Goal: Information Seeking & Learning: Find specific fact

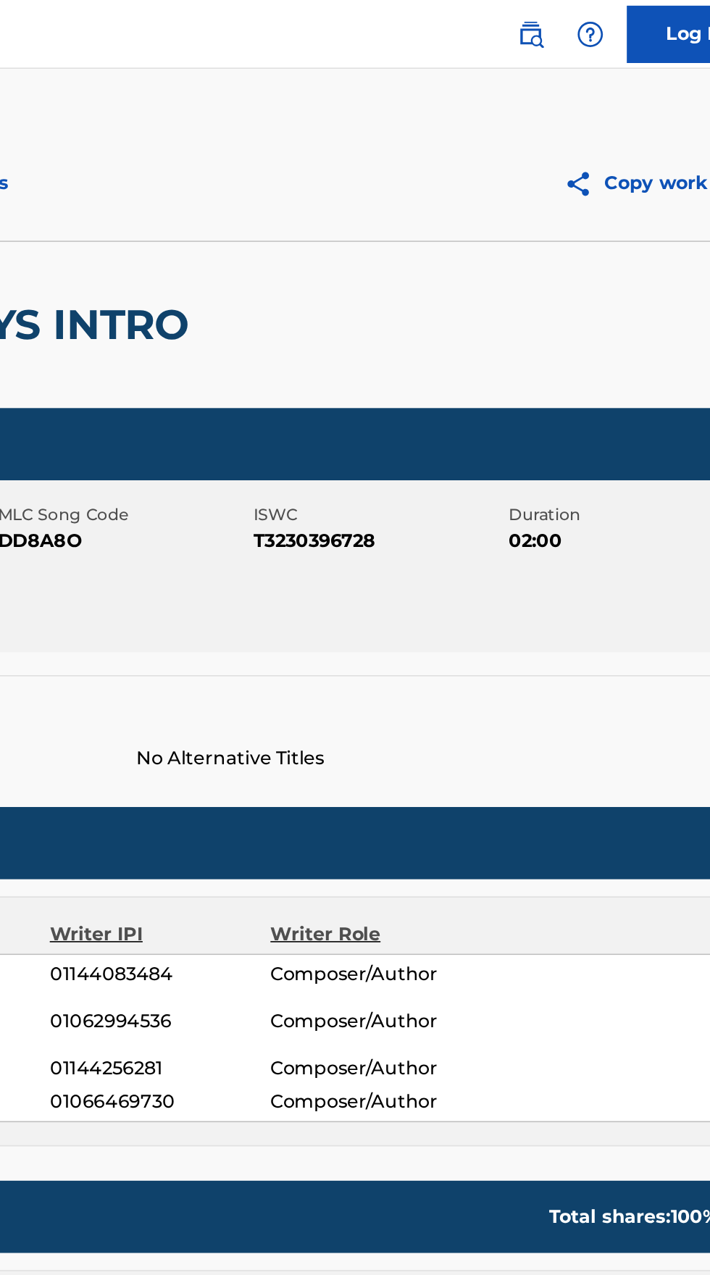
click at [570, 23] on div at bounding box center [582, 21] width 29 height 29
click at [538, 21] on img at bounding box center [544, 21] width 17 height 17
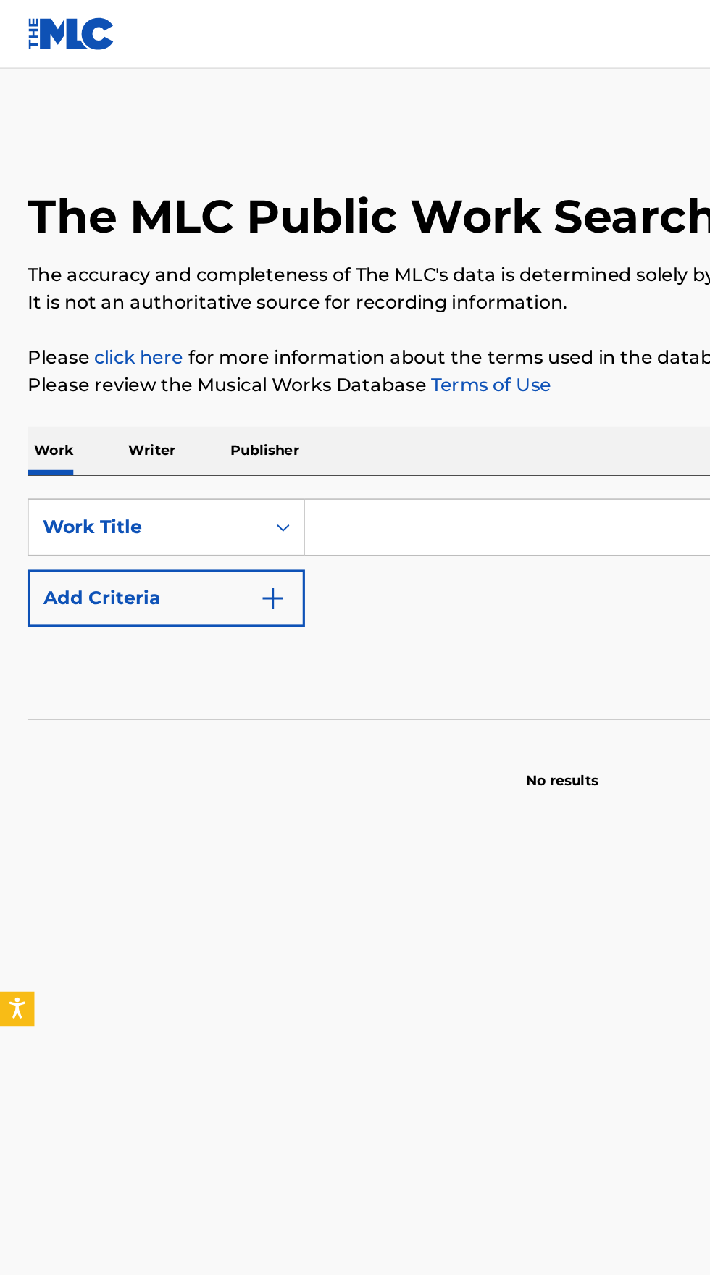
click at [283, 329] on input "Search Form" at bounding box center [442, 333] width 499 height 35
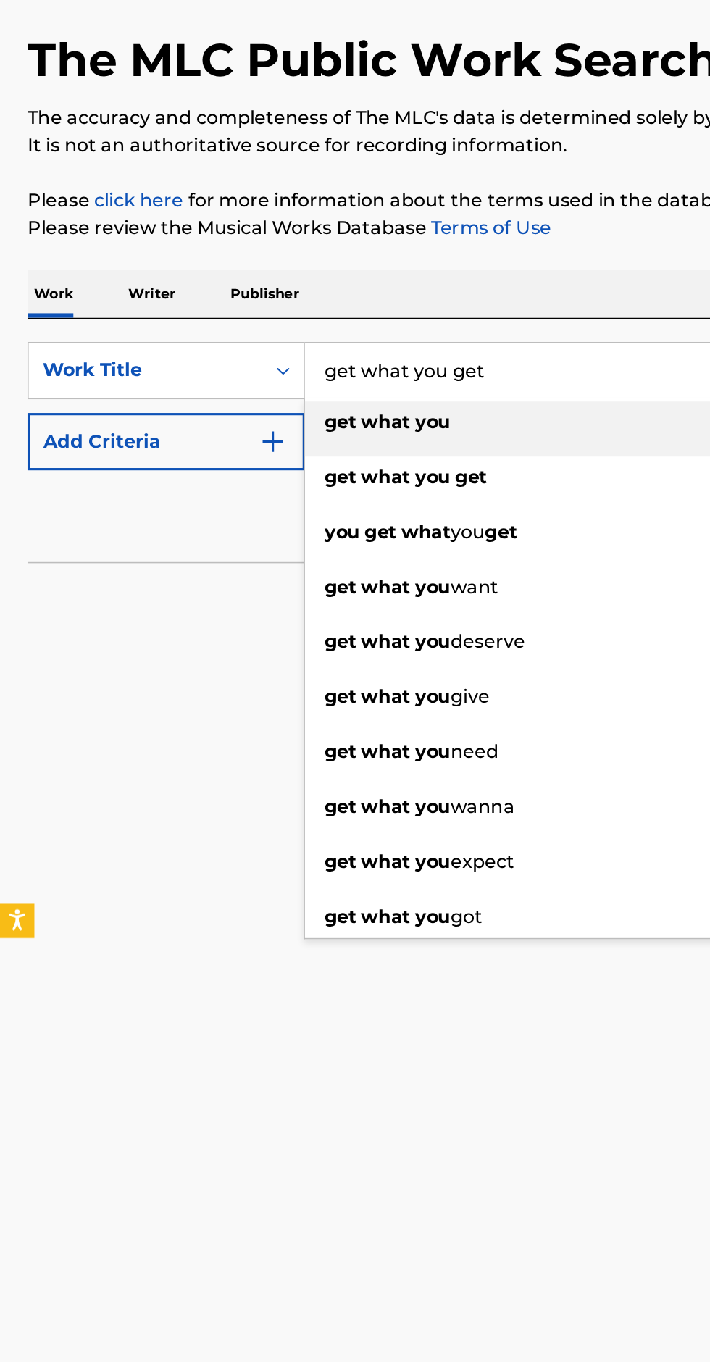
type input "get what you get"
click at [175, 378] on img "Search Form" at bounding box center [172, 378] width 17 height 17
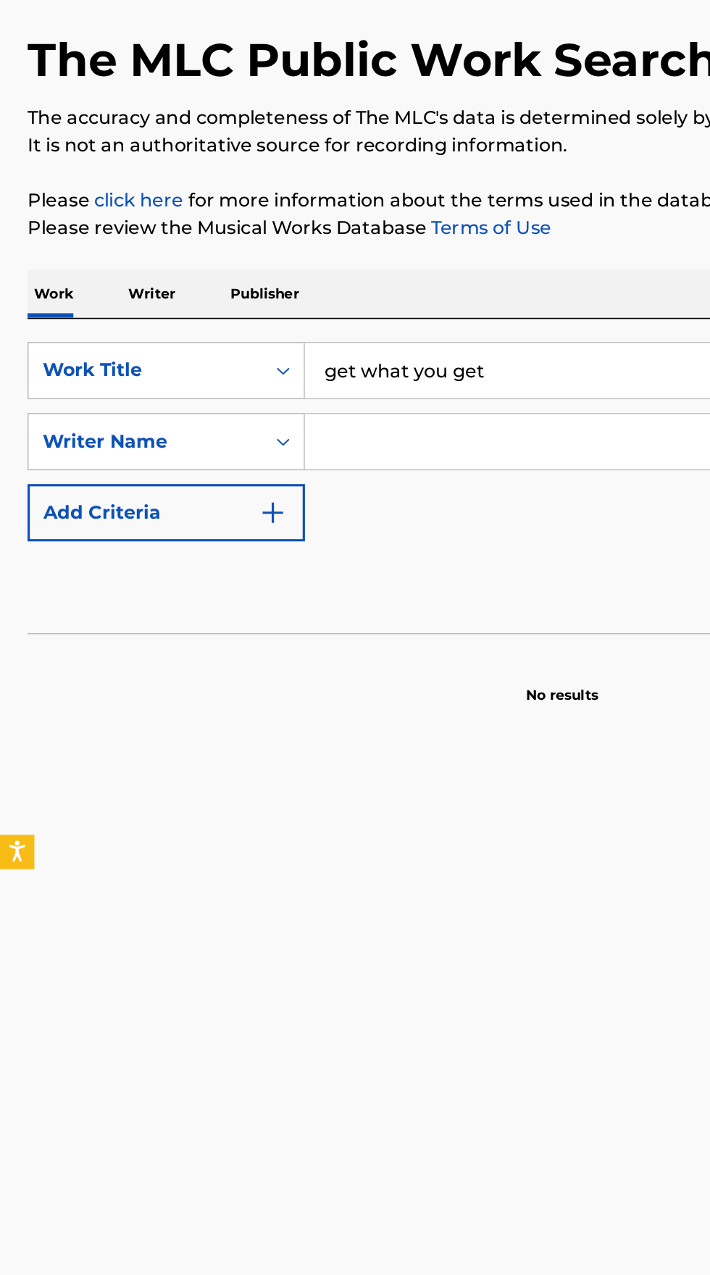
click at [318, 371] on input "Search Form" at bounding box center [429, 378] width 472 height 35
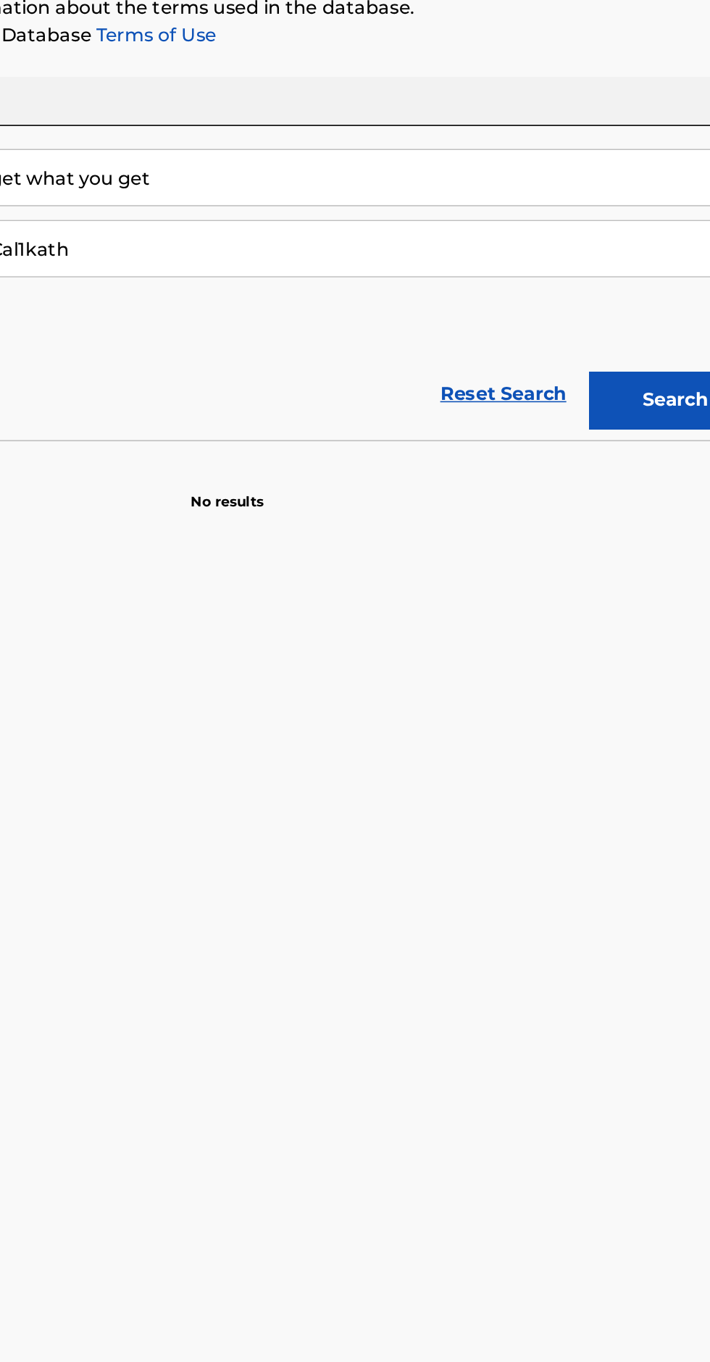
type input "Cal1kath"
click at [638, 470] on button "Search" at bounding box center [638, 474] width 109 height 36
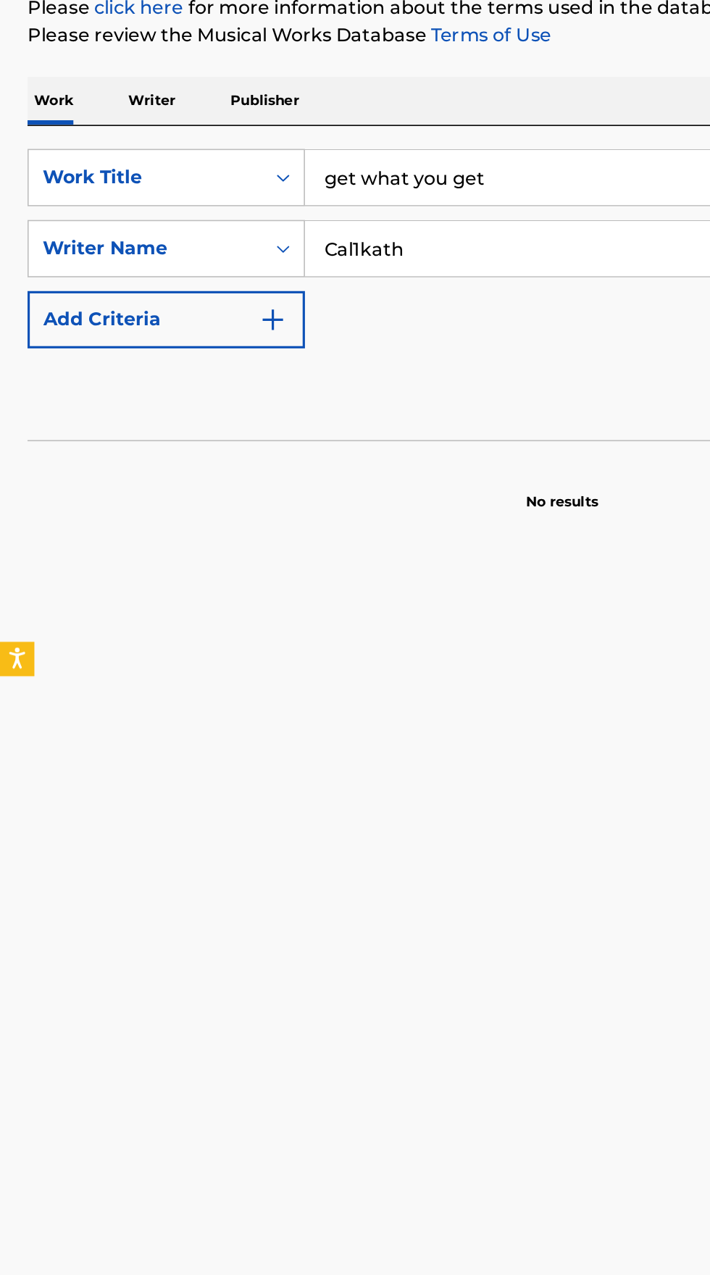
click at [296, 375] on input "Cal1kath" at bounding box center [429, 378] width 472 height 35
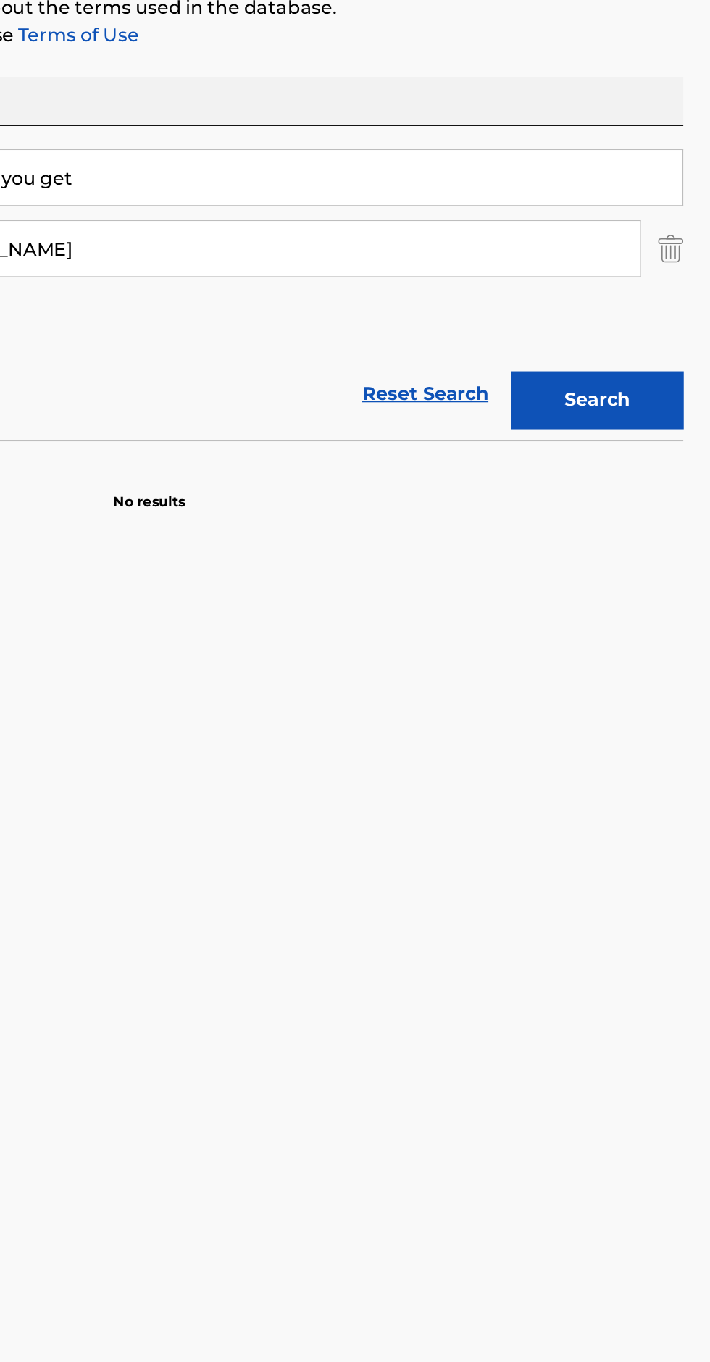
type input "Emmy Maree Blaisdell"
click at [643, 472] on button "Search" at bounding box center [638, 474] width 109 height 36
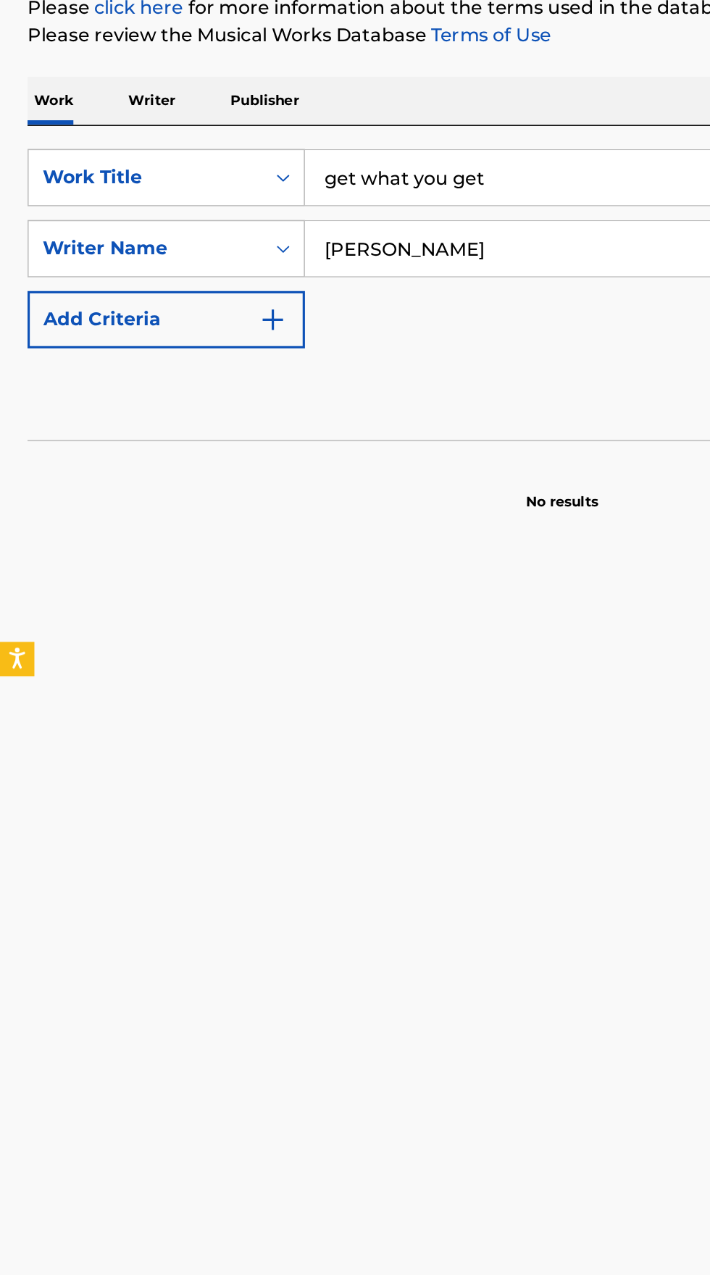
click at [107, 287] on p "Writer" at bounding box center [96, 285] width 38 height 30
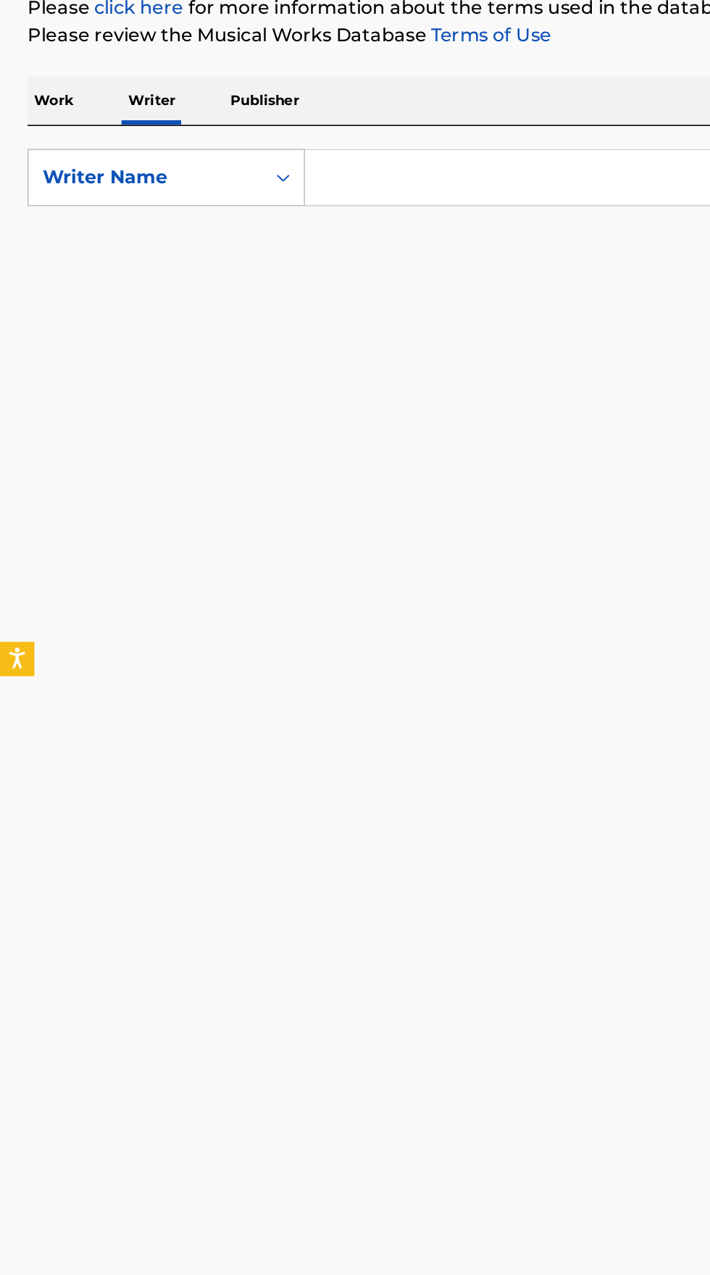
click at [293, 335] on input "Search Form" at bounding box center [442, 333] width 499 height 35
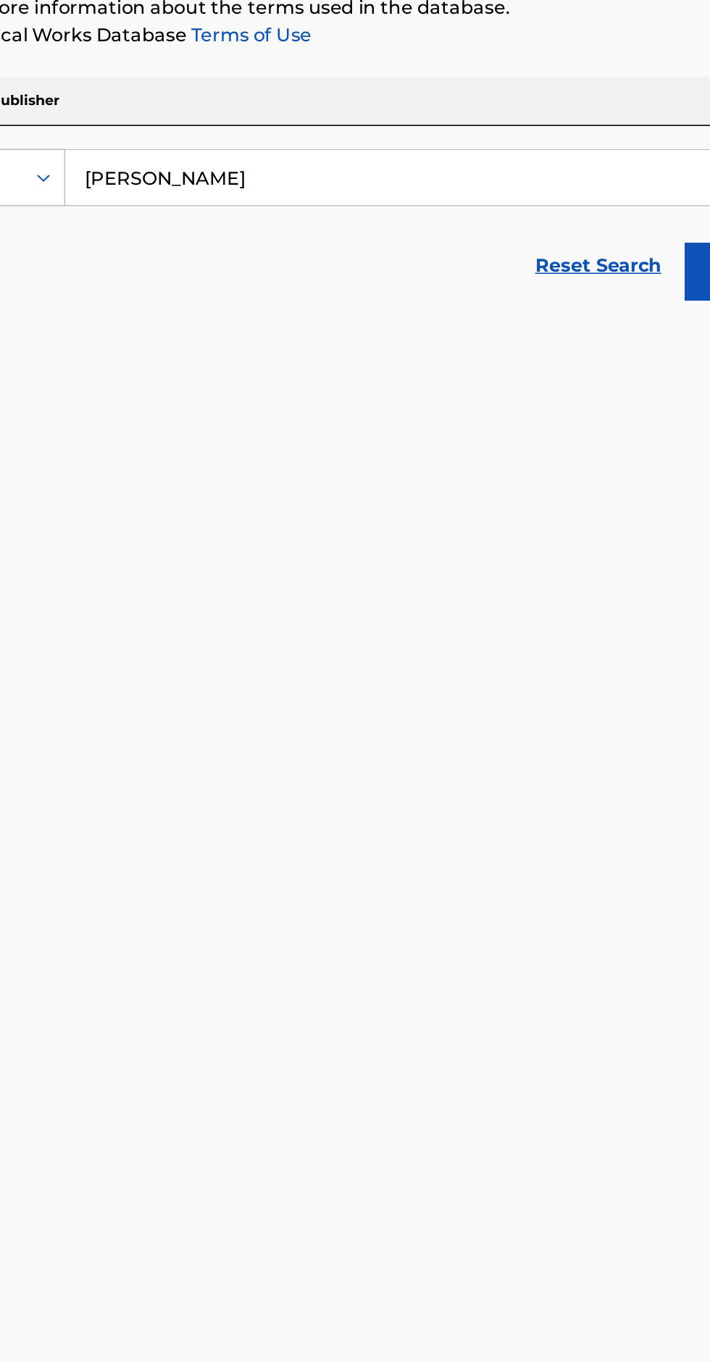
click at [595, 393] on button "Search" at bounding box center [638, 393] width 109 height 36
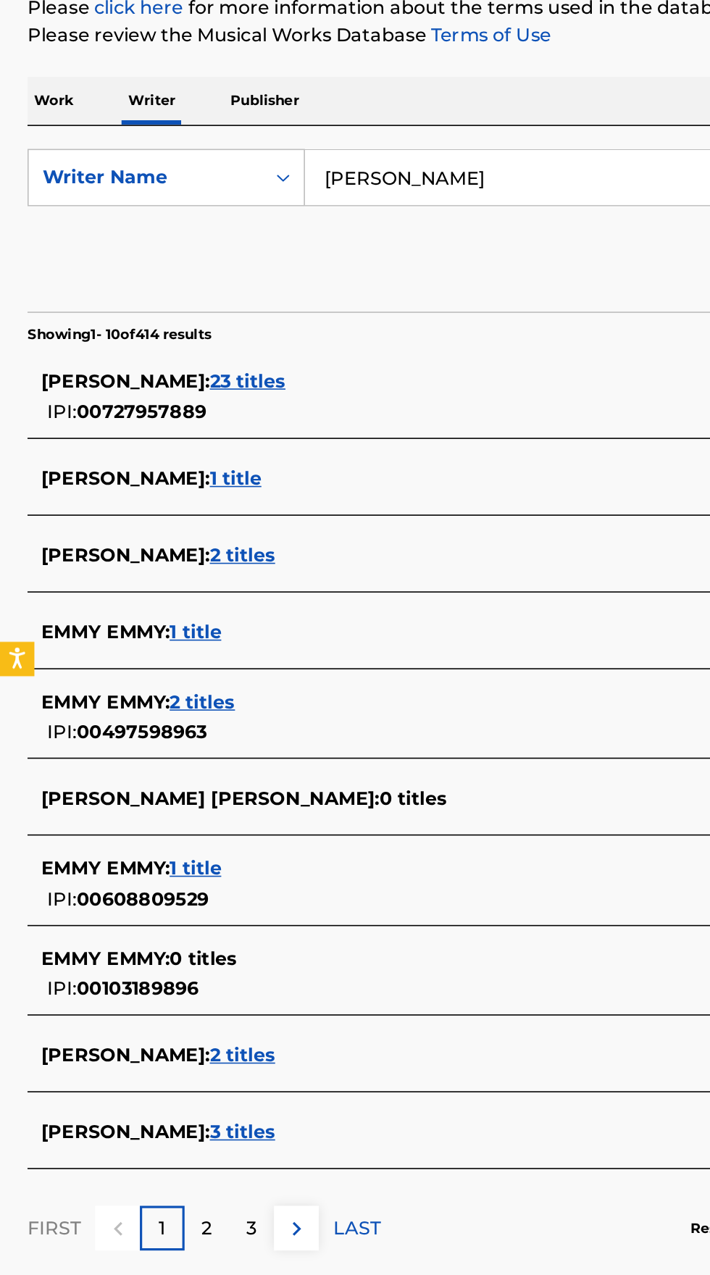
click at [354, 330] on input "Emmy Maree Blaisdell" at bounding box center [442, 333] width 499 height 35
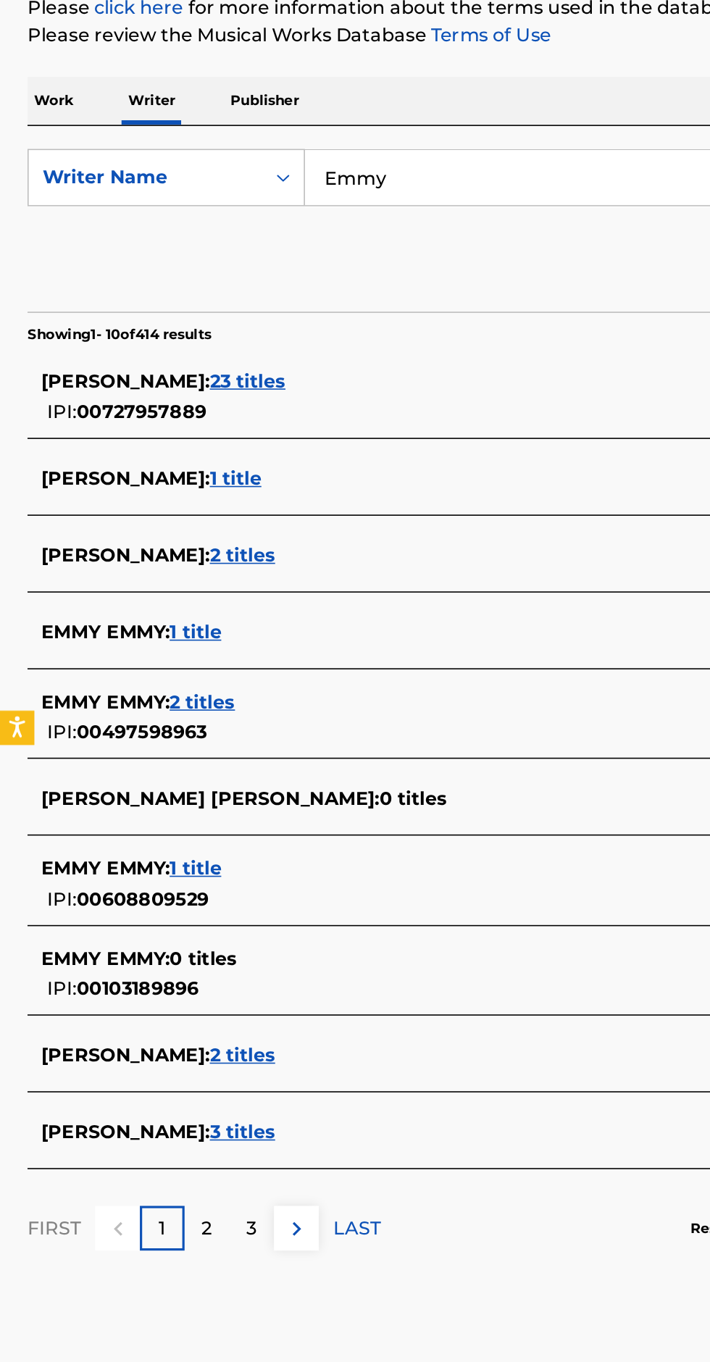
type input "Emmy"
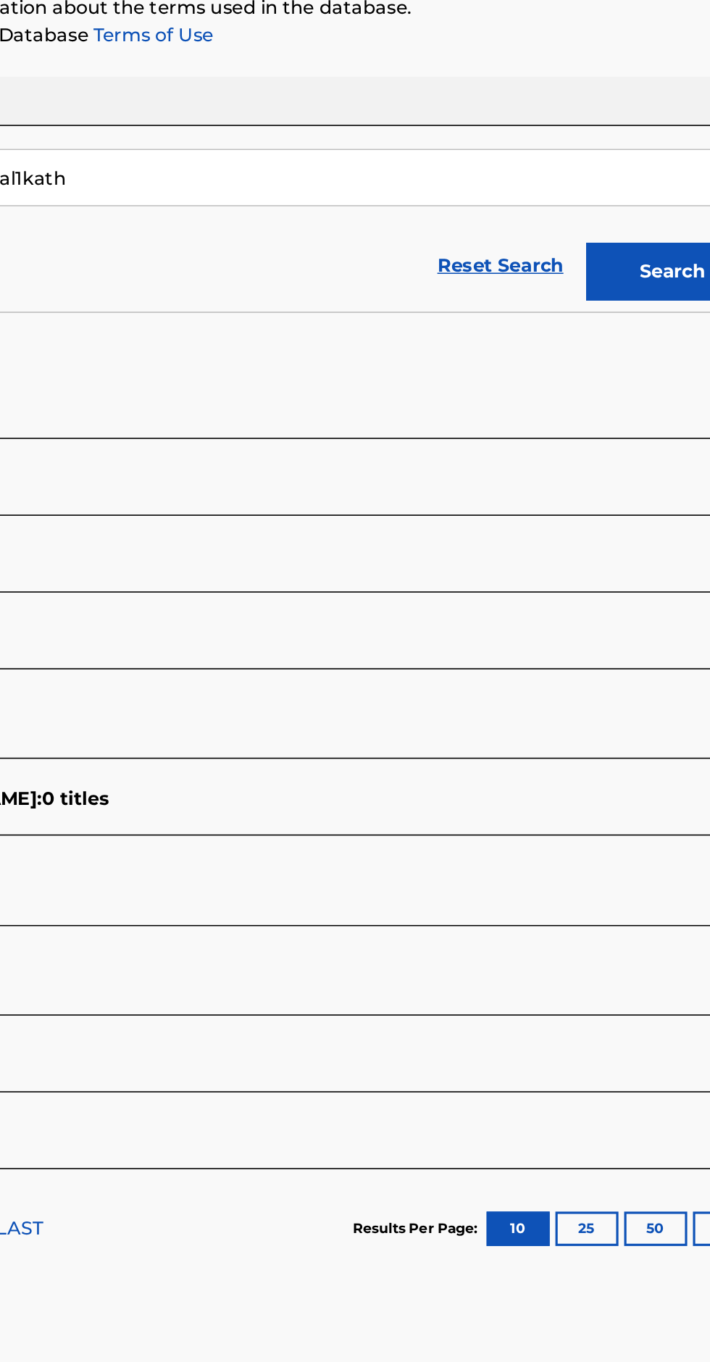
type input "Cal1kath"
click at [629, 386] on button "Search" at bounding box center [638, 393] width 109 height 36
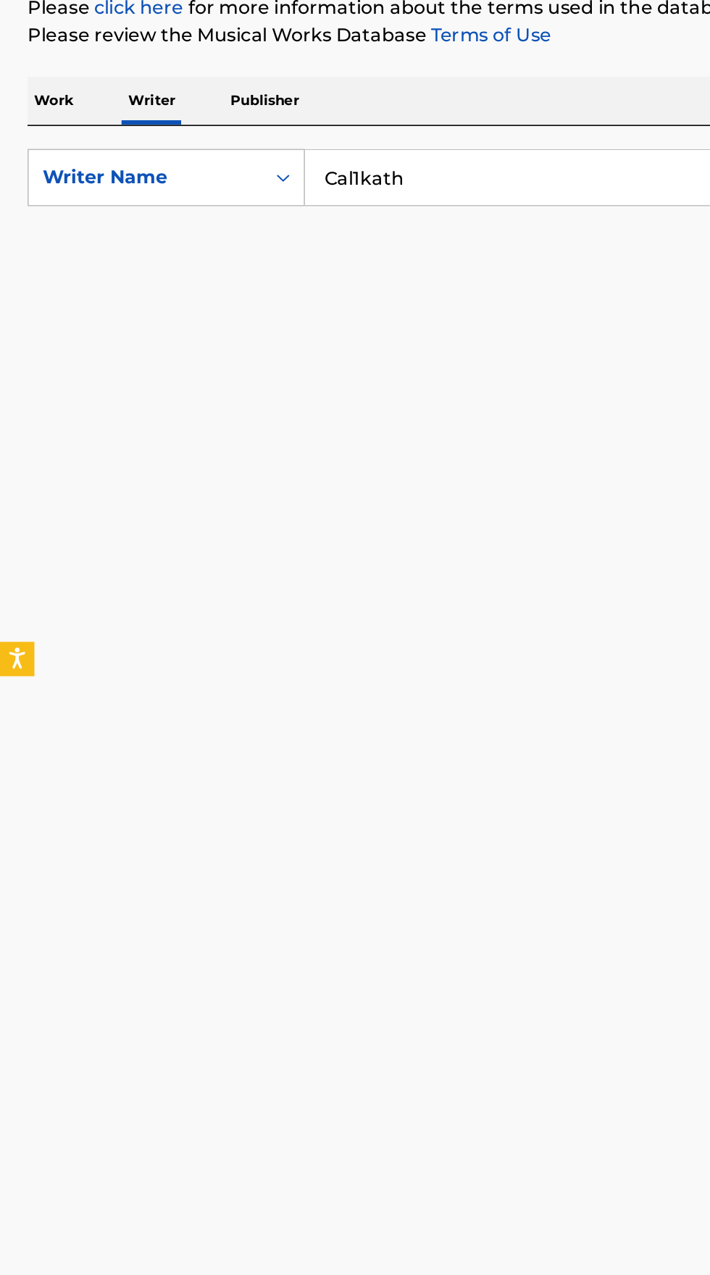
click at [36, 292] on p "Work" at bounding box center [33, 285] width 33 height 30
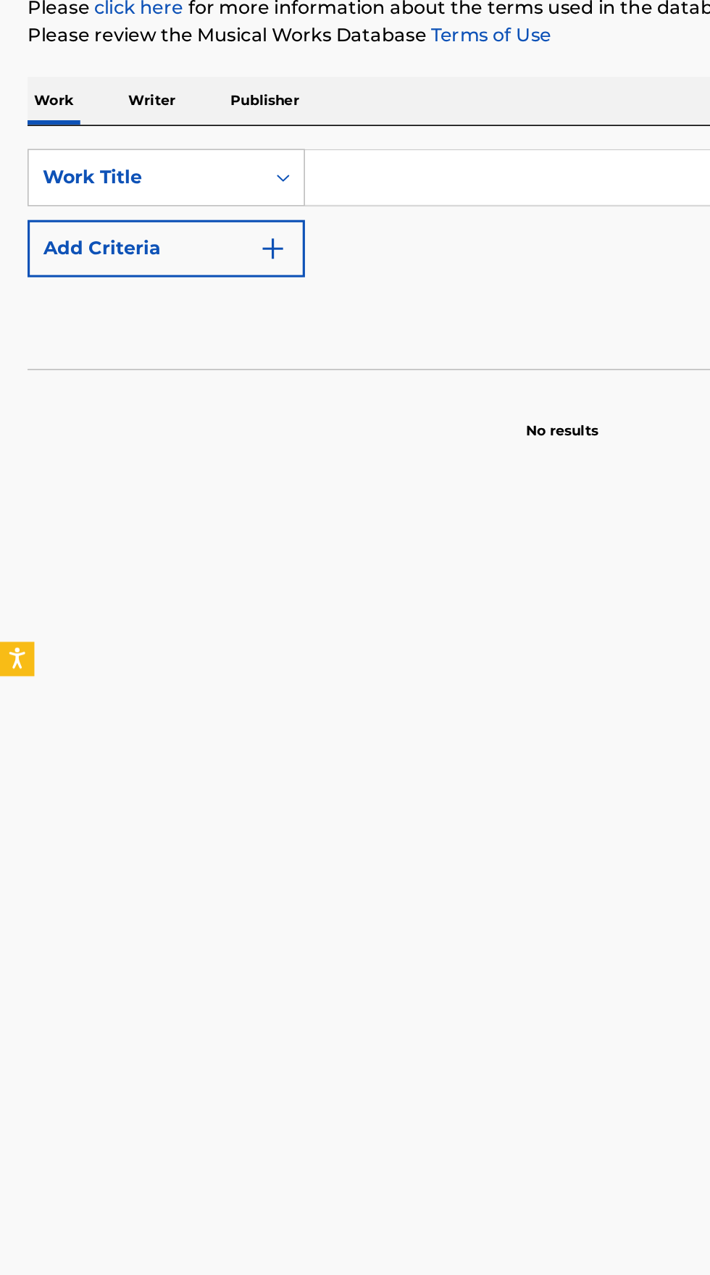
click at [291, 333] on input "Search Form" at bounding box center [442, 333] width 499 height 35
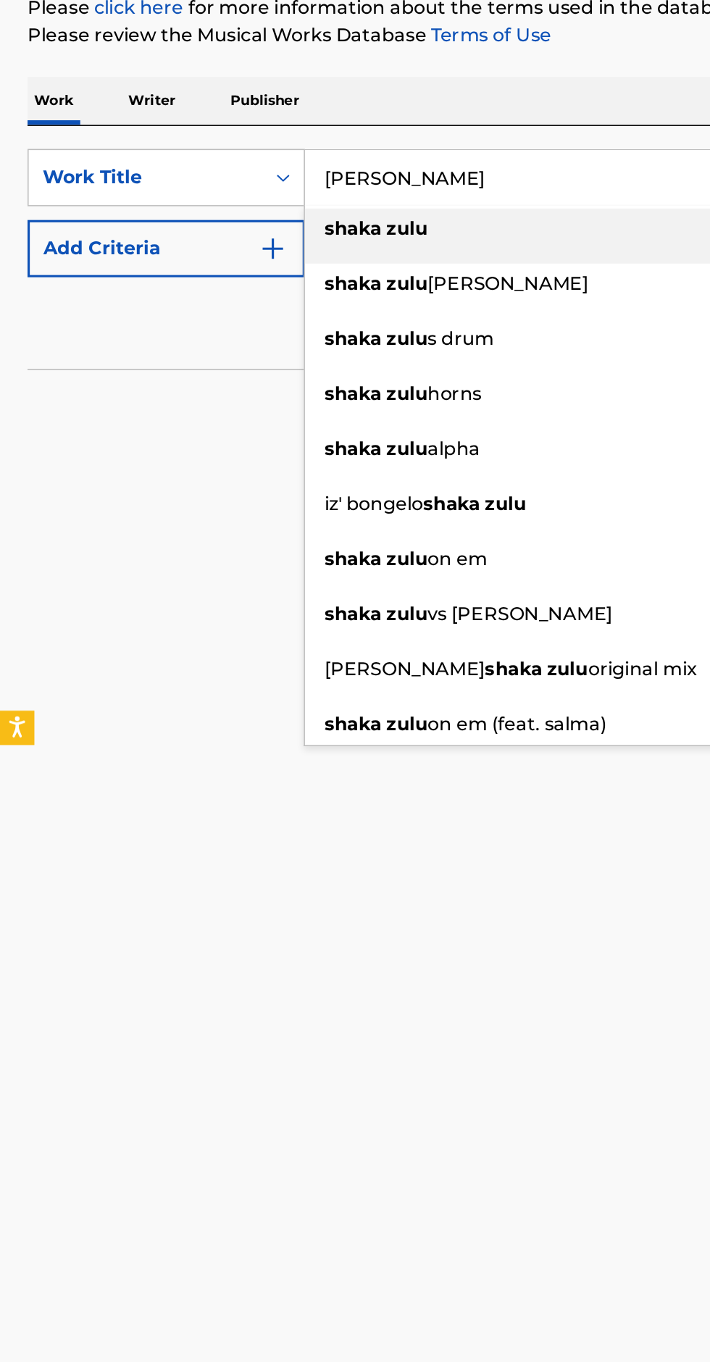
type input "Shaka Zulu"
click at [177, 376] on img "Search Form" at bounding box center [172, 378] width 17 height 17
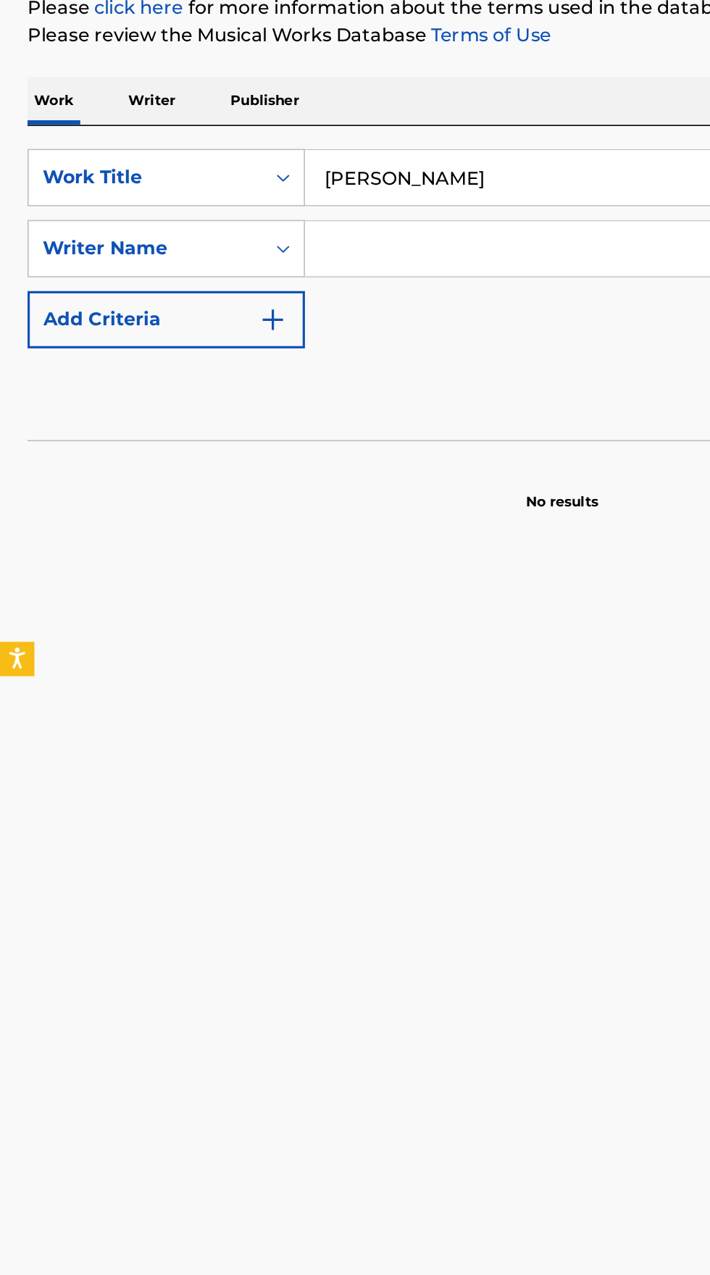
click at [303, 385] on input "Search Form" at bounding box center [429, 378] width 472 height 35
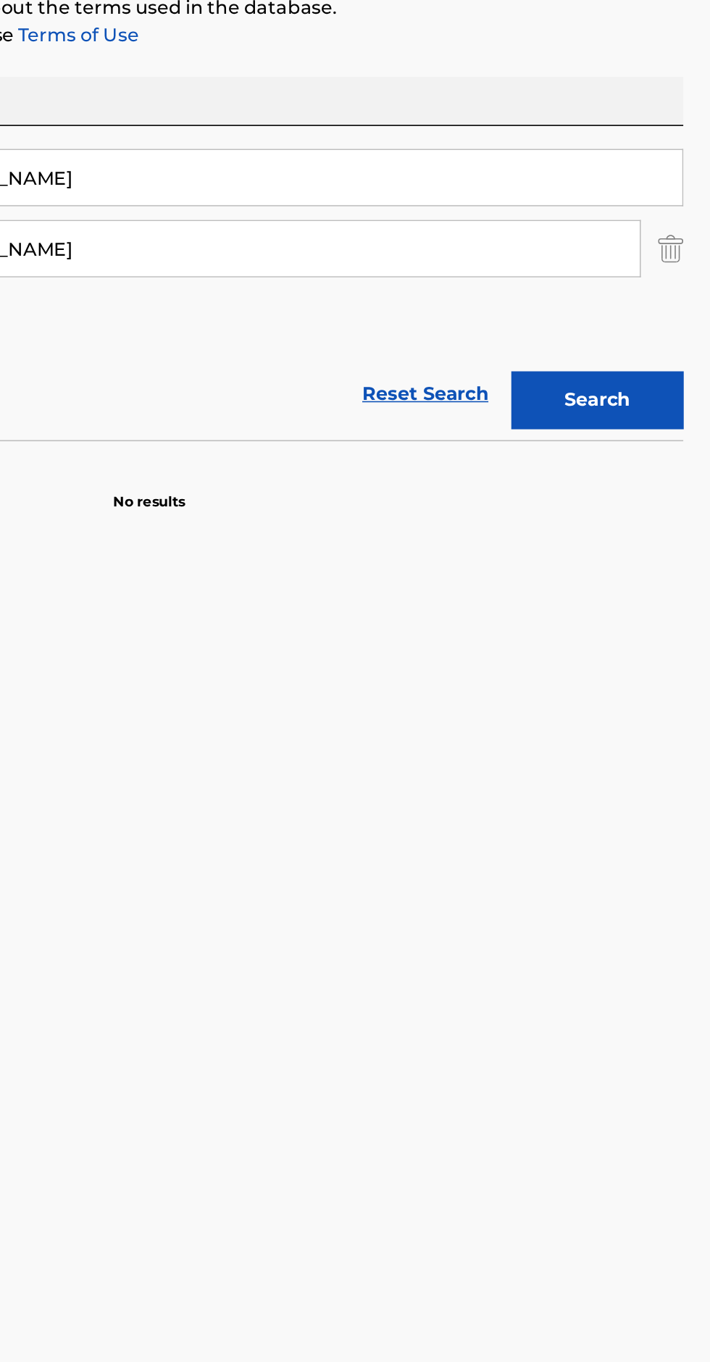
click at [649, 470] on button "Search" at bounding box center [638, 474] width 109 height 36
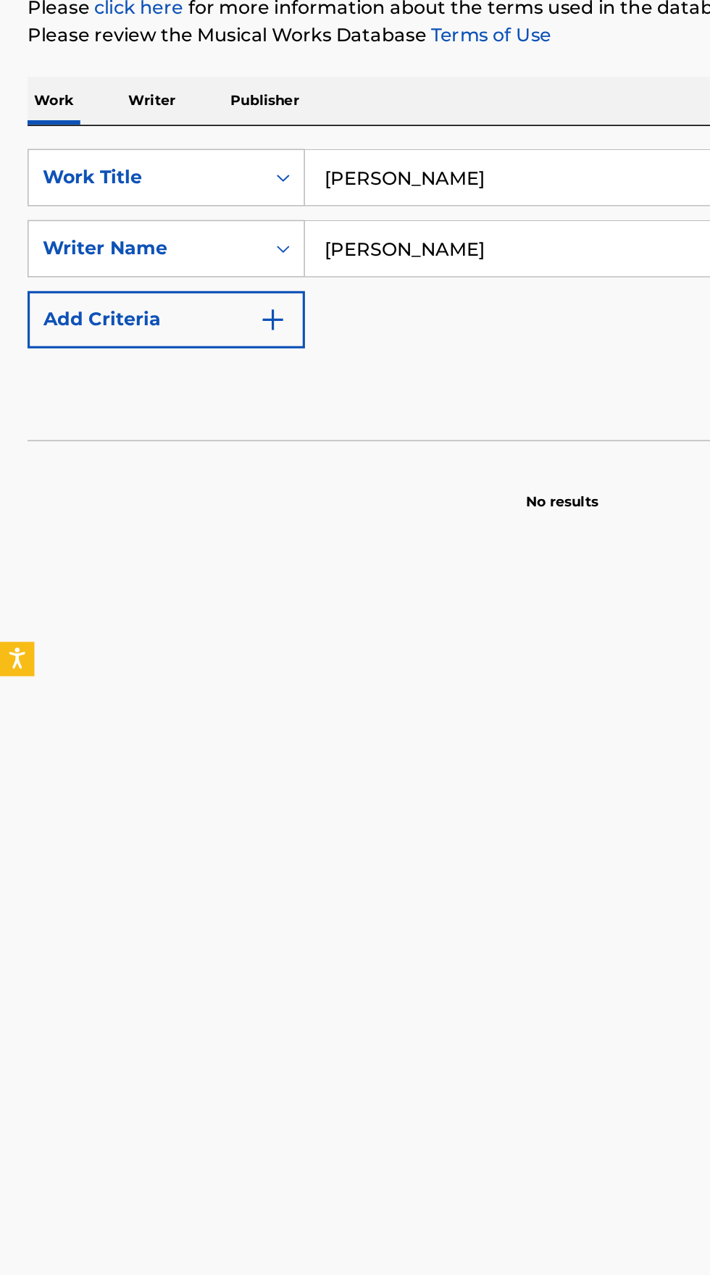
click at [267, 378] on input "Mel V" at bounding box center [429, 378] width 472 height 35
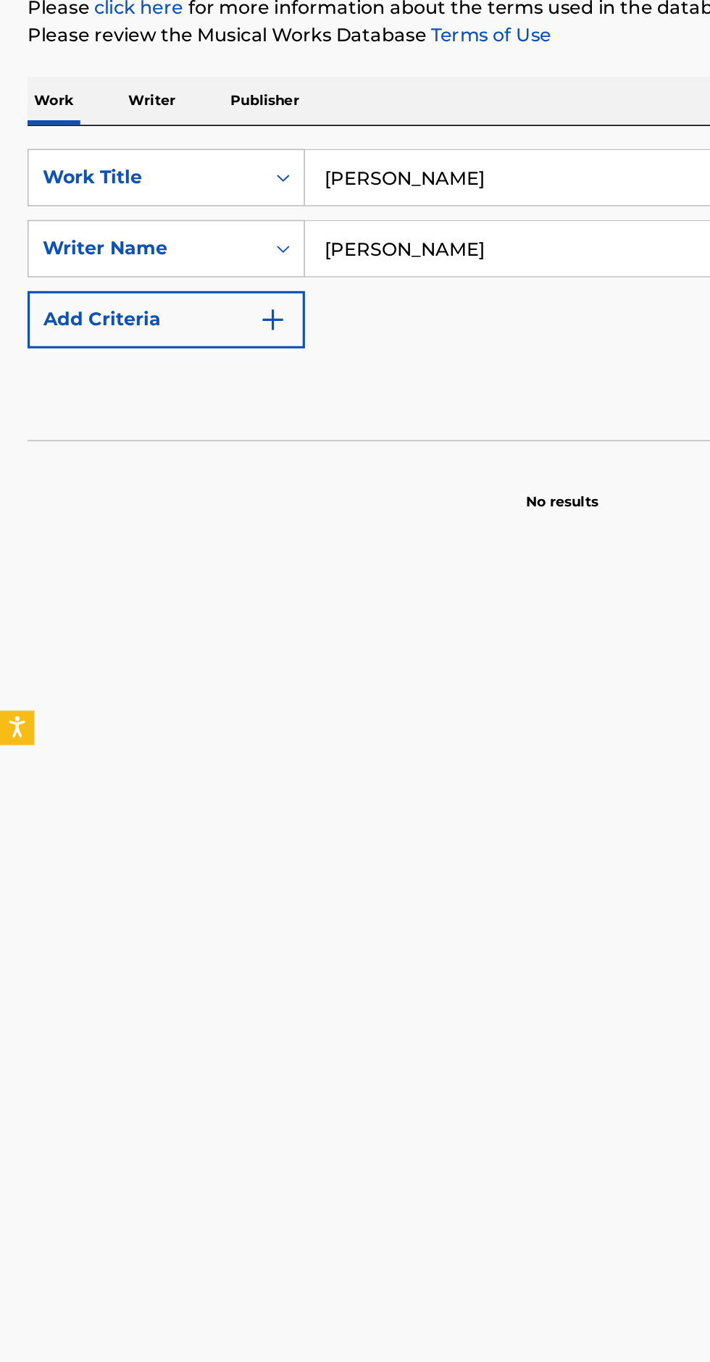
type input "Mel"
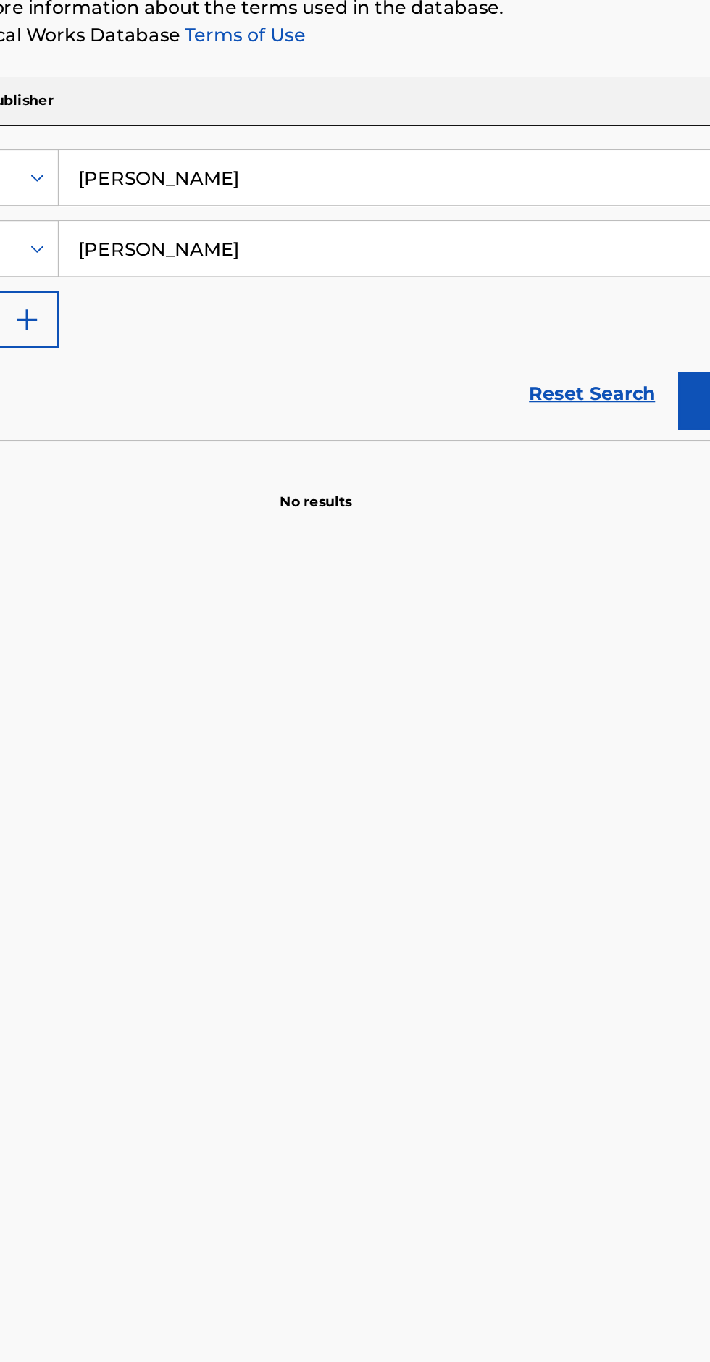
type input "Kinaya N. Robinson"
click at [599, 474] on button "Search" at bounding box center [638, 474] width 109 height 36
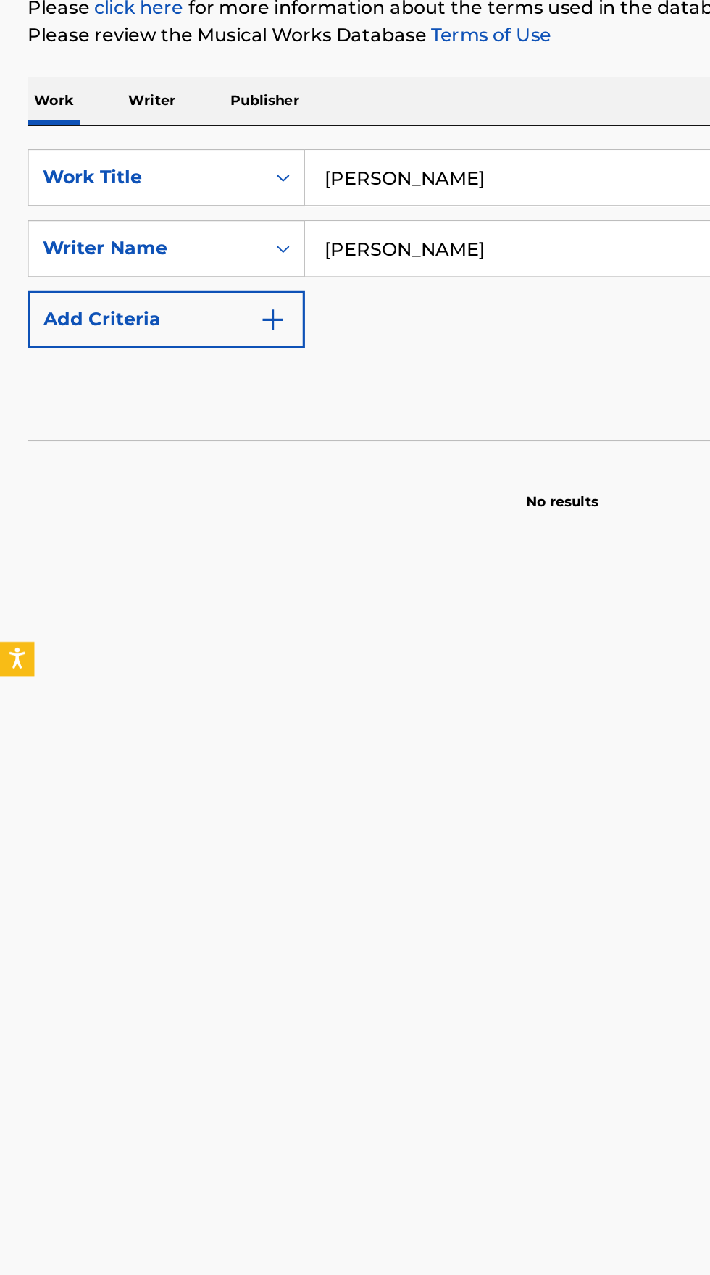
click at [103, 286] on p "Writer" at bounding box center [96, 285] width 38 height 30
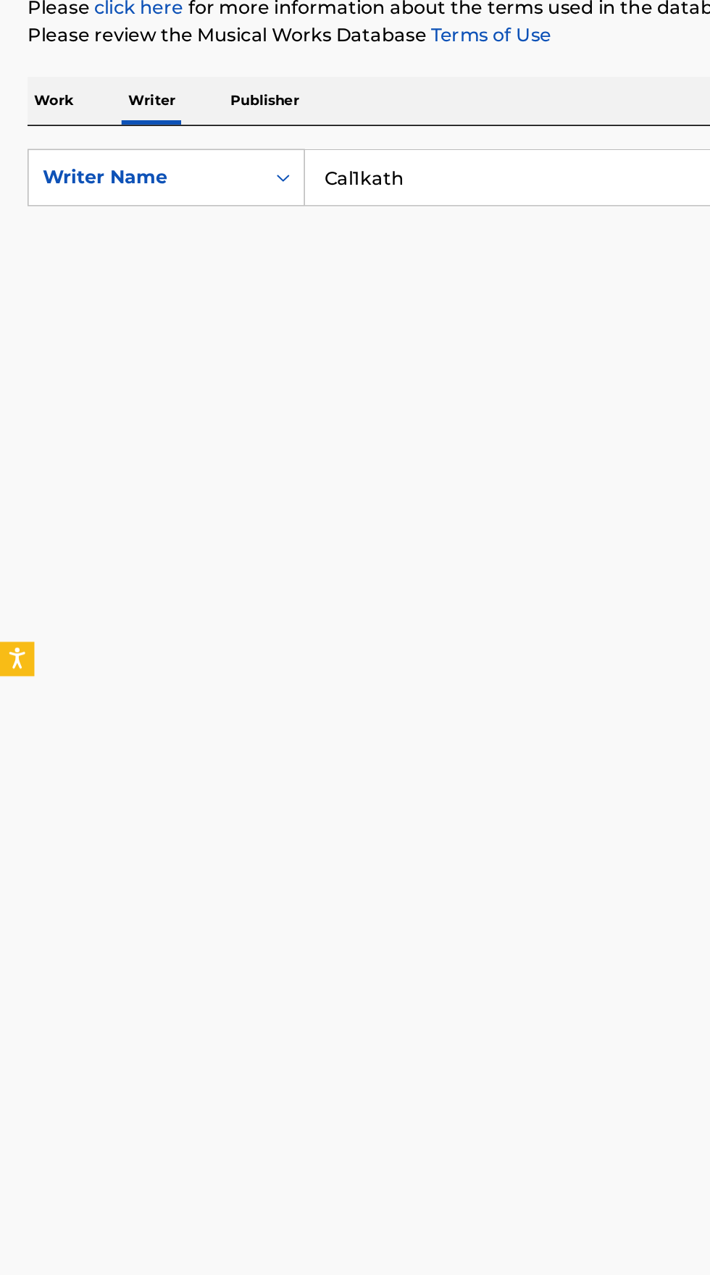
click at [303, 334] on input "Cal1kath" at bounding box center [442, 333] width 499 height 35
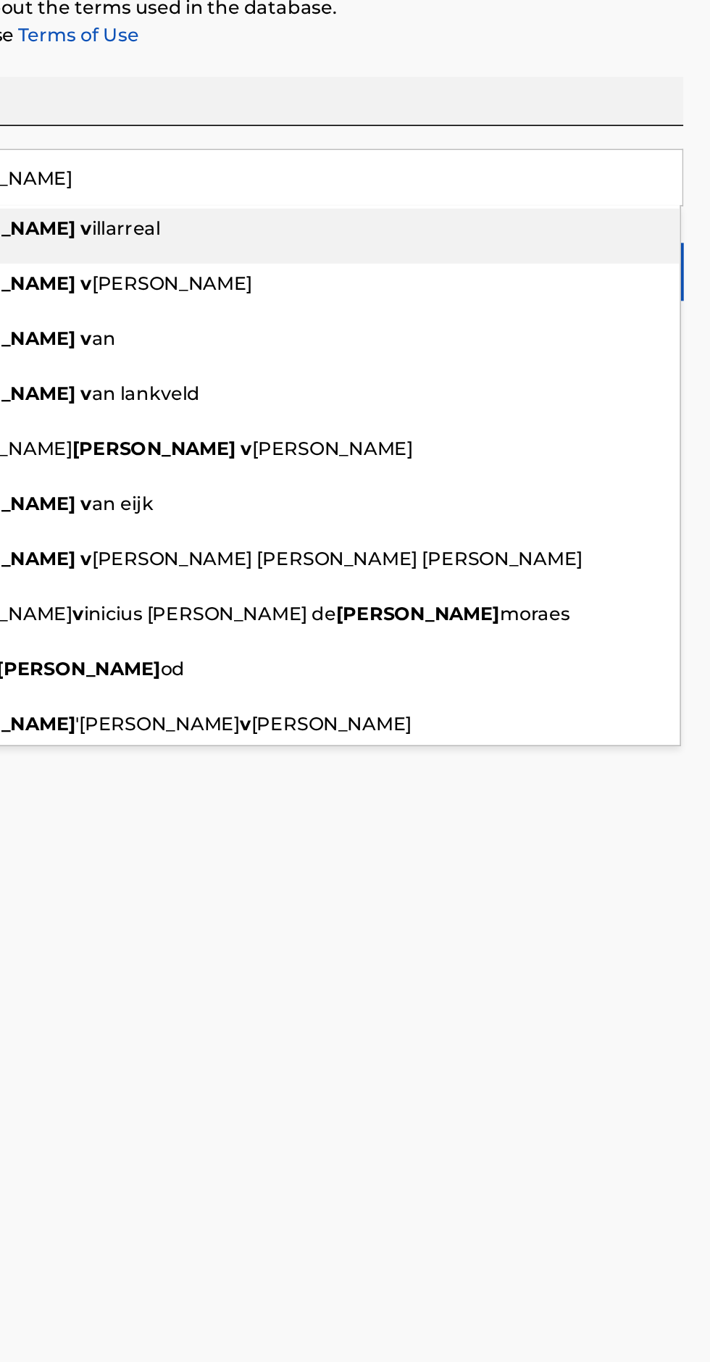
click at [638, 274] on div "Work Writer Publisher" at bounding box center [354, 285] width 675 height 30
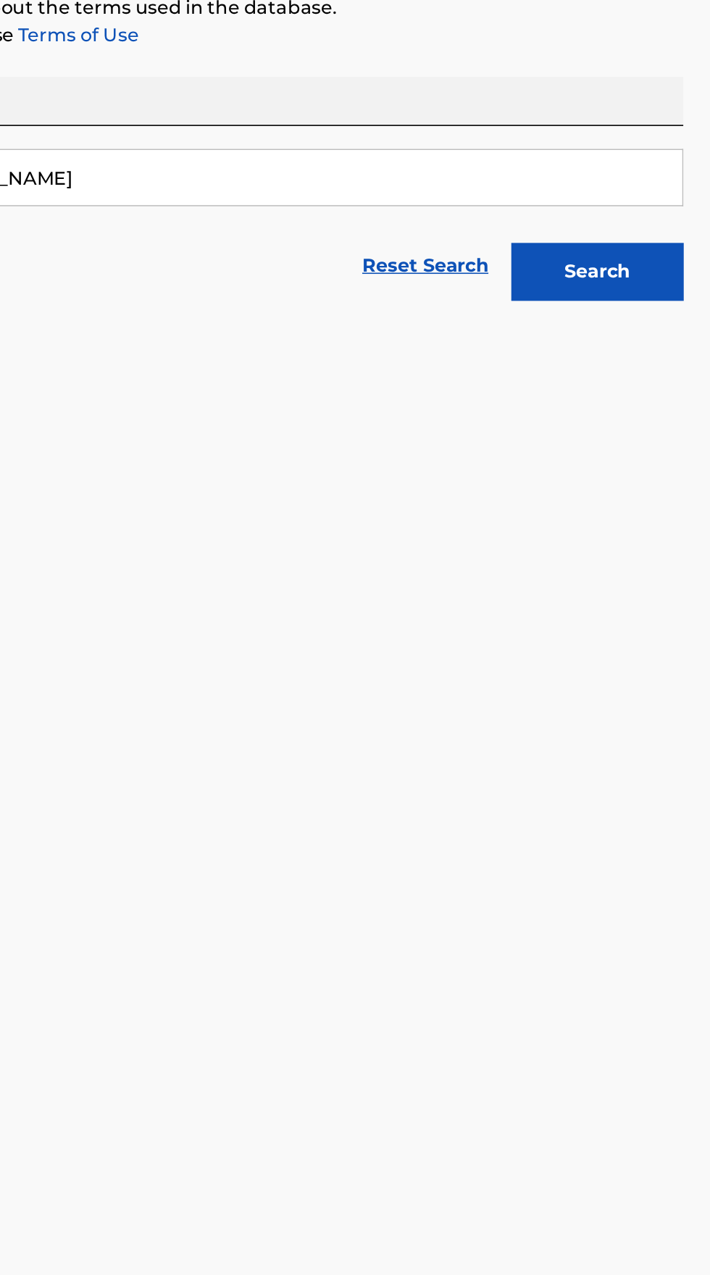
click at [652, 399] on button "Search" at bounding box center [638, 393] width 109 height 36
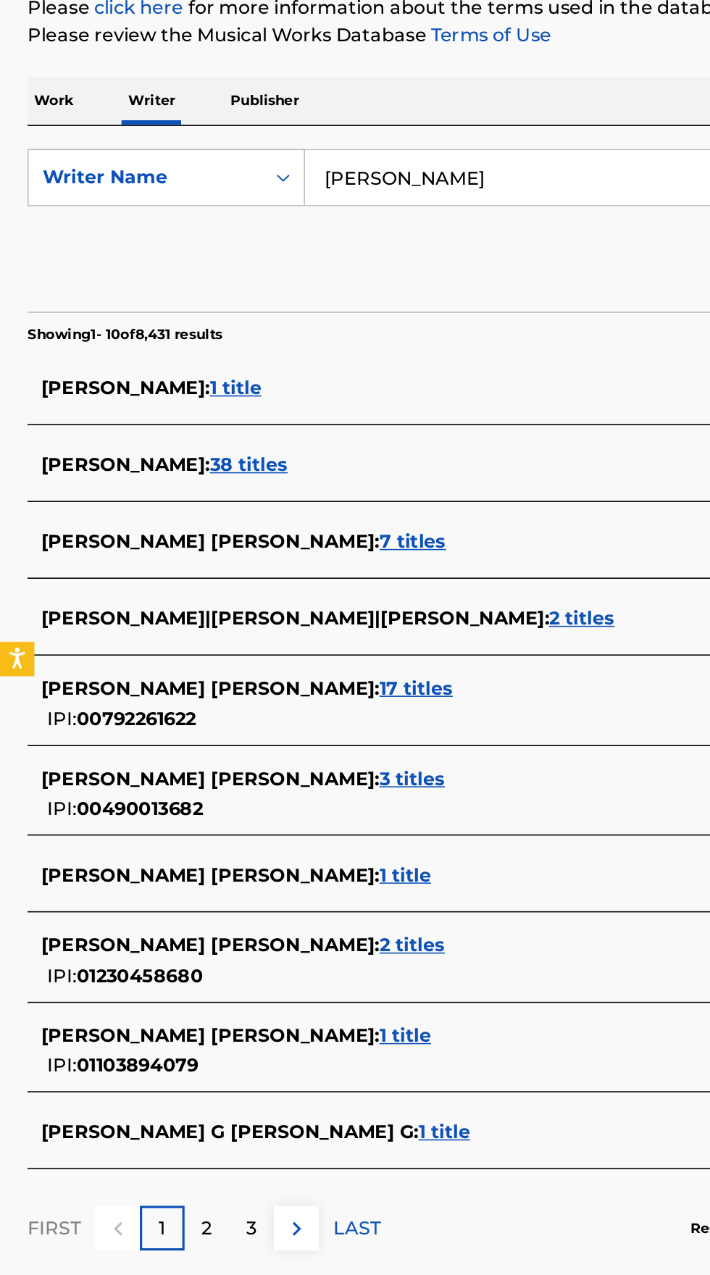
click at [268, 335] on input "Mel V" at bounding box center [442, 333] width 499 height 35
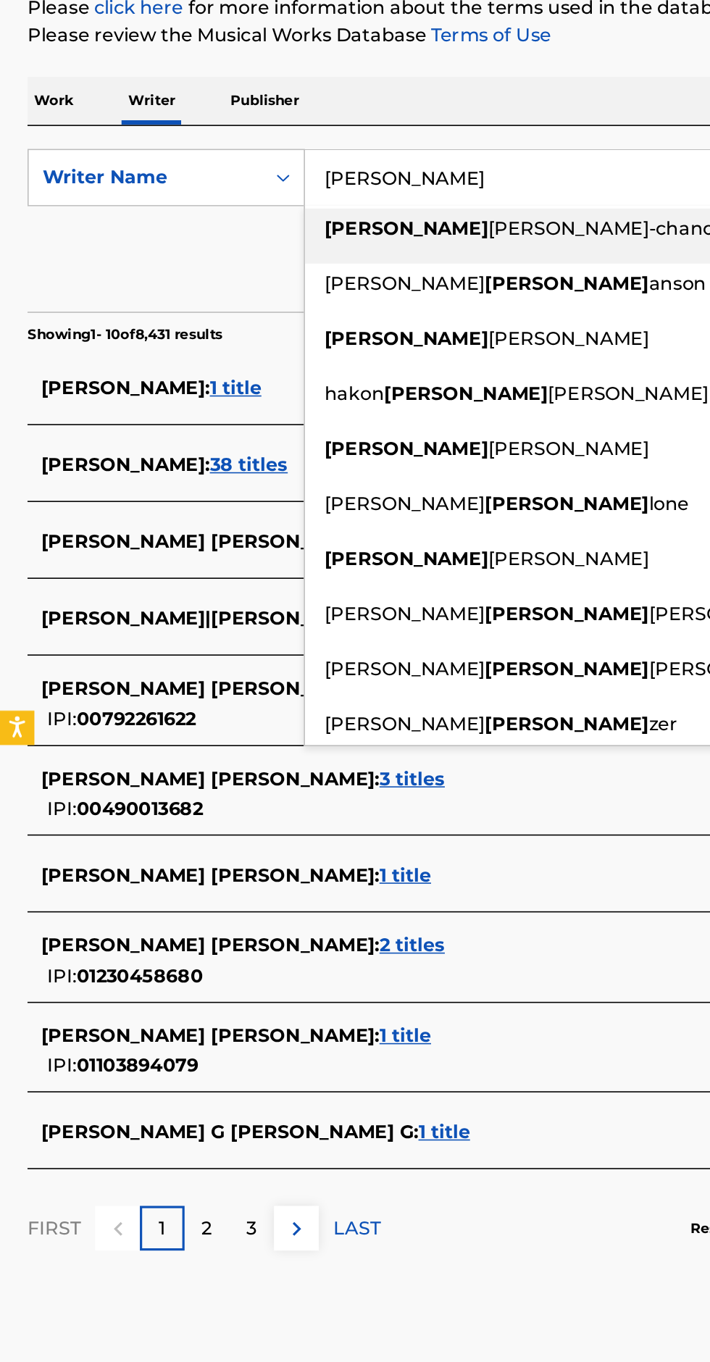
type input "Mel"
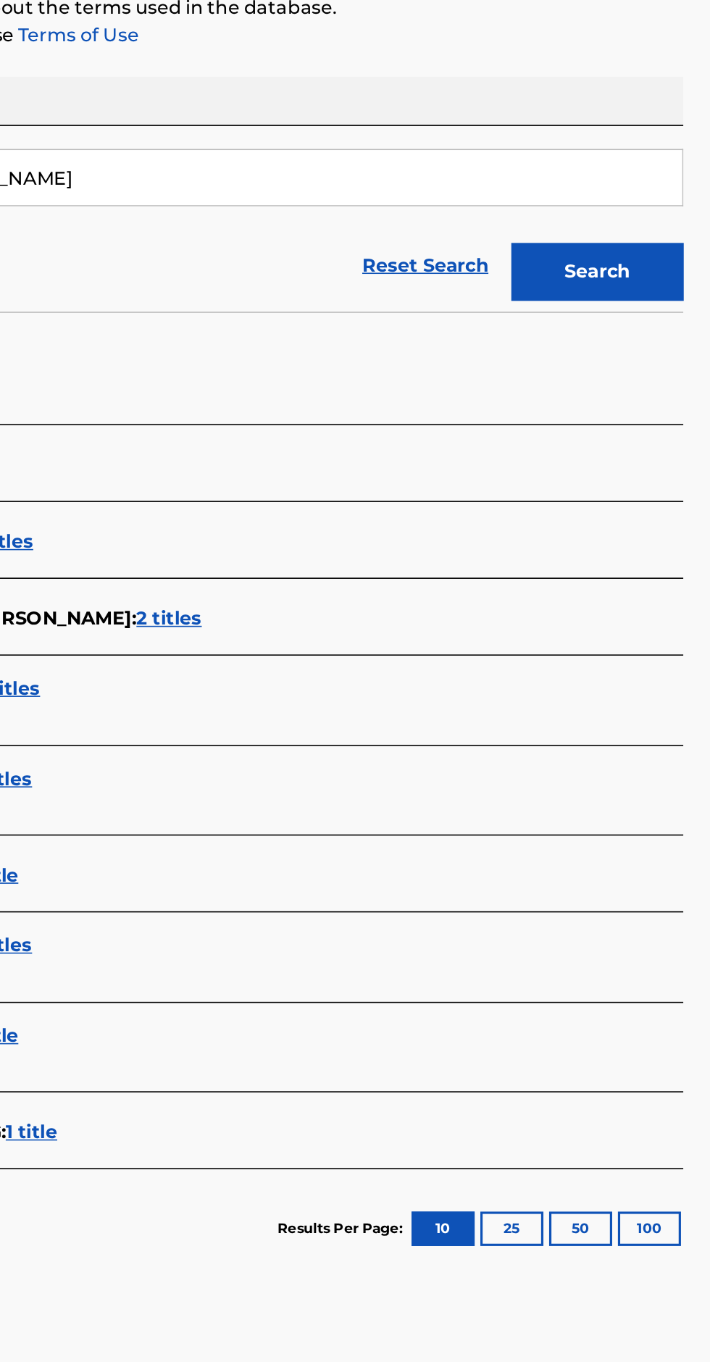
type input "Kinaya N. Robinson"
click at [642, 388] on button "Search" at bounding box center [638, 393] width 109 height 36
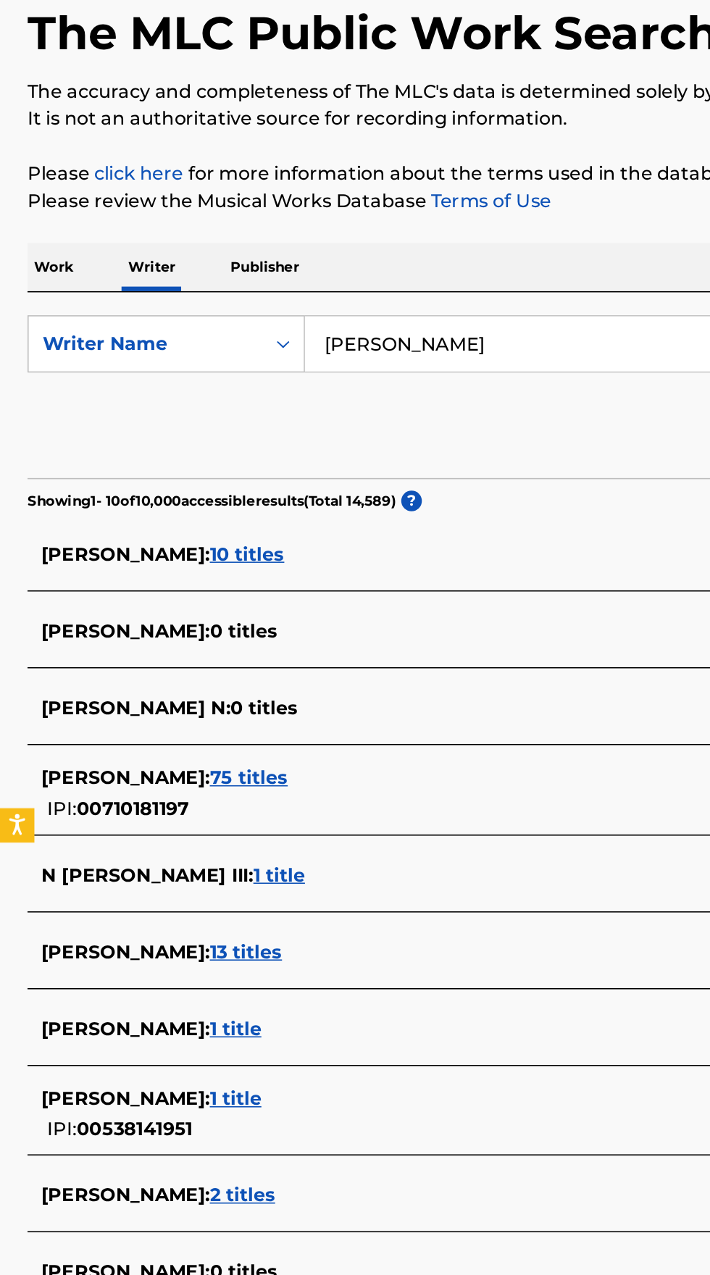
click at [39, 288] on p "Work" at bounding box center [33, 285] width 33 height 30
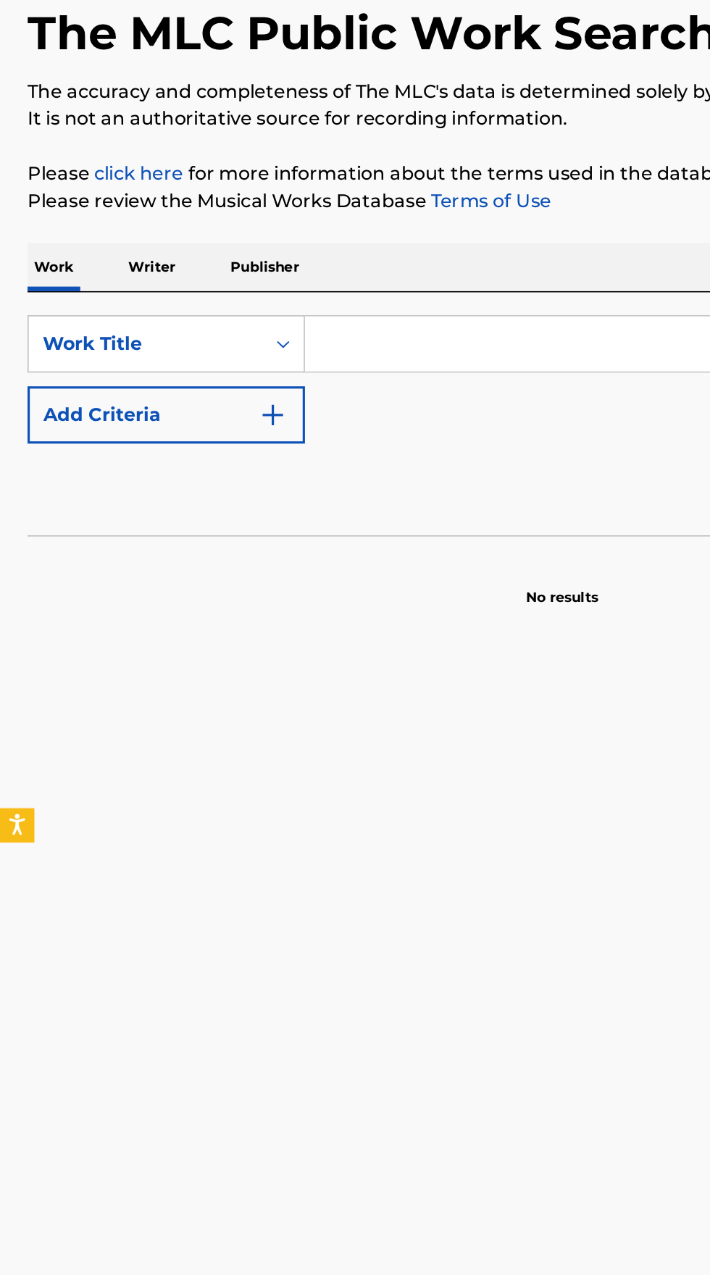
click at [277, 329] on input "Search Form" at bounding box center [442, 333] width 499 height 35
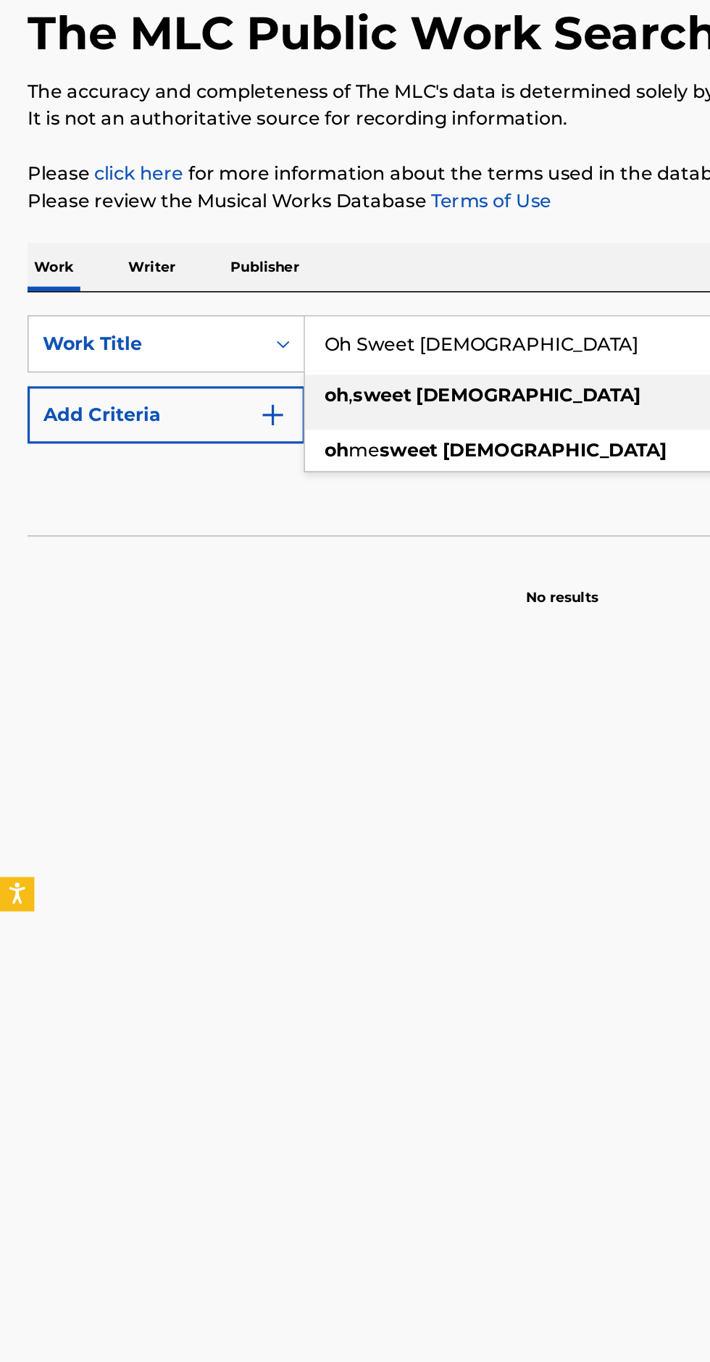
type input "Oh Sweet Lady"
click at [180, 387] on button "Add Criteria" at bounding box center [104, 378] width 175 height 36
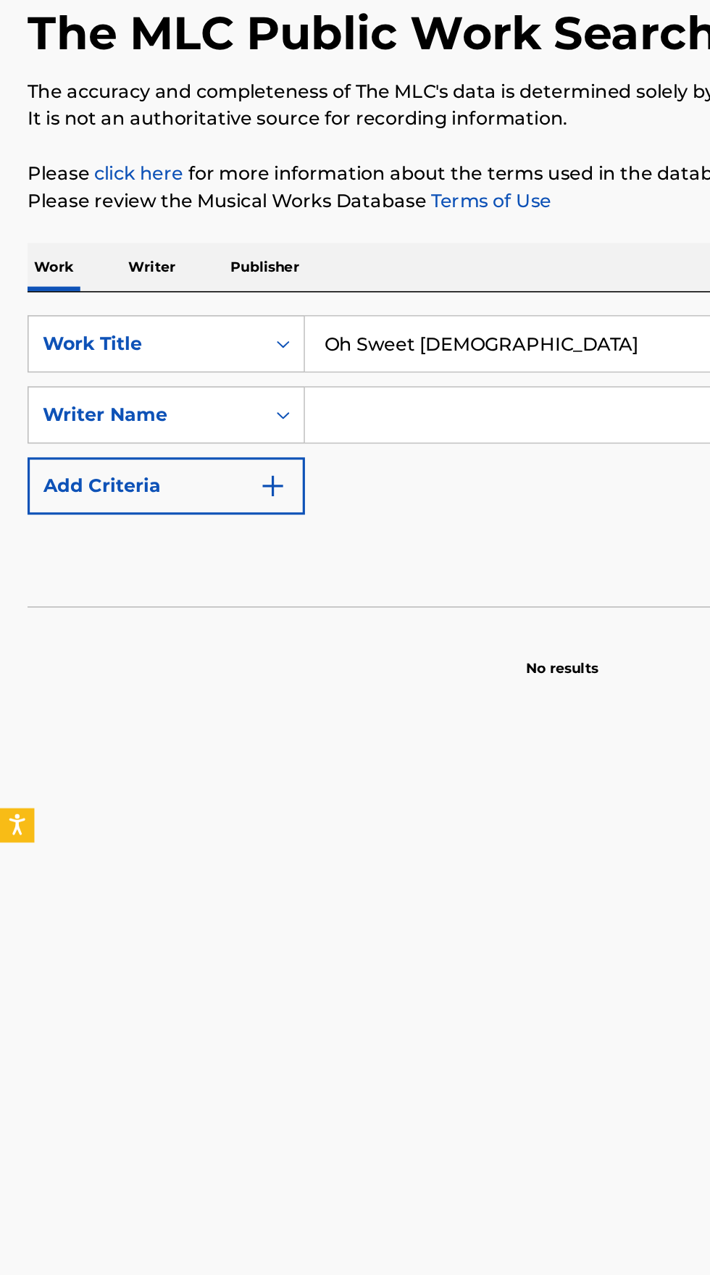
click at [313, 378] on input "Search Form" at bounding box center [429, 378] width 472 height 35
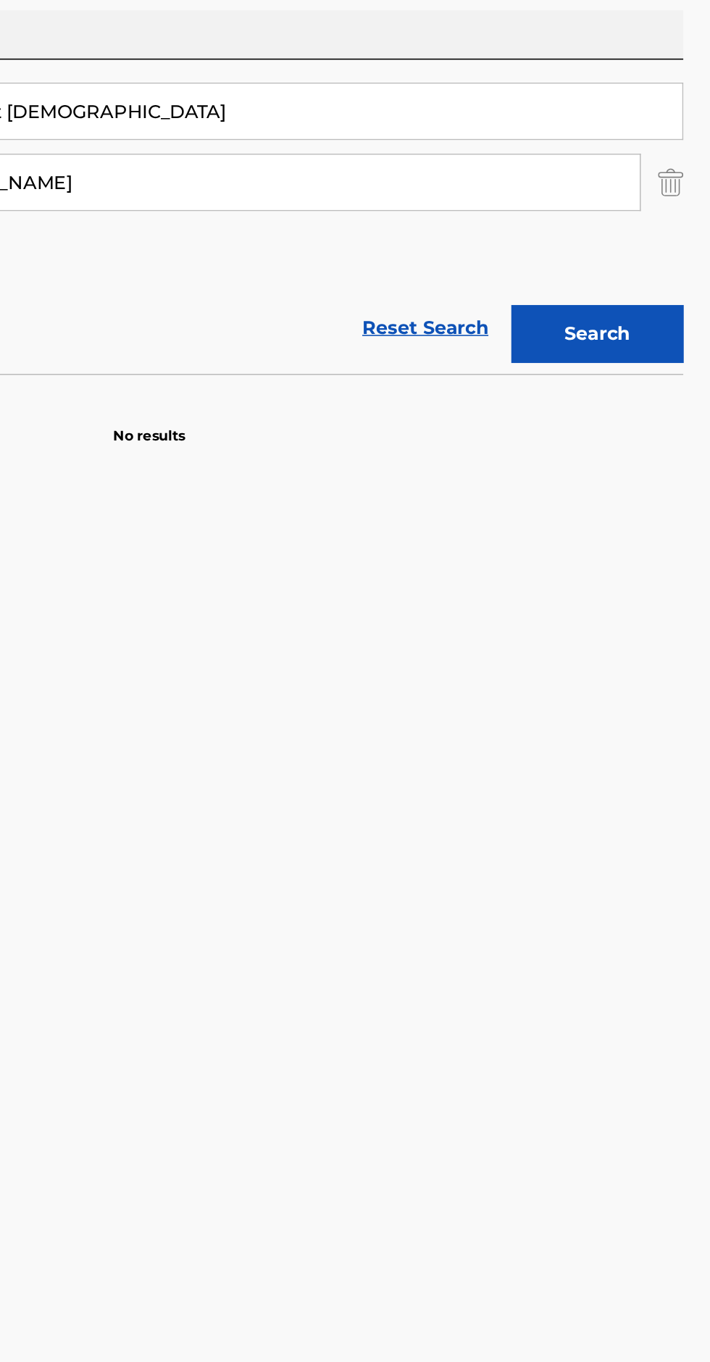
type input "Eli Tabor"
click at [636, 483] on button "Search" at bounding box center [638, 474] width 109 height 36
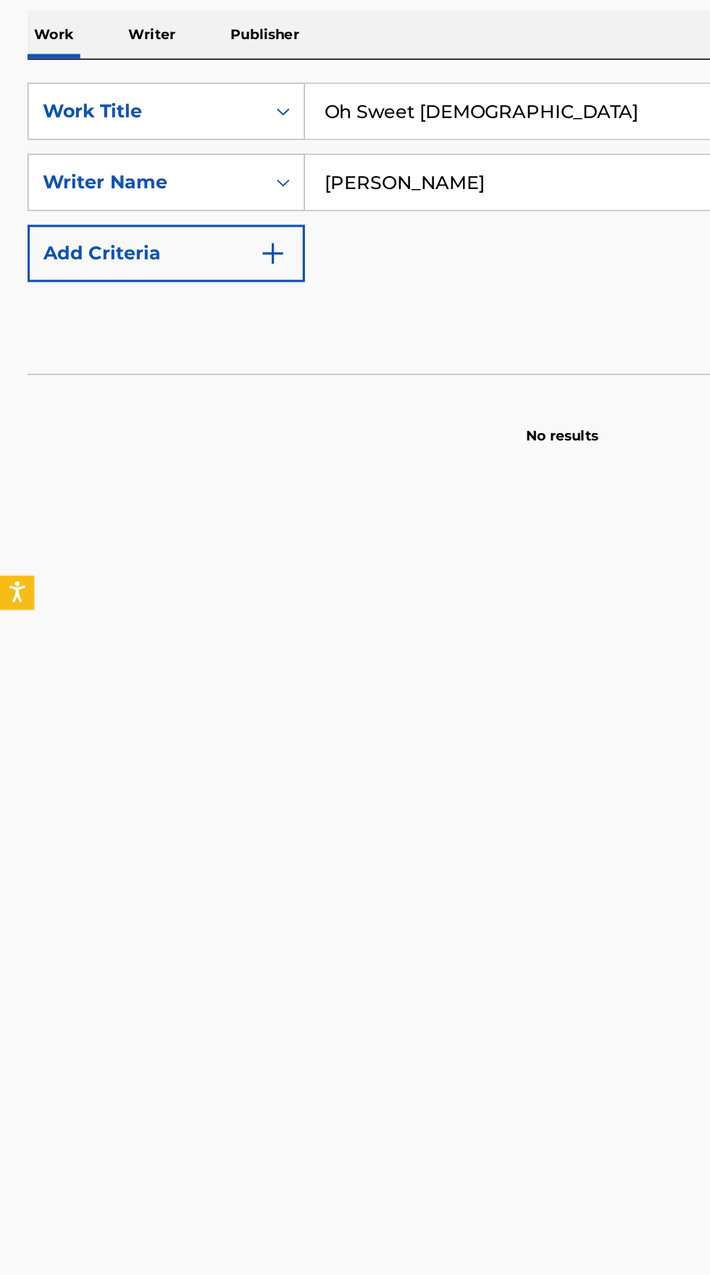
click at [99, 287] on p "Writer" at bounding box center [96, 285] width 38 height 30
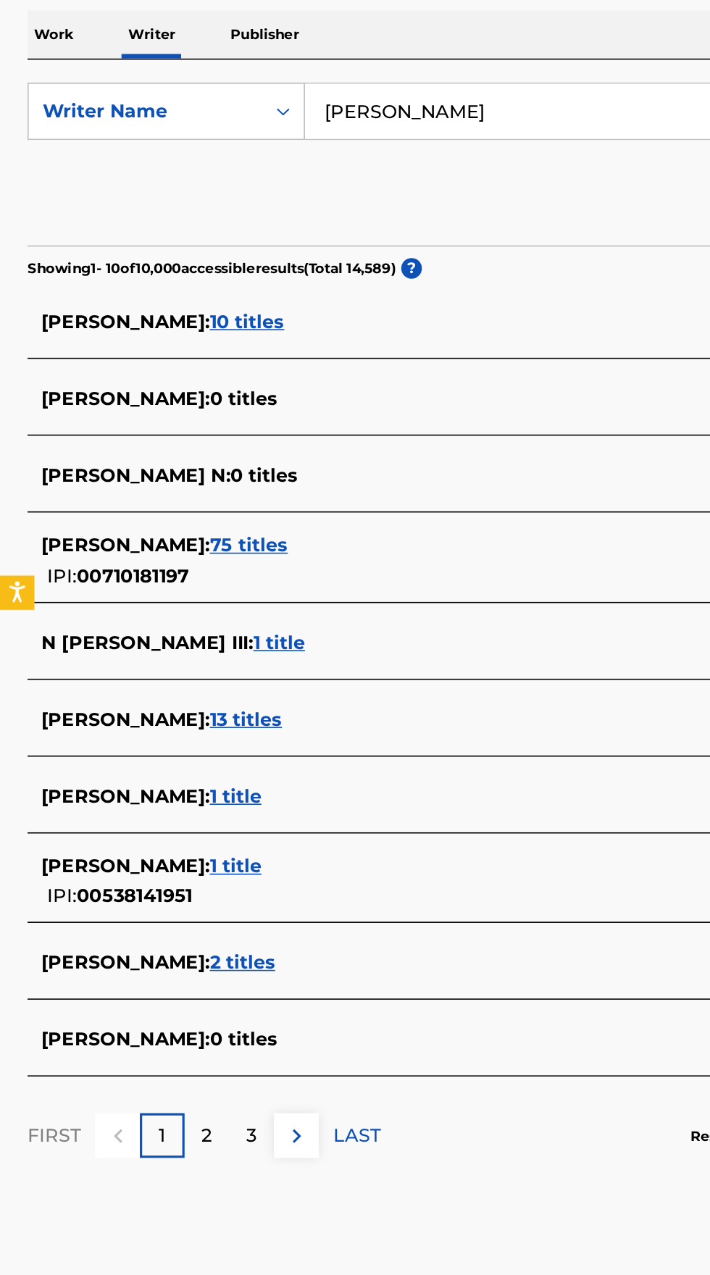
click at [341, 338] on input "Kinaya N. Robinson" at bounding box center [442, 333] width 499 height 35
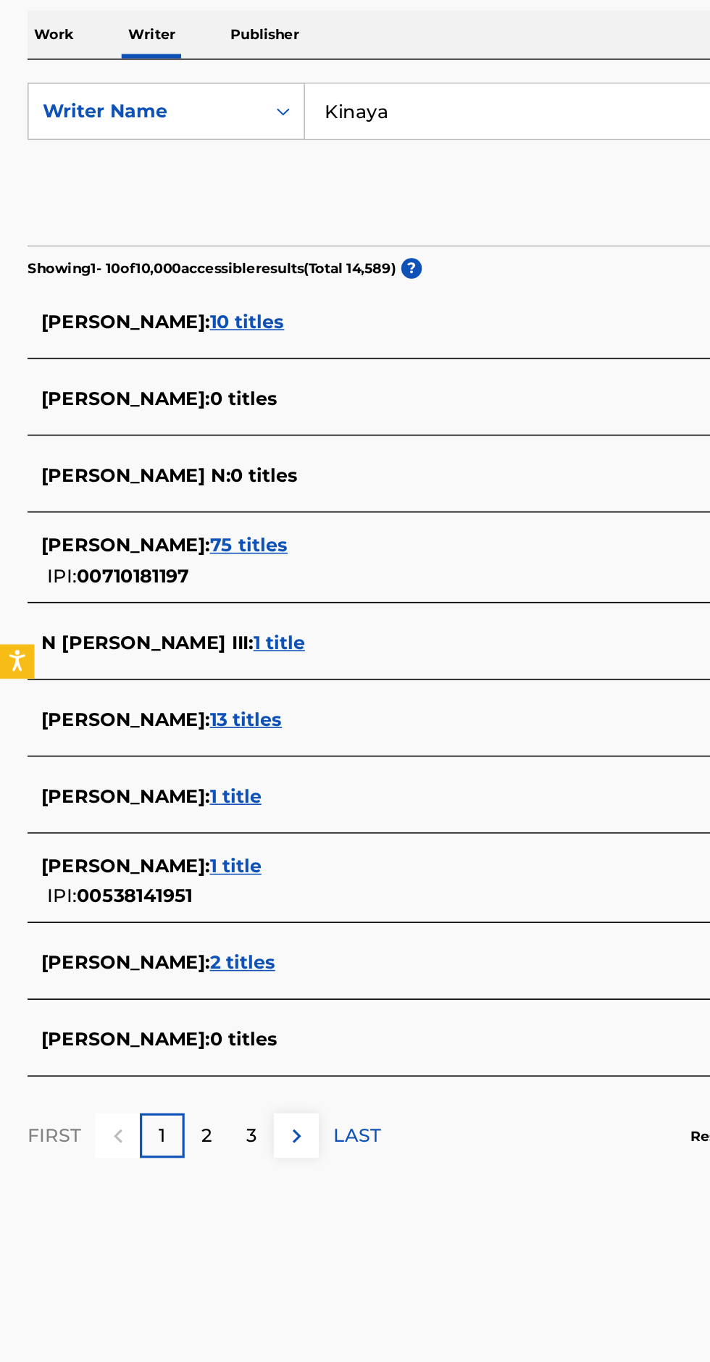
type input "Kinaya"
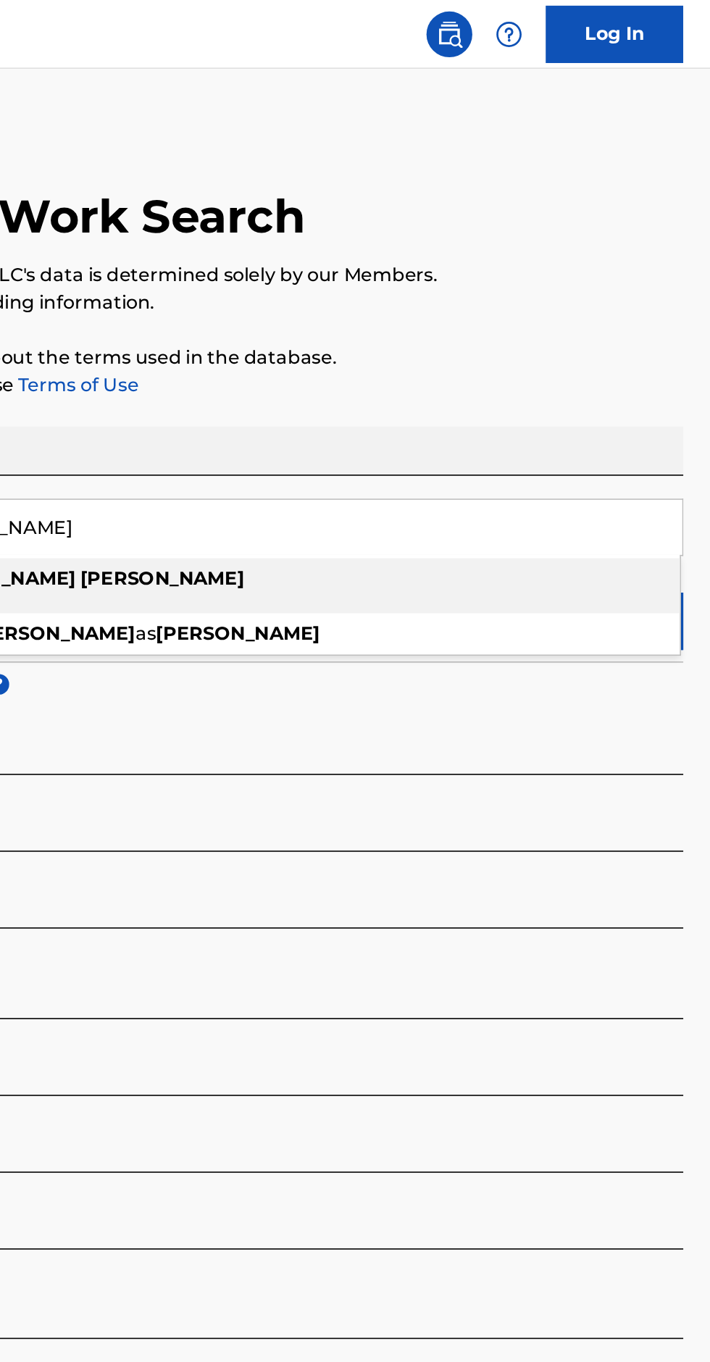
type input "Eli Tabor"
click at [625, 146] on div "The MLC Public Work Search" at bounding box center [354, 129] width 675 height 99
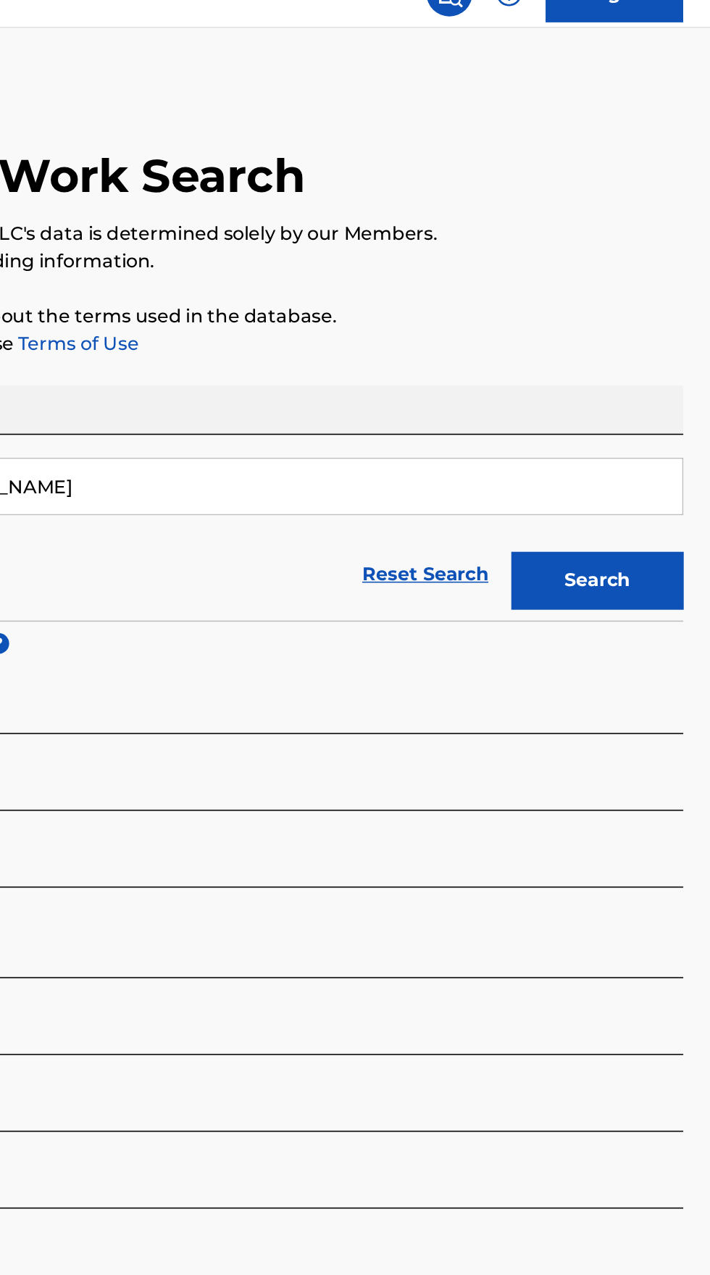
click at [665, 388] on button "Search" at bounding box center [638, 393] width 109 height 36
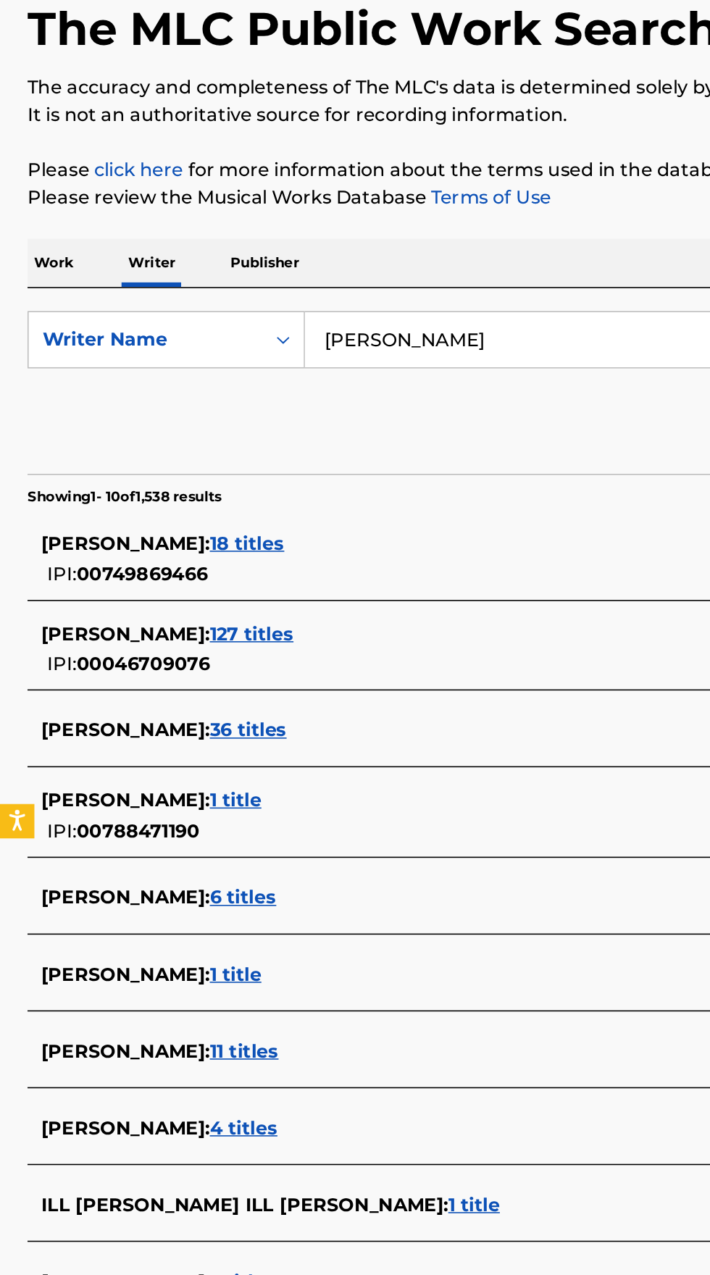
click at [59, 932] on span "ELI TABOR :" at bounding box center [79, 929] width 107 height 14
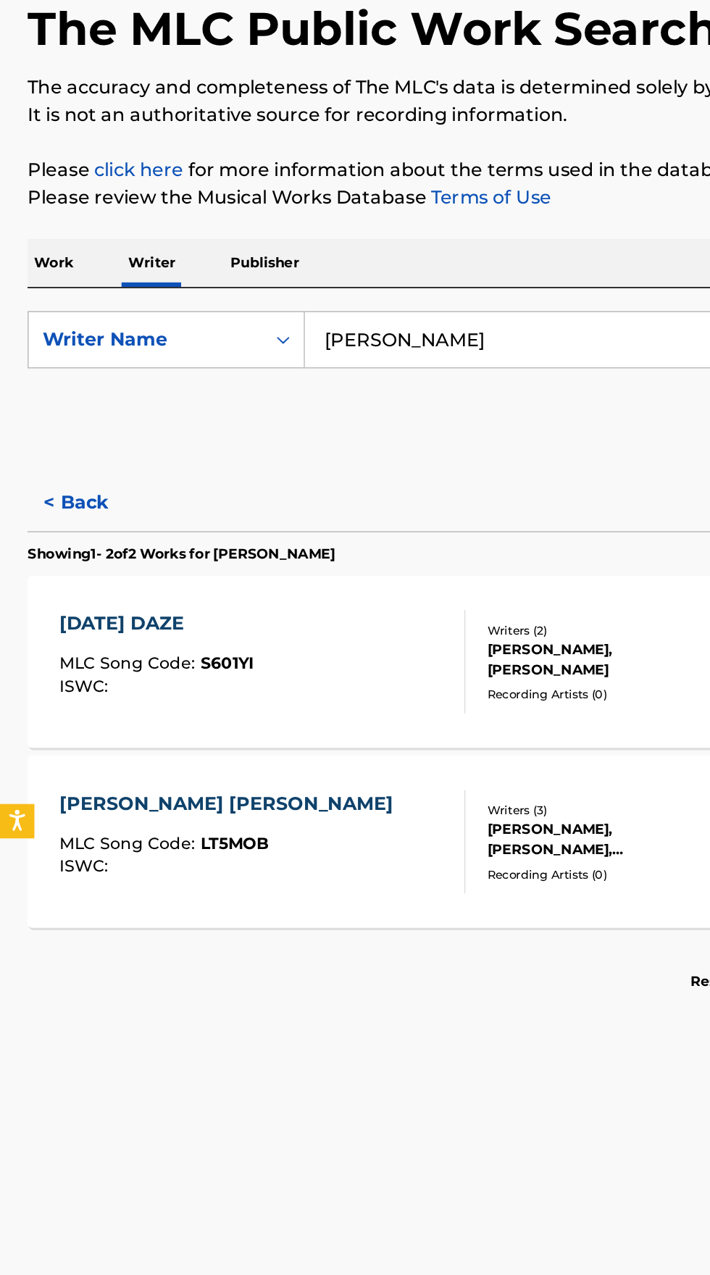
click at [116, 523] on div "SATURDAY DAZE MLC Song Code : S601YI ISWC :" at bounding box center [99, 536] width 123 height 65
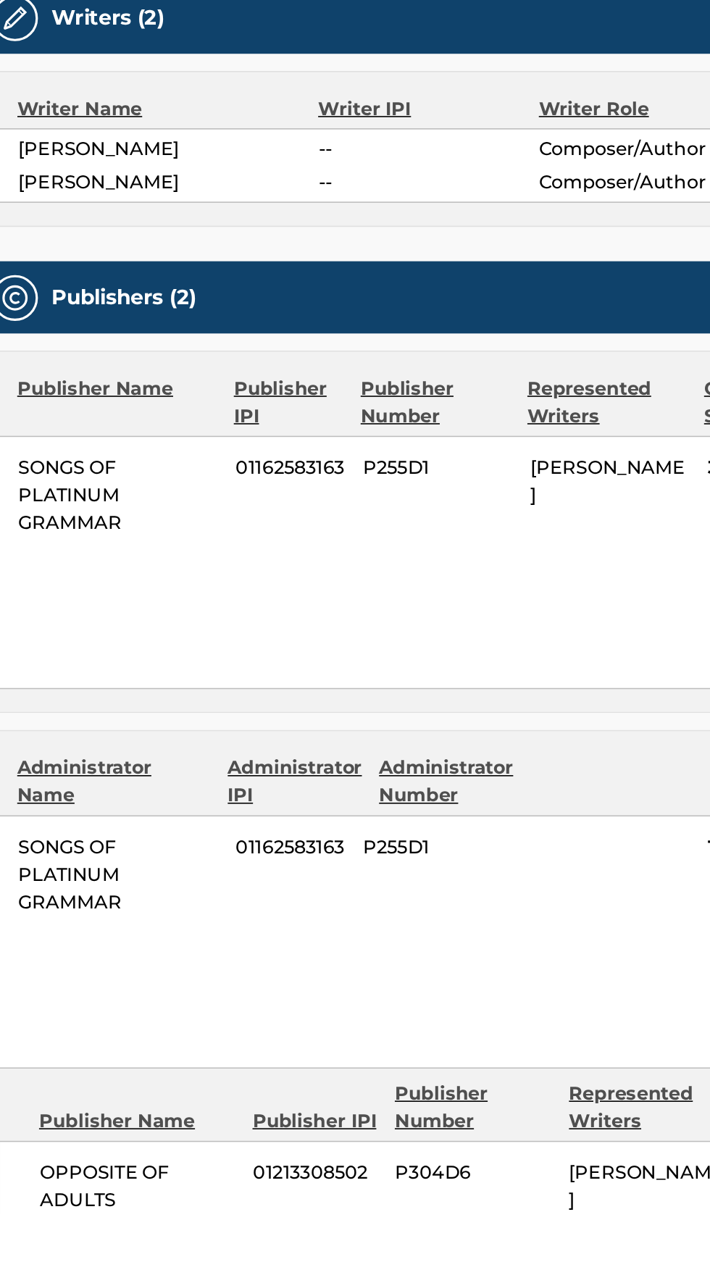
scroll to position [14, 0]
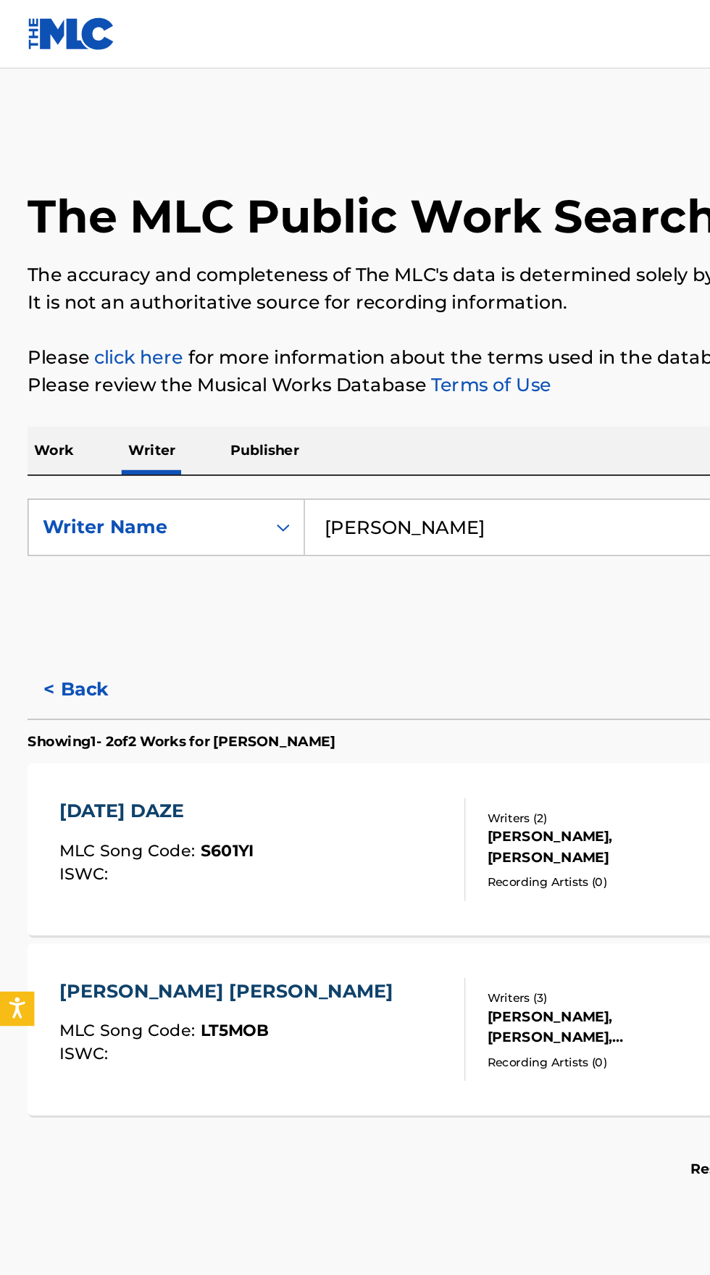
click at [35, 289] on p "Work" at bounding box center [33, 285] width 33 height 30
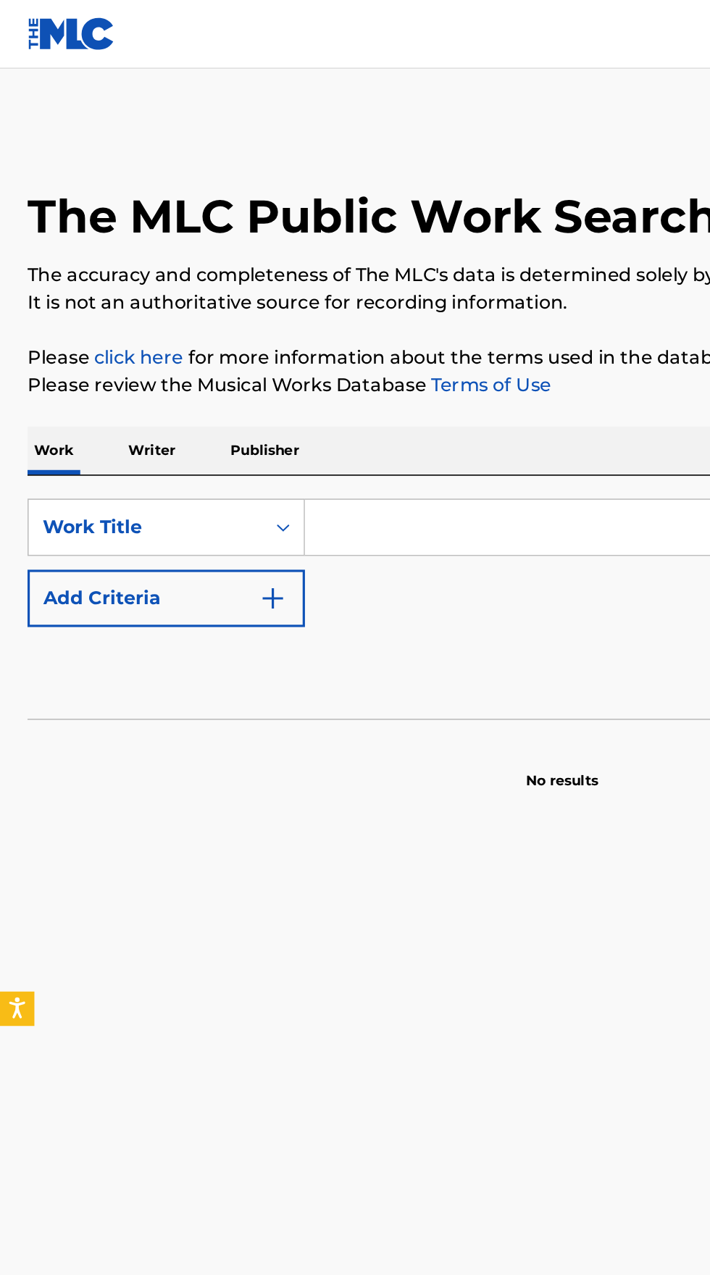
click at [278, 331] on input "Search Form" at bounding box center [442, 333] width 499 height 35
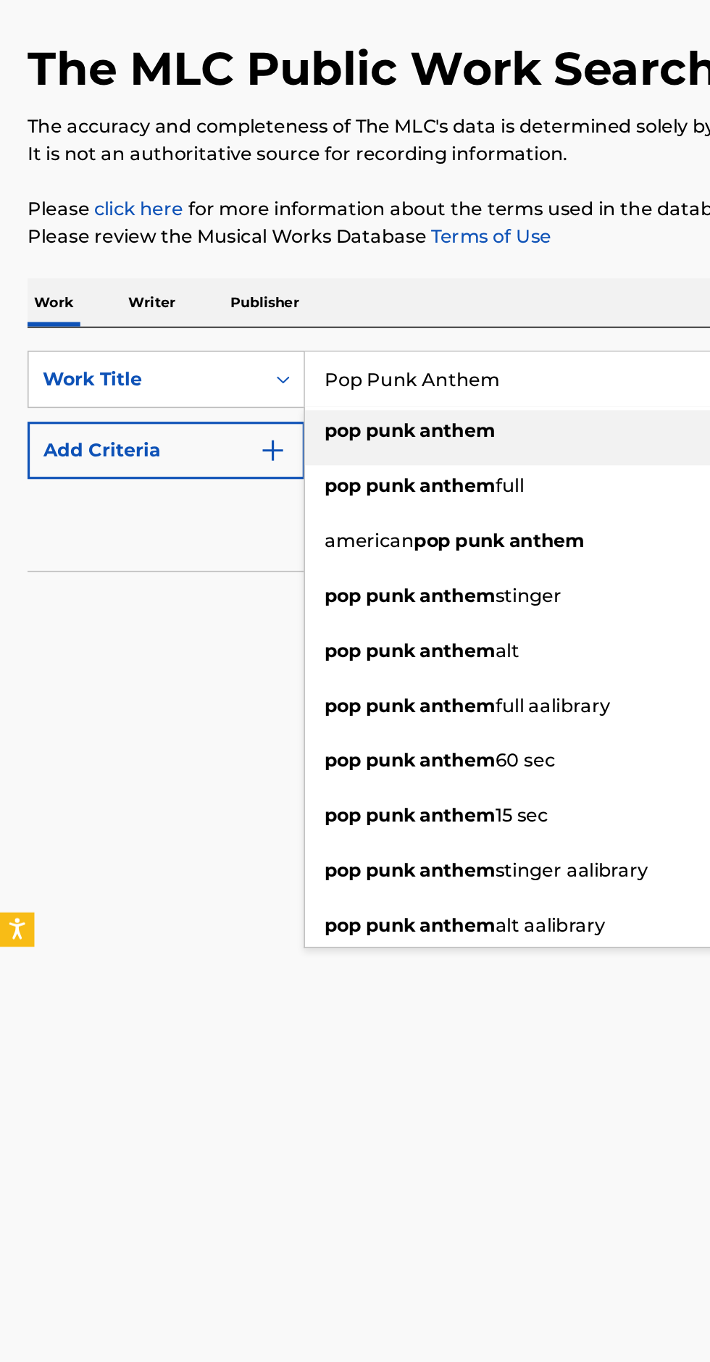
type input "Pop Punk Anthem"
click at [172, 384] on img "Search Form" at bounding box center [172, 378] width 17 height 17
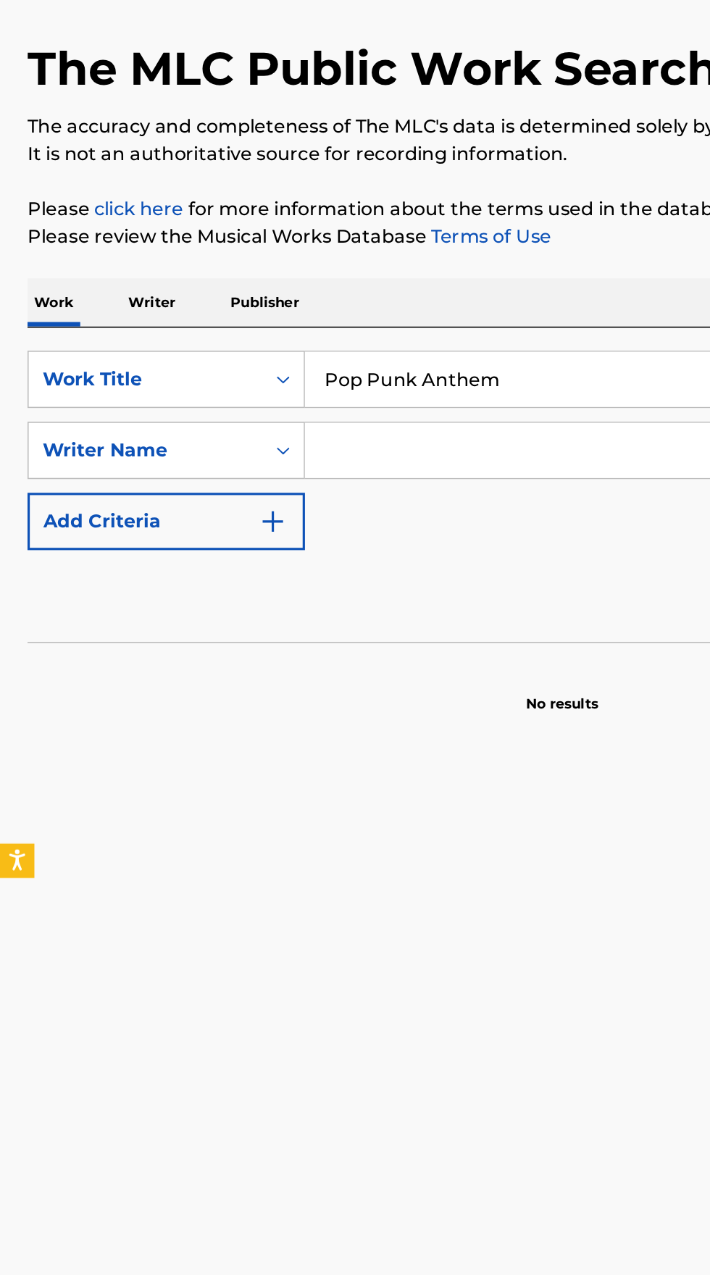
click at [297, 381] on input "Search Form" at bounding box center [429, 378] width 472 height 35
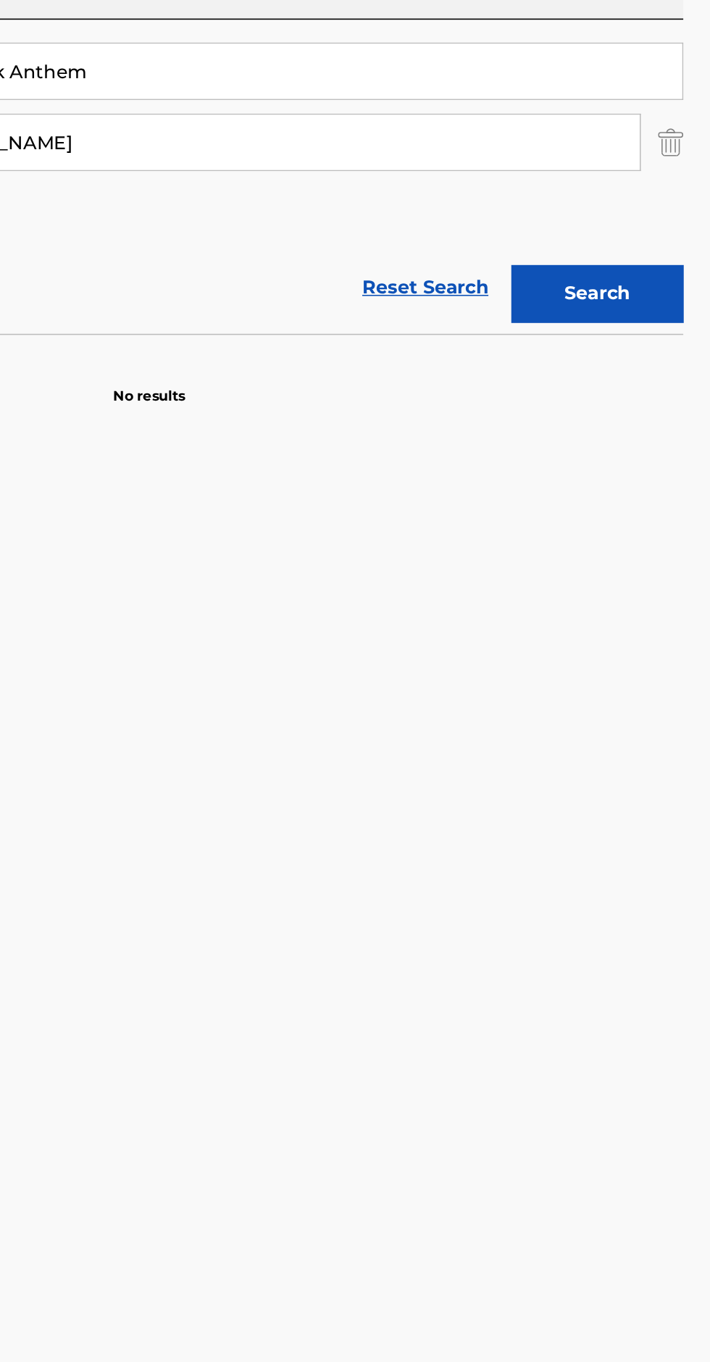
type input "Ava Schrobilgen"
click at [647, 472] on button "Search" at bounding box center [638, 474] width 109 height 36
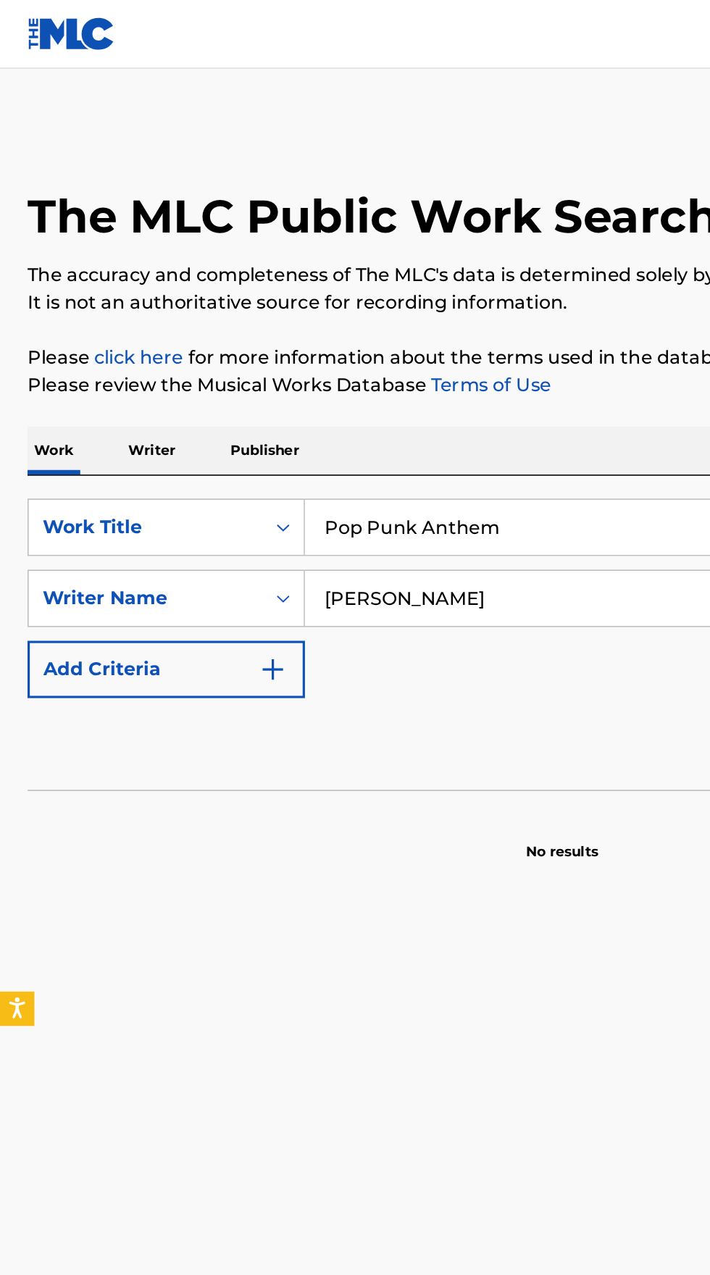
click at [99, 285] on p "Writer" at bounding box center [96, 285] width 38 height 30
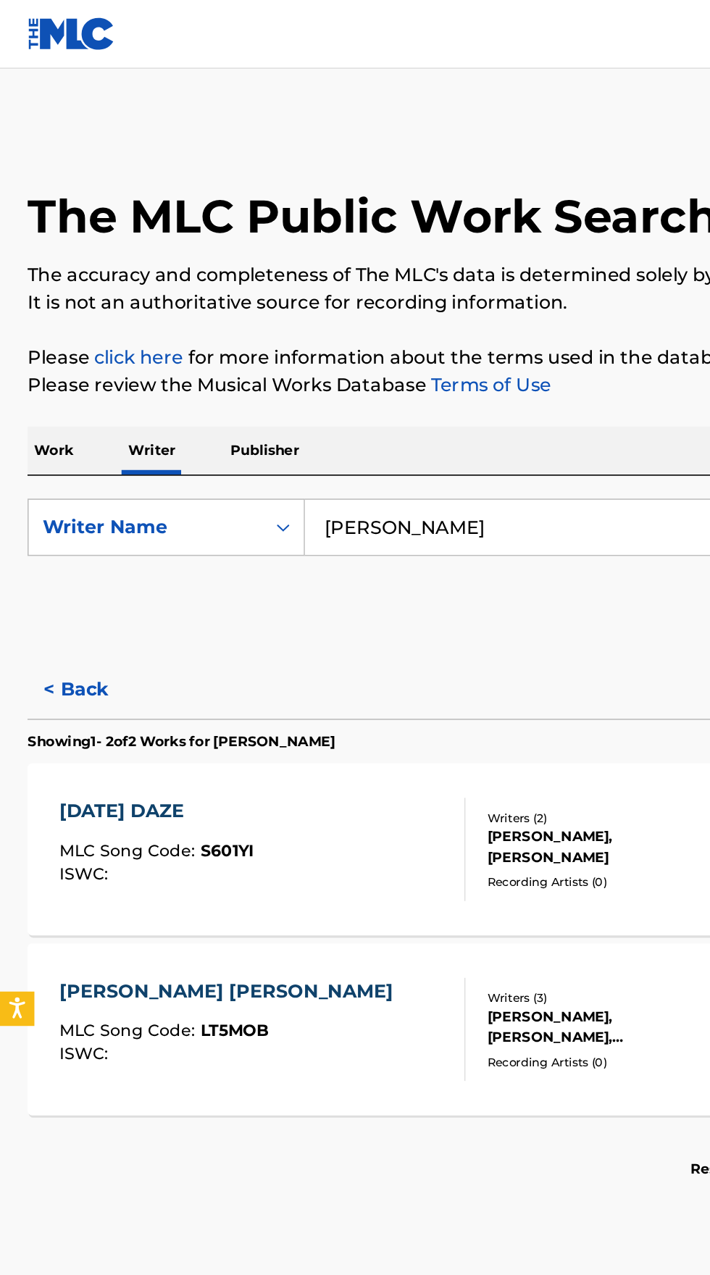
click at [306, 333] on input "Eli Tabor" at bounding box center [442, 333] width 499 height 35
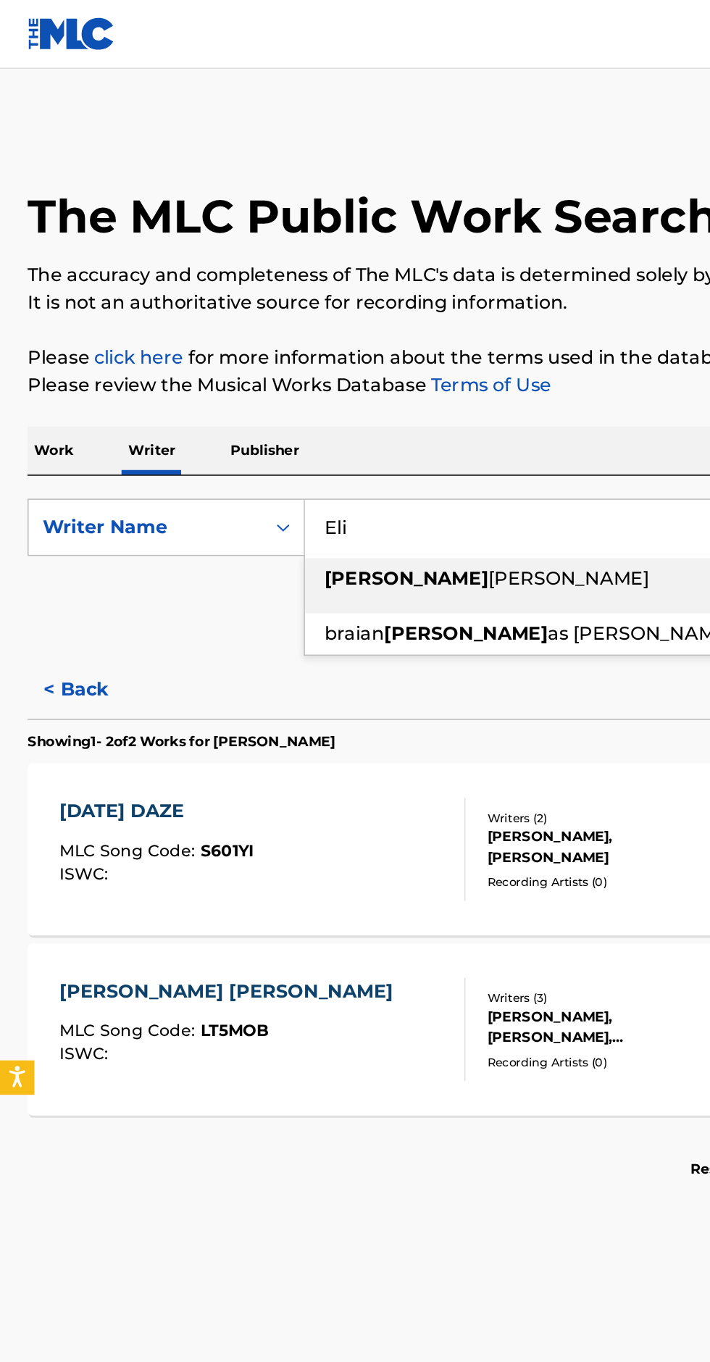
type input "Eli"
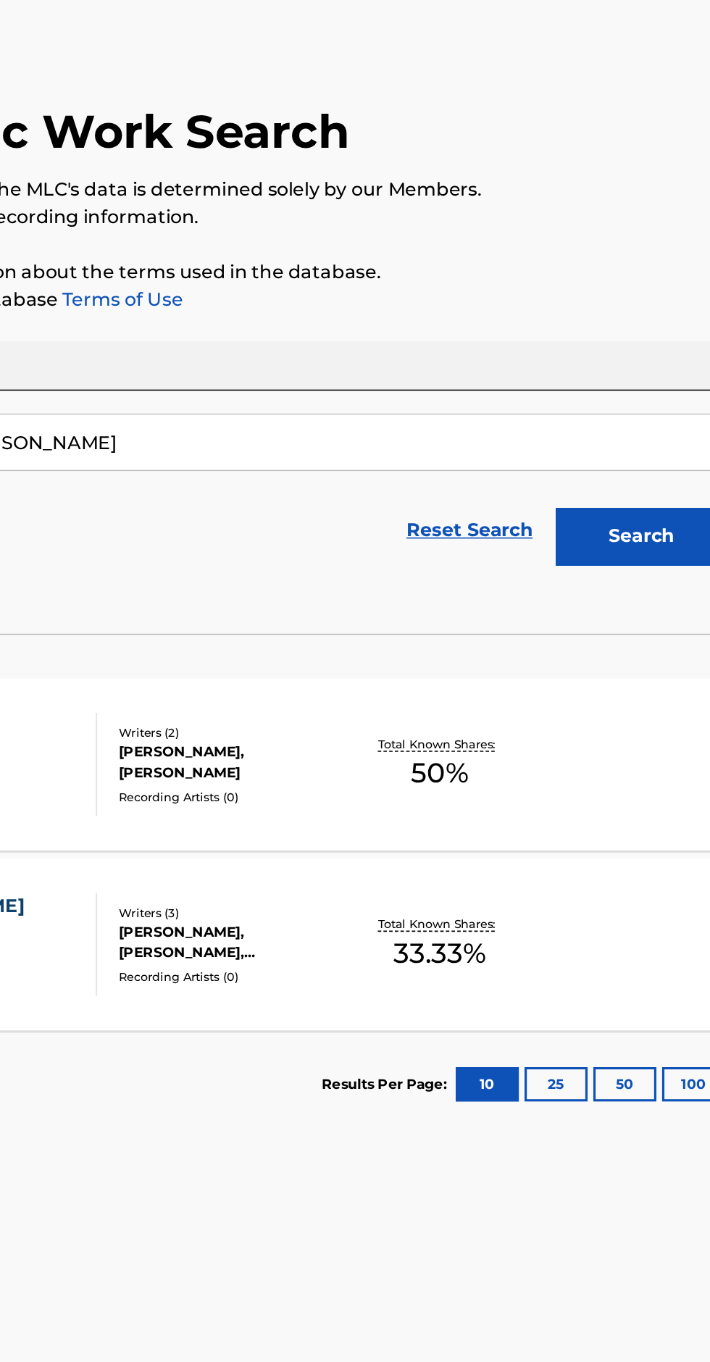
type input "Ava Schrobilgen"
click at [641, 384] on button "Search" at bounding box center [638, 393] width 109 height 36
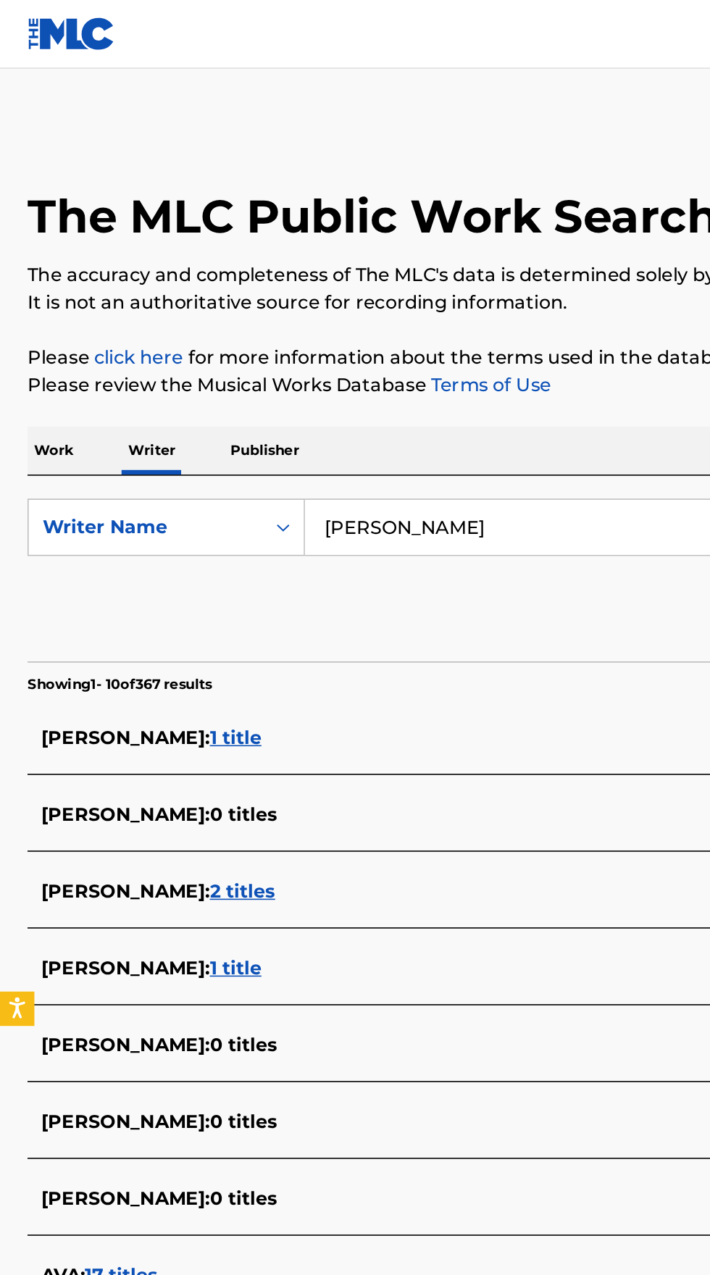
click at [41, 273] on p "Work" at bounding box center [33, 285] width 33 height 30
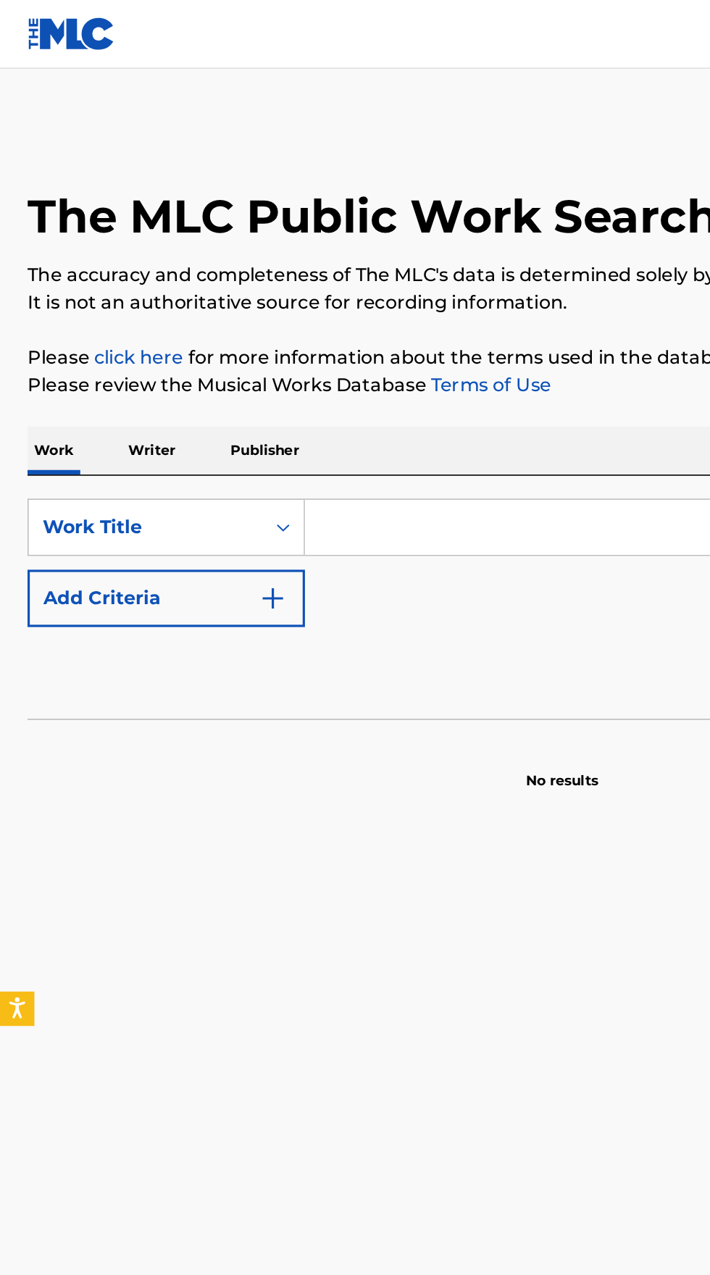
click at [273, 330] on input "Search Form" at bounding box center [442, 333] width 499 height 35
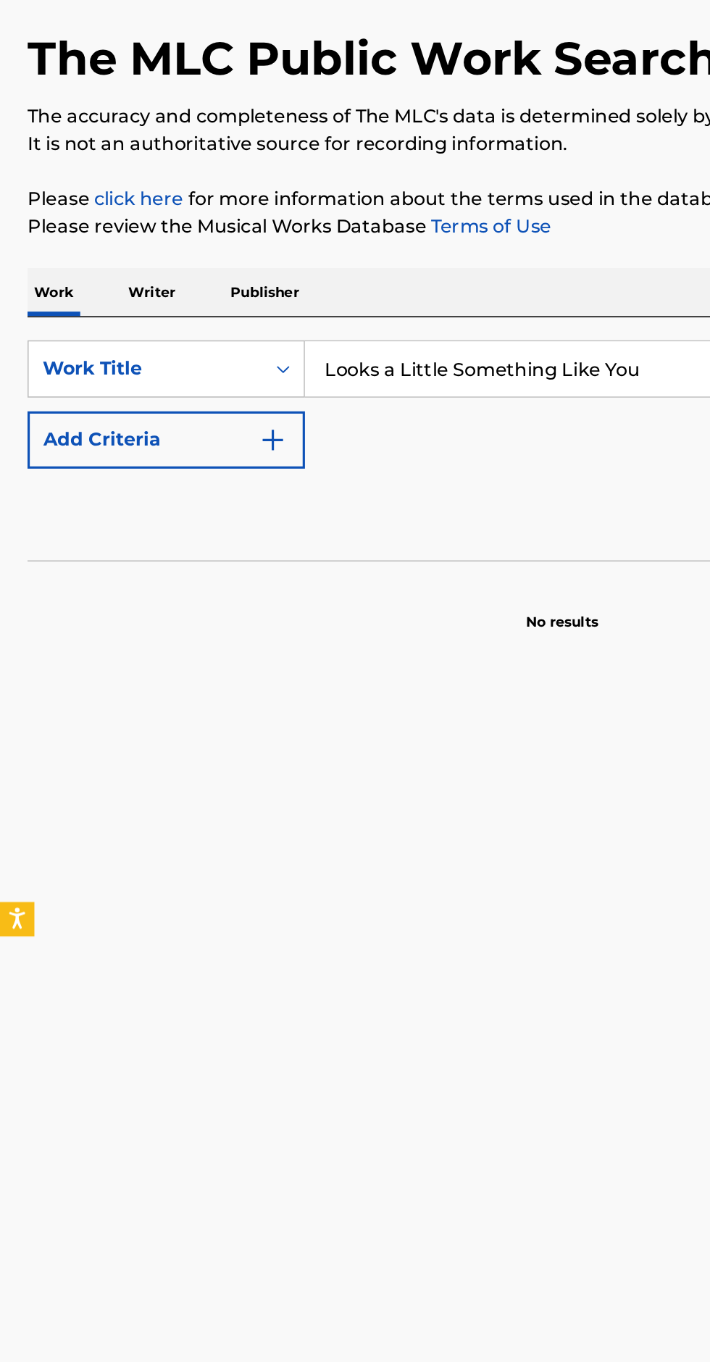
type input "Looks a Little Something Like You"
click at [180, 380] on img "Search Form" at bounding box center [172, 378] width 17 height 17
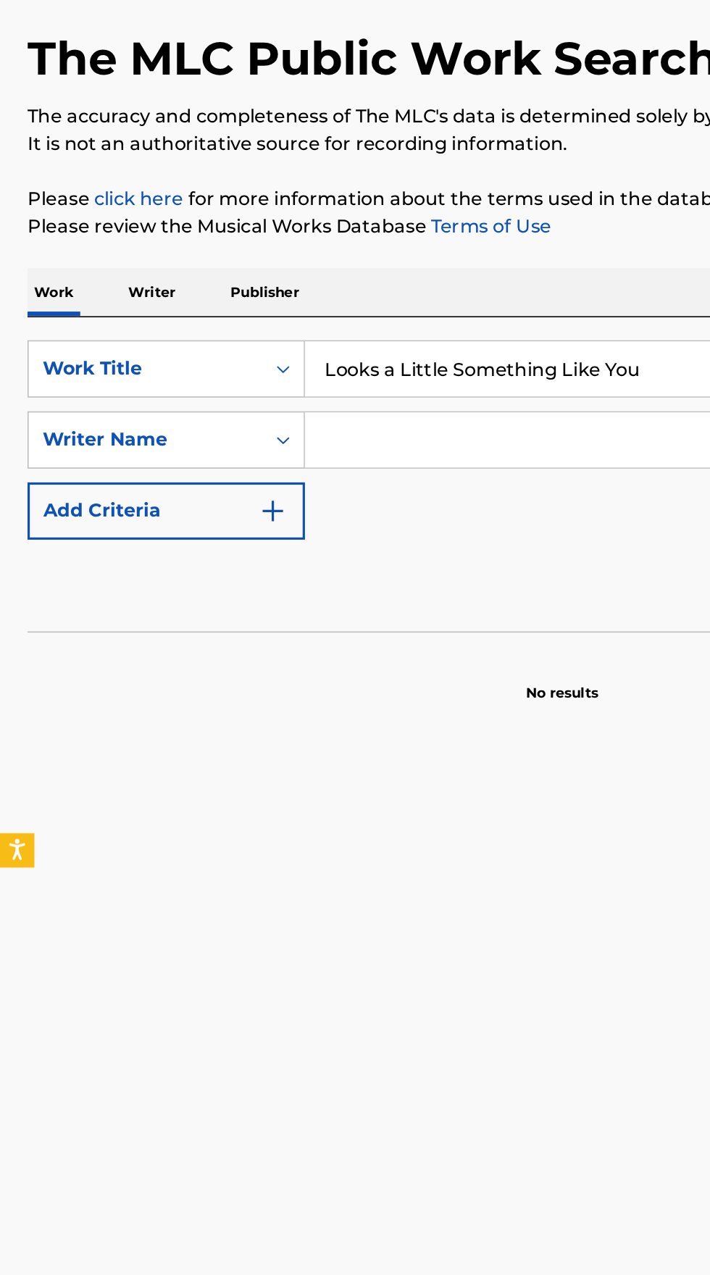
click at [345, 380] on input "Search Form" at bounding box center [429, 378] width 472 height 35
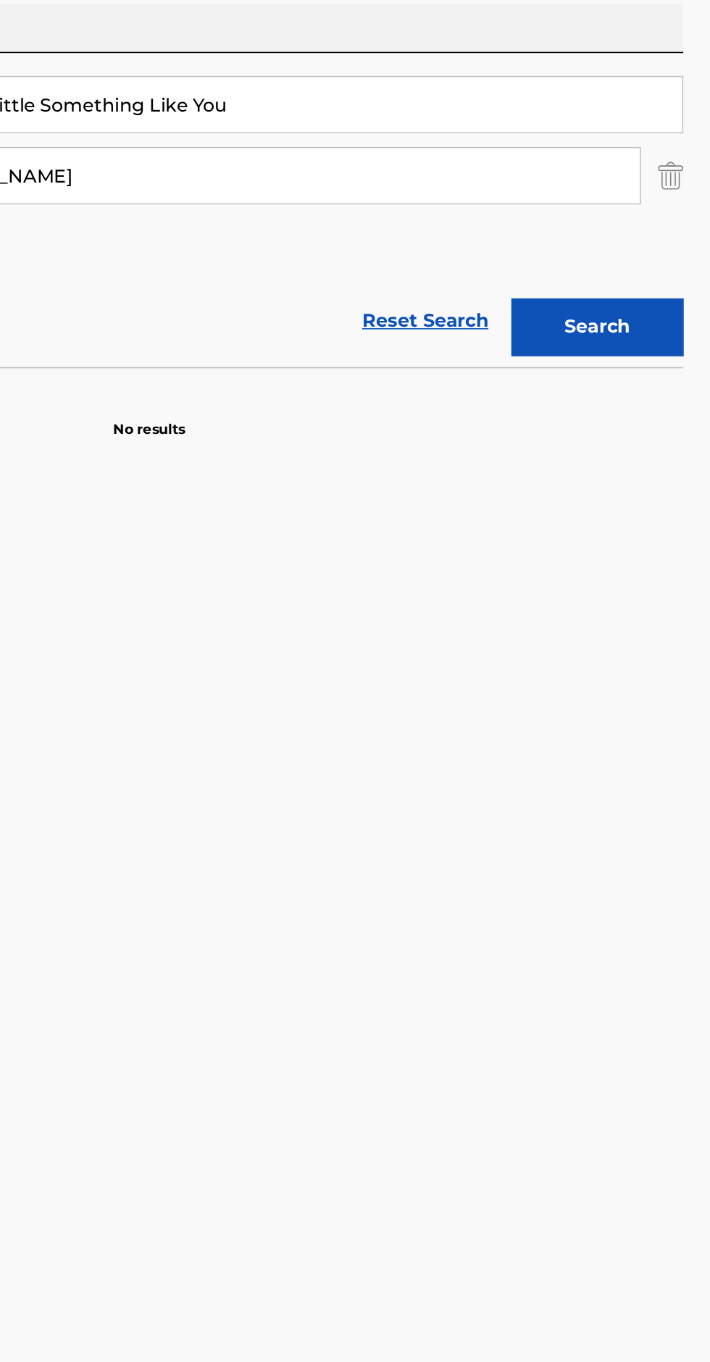
type input "Dylan Cotrone"
click at [653, 472] on button "Search" at bounding box center [638, 474] width 109 height 36
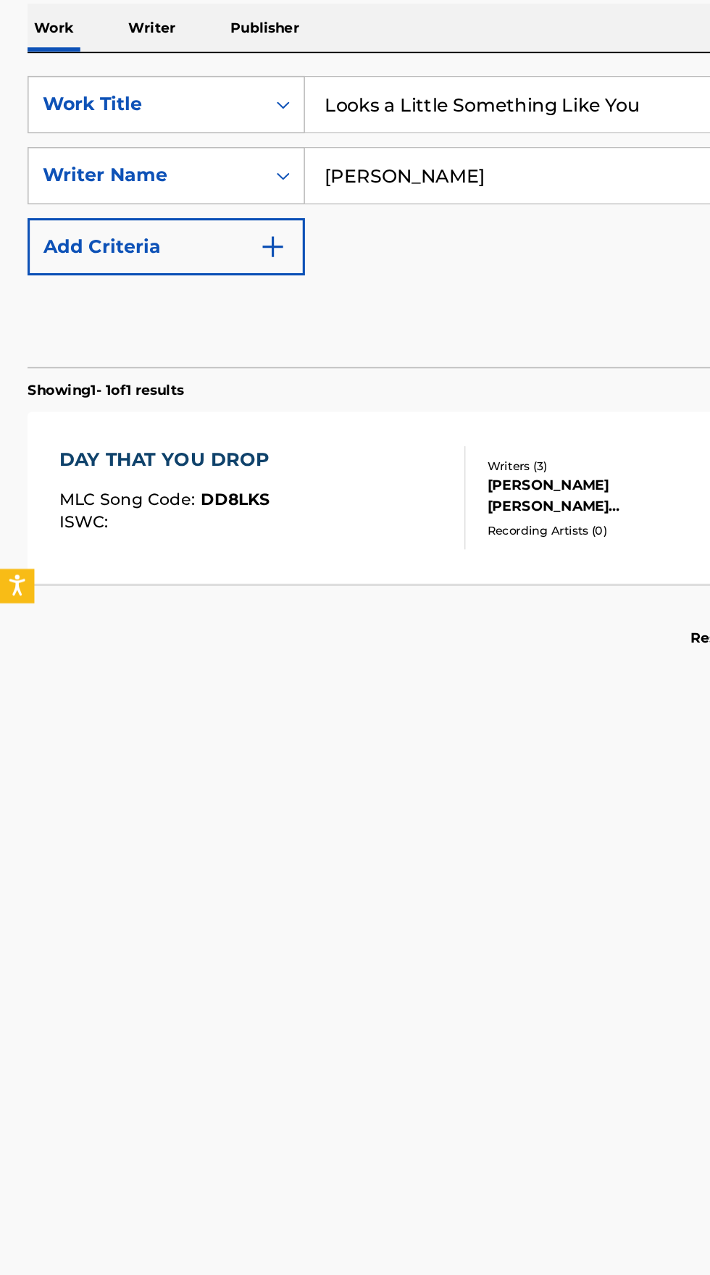
click at [101, 285] on p "Writer" at bounding box center [96, 285] width 38 height 30
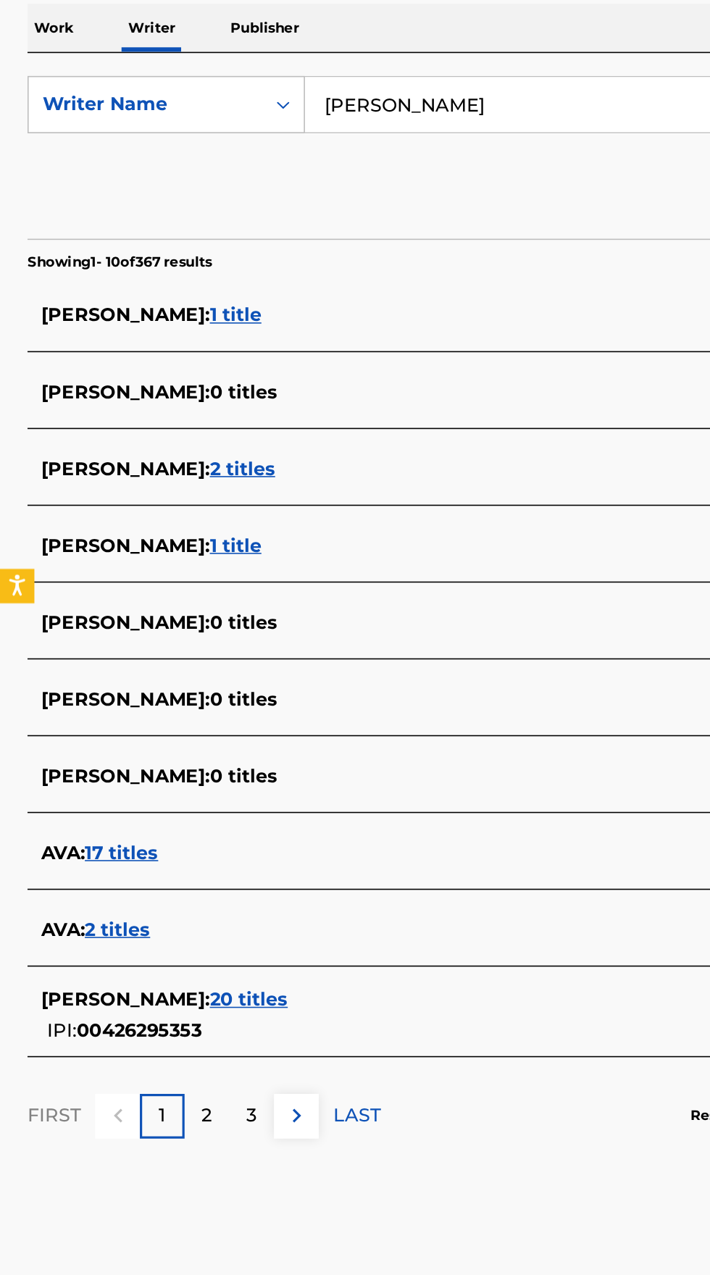
click at [314, 334] on input "Ava Schrobilgen" at bounding box center [442, 333] width 499 height 35
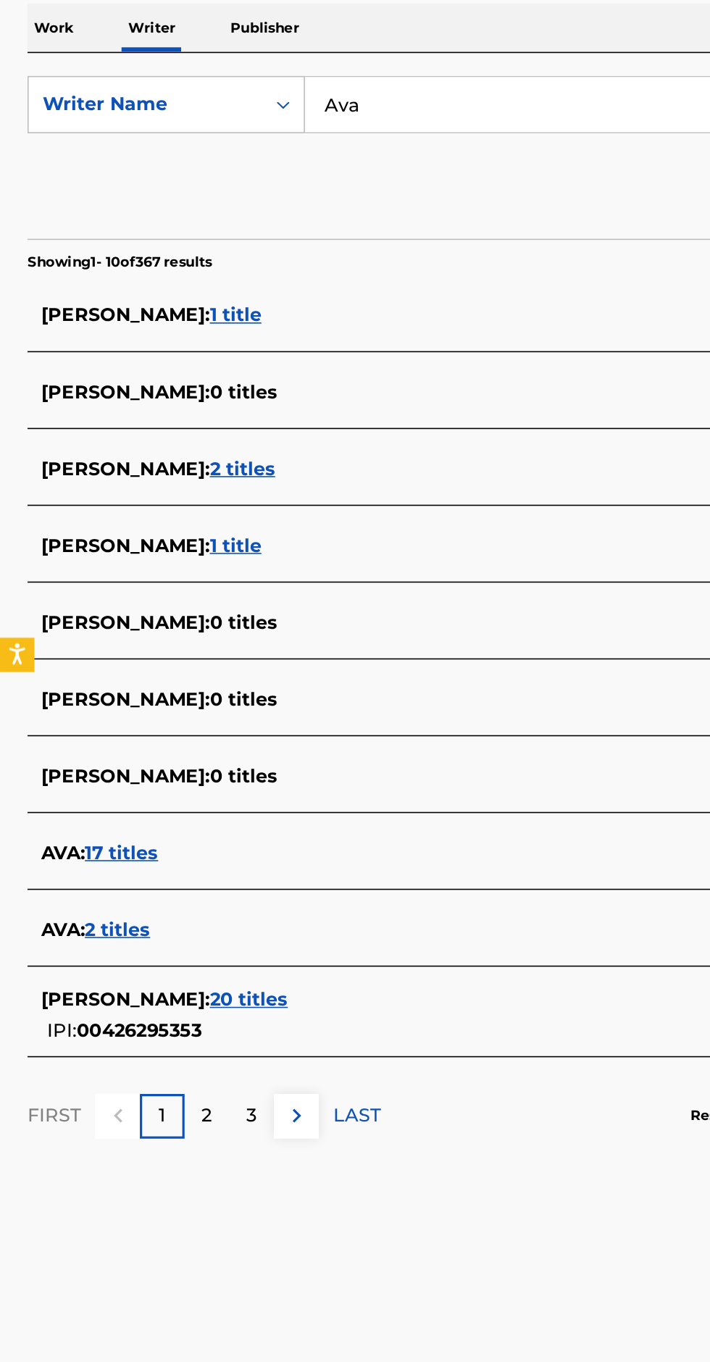
type input "Ava"
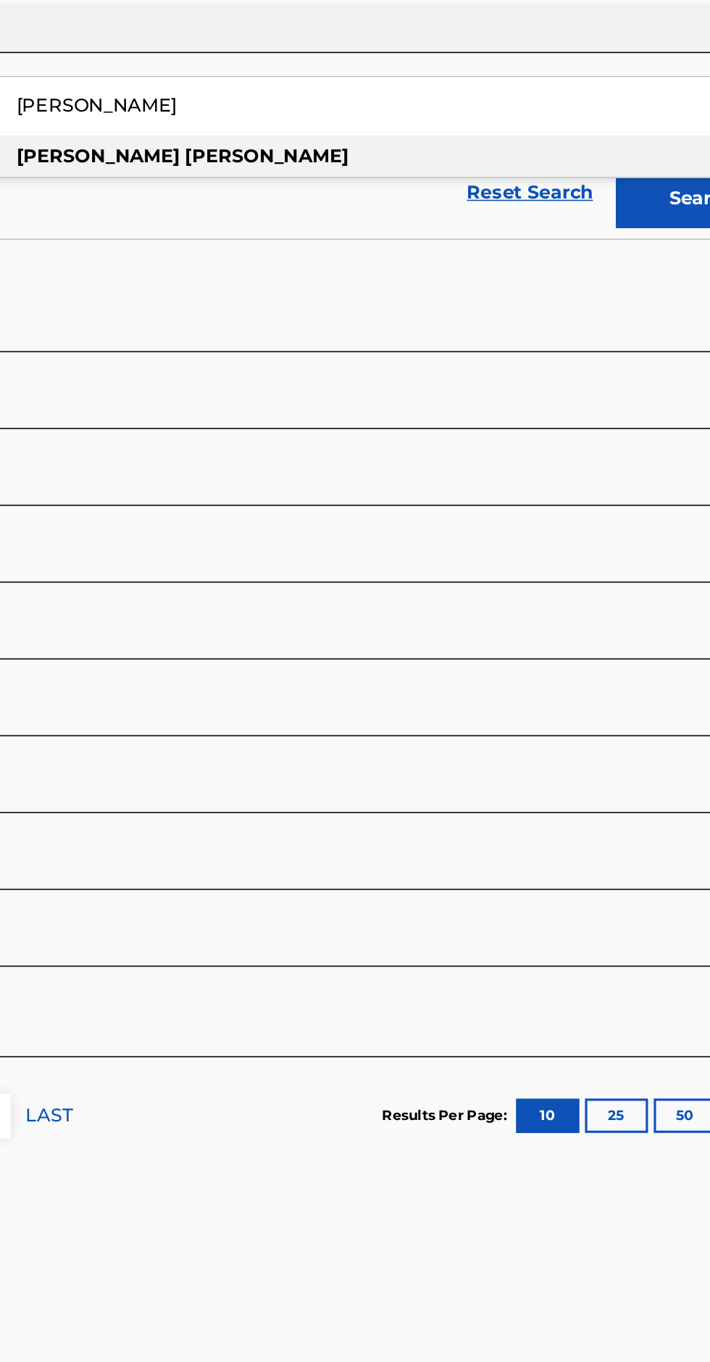
type input "Dylan Cotrone"
click at [616, 397] on button "Search" at bounding box center [638, 393] width 109 height 36
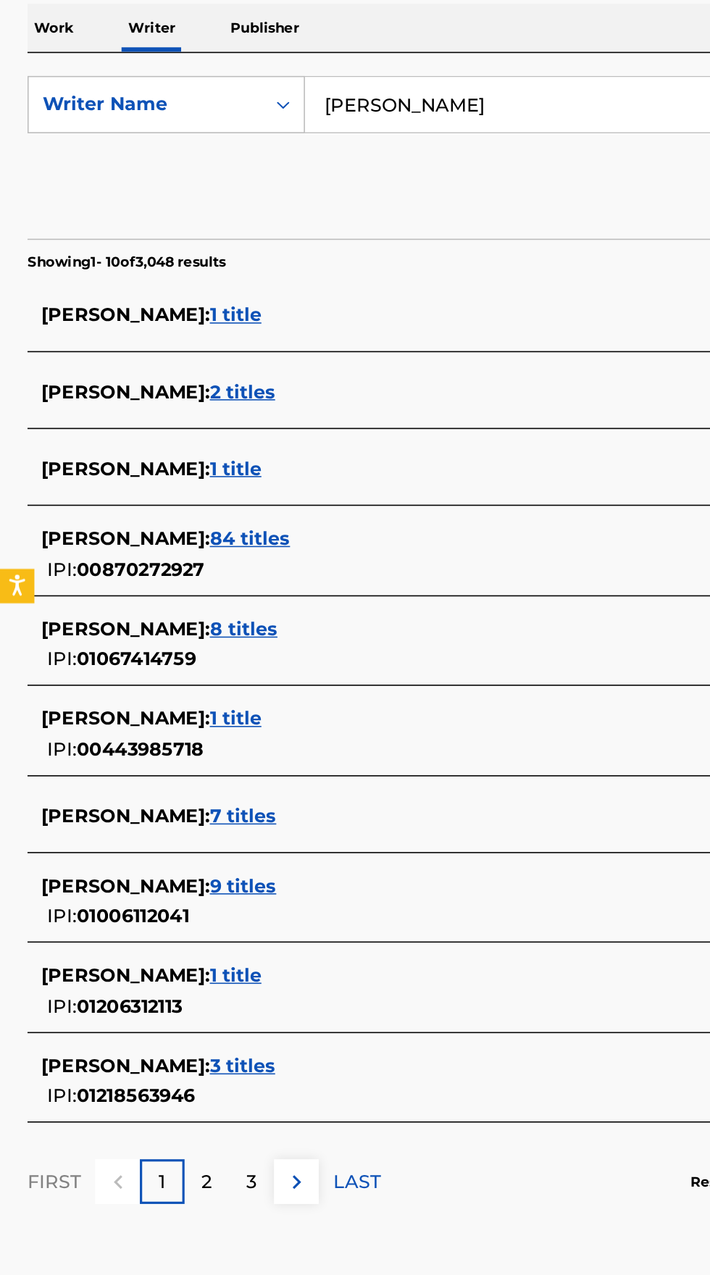
click at [133, 778] on span "DYLAN COTRONE :" at bounding box center [79, 783] width 107 height 14
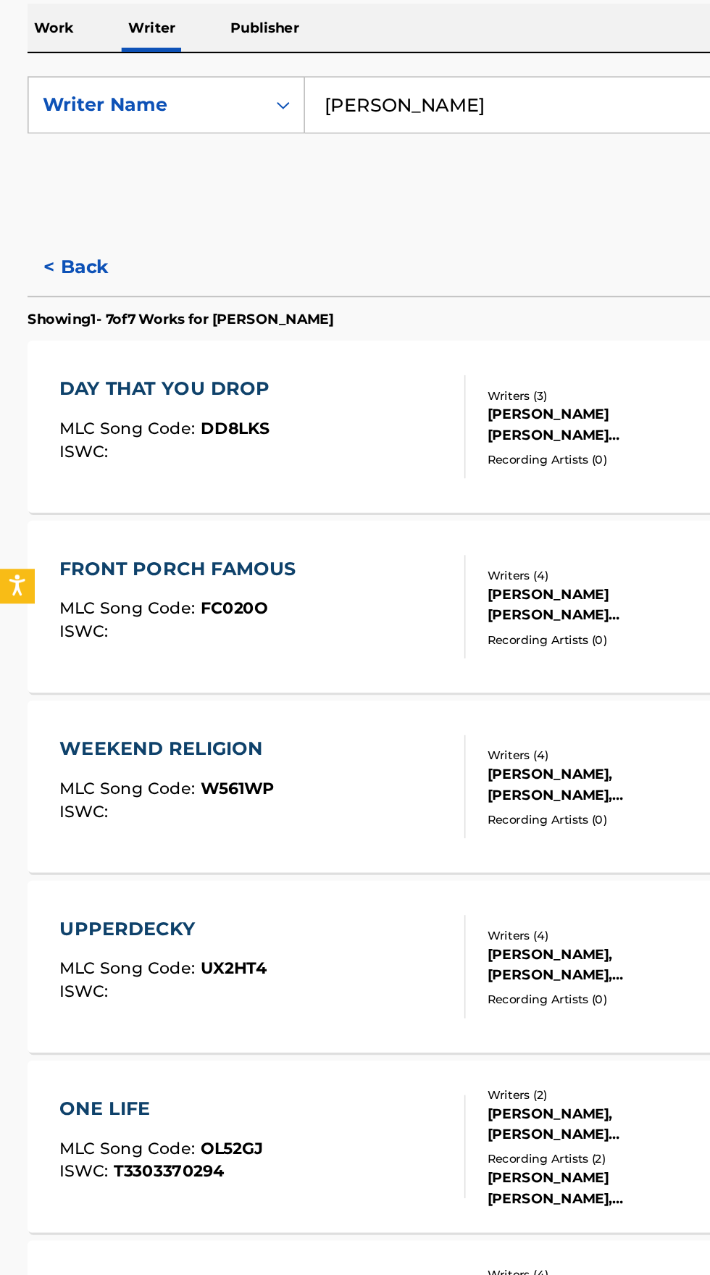
click at [201, 969] on div "ONE LIFE MLC Song Code : OL52GJ ISWC : T3303370294" at bounding box center [166, 991] width 257 height 65
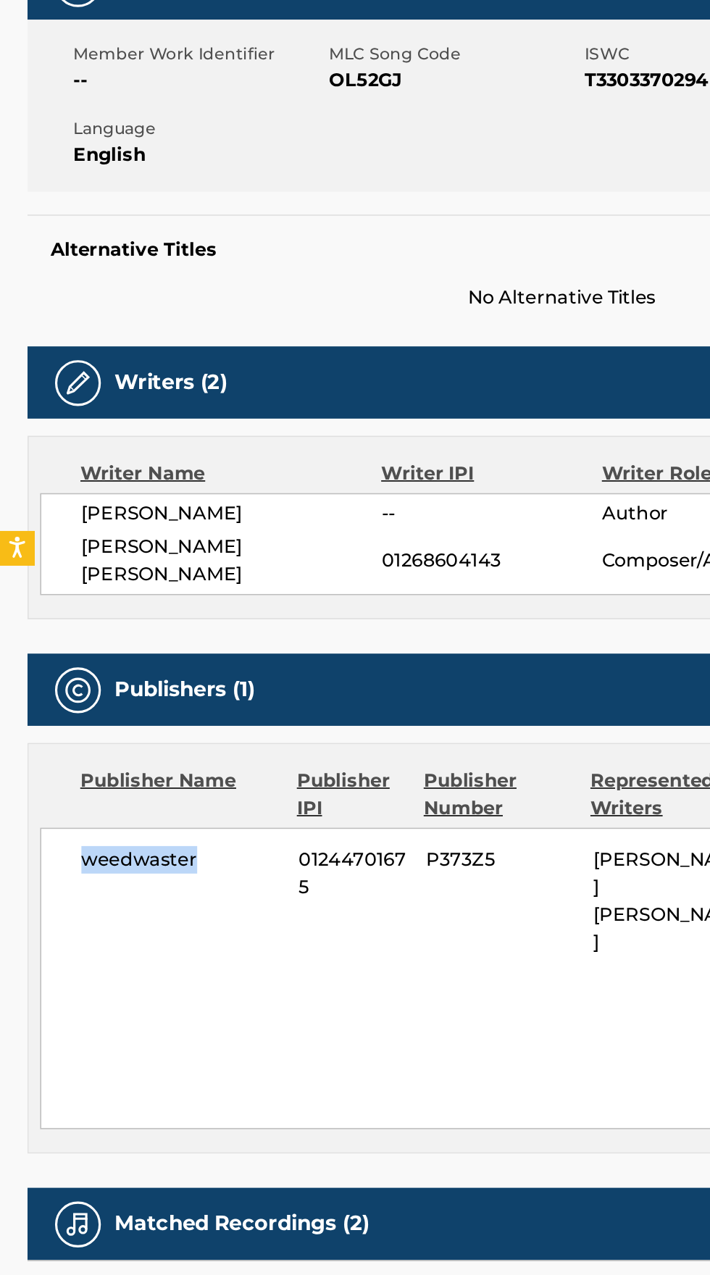
copy span "weedwaster"
copy span "01244701675"
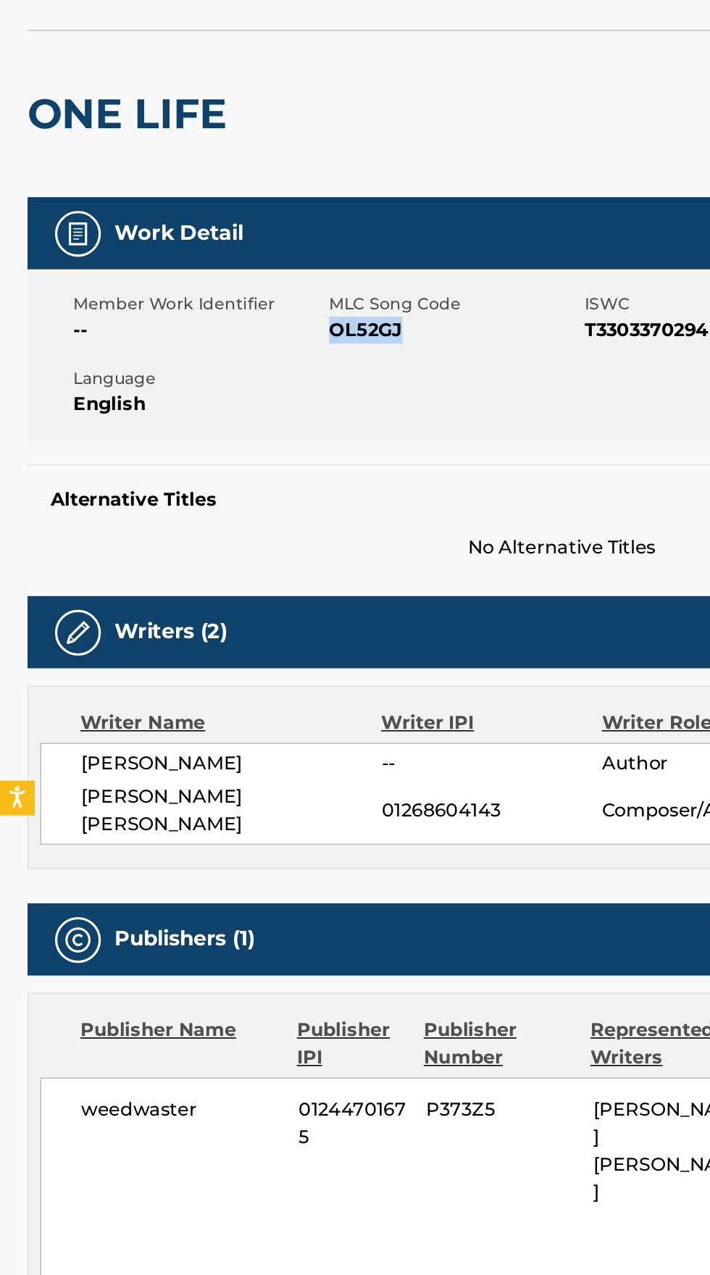
copy span "OL52GJ"
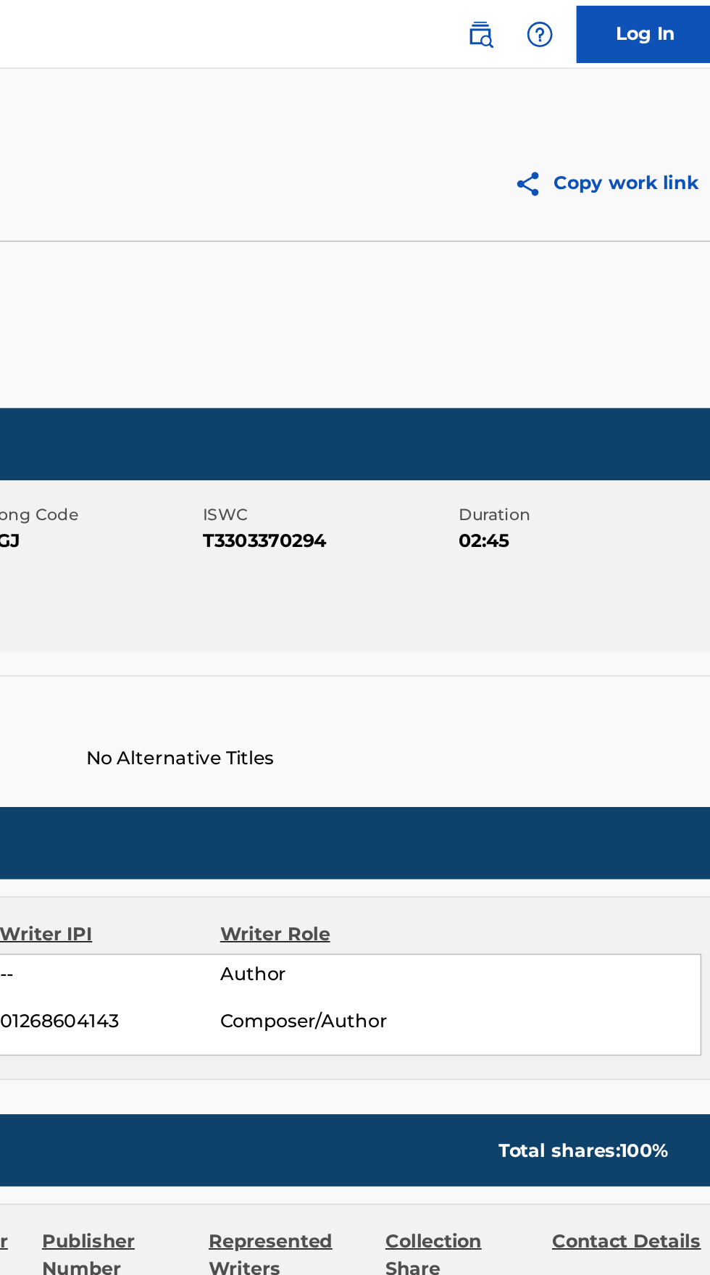
click at [538, 26] on img at bounding box center [544, 21] width 17 height 17
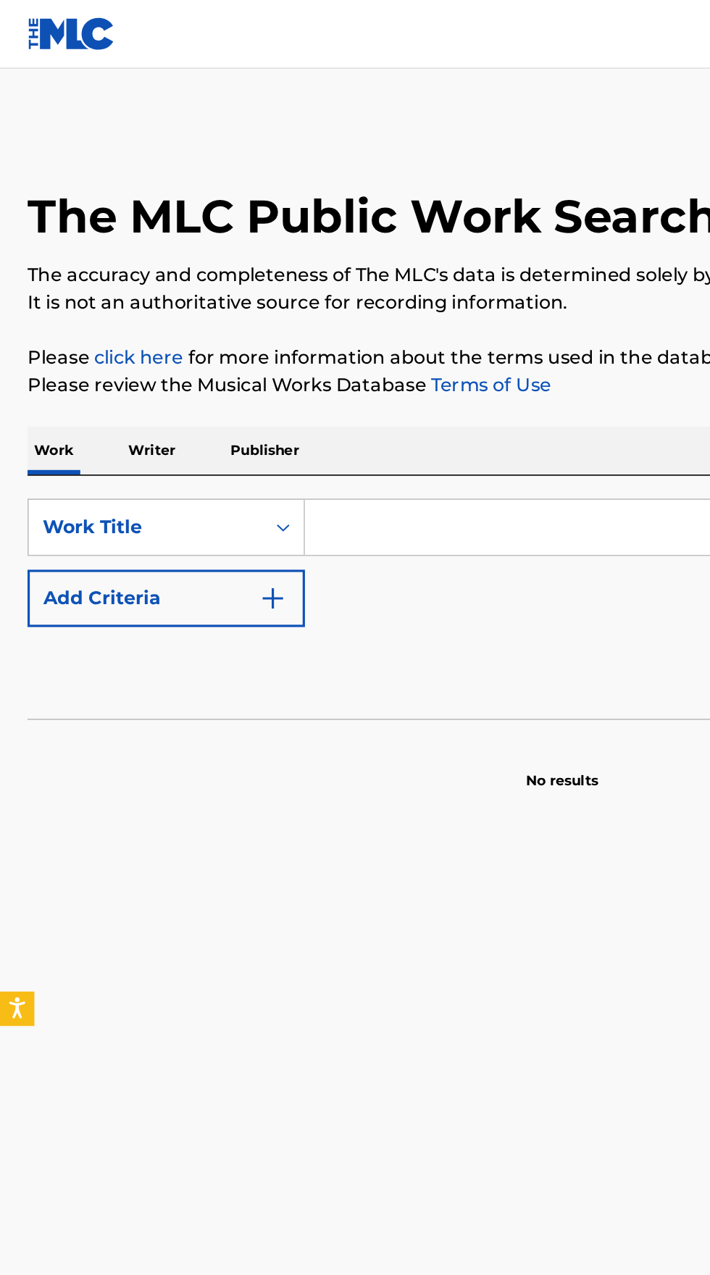
click at [97, 284] on p "Writer" at bounding box center [96, 285] width 38 height 30
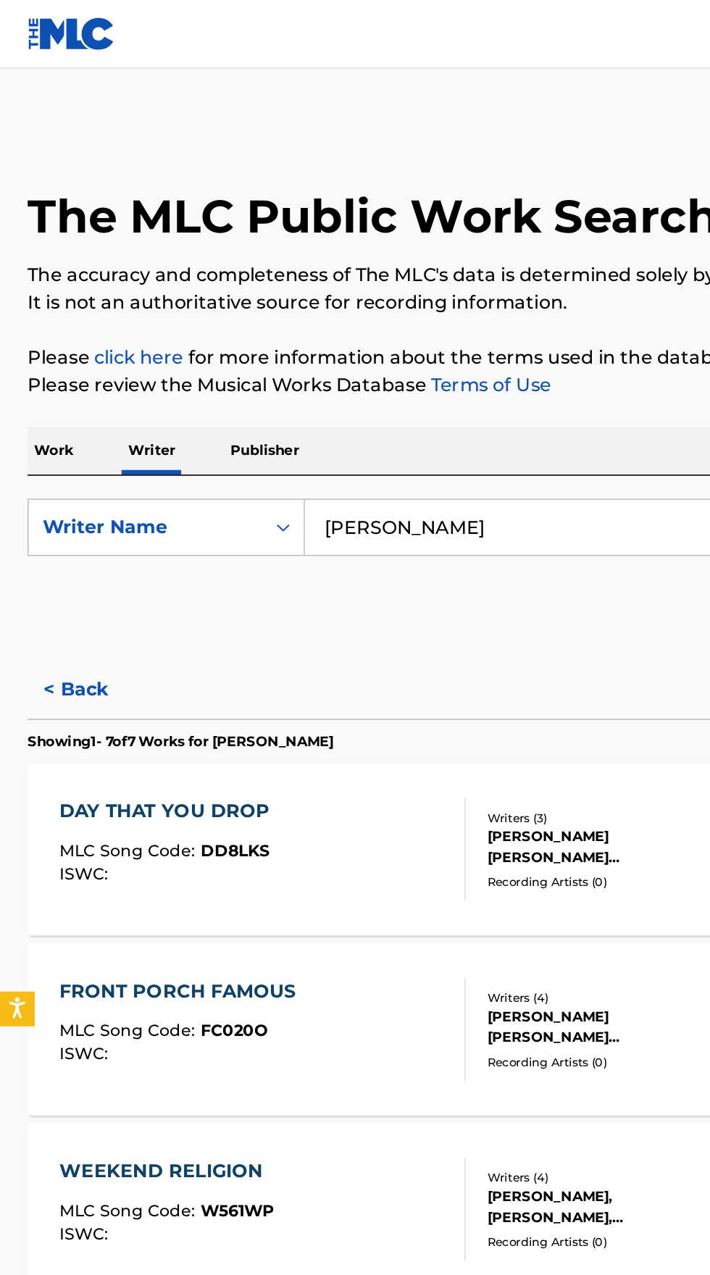
click at [329, 333] on input "Dylan Cotrone" at bounding box center [442, 333] width 499 height 35
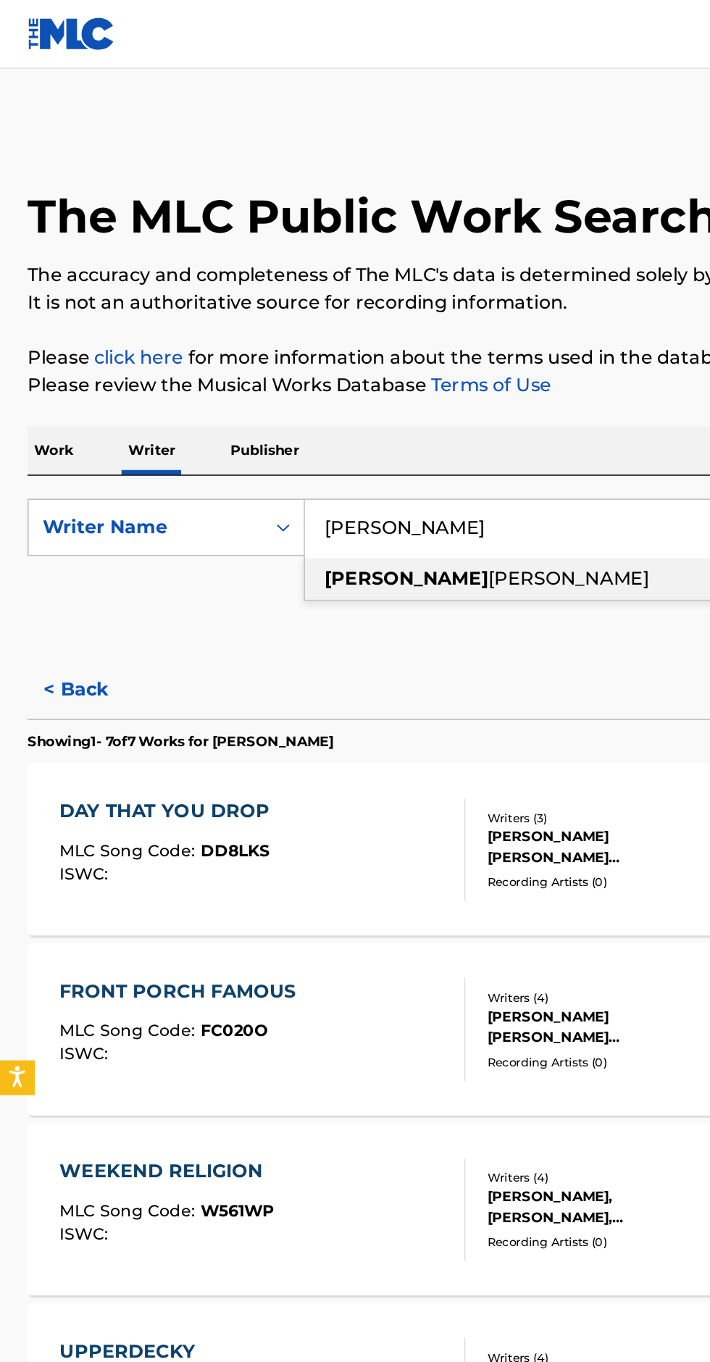
type input "Dylan"
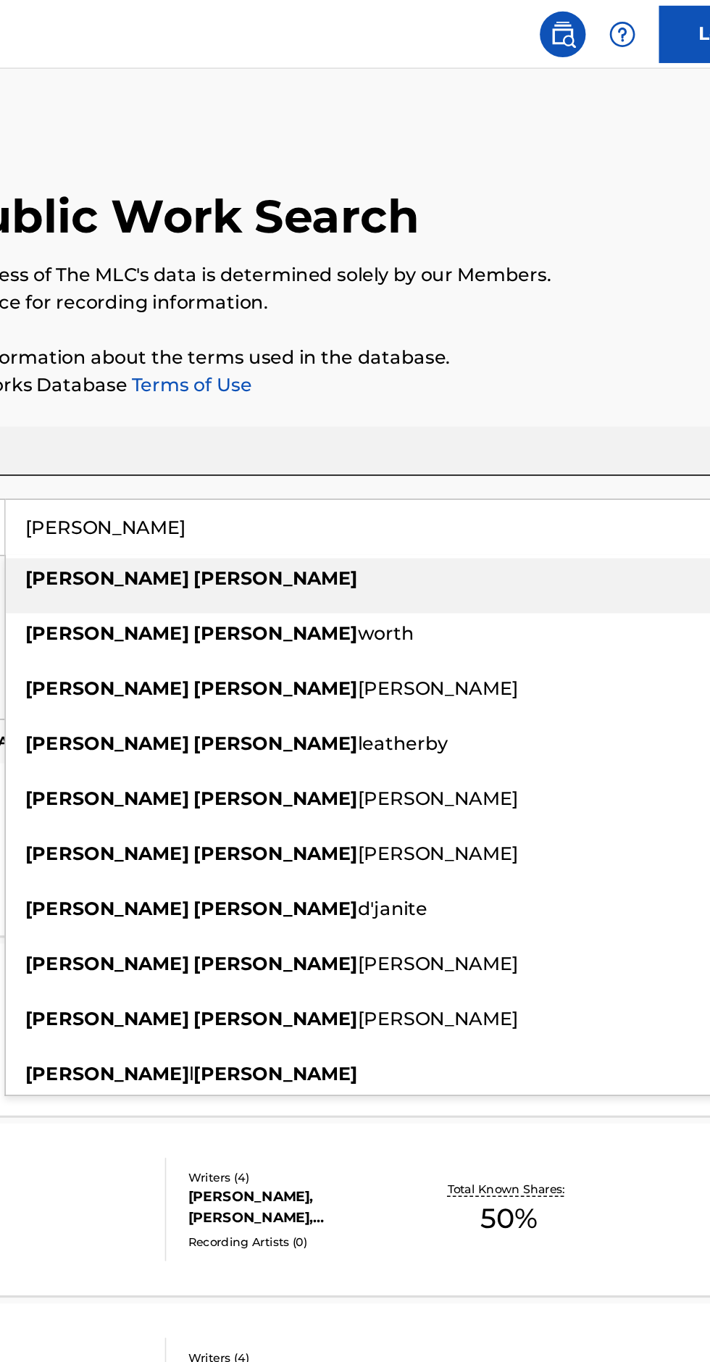
type input "Harry Charles"
click at [576, 213] on div "The MLC Public Work Search The accuracy and completeness of The MLC's data is d…" at bounding box center [355, 711] width 710 height 1262
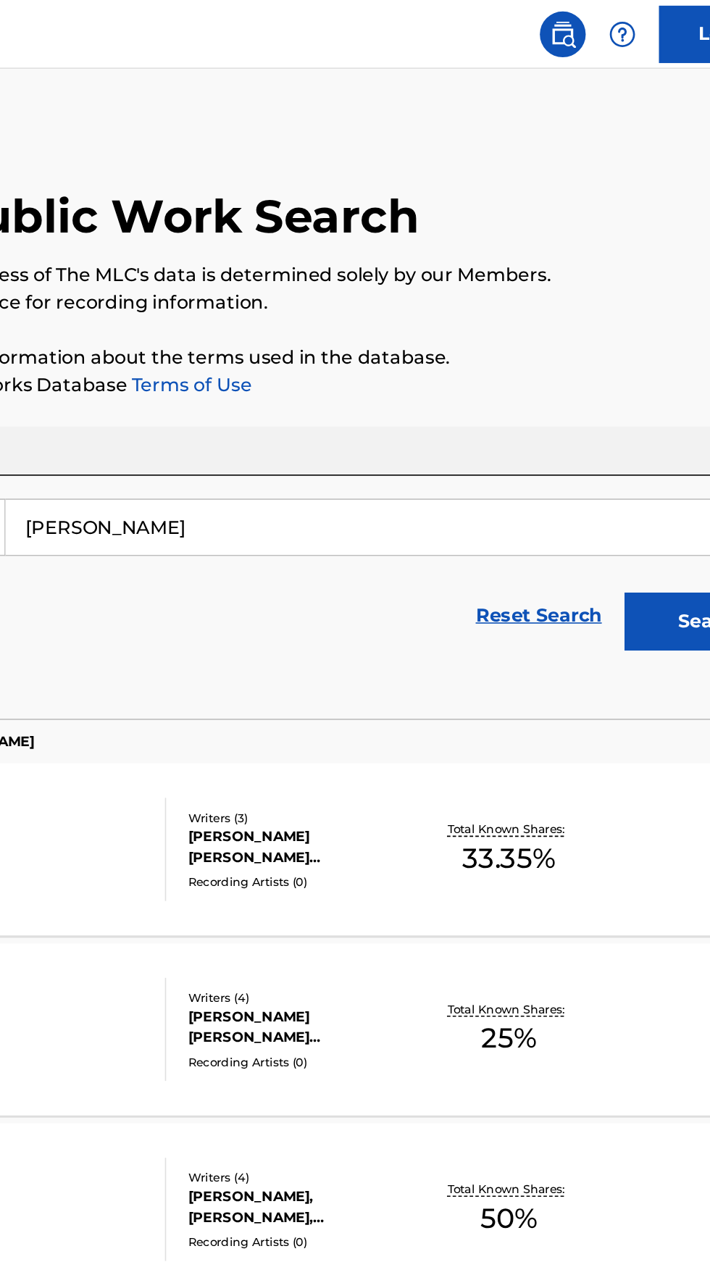
click at [609, 396] on button "Search" at bounding box center [638, 393] width 109 height 36
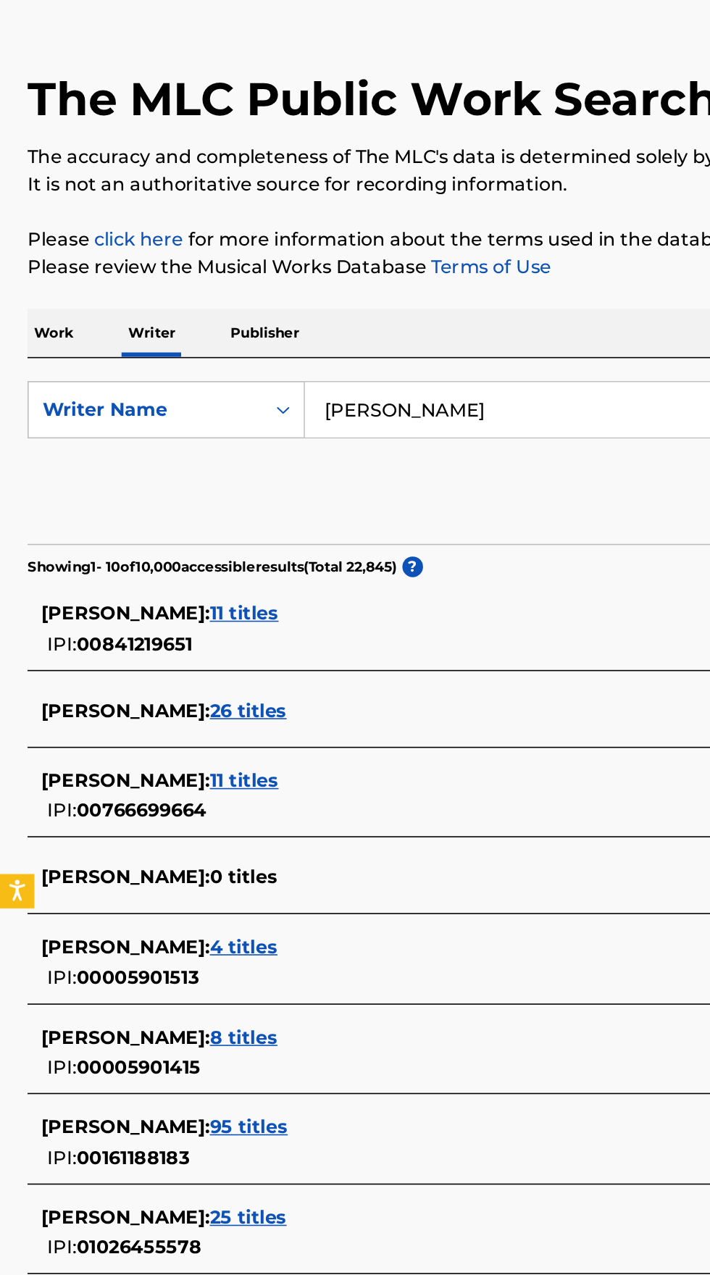
click at [99, 522] on span "HARRY CHARLES :" at bounding box center [79, 524] width 107 height 14
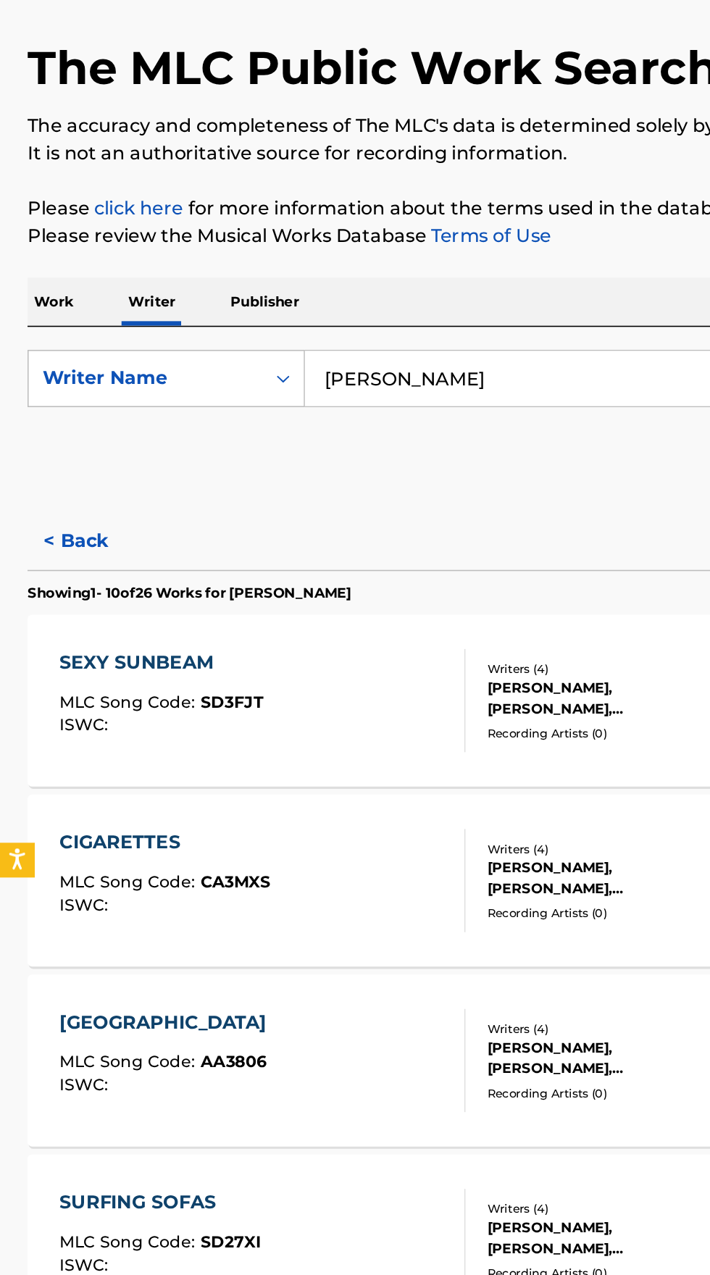
click at [200, 538] on div "SEXY SUNBEAM MLC Song Code : SD3FJT ISWC :" at bounding box center [166, 536] width 257 height 65
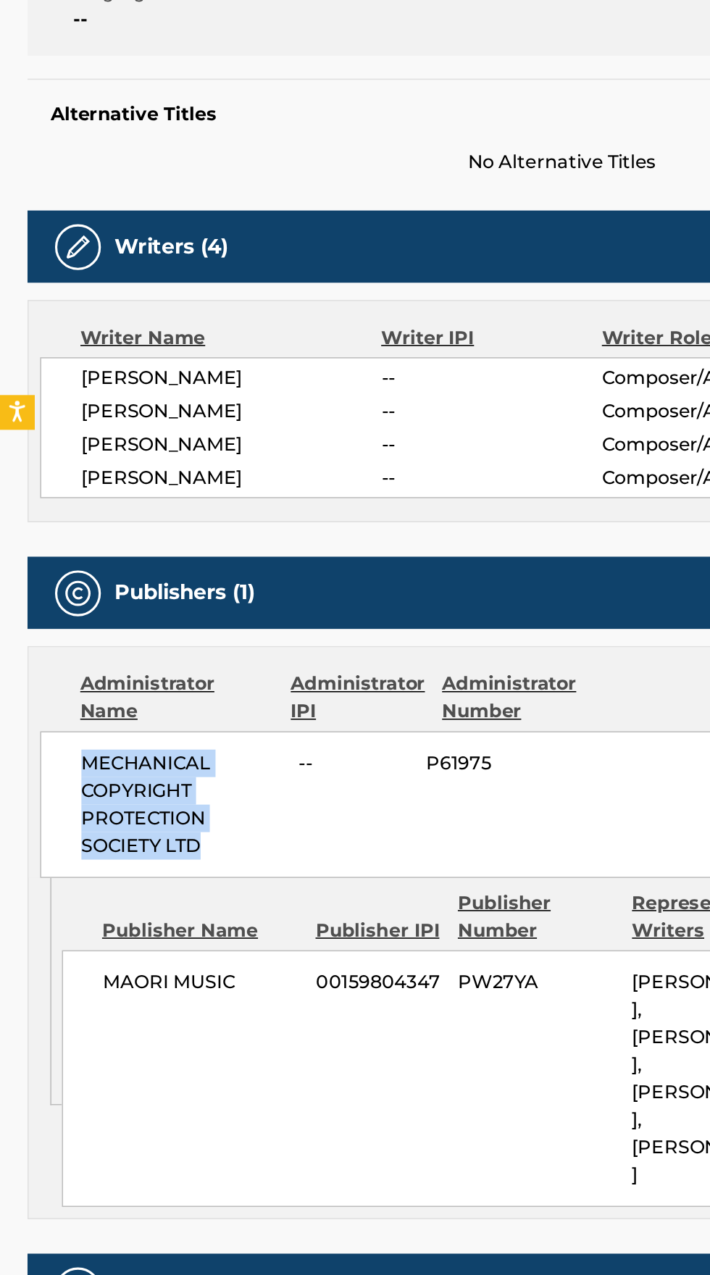
copy span "MECHANICAL COPYRIGHT PROTECTION SOCIETY LTD"
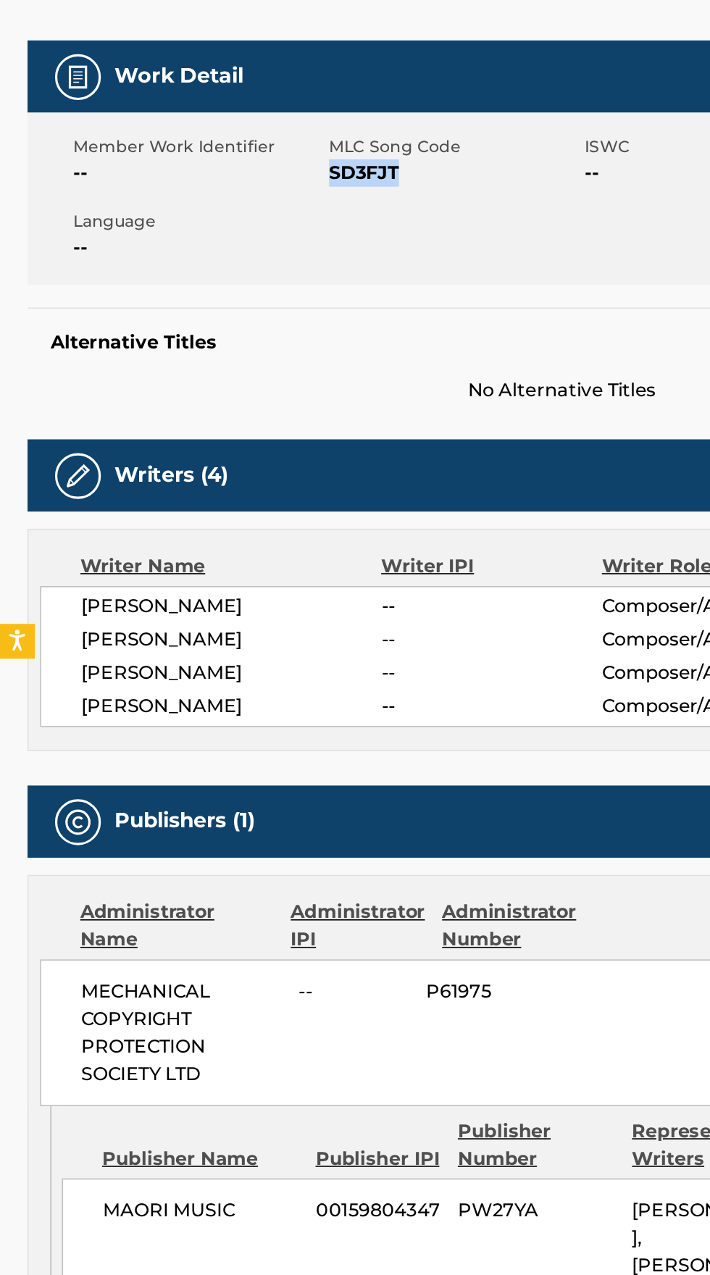
copy span "SD3FJT"
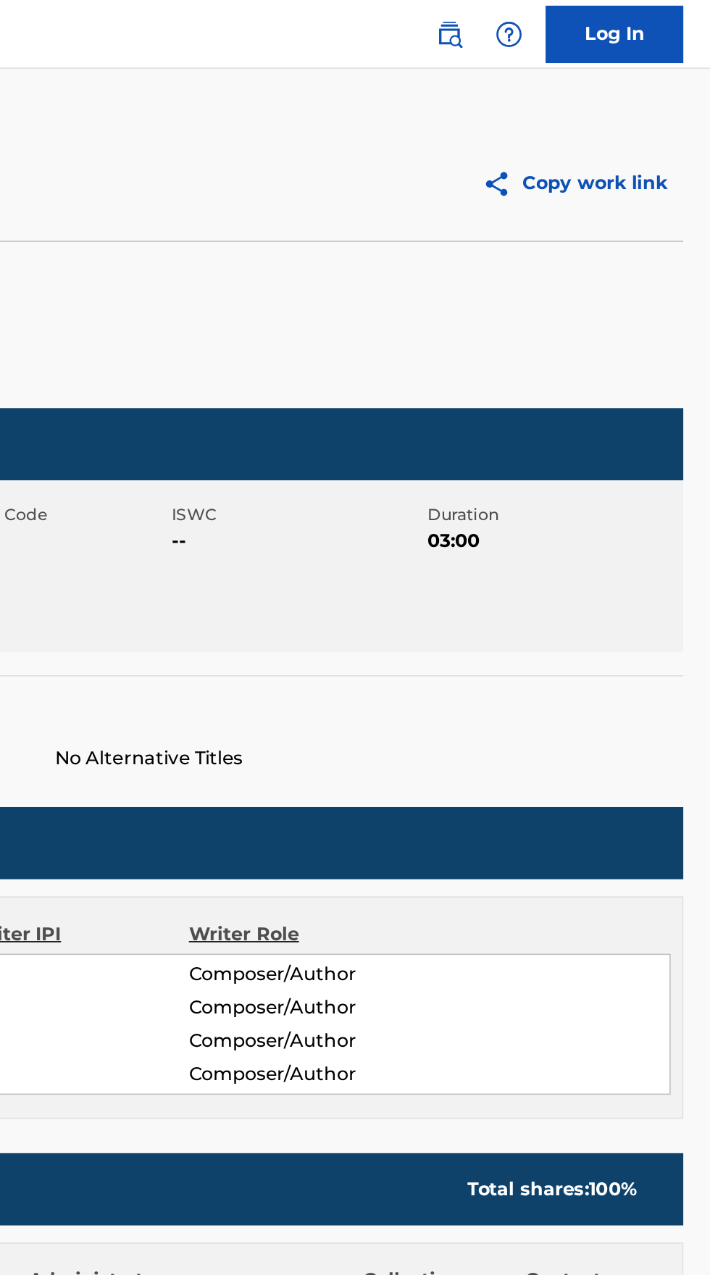
click at [543, 17] on img at bounding box center [544, 21] width 17 height 17
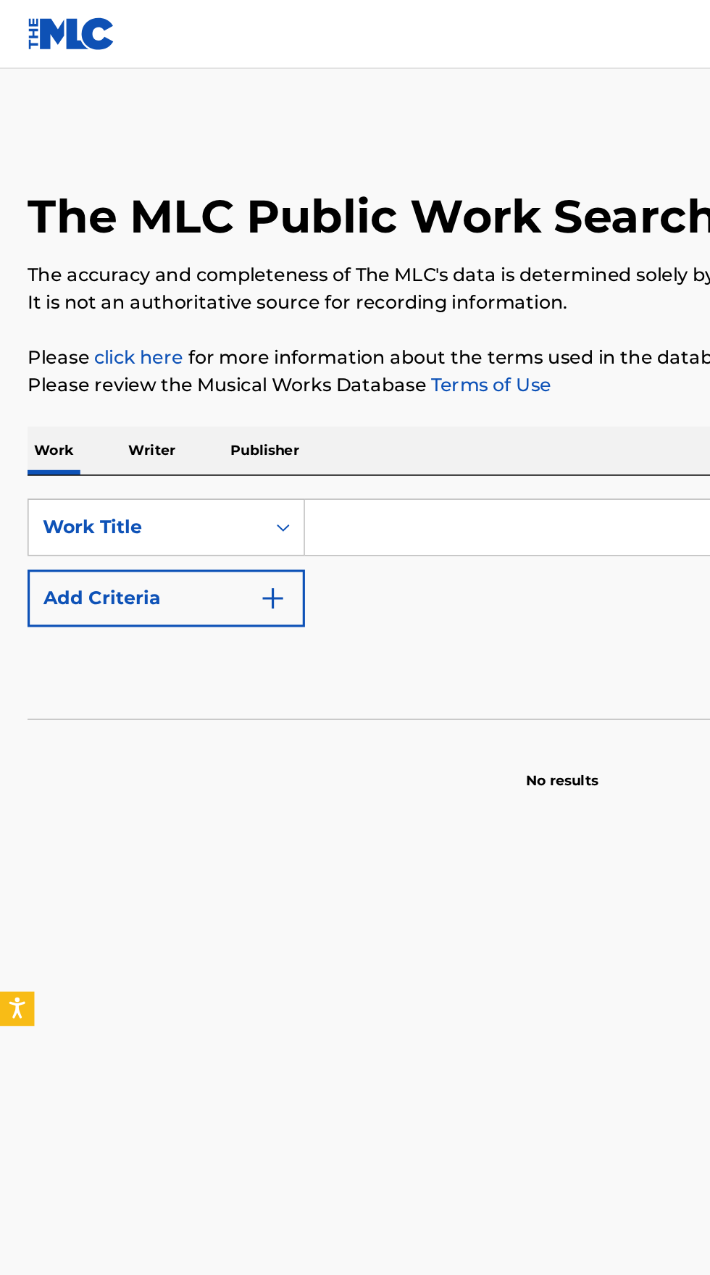
click at [96, 283] on p "Writer" at bounding box center [96, 285] width 38 height 30
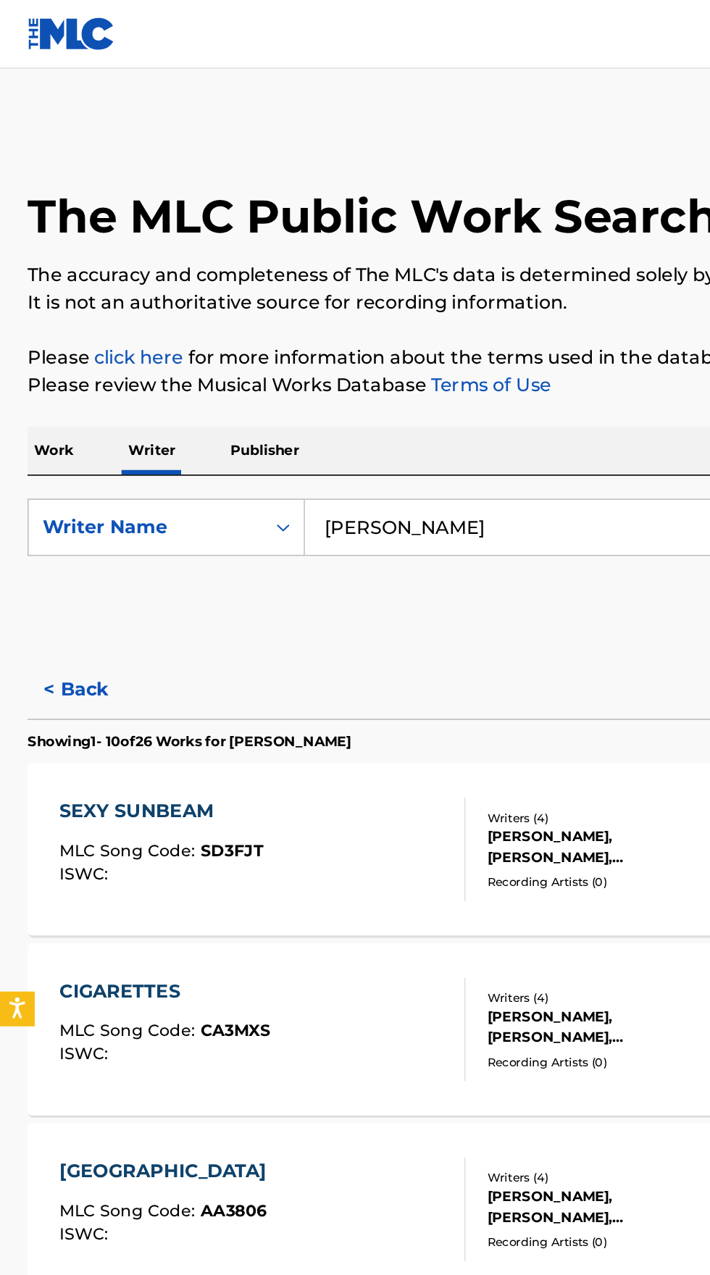
click at [325, 337] on input "Harry Charles" at bounding box center [442, 333] width 499 height 35
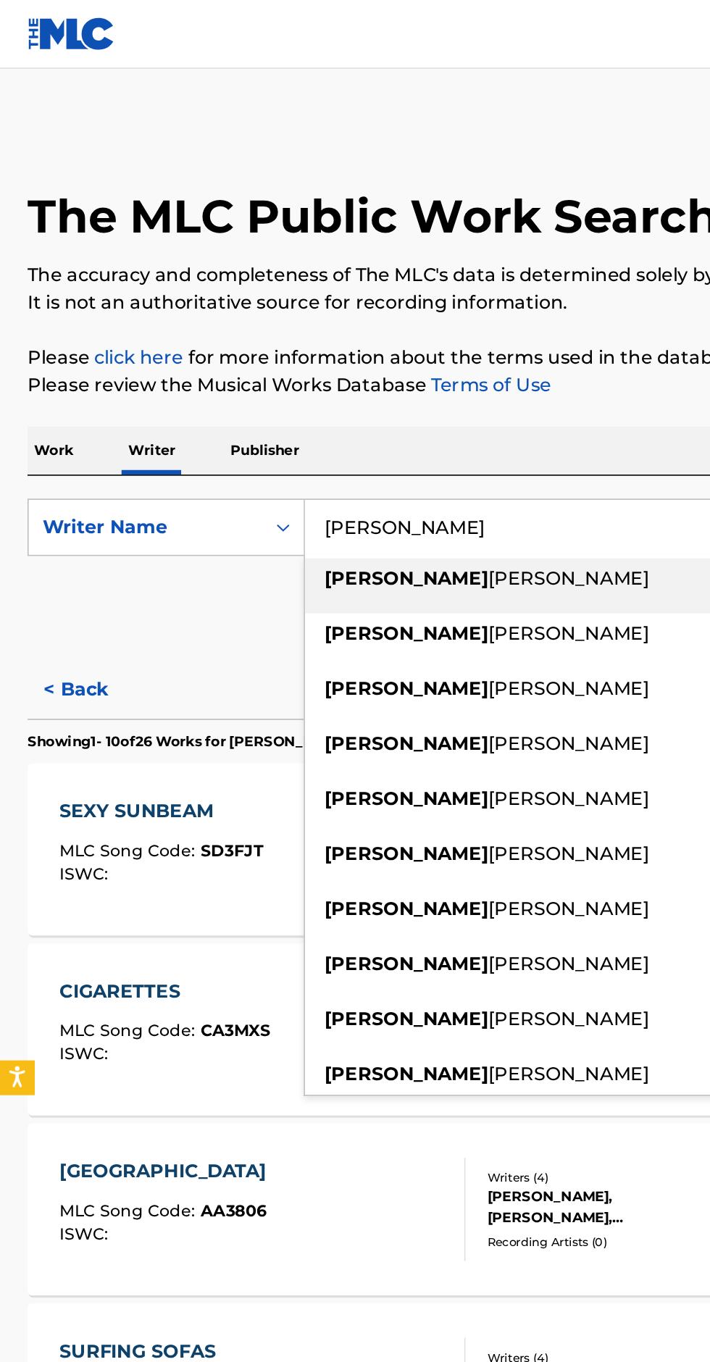
type input "Harry"
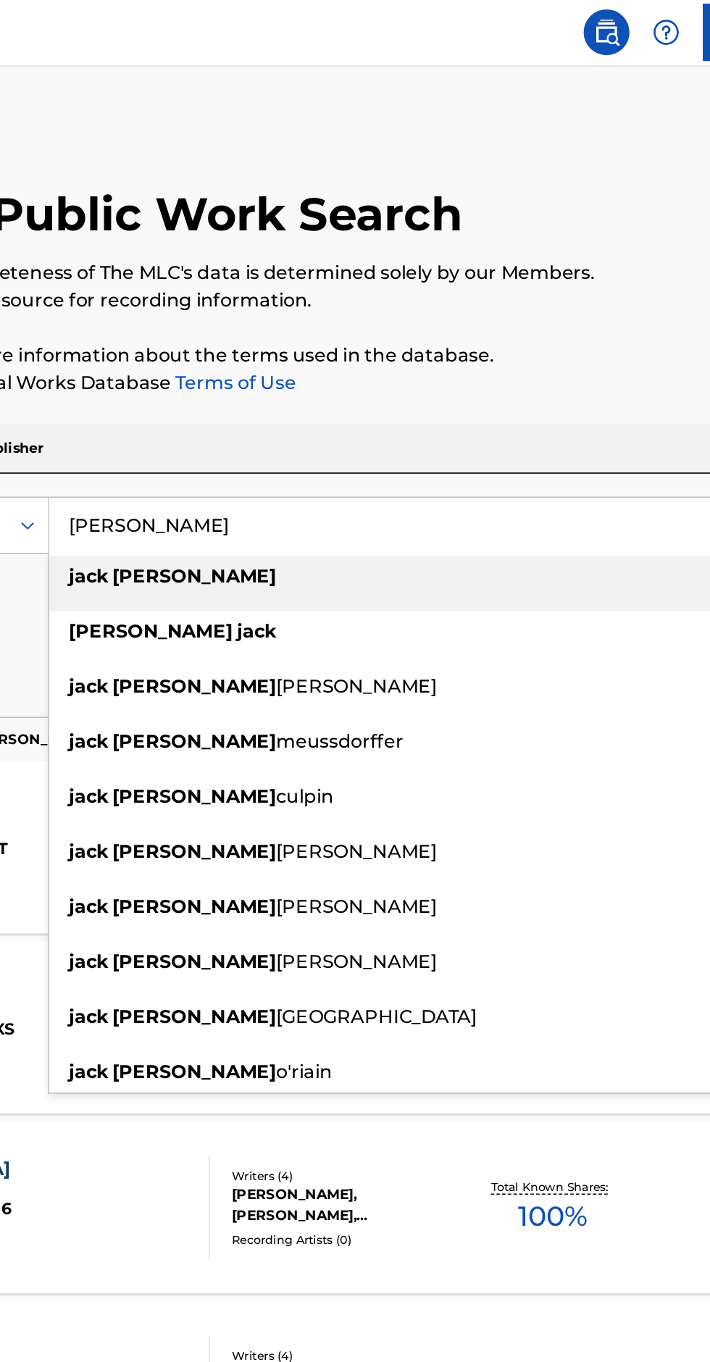
type input "Jack Charles"
click at [504, 226] on p "Please click here for more information about the terms used in the database." at bounding box center [354, 225] width 675 height 17
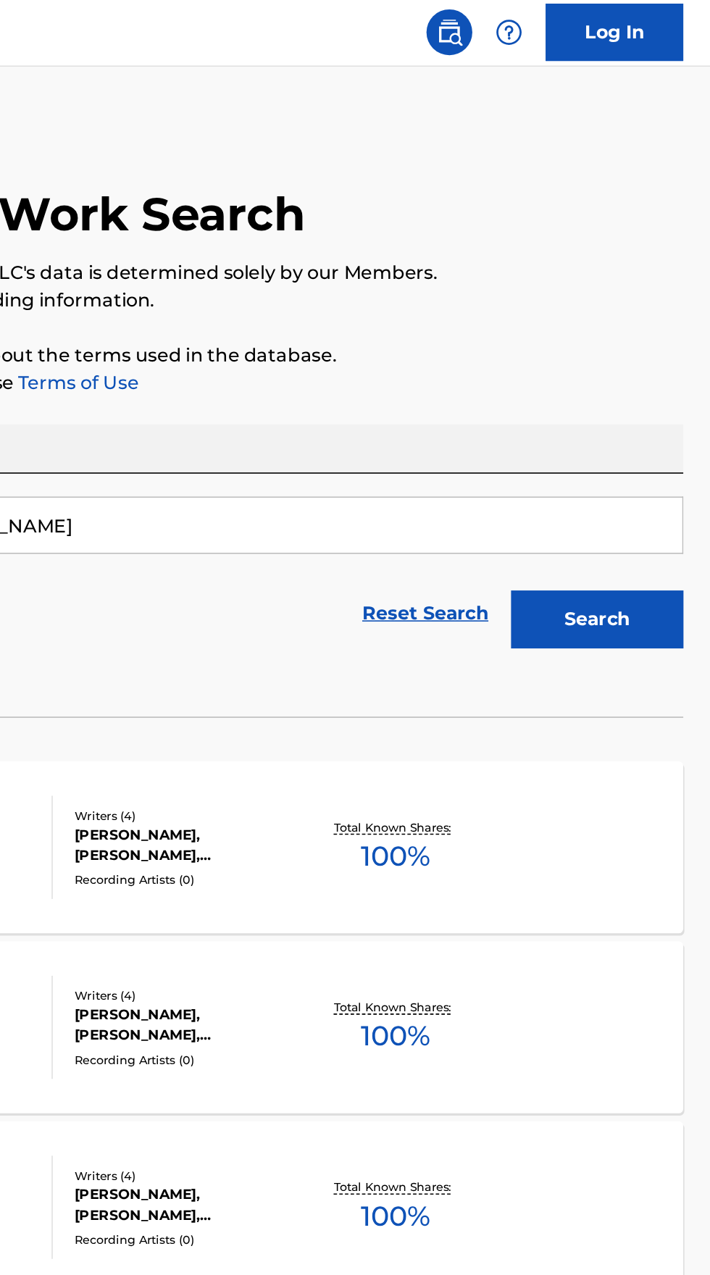
click at [642, 396] on button "Search" at bounding box center [638, 393] width 109 height 36
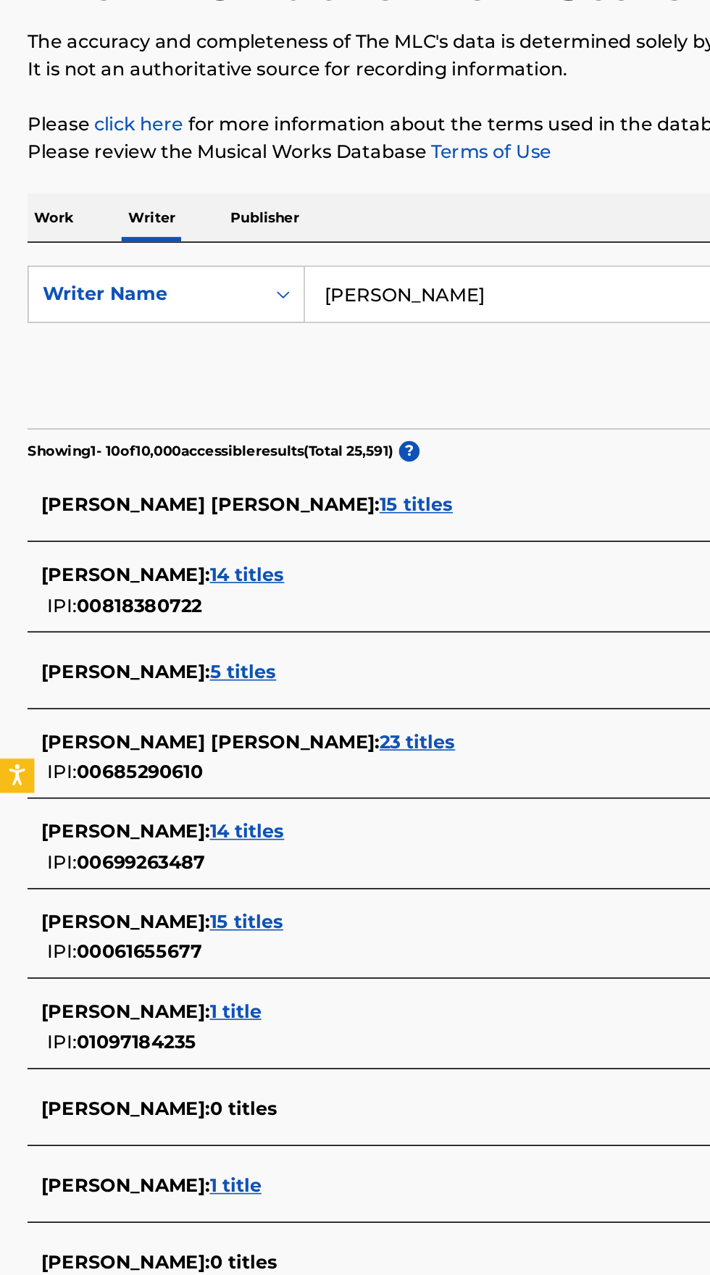
click at [148, 572] on span "5 titles" at bounding box center [154, 572] width 42 height 14
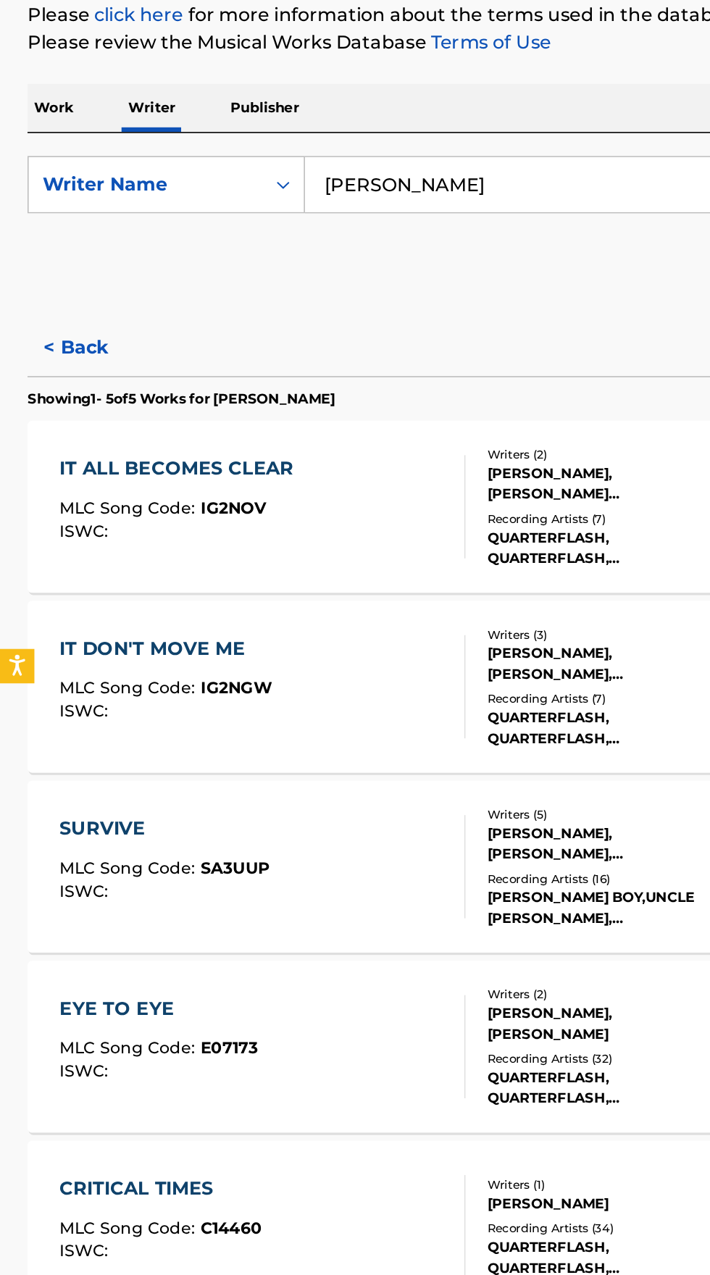
click at [178, 537] on div "MLC Song Code : IG2NOV" at bounding box center [115, 540] width 155 height 14
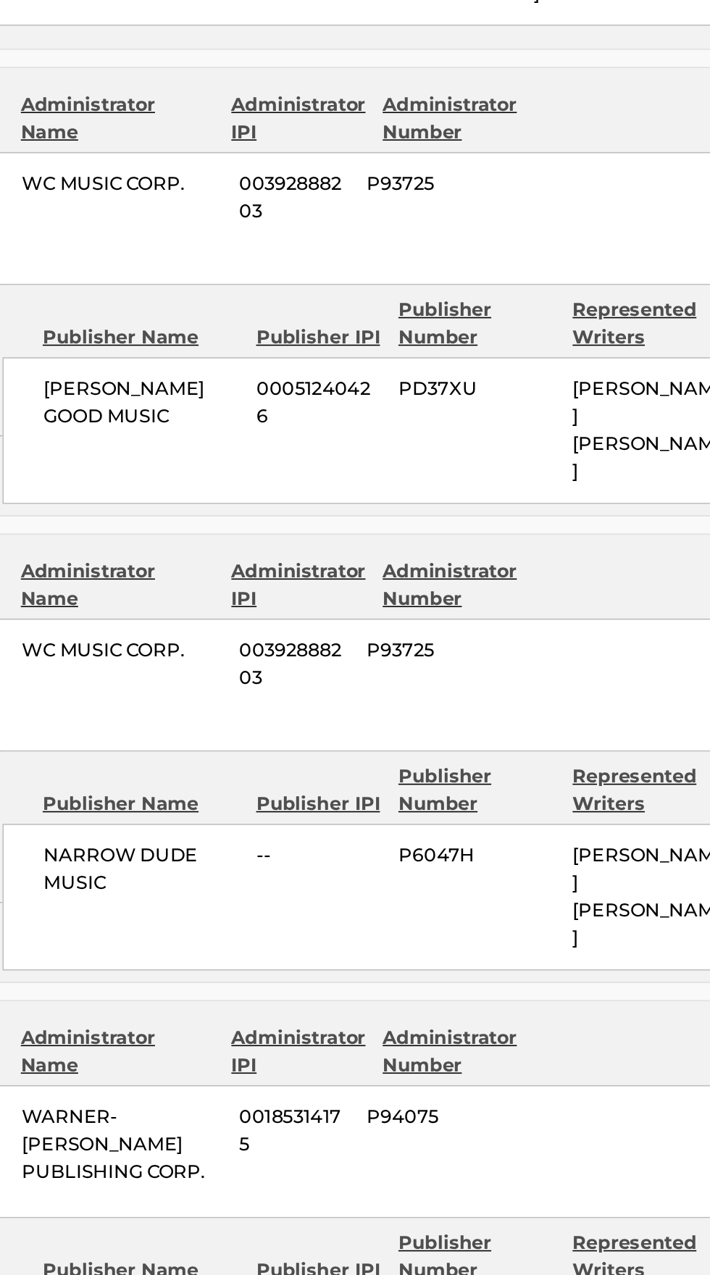
scroll to position [1093, 0]
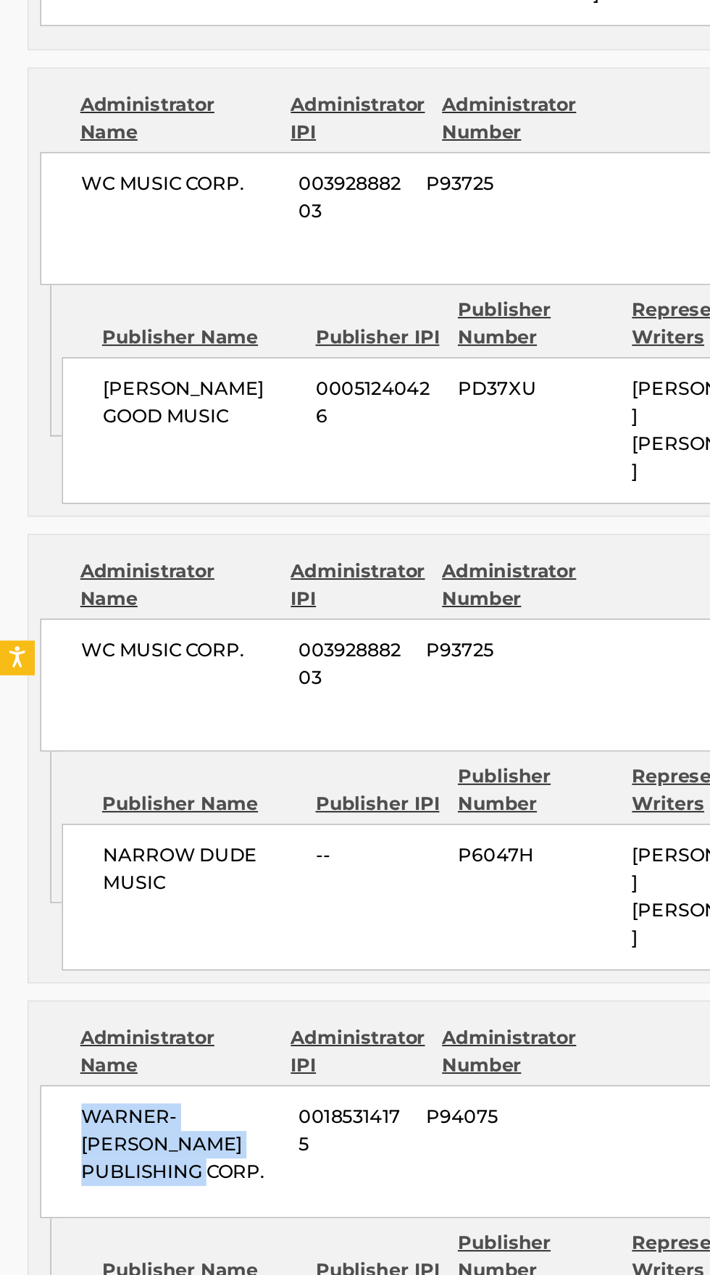
click at [288, 908] on div "WARNER-TAMERLANE PUBLISHING CORP. 00185314175 P94075 9% WARNER CHAPPELL MUSIC I…" at bounding box center [354, 950] width 659 height 84
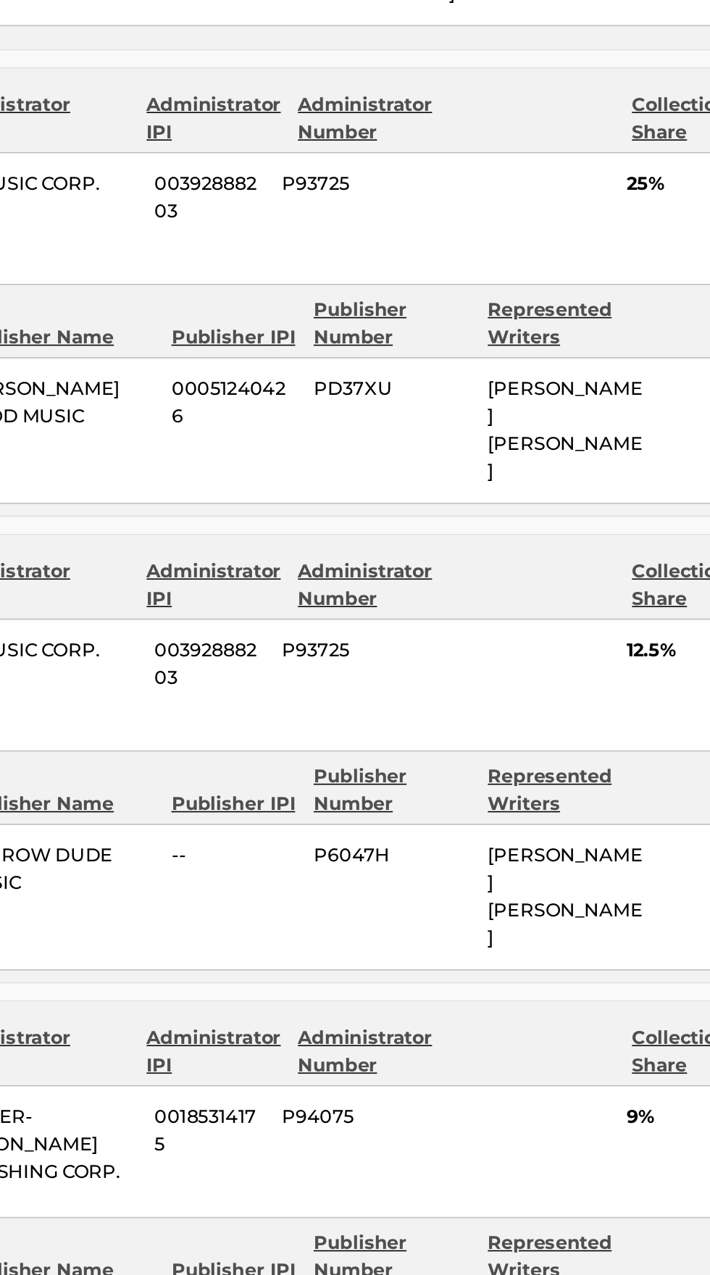
copy span "JACK CHARLES"
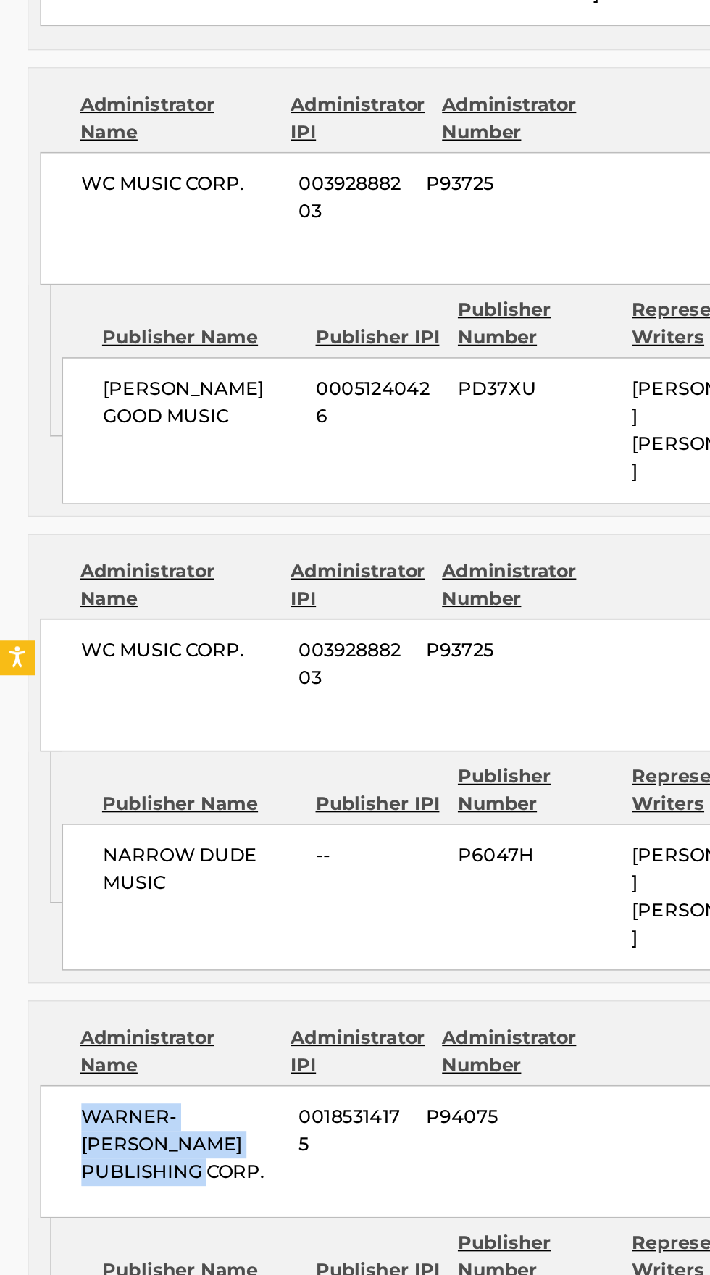
copy span "WARNER-TAMERLANE PUBLISHING CORP"
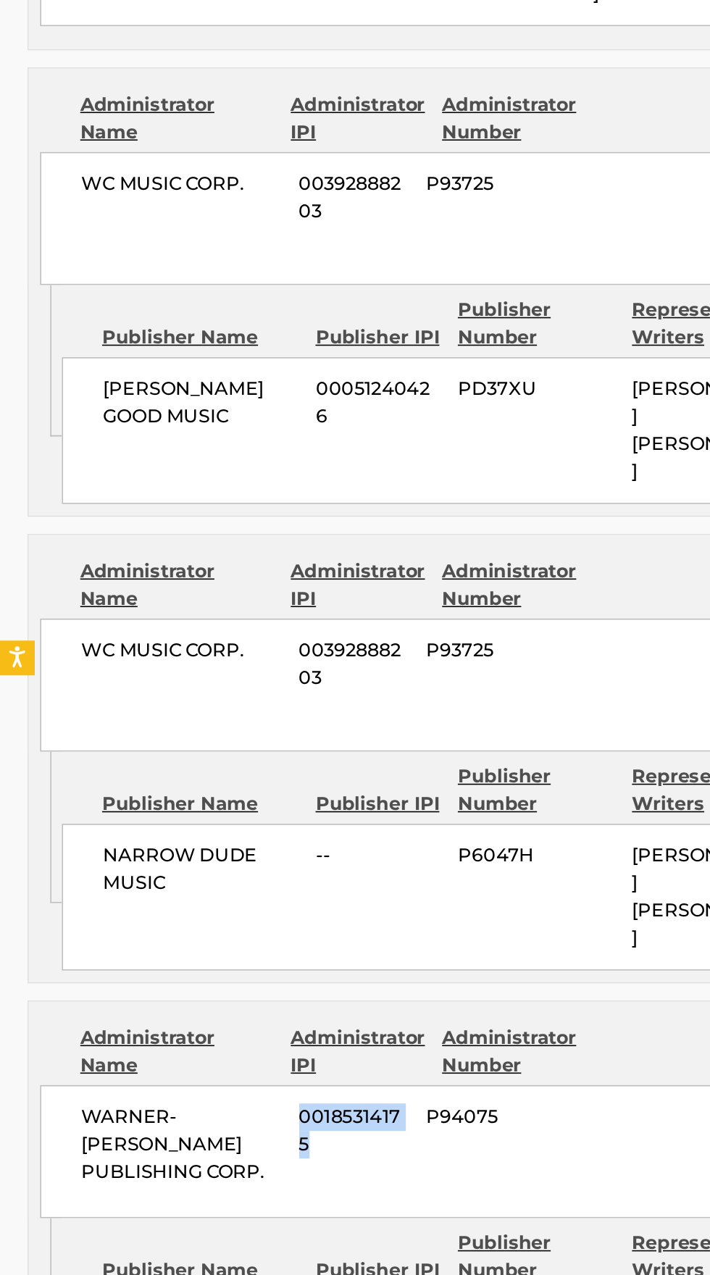
copy span "00185314175"
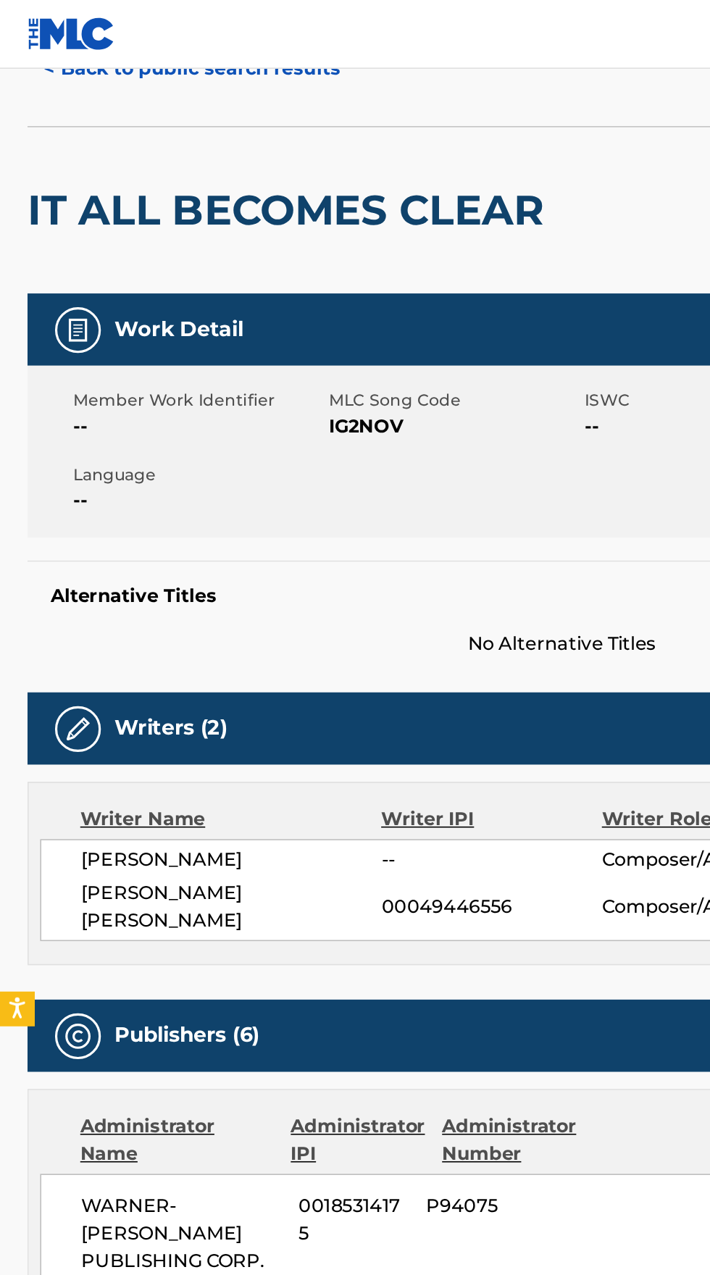
scroll to position [13, 0]
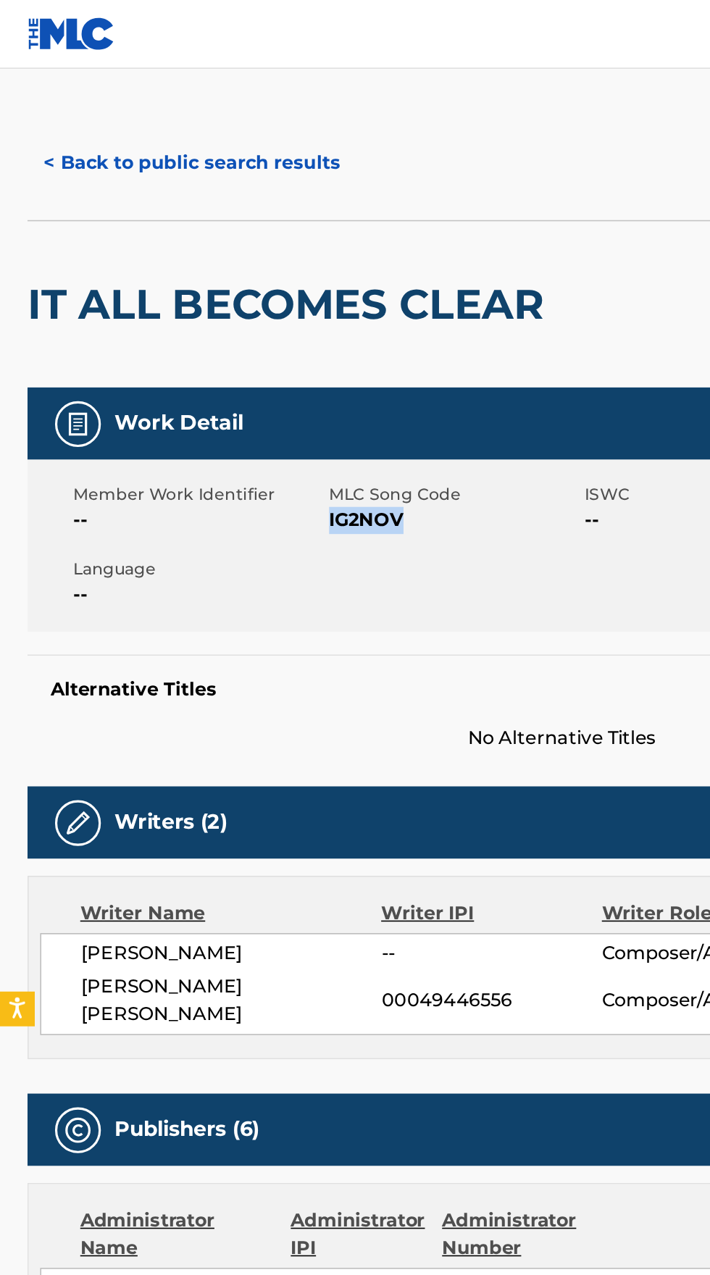
copy span "IG2NOV"
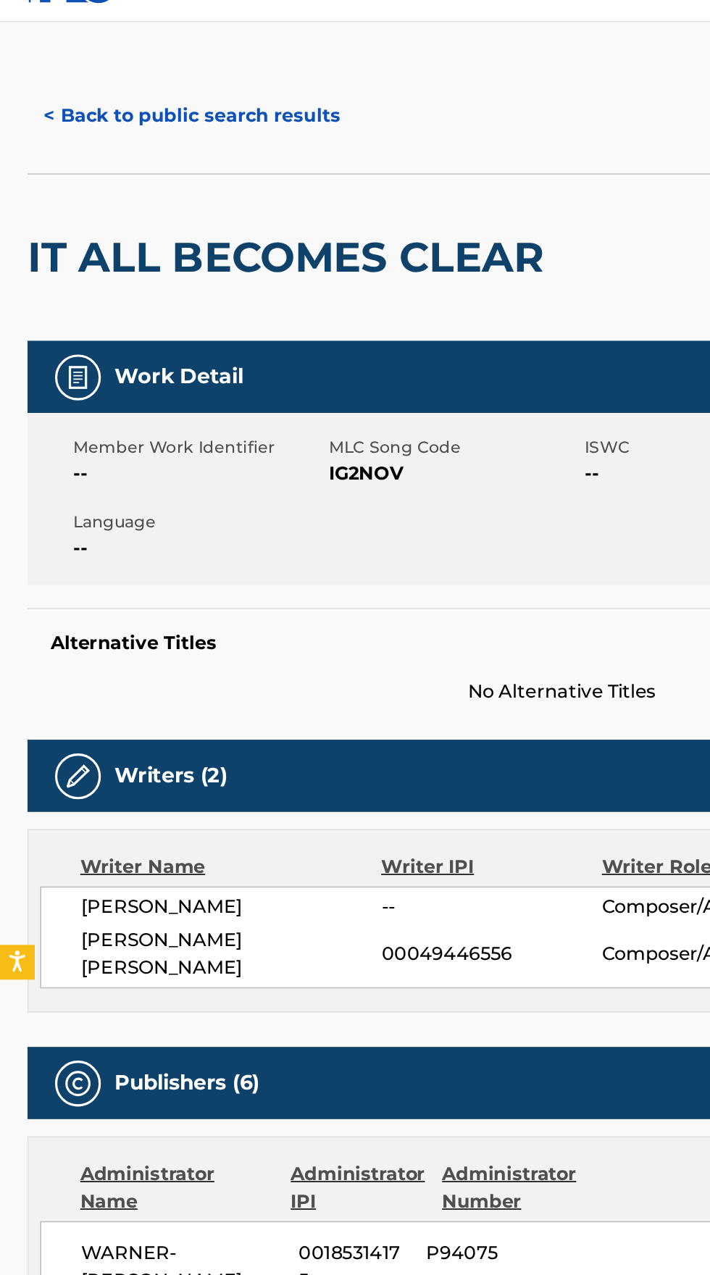
scroll to position [0, 0]
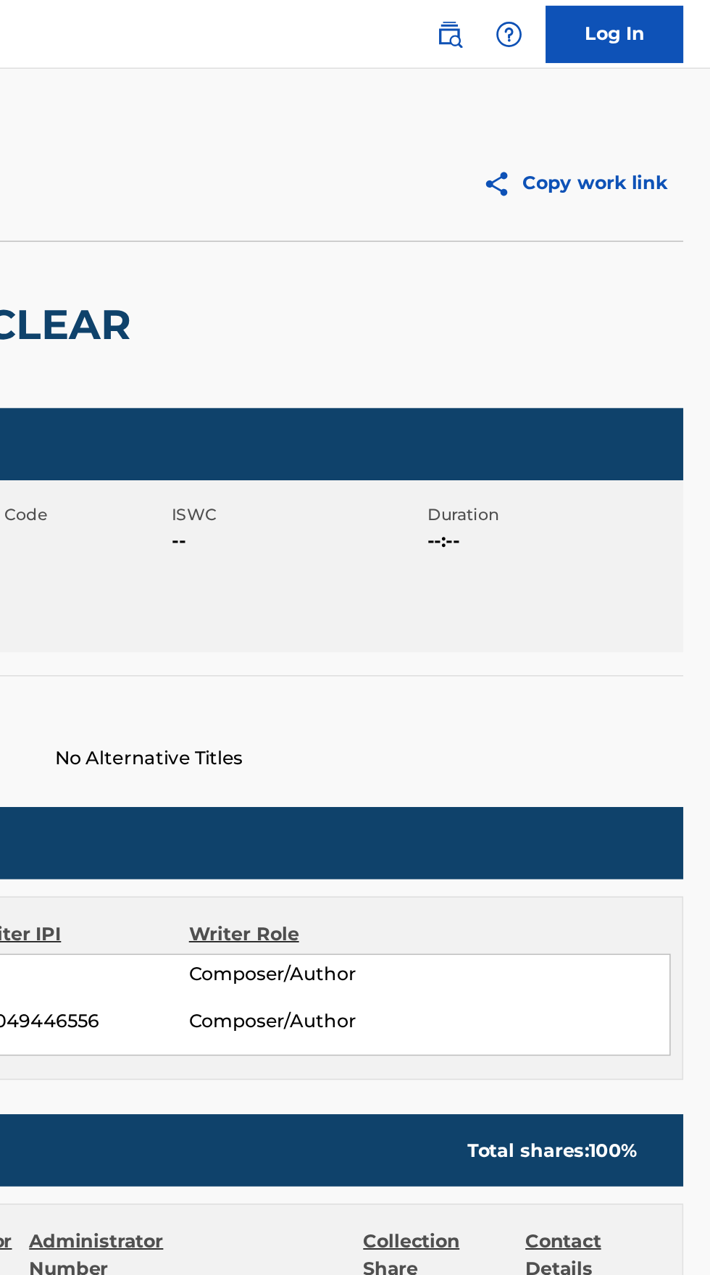
click at [539, 20] on img at bounding box center [544, 21] width 17 height 17
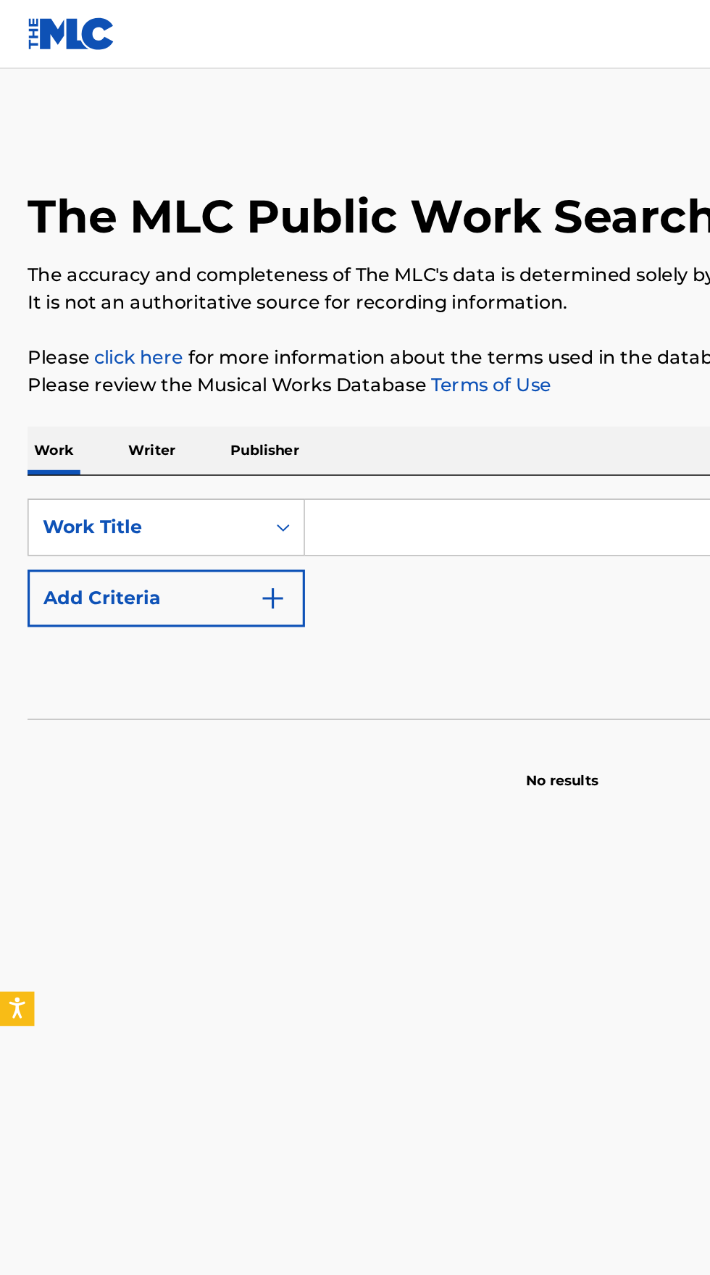
click at [99, 284] on p "Writer" at bounding box center [96, 285] width 38 height 30
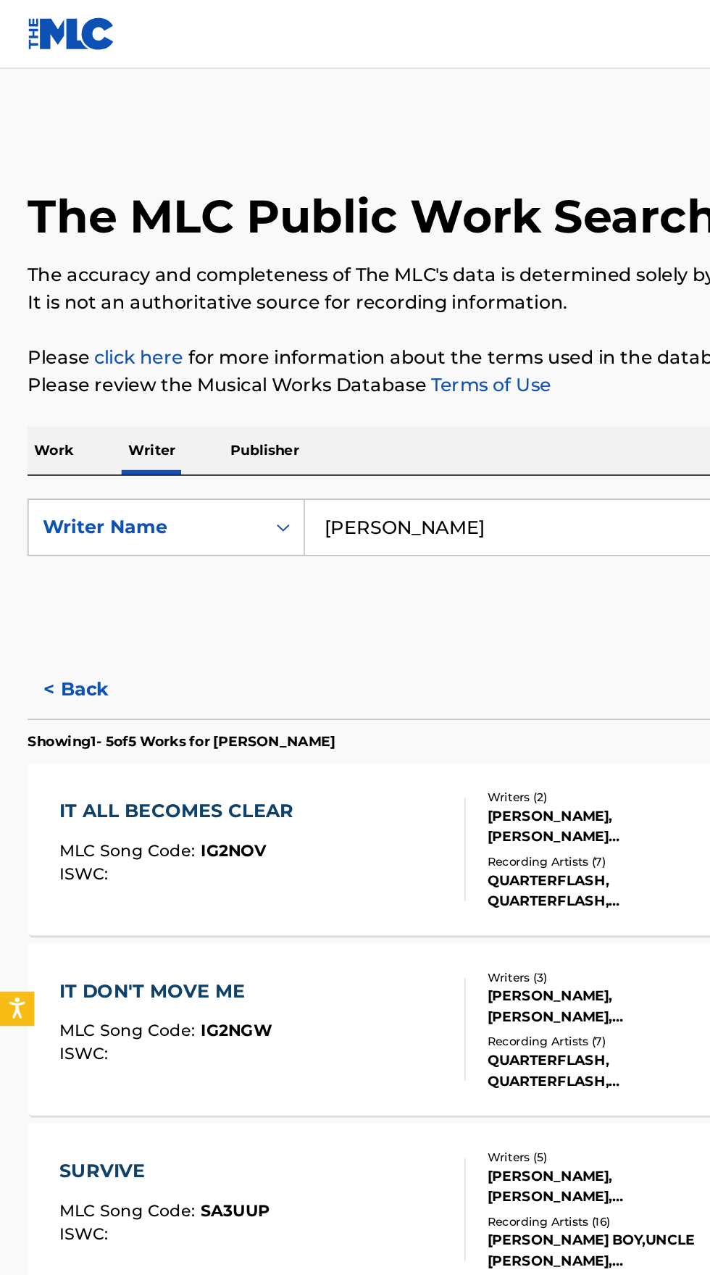
click at [314, 332] on input "Jack Charles" at bounding box center [442, 333] width 499 height 35
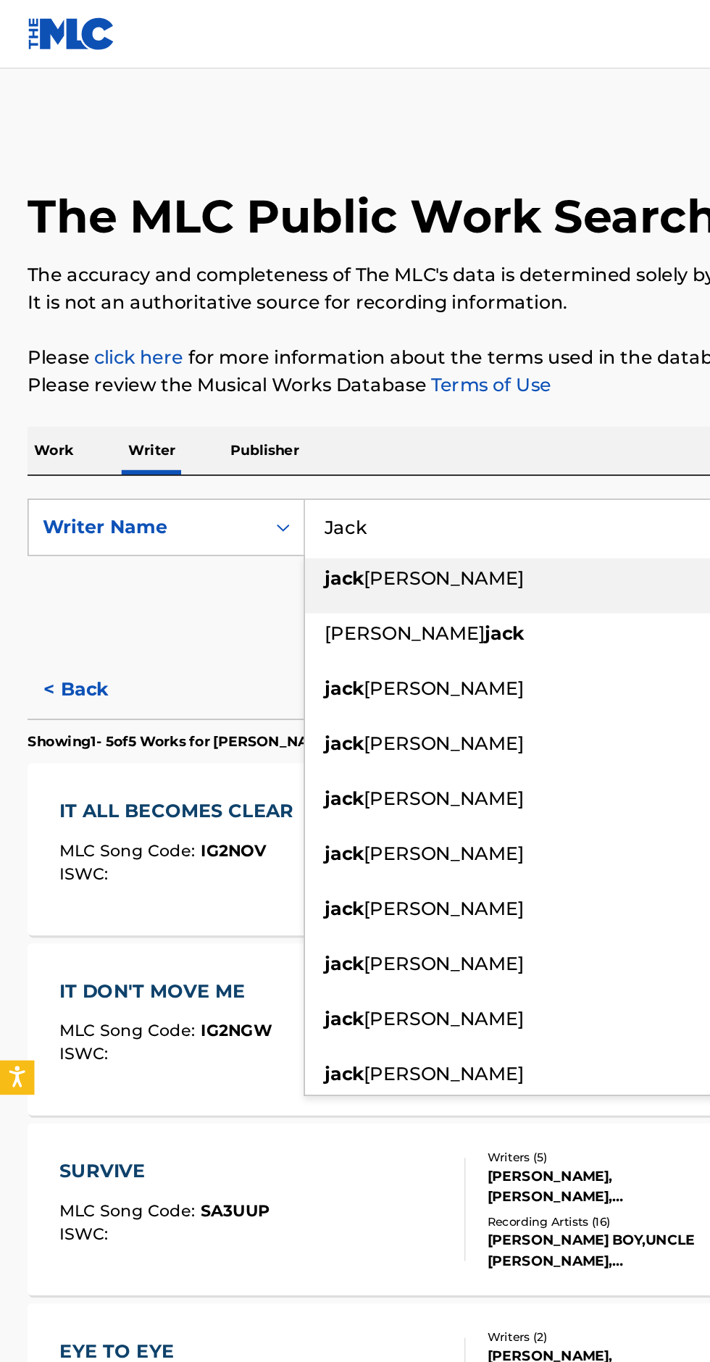
type input "Jack"
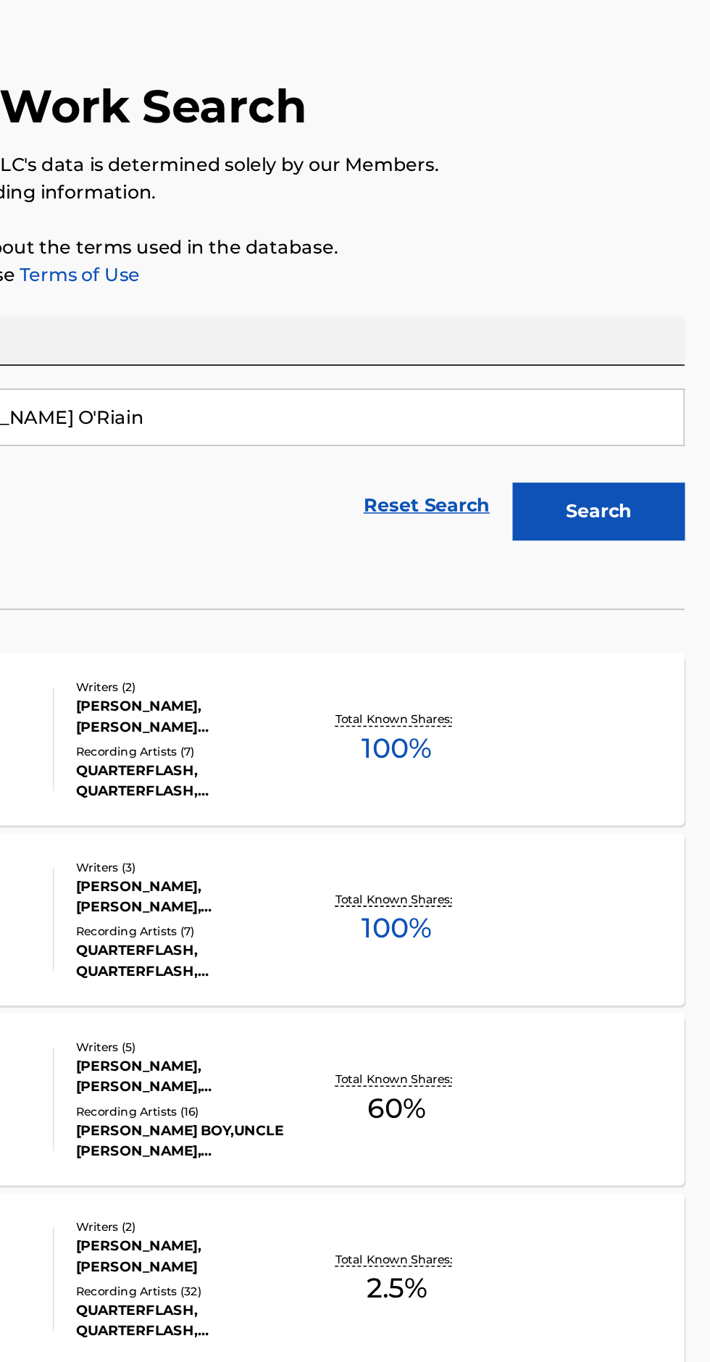
click at [646, 393] on button "Search" at bounding box center [638, 393] width 109 height 36
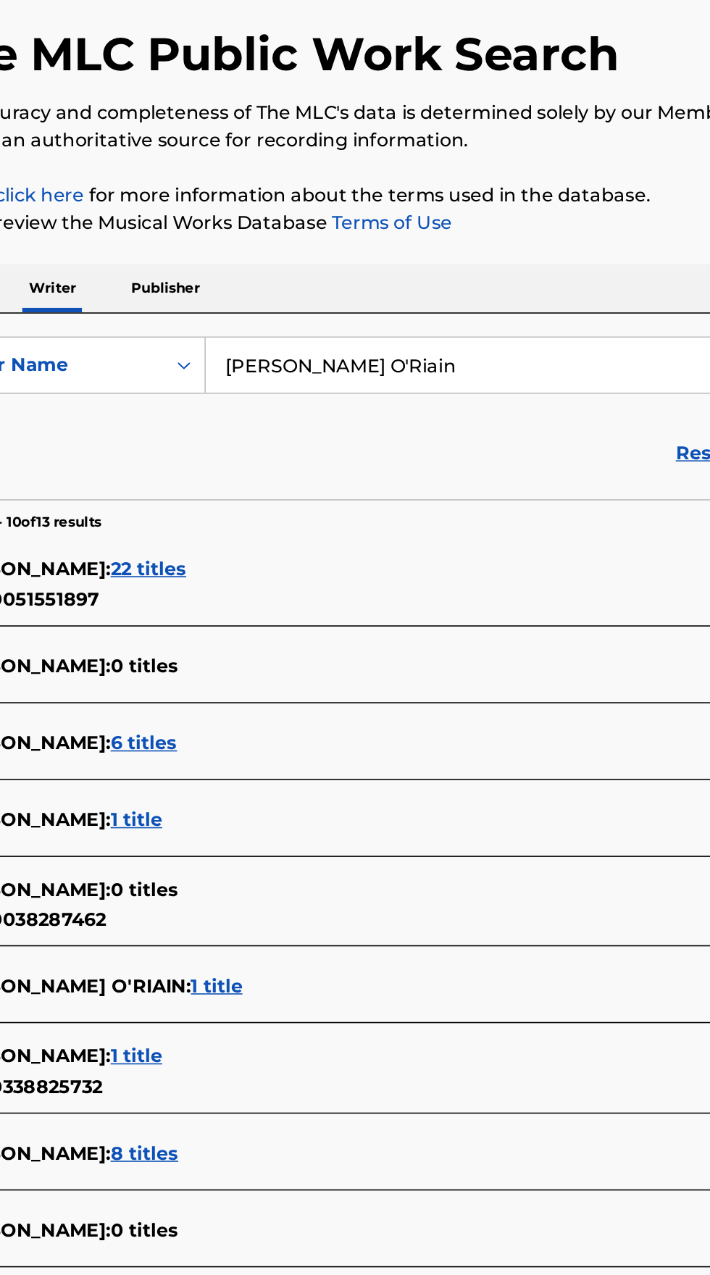
click at [273, 691] on div "RUTH NILAND : 0 titles IPI: 00038287462" at bounding box center [336, 674] width 620 height 37
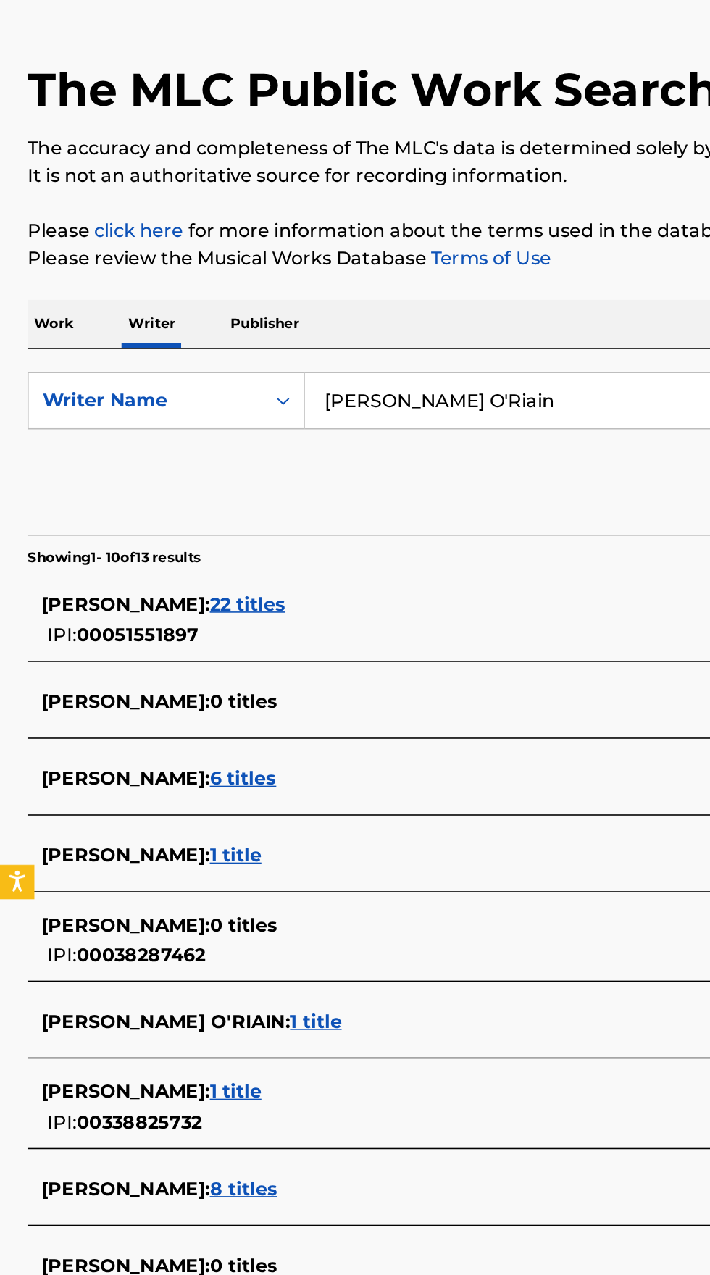
click at [328, 326] on input "Niland O'Riain" at bounding box center [442, 333] width 499 height 35
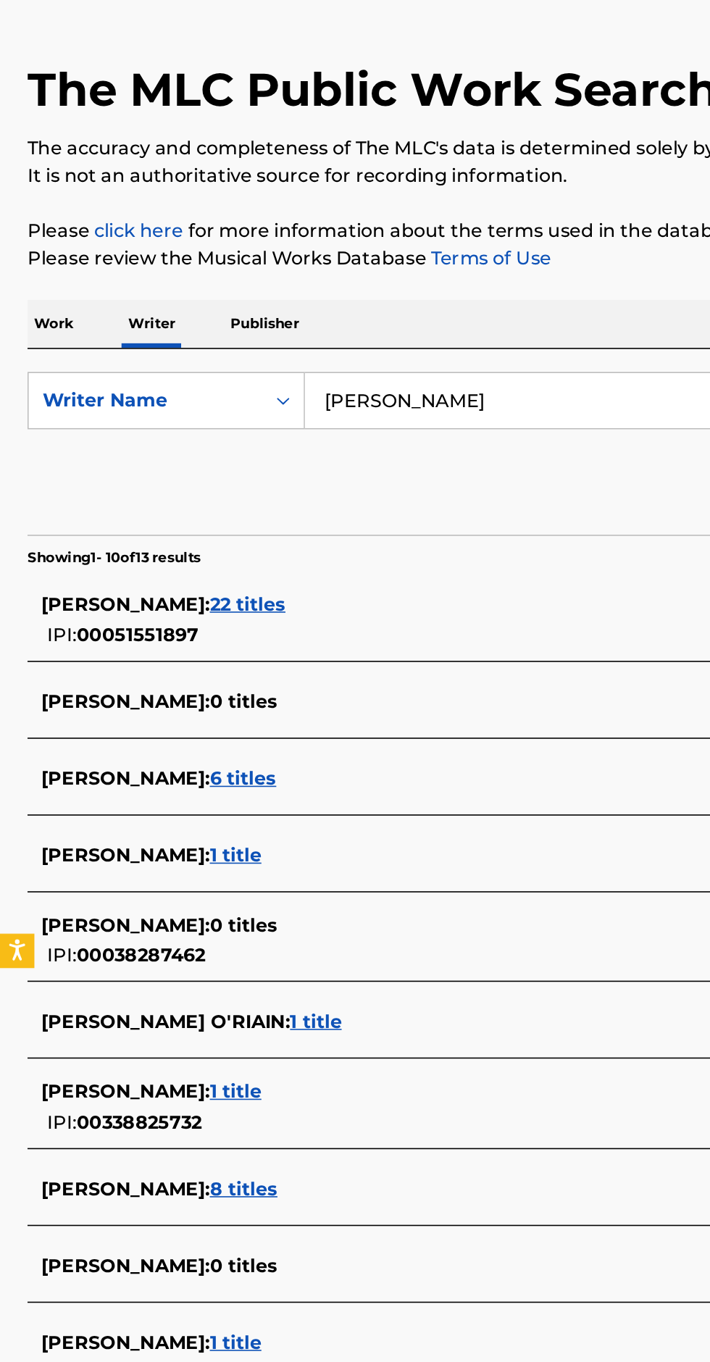
type input "Niland"
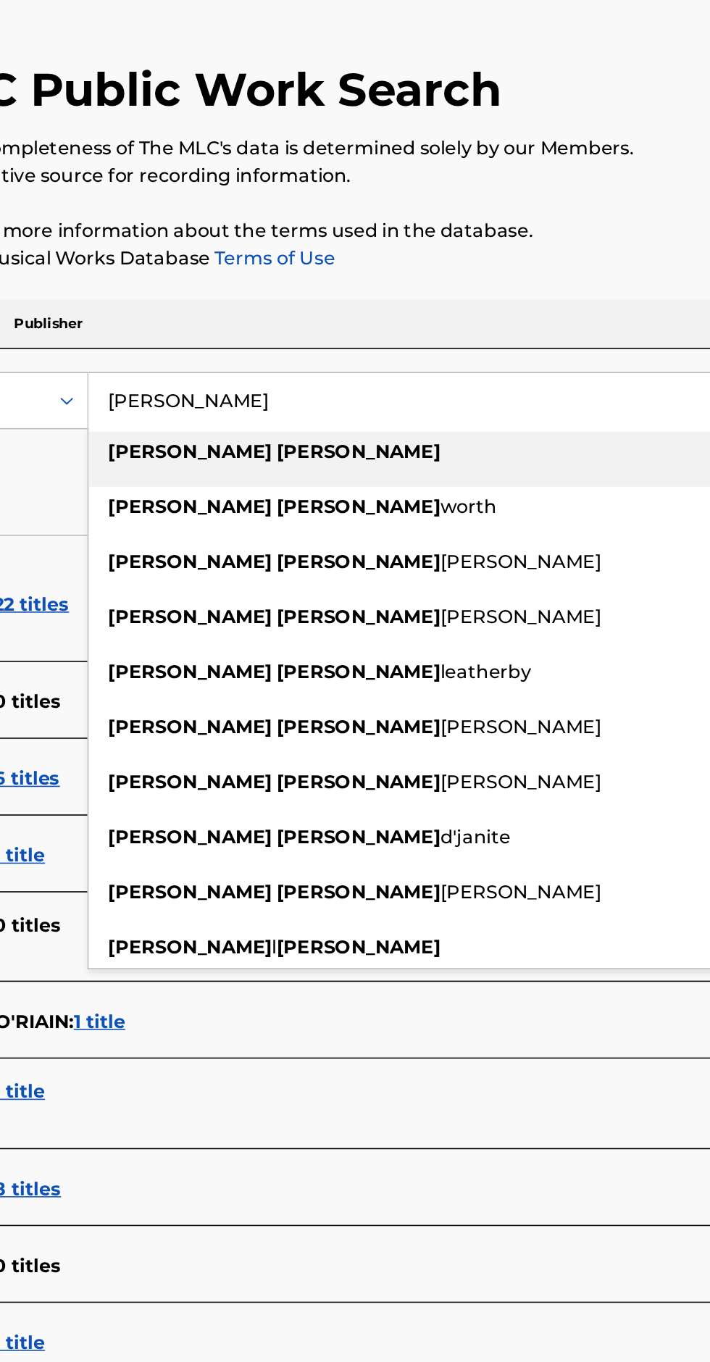
type input "Harry Charles"
click at [512, 242] on p "Please review the Musical Works Database Terms of Use" at bounding box center [354, 243] width 675 height 17
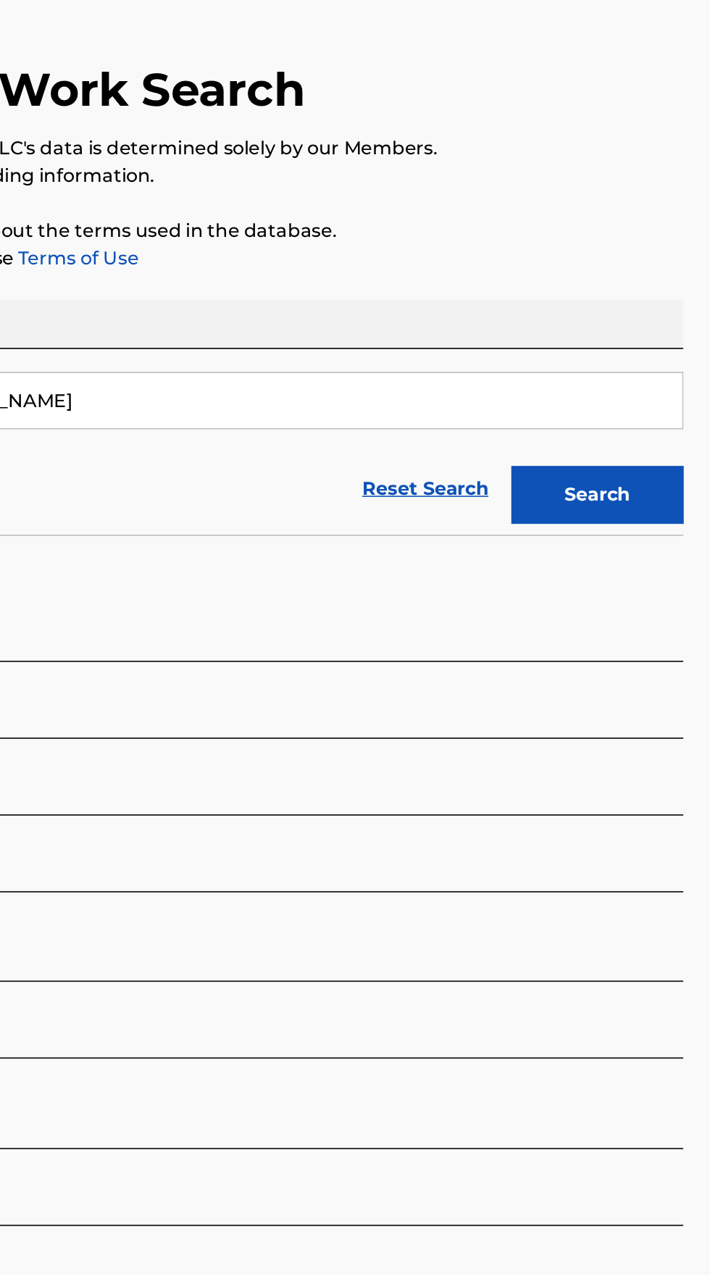
click at [656, 391] on button "Search" at bounding box center [638, 393] width 109 height 36
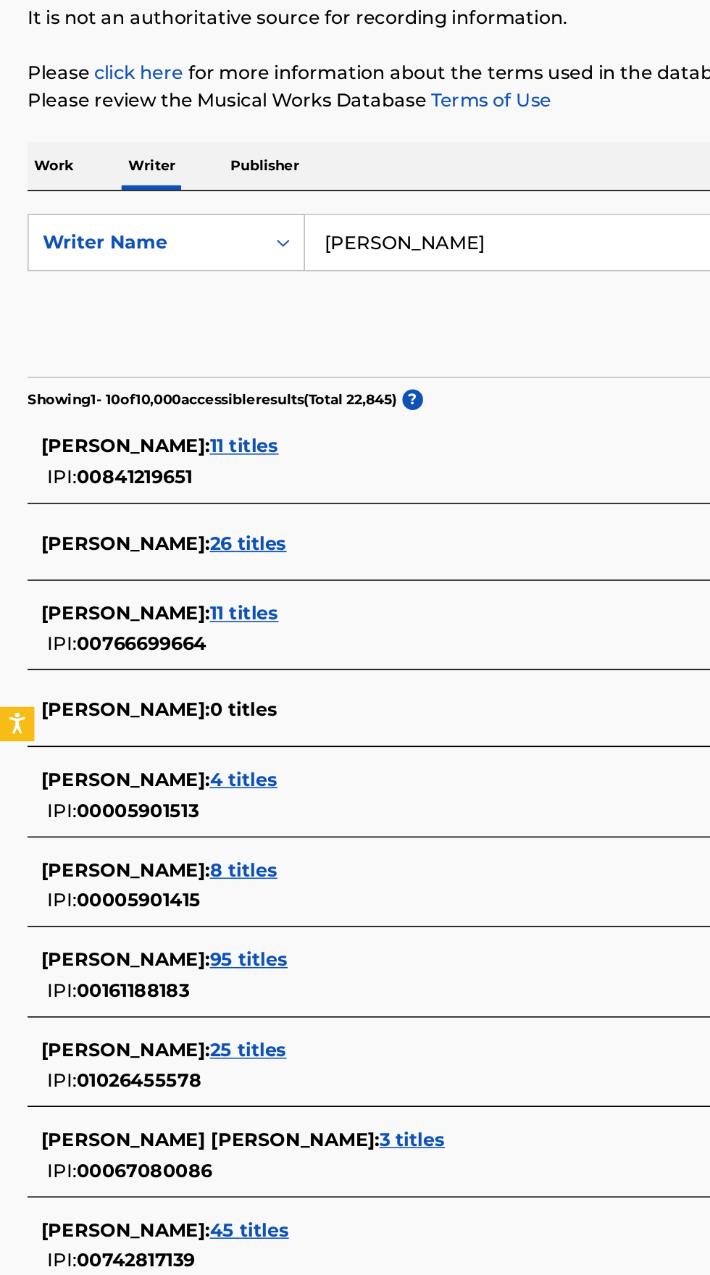
click at [159, 519] on span "26 titles" at bounding box center [157, 524] width 49 height 14
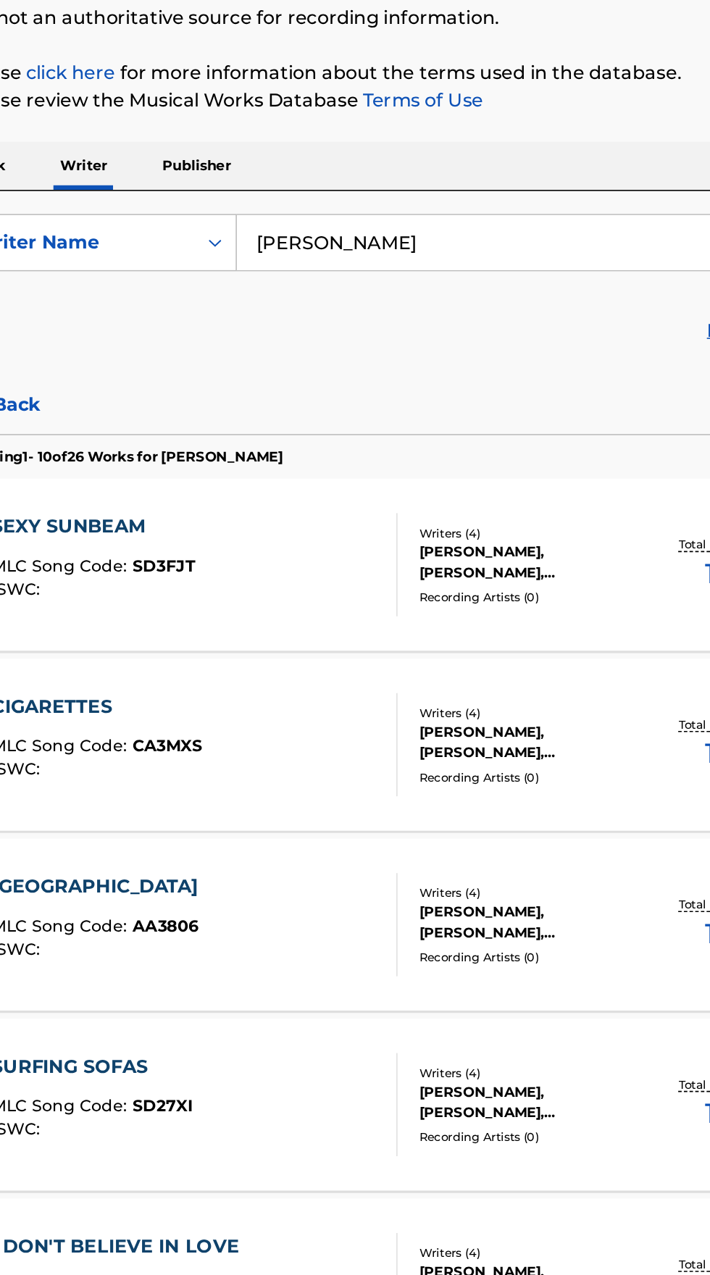
click at [92, 532] on span "MLC Song Code :" at bounding box center [82, 537] width 89 height 13
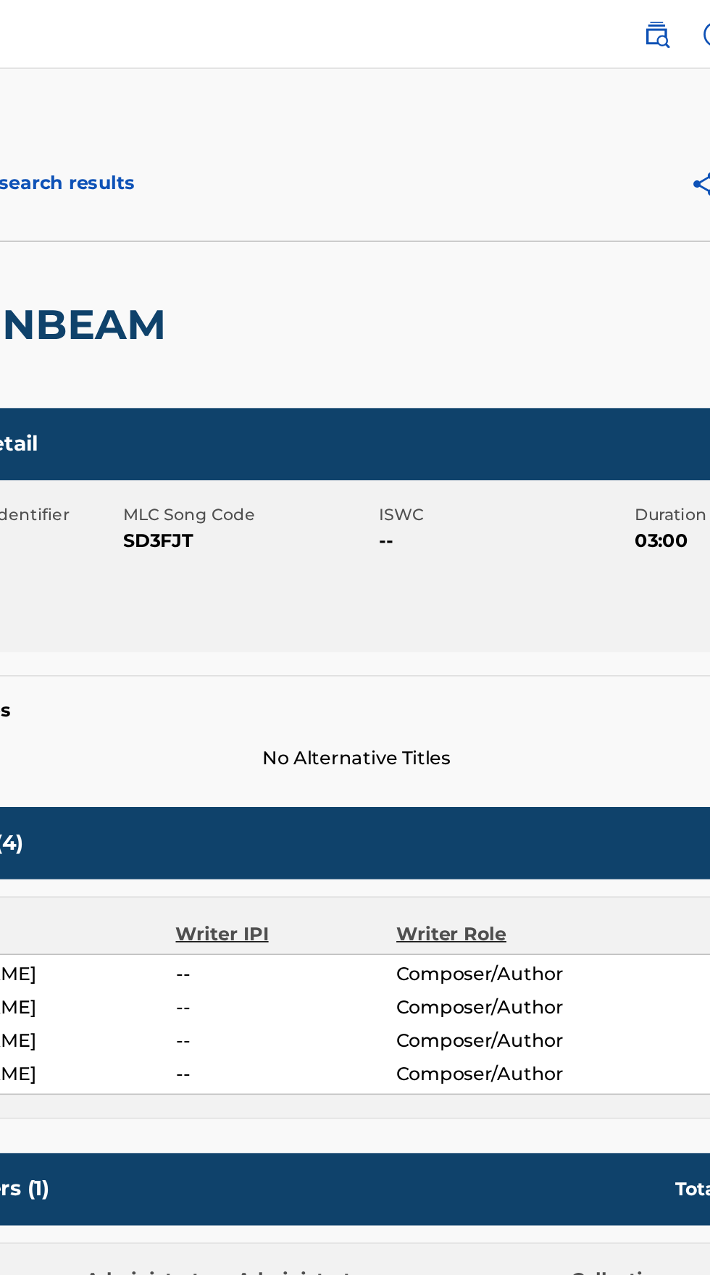
click at [538, 21] on img at bounding box center [544, 21] width 17 height 17
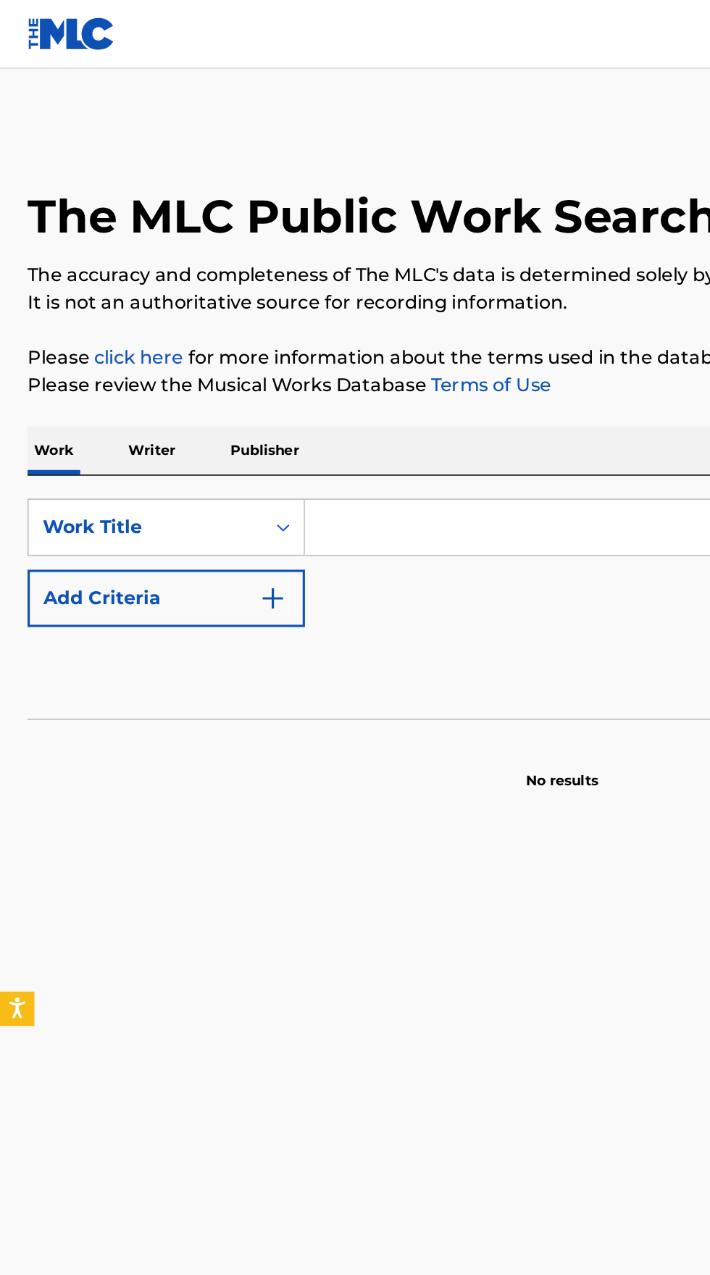
click at [95, 282] on p "Writer" at bounding box center [96, 285] width 38 height 30
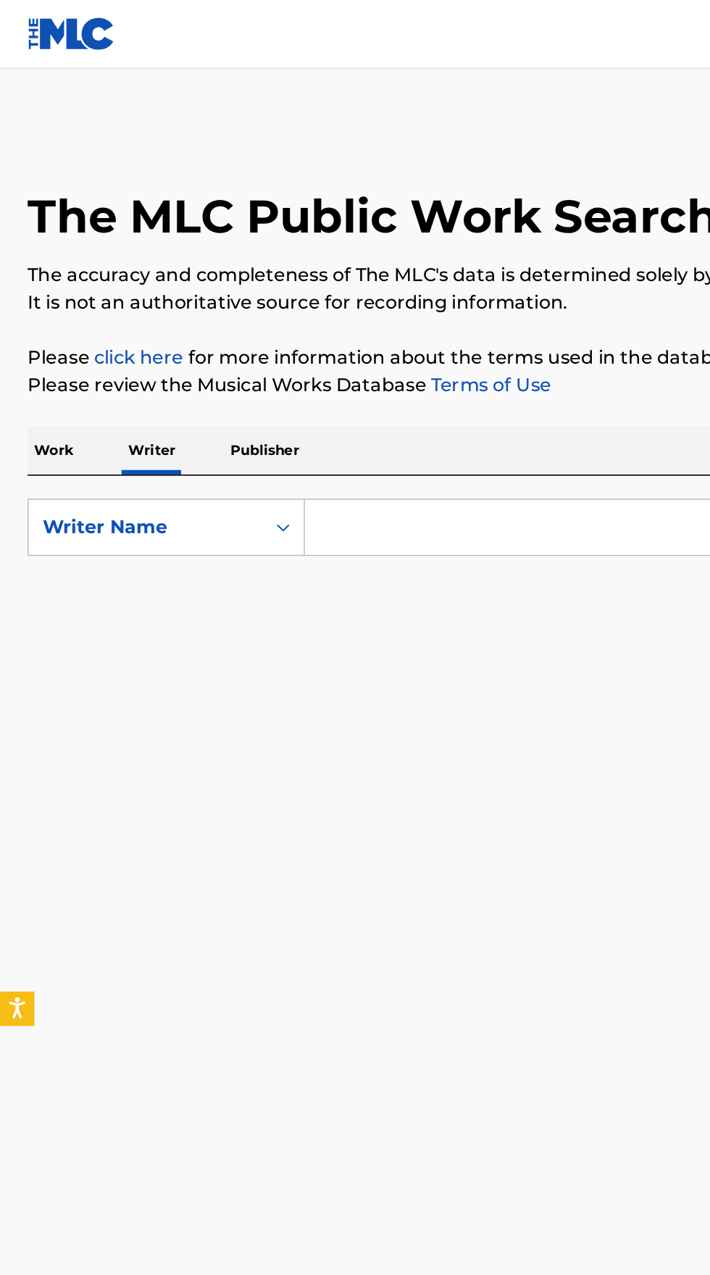
click at [291, 328] on input "Search Form" at bounding box center [442, 333] width 499 height 35
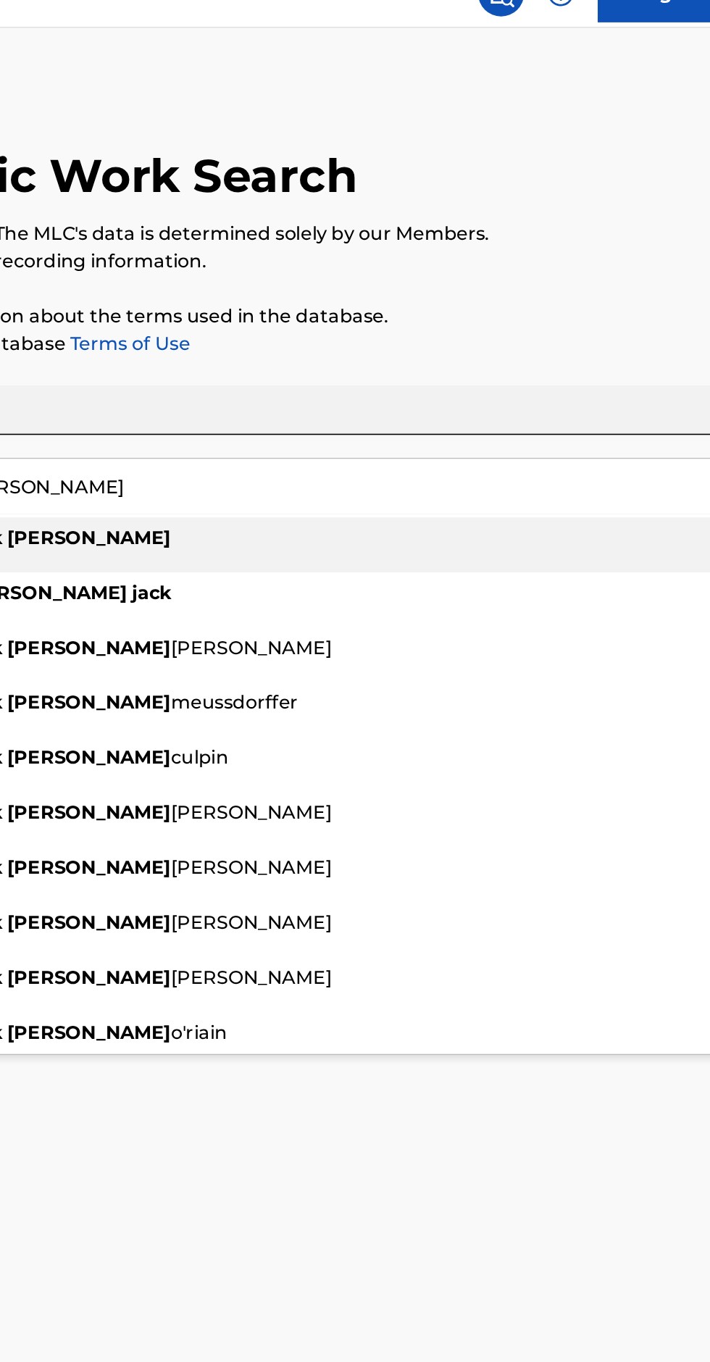
type input "Jack Charles"
click at [590, 217] on p "Please click here for more information about the terms used in the database." at bounding box center [354, 225] width 675 height 17
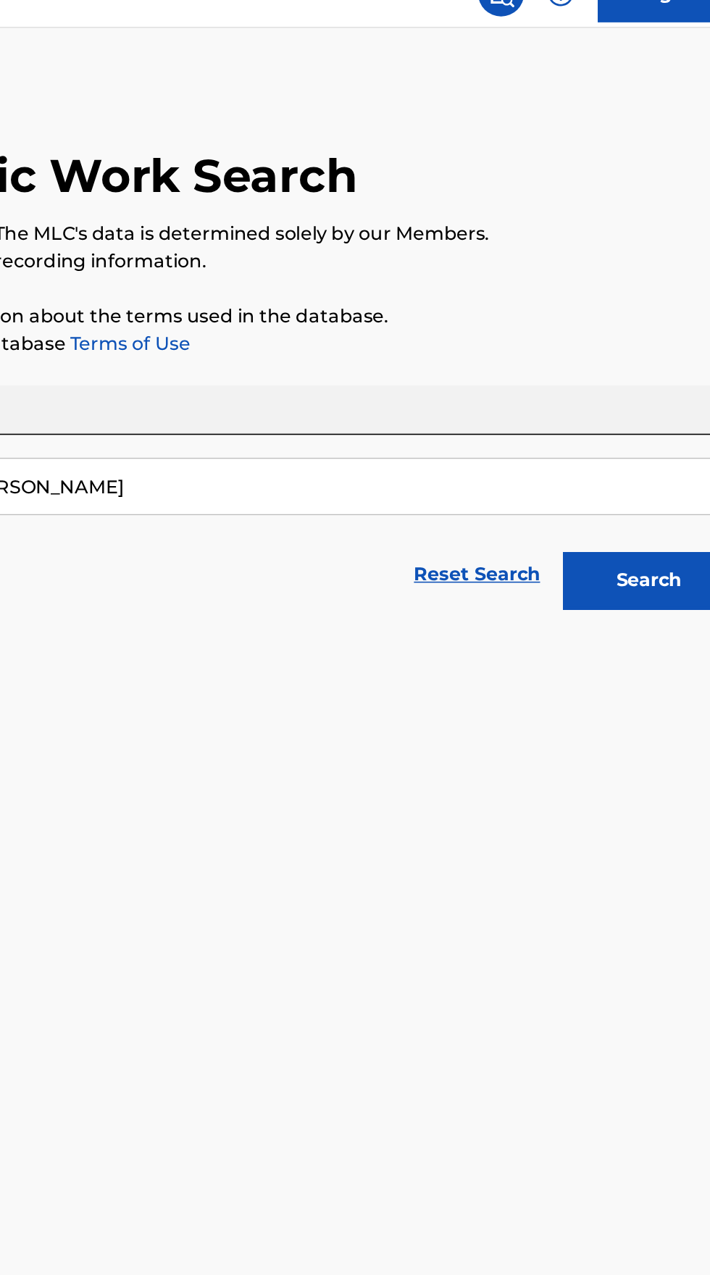
click at [630, 393] on button "Search" at bounding box center [638, 393] width 109 height 36
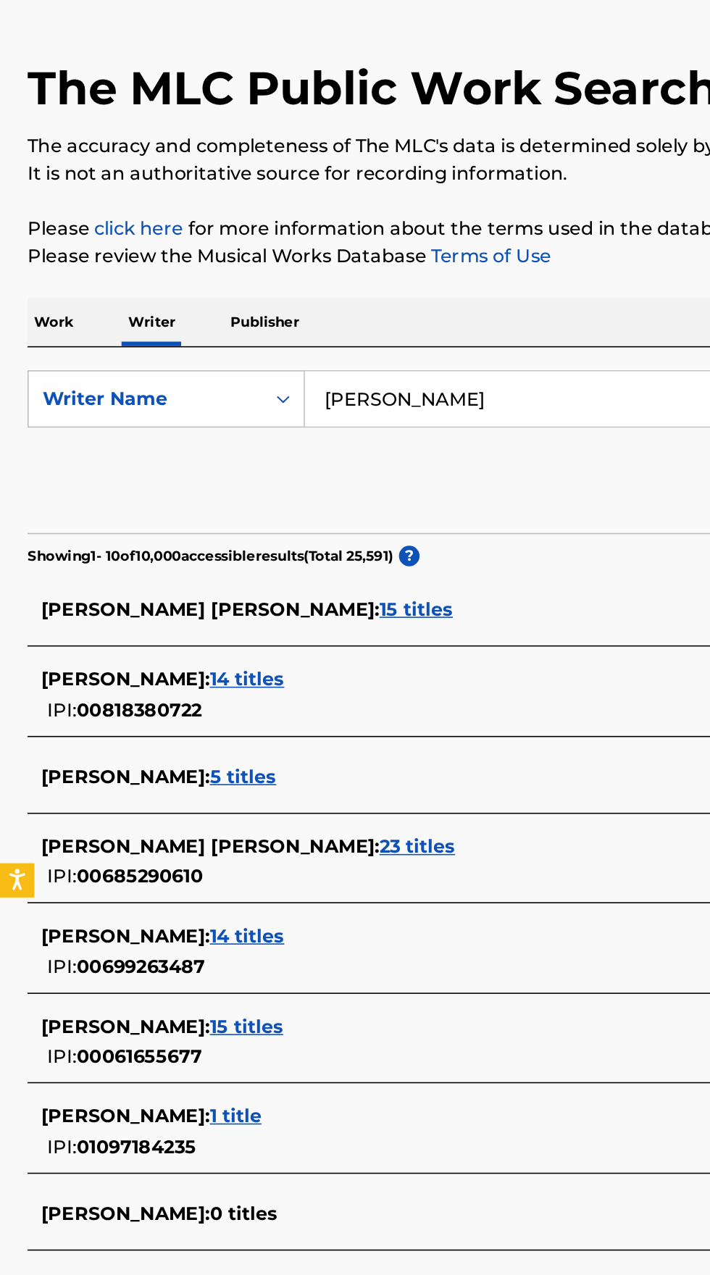
click at [184, 790] on div "CHARLES JACK : 1 title" at bounding box center [336, 786] width 620 height 17
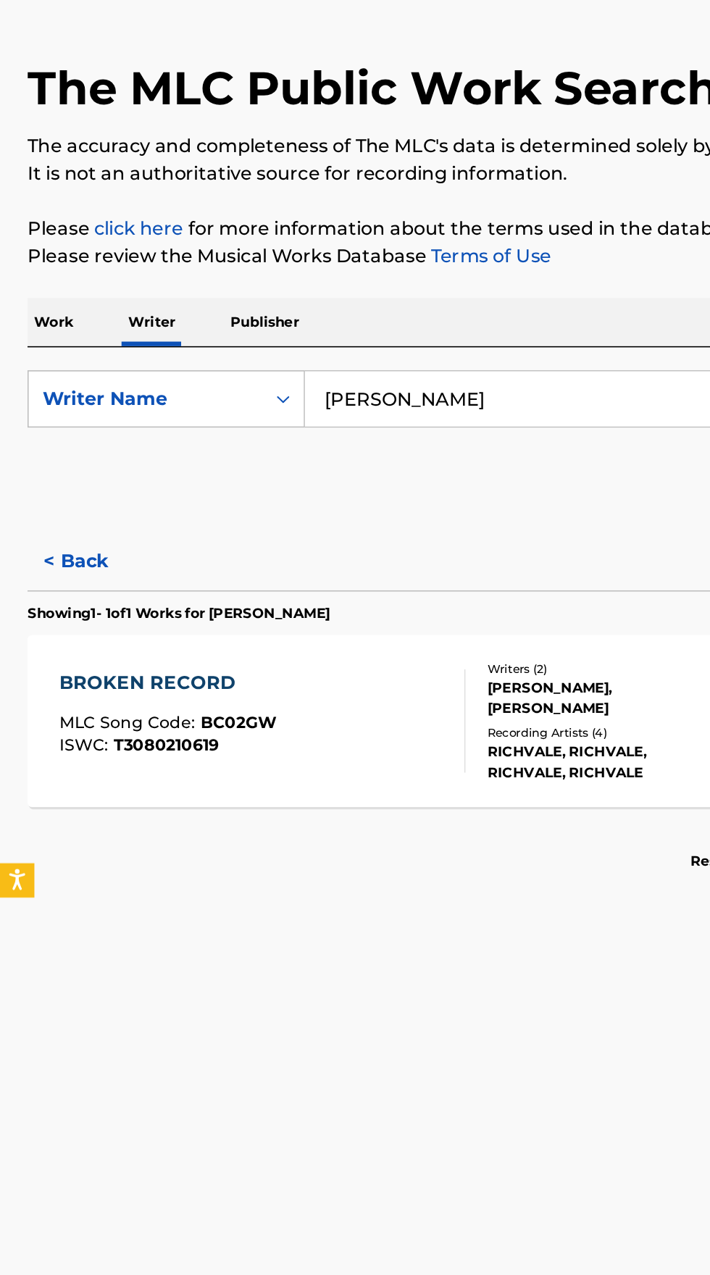
click at [176, 549] on div "BROKEN RECORD MLC Song Code : BC02GW ISWC : T3080210619" at bounding box center [166, 536] width 257 height 65
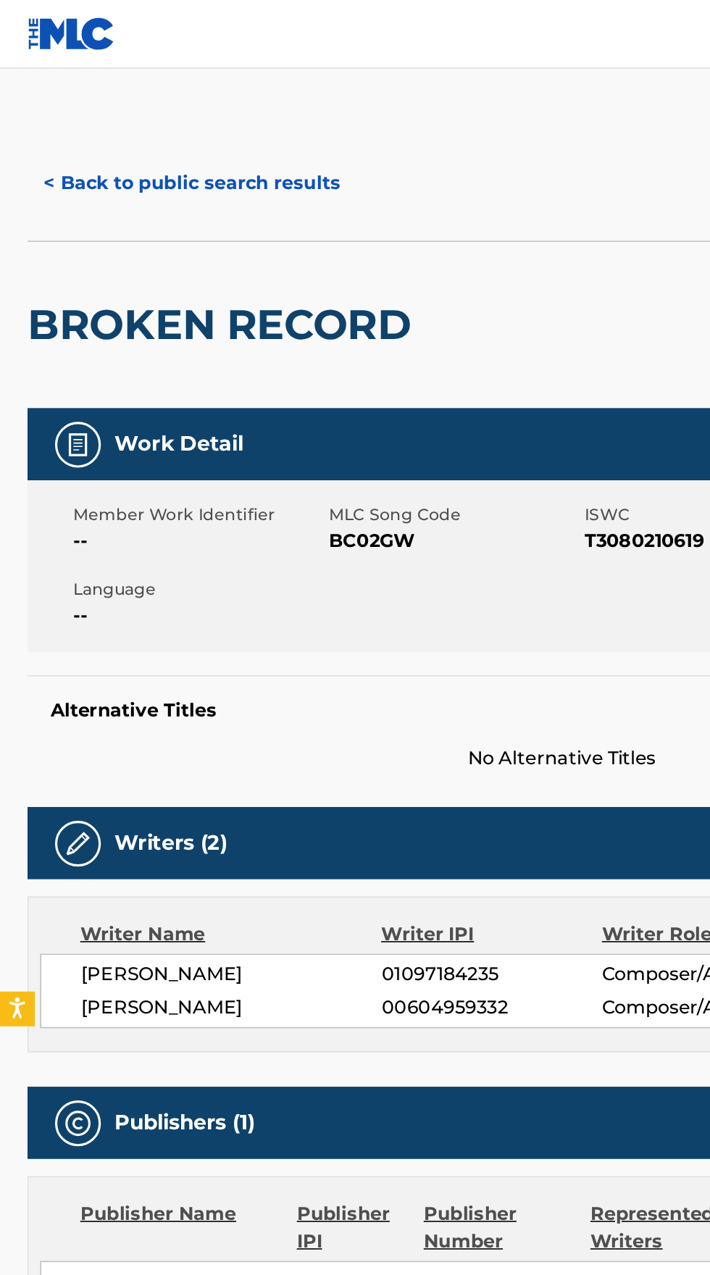
click at [127, 128] on button "< Back to public search results" at bounding box center [121, 116] width 208 height 36
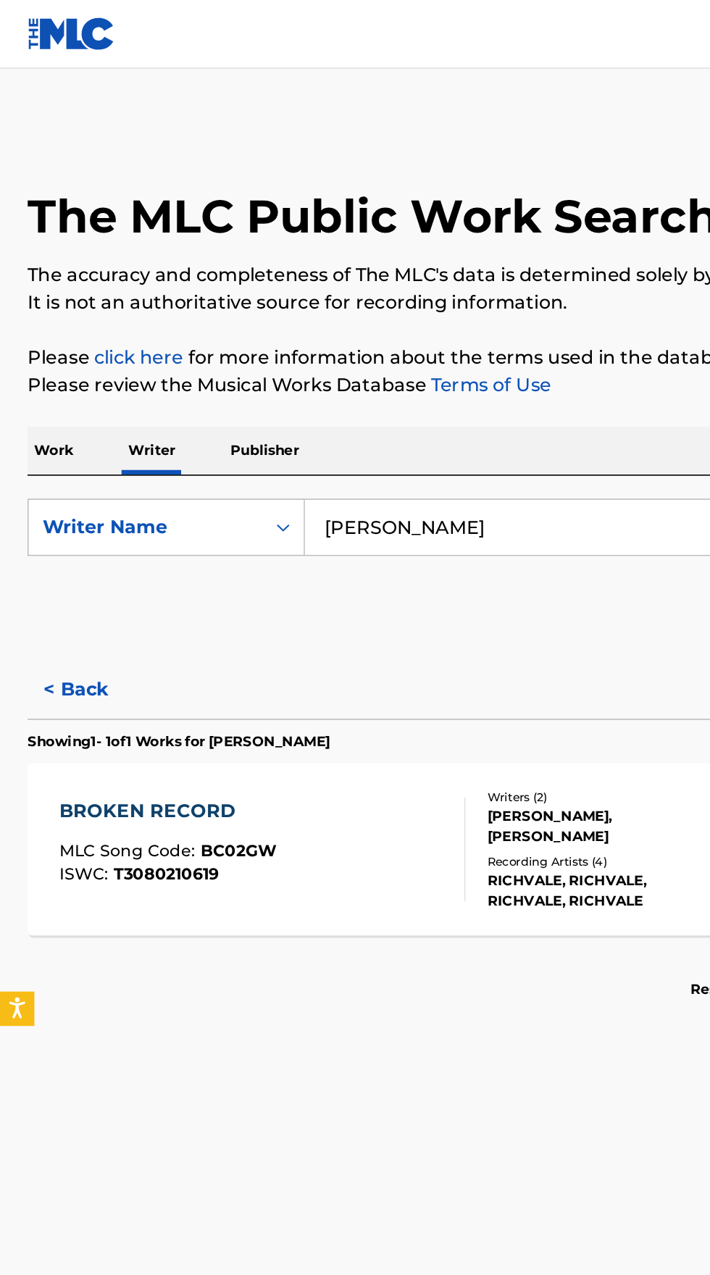
click at [48, 435] on button "< Back" at bounding box center [60, 436] width 87 height 36
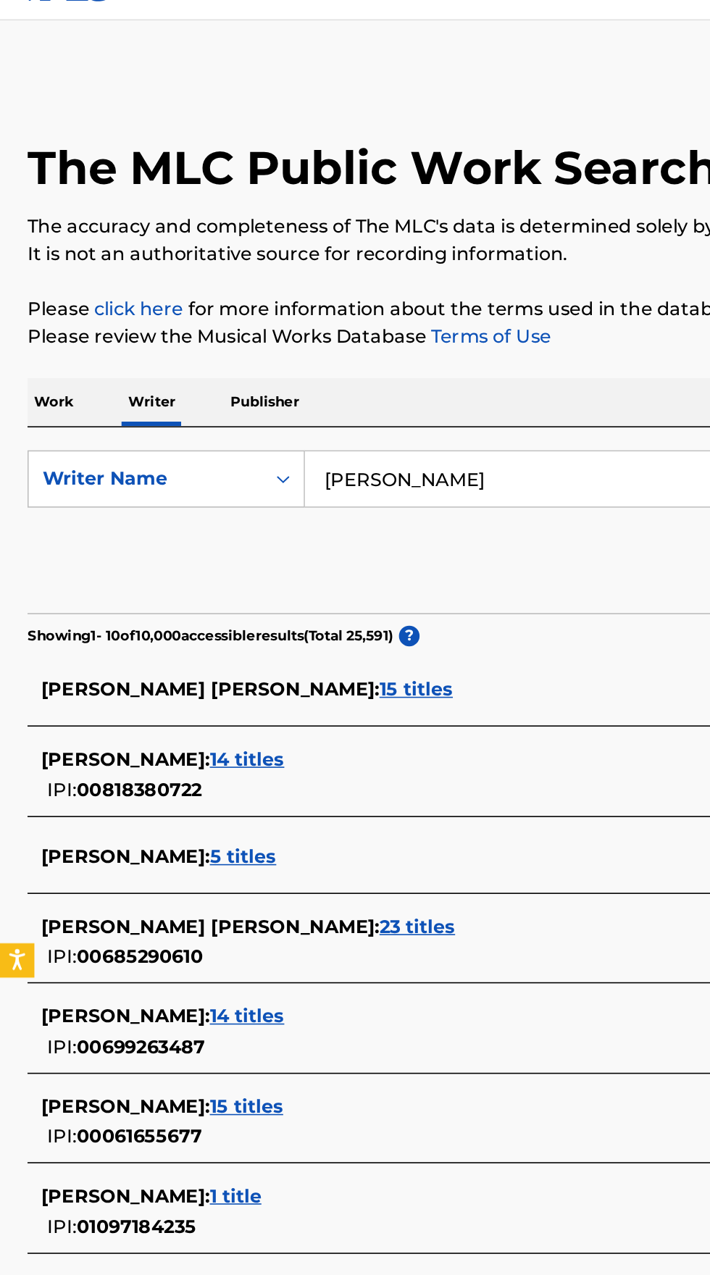
click at [76, 566] on span "JACK CHARLES :" at bounding box center [79, 572] width 107 height 14
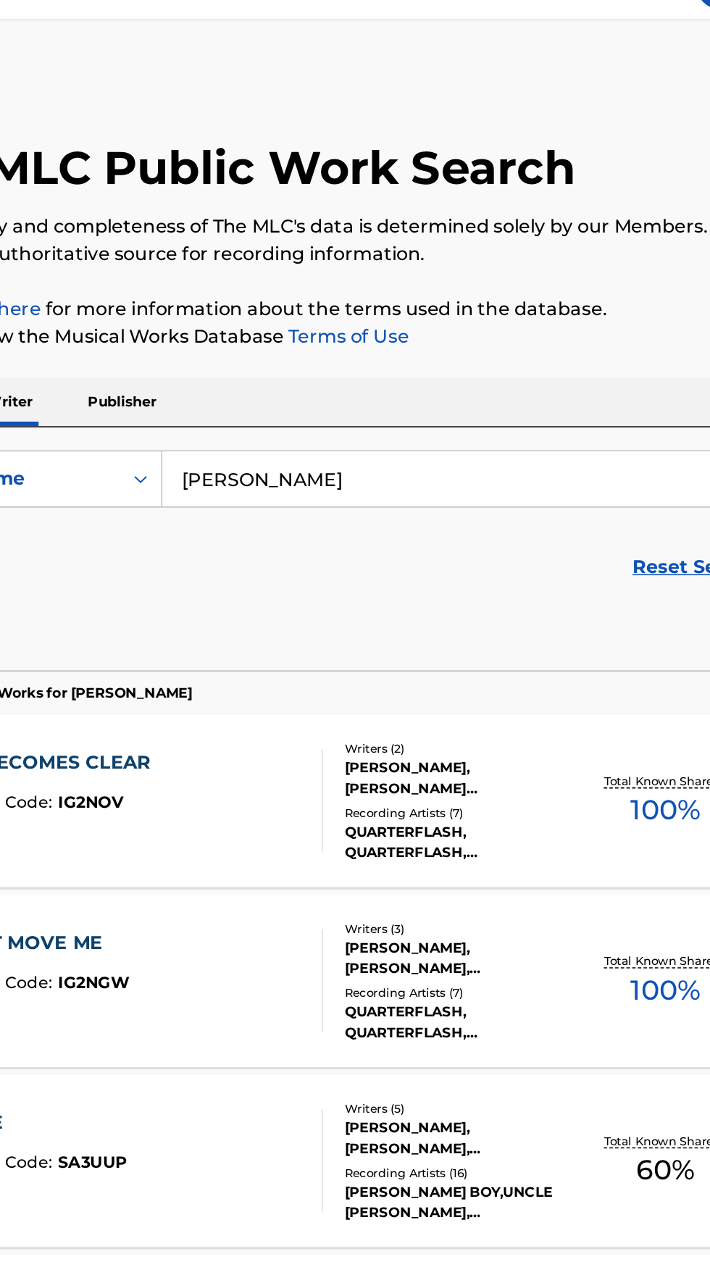
click at [149, 516] on div "IT ALL BECOMES CLEAR" at bounding box center [115, 512] width 155 height 17
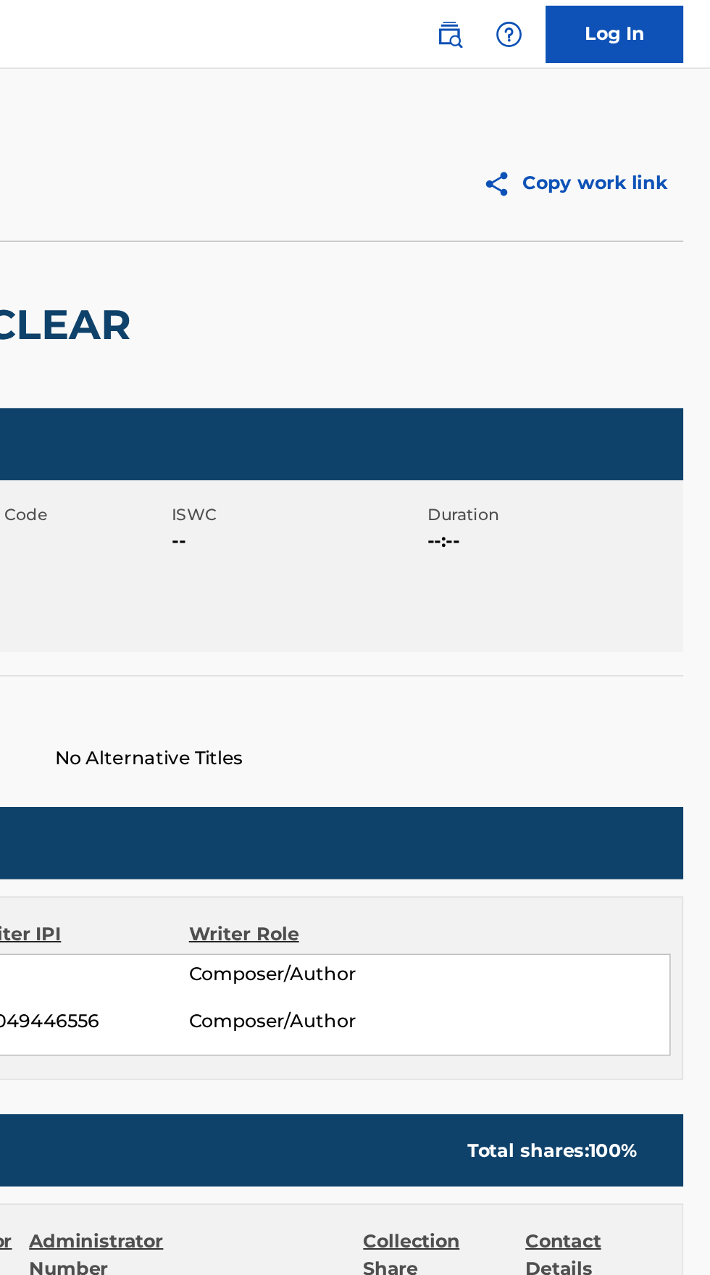
click at [541, 17] on img at bounding box center [544, 21] width 17 height 17
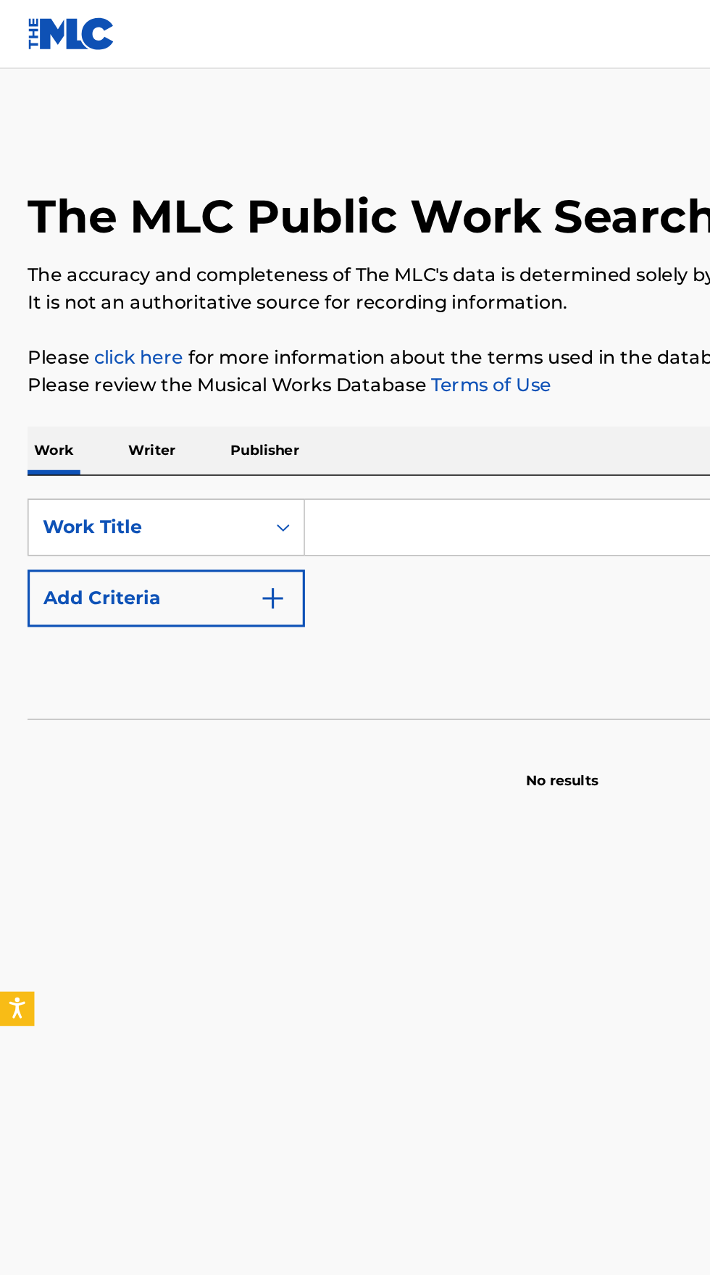
click at [93, 284] on p "Writer" at bounding box center [96, 285] width 38 height 30
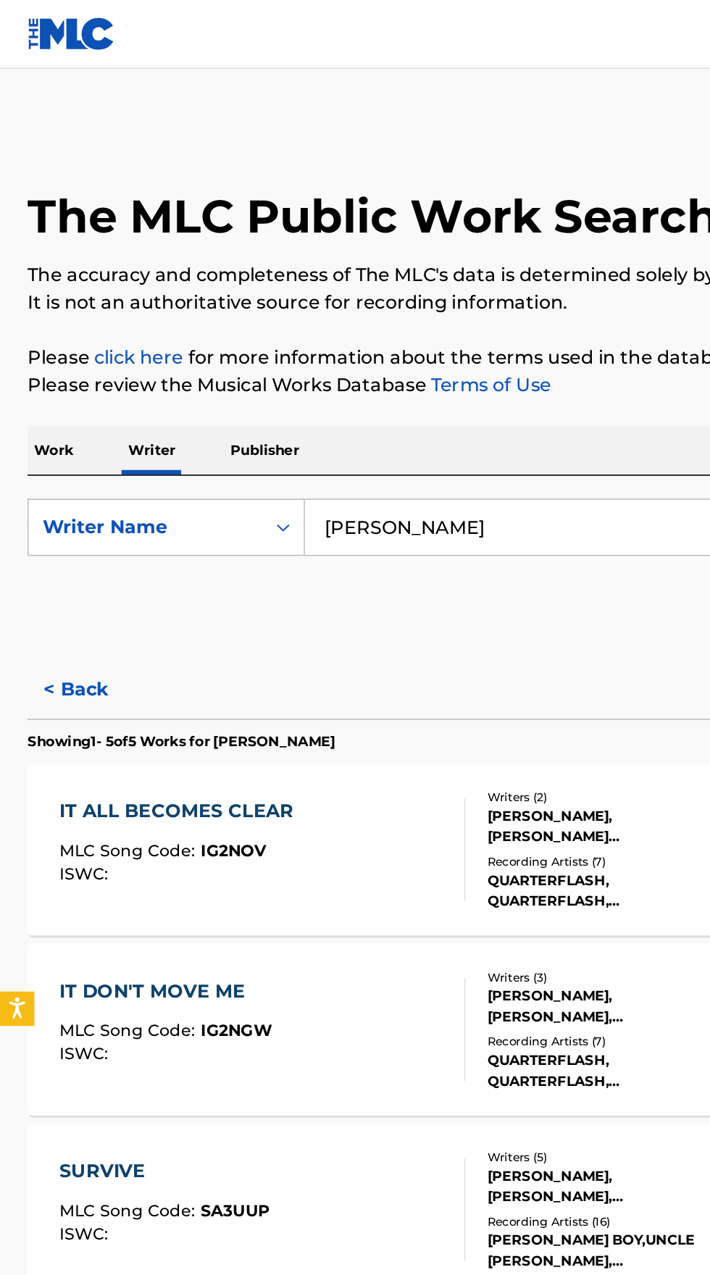
click at [334, 334] on input "Jack Charles" at bounding box center [442, 333] width 499 height 35
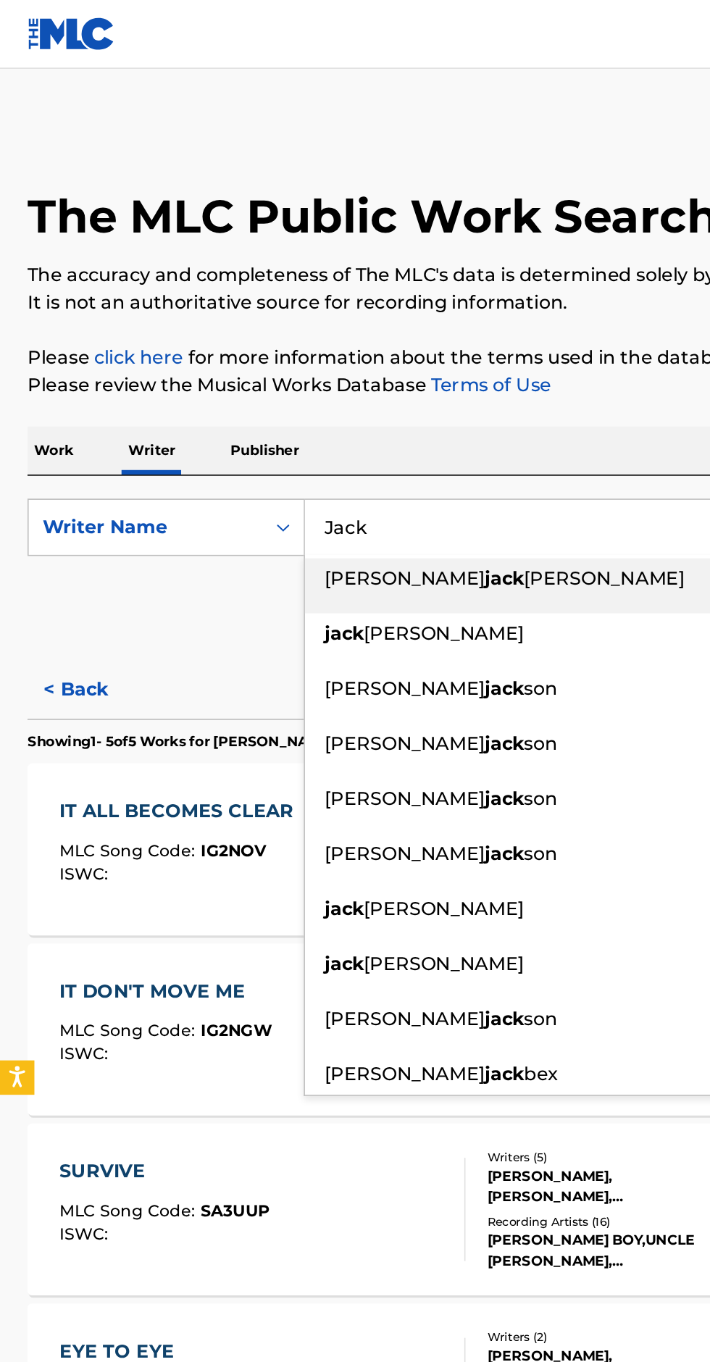
type input "Jack"
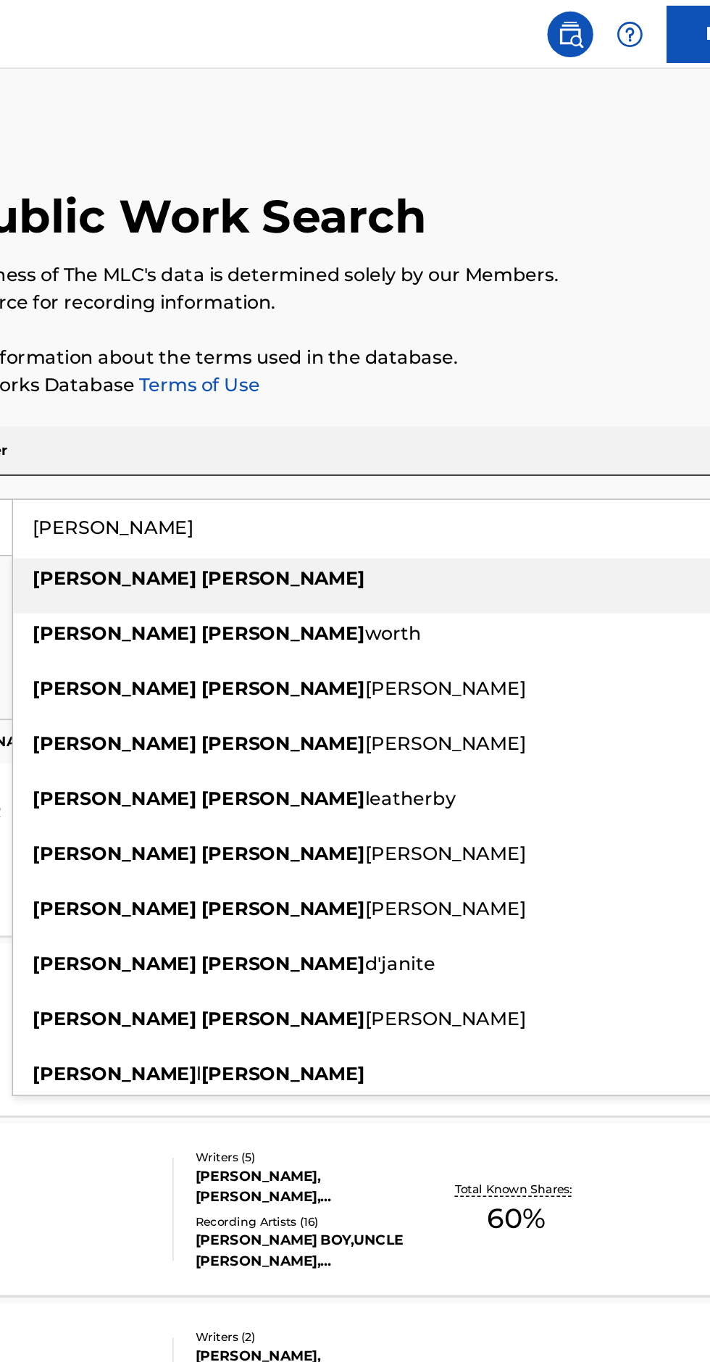
type input "Harry Charles"
click at [561, 238] on p "Please review the Musical Works Database Terms of Use" at bounding box center [354, 243] width 675 height 17
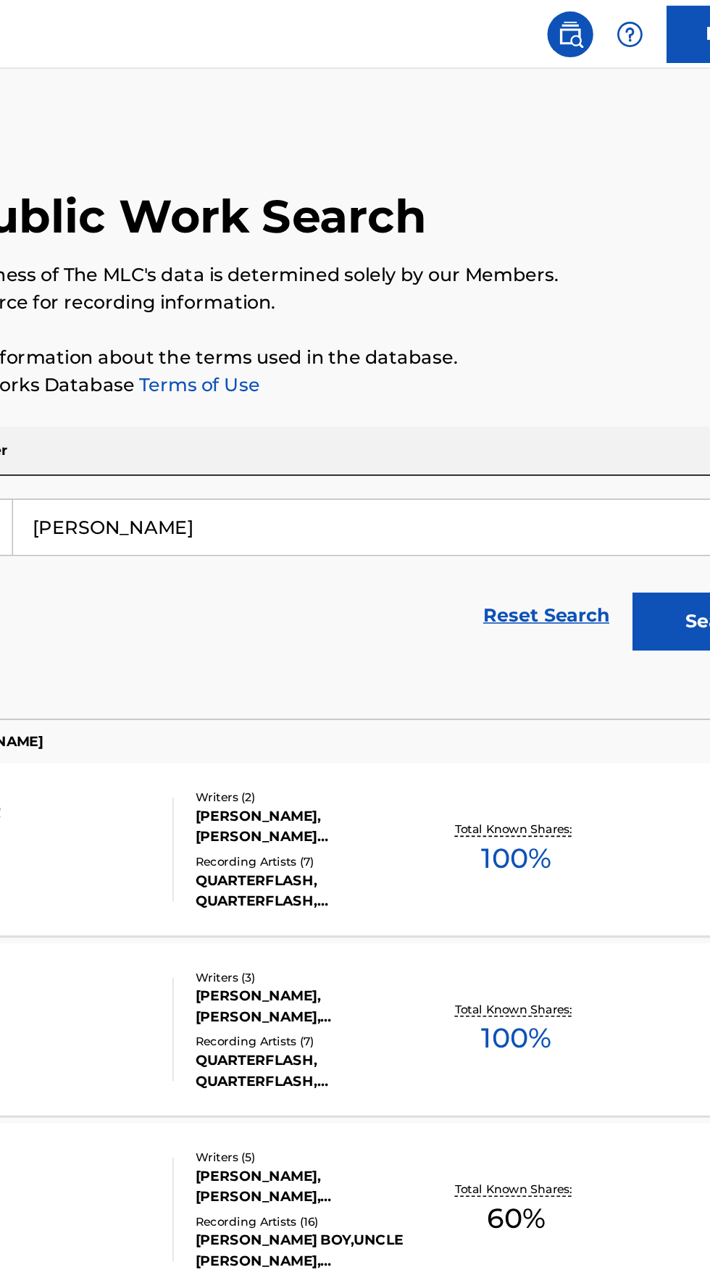
click at [612, 401] on button "Search" at bounding box center [638, 393] width 109 height 36
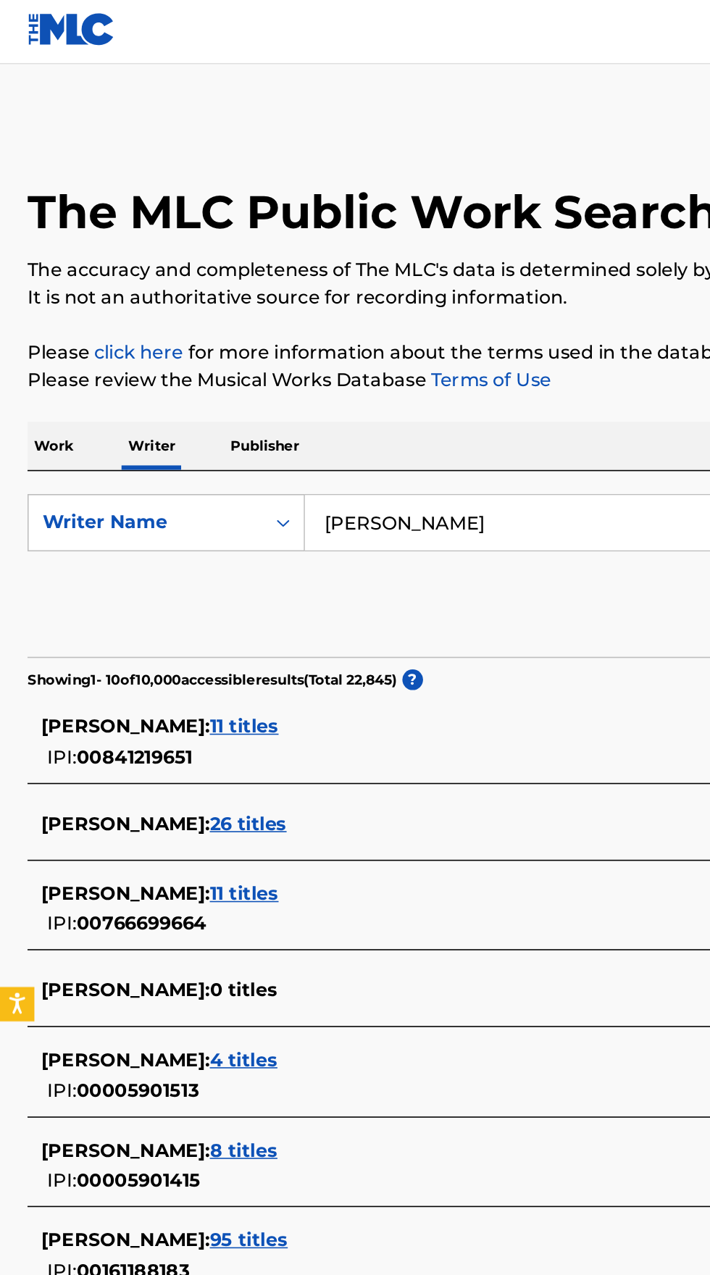
click at [71, 520] on span "HARRY CHARLES :" at bounding box center [79, 524] width 107 height 14
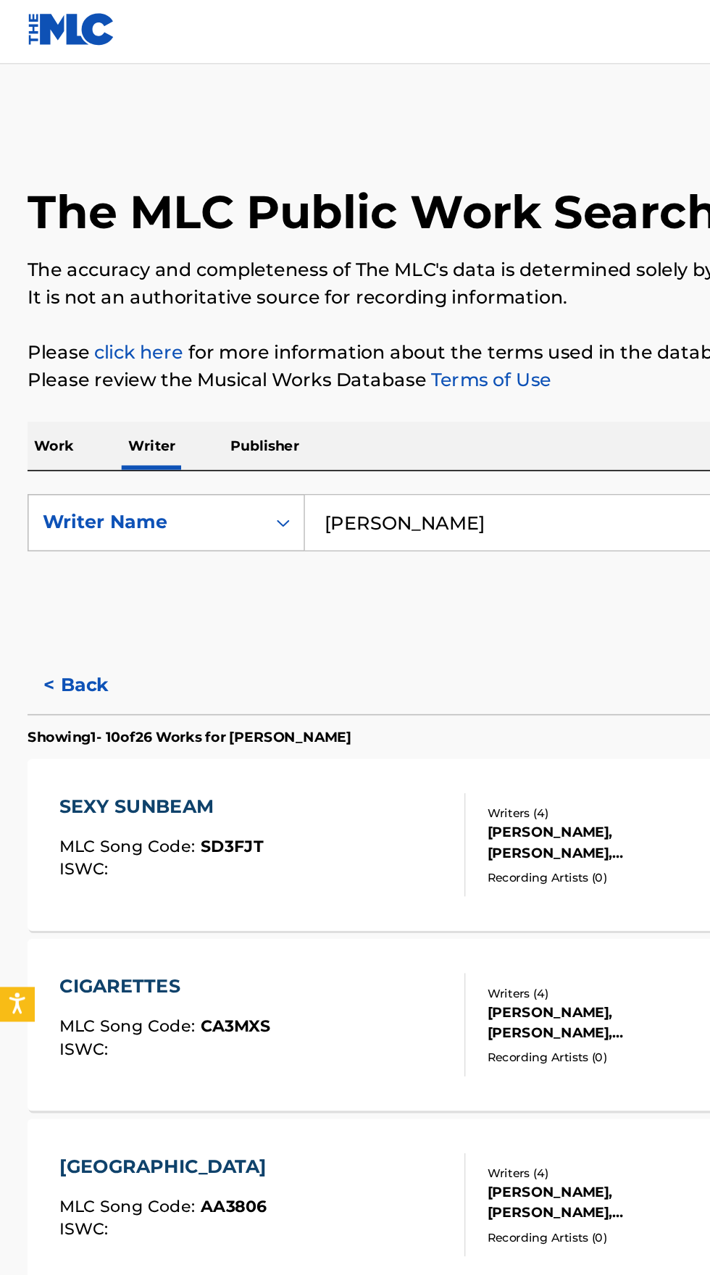
click at [131, 550] on div "ISWC :" at bounding box center [102, 552] width 129 height 11
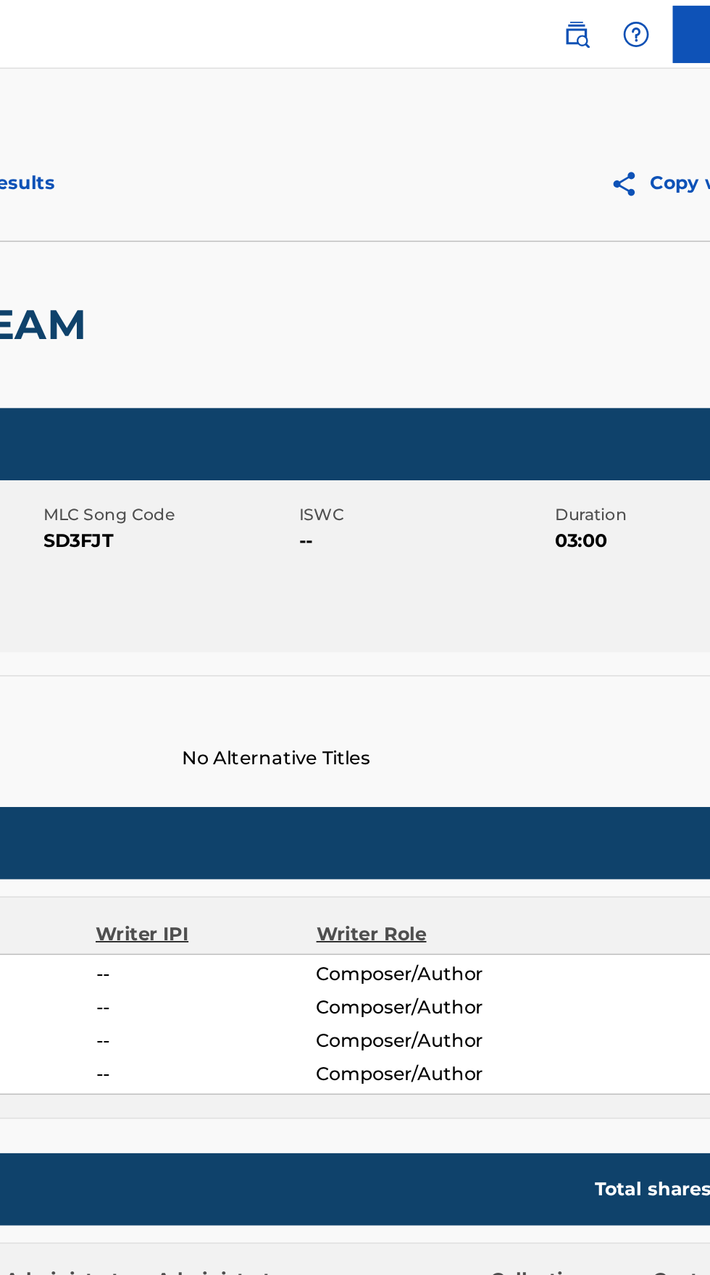
click at [549, 27] on img at bounding box center [544, 21] width 17 height 17
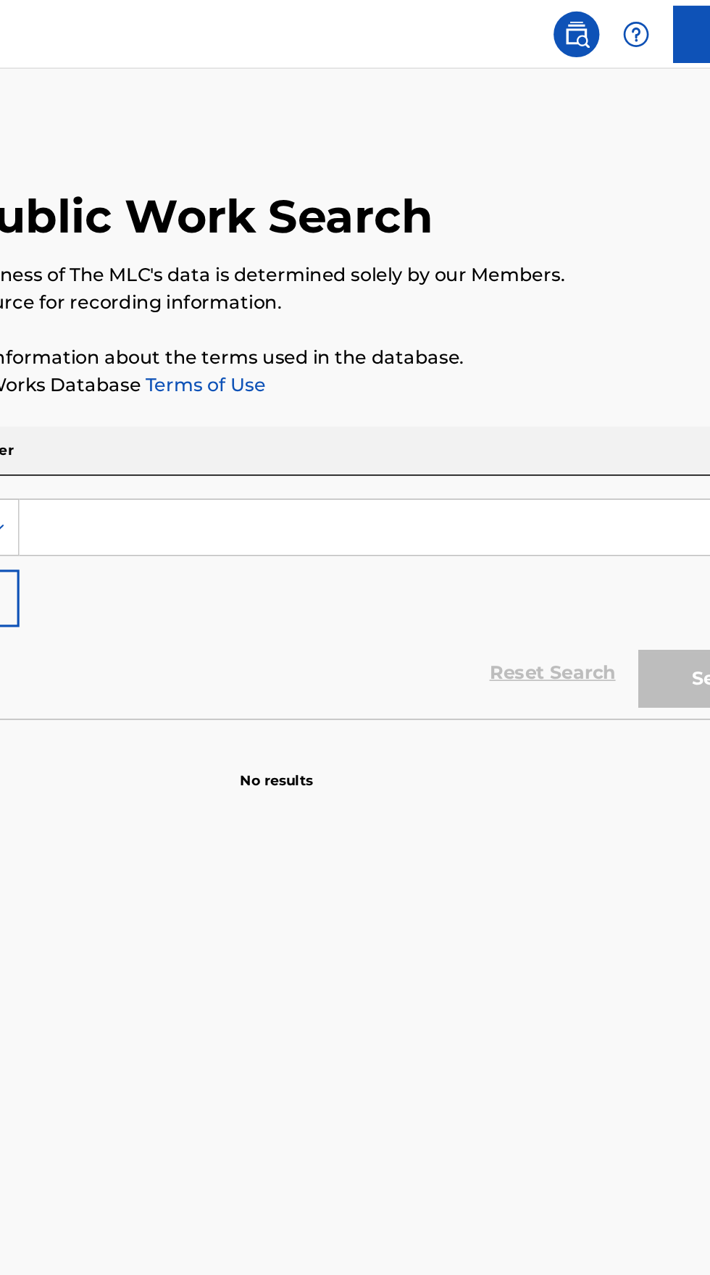
click at [396, 330] on input "Search Form" at bounding box center [442, 333] width 499 height 35
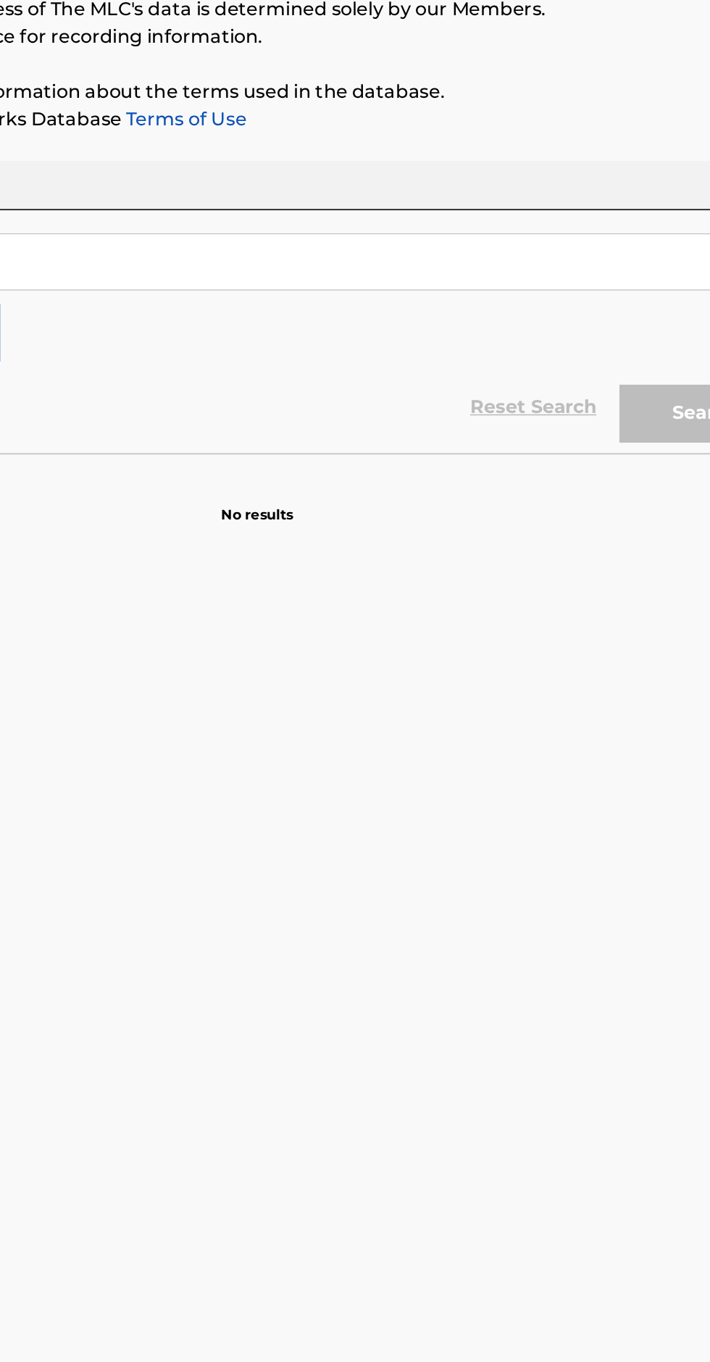
click at [349, 416] on div "Reset Search Search" at bounding box center [354, 425] width 675 height 58
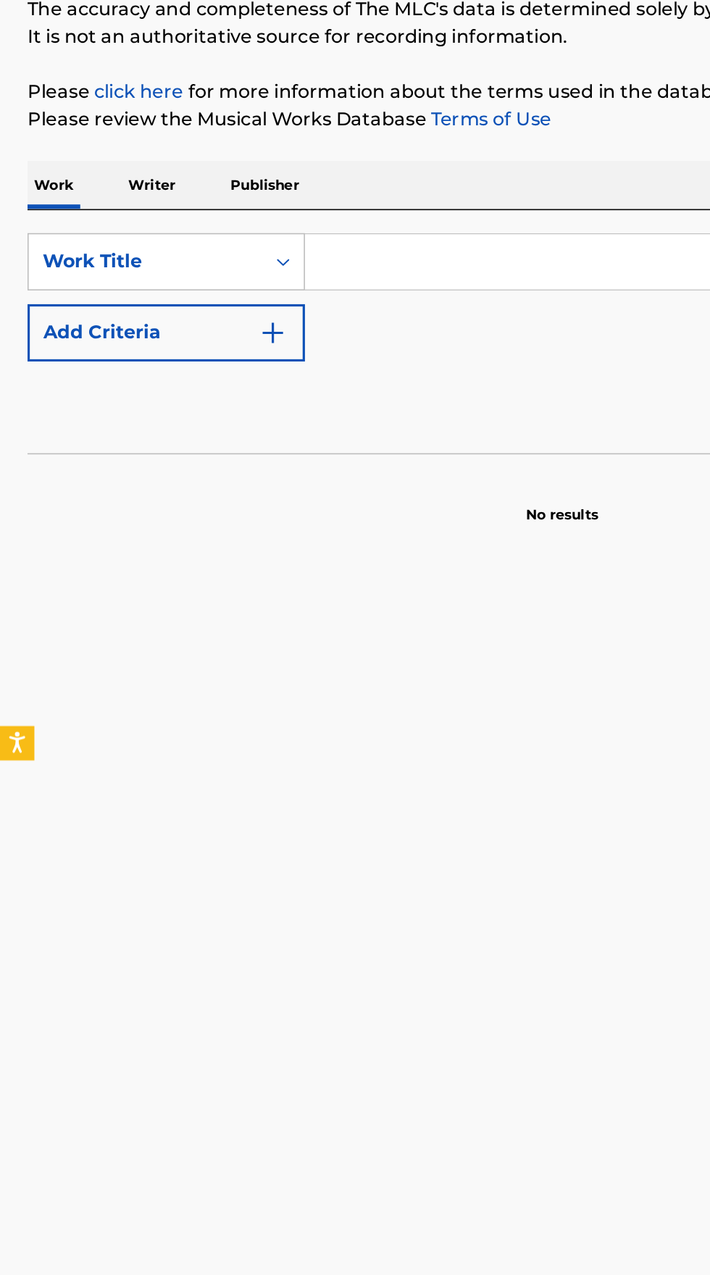
click at [101, 284] on p "Writer" at bounding box center [96, 285] width 38 height 30
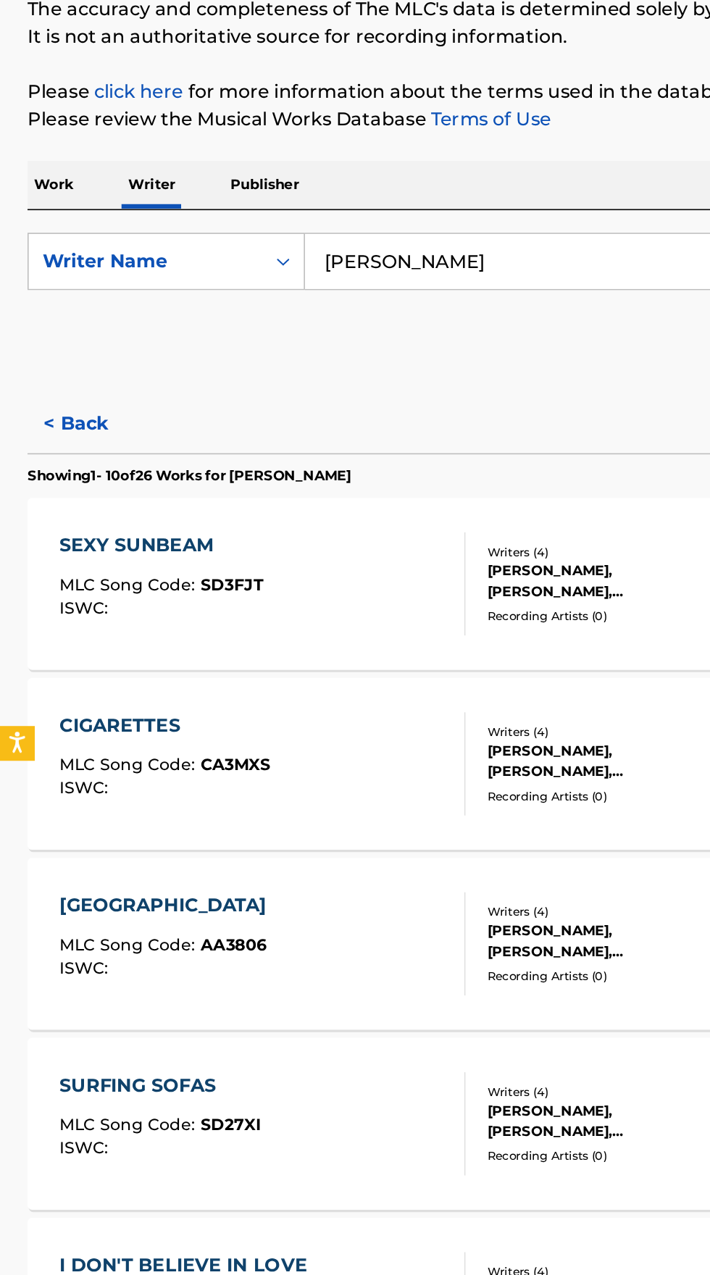
click at [40, 287] on p "Work" at bounding box center [33, 285] width 33 height 30
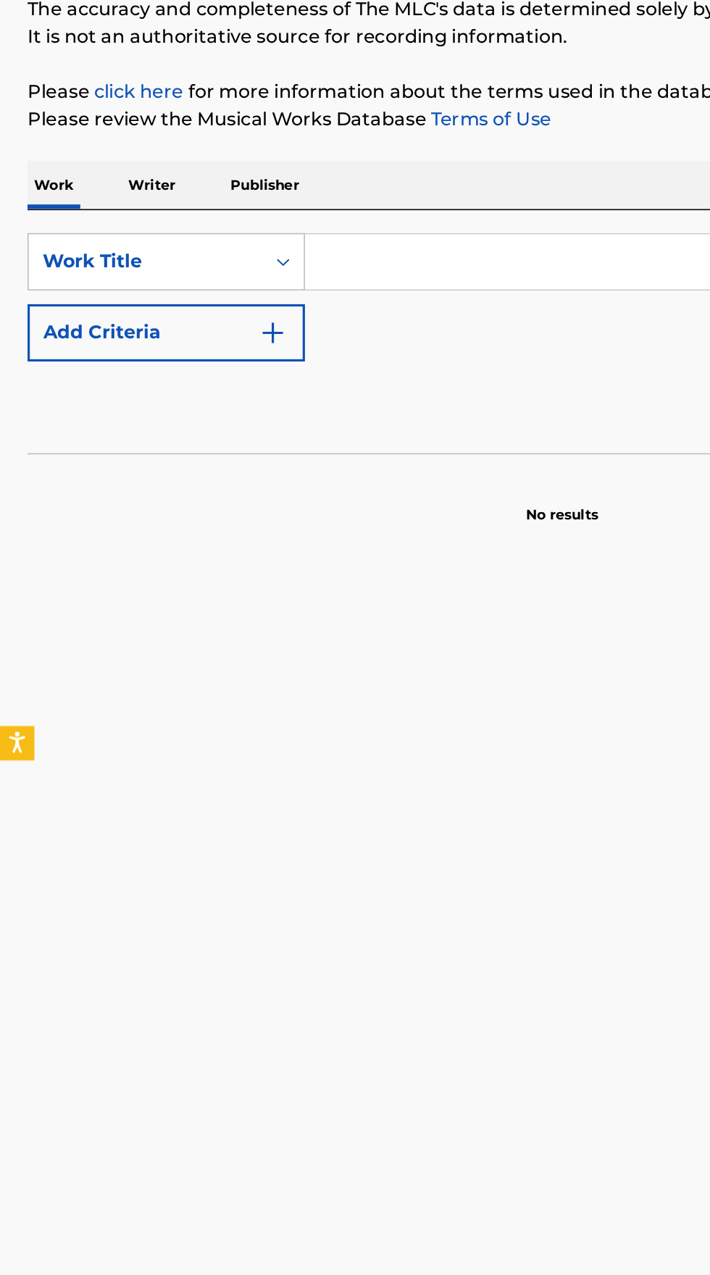
click at [274, 335] on input "Search Form" at bounding box center [442, 333] width 499 height 35
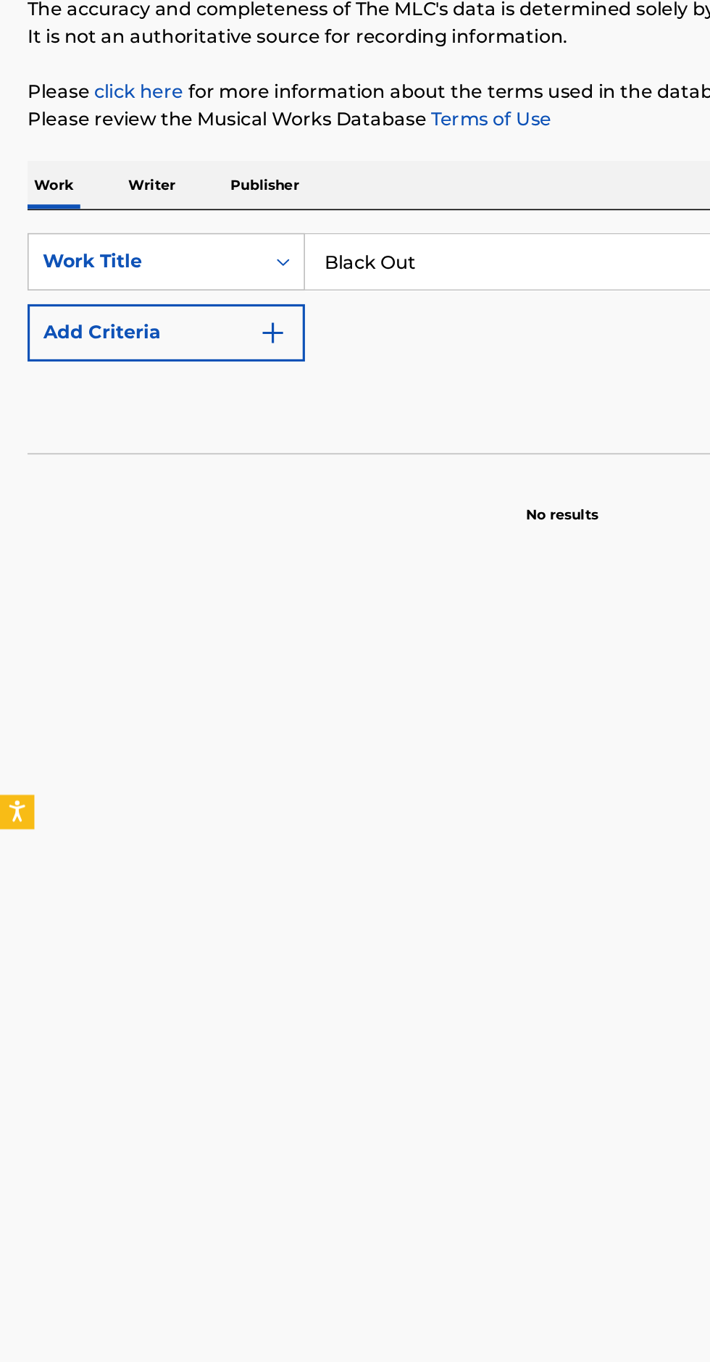
type input "Black Out"
click at [174, 378] on img "Search Form" at bounding box center [172, 378] width 17 height 17
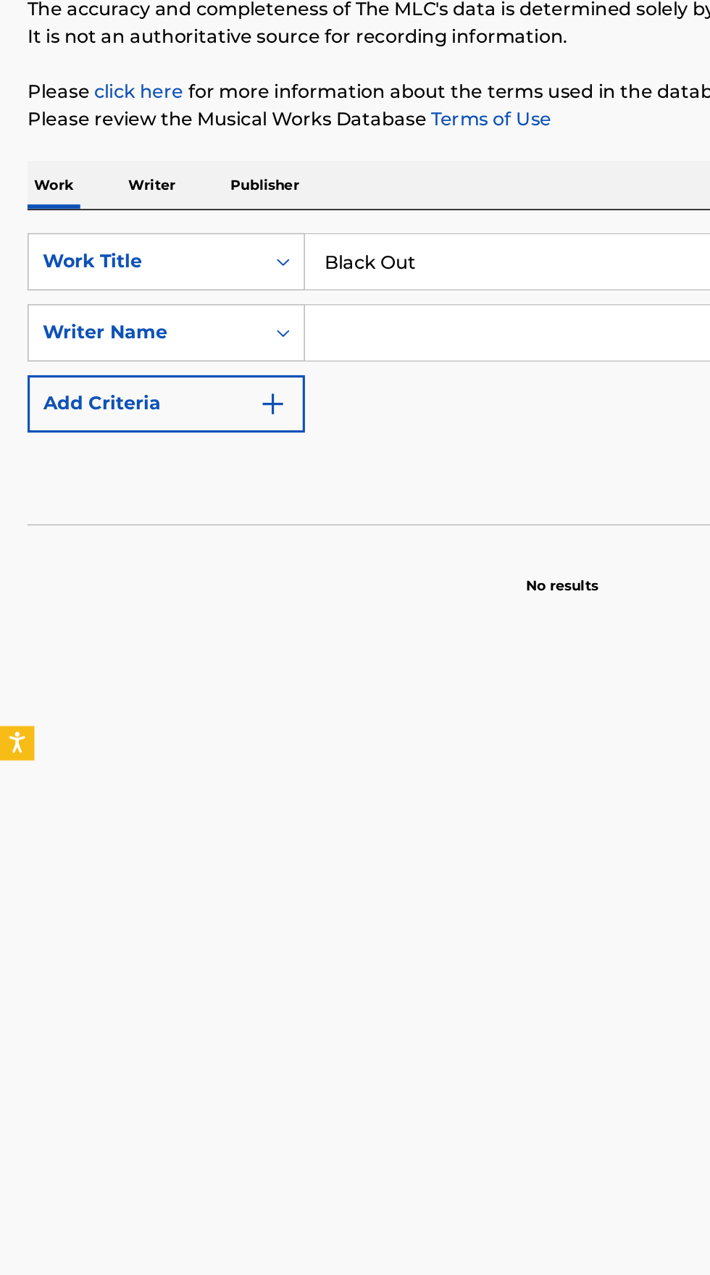
click at [303, 383] on input "Search Form" at bounding box center [429, 378] width 472 height 35
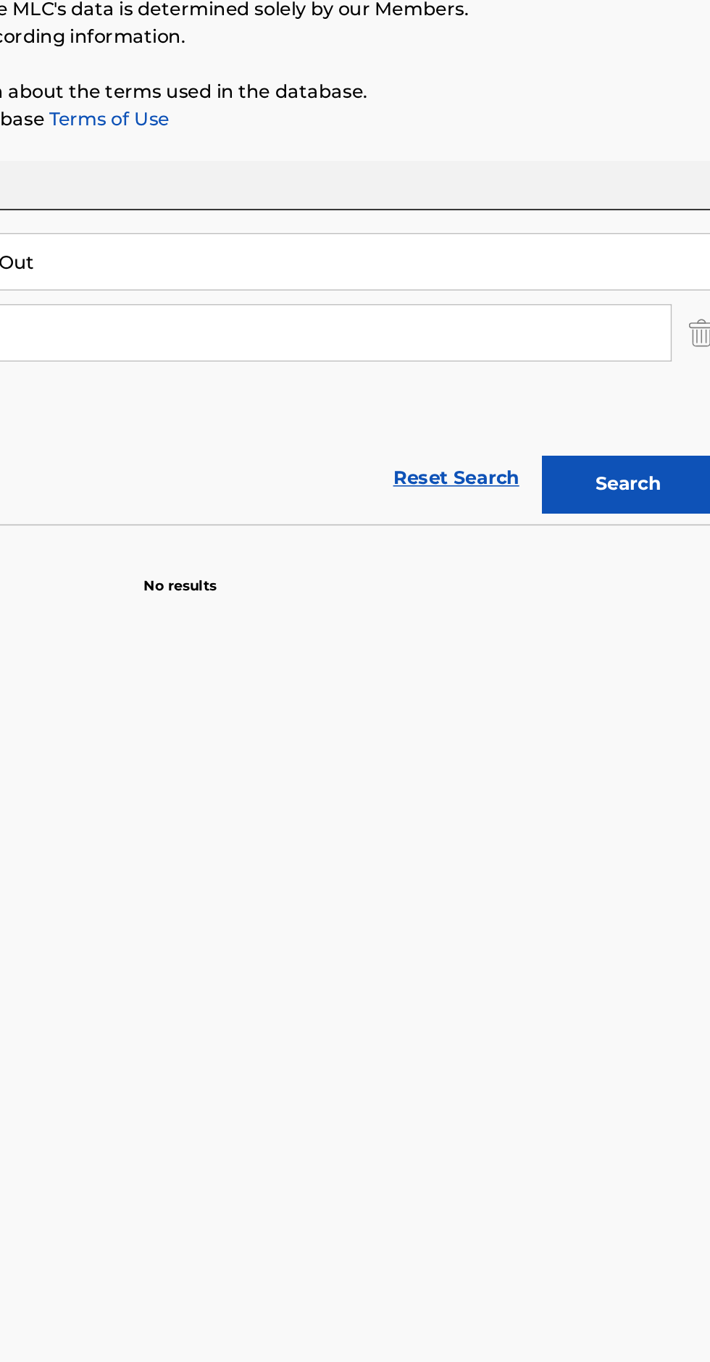
type input "Skino"
click at [654, 468] on button "Search" at bounding box center [638, 474] width 109 height 36
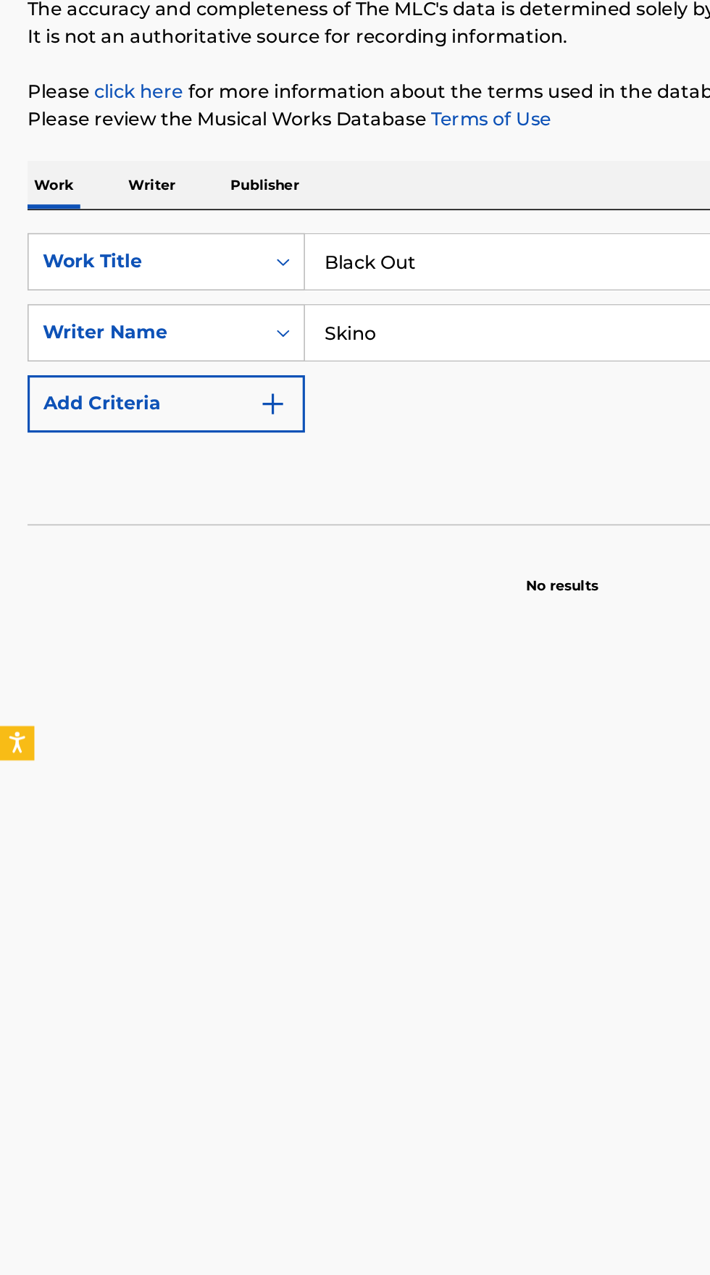
click at [99, 281] on p "Writer" at bounding box center [96, 285] width 38 height 30
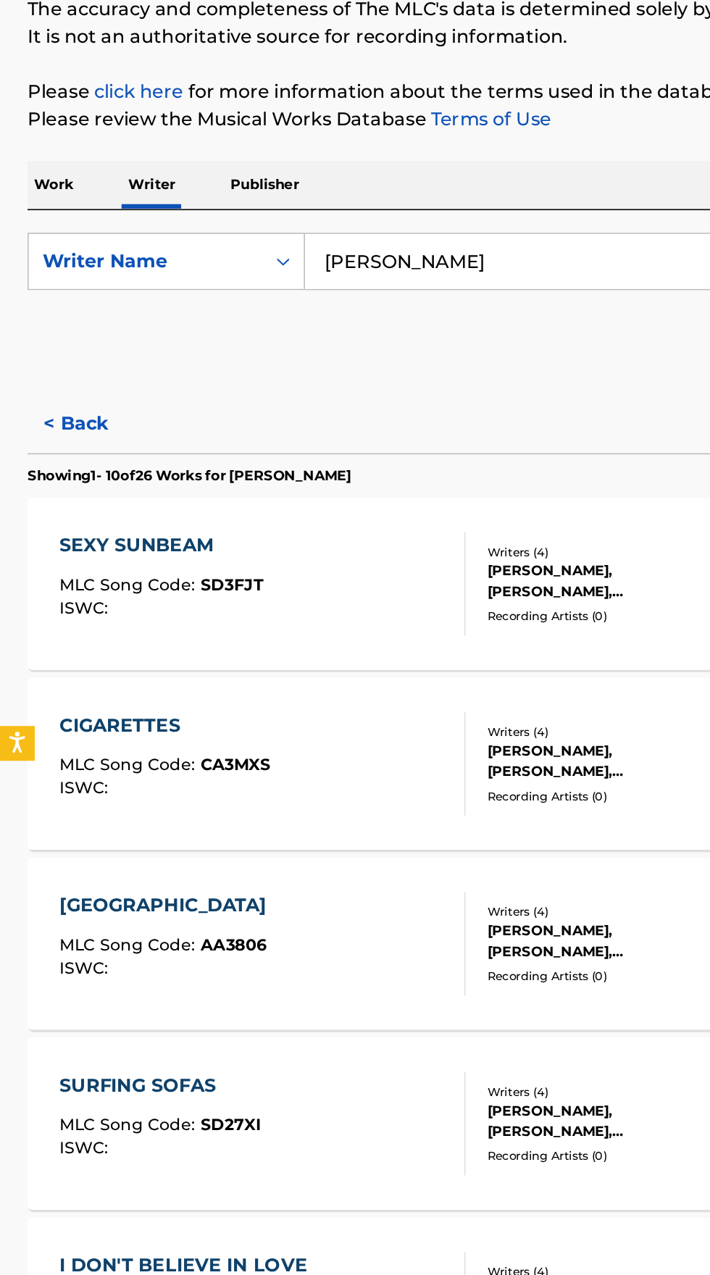
click at [317, 335] on input "Harry Charles" at bounding box center [442, 333] width 499 height 35
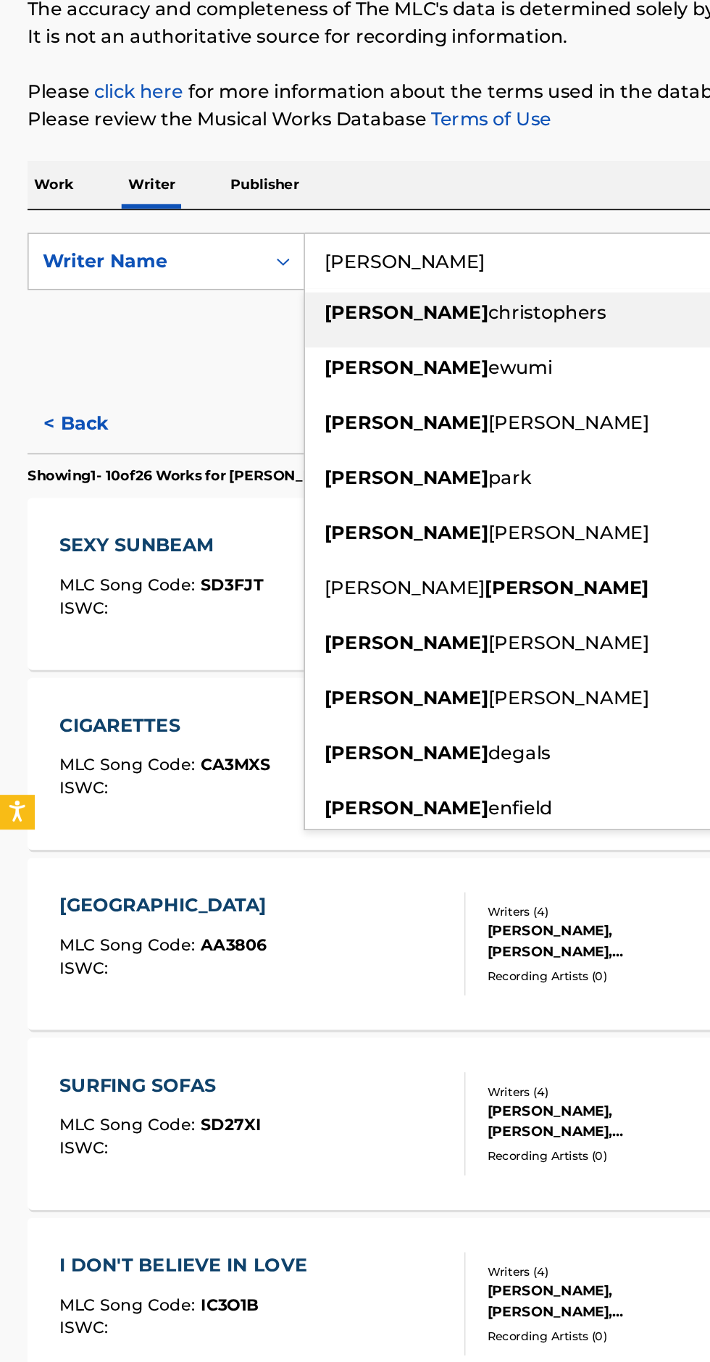
type input "Harry"
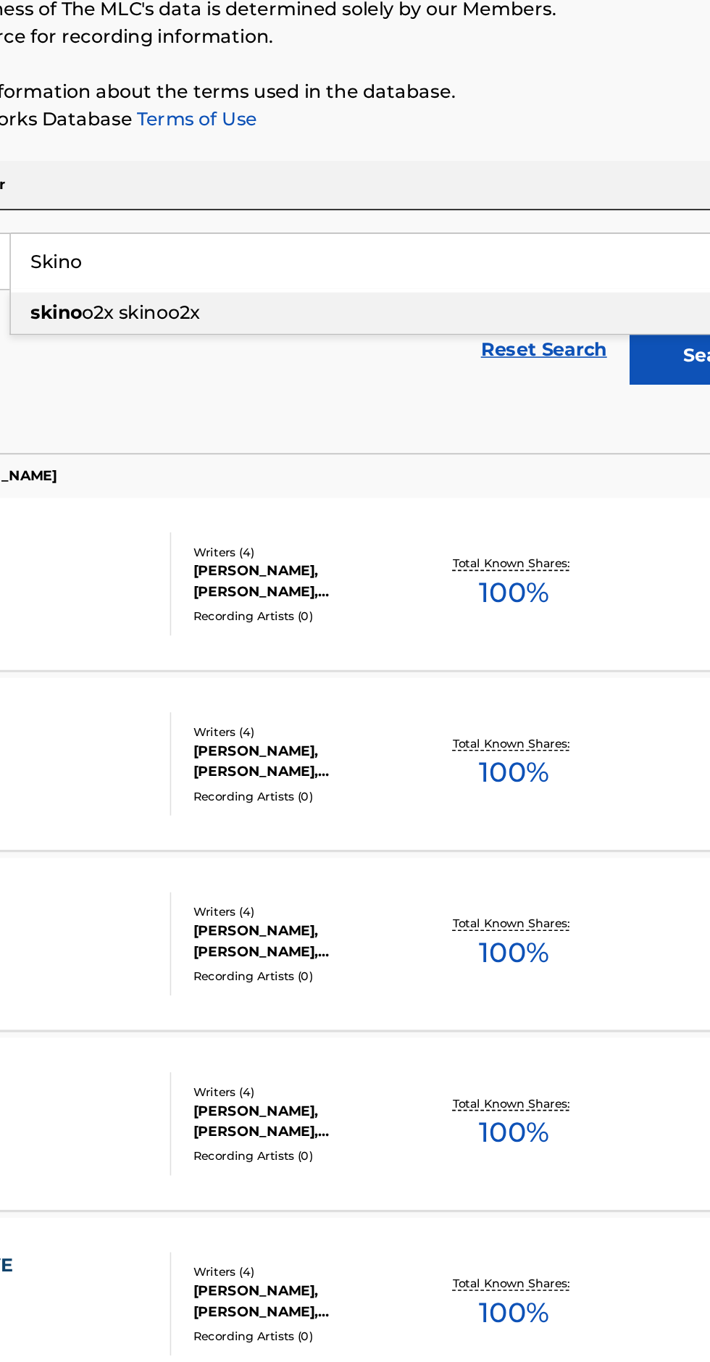
type input "Skino"
click at [609, 398] on button "Search" at bounding box center [638, 393] width 109 height 36
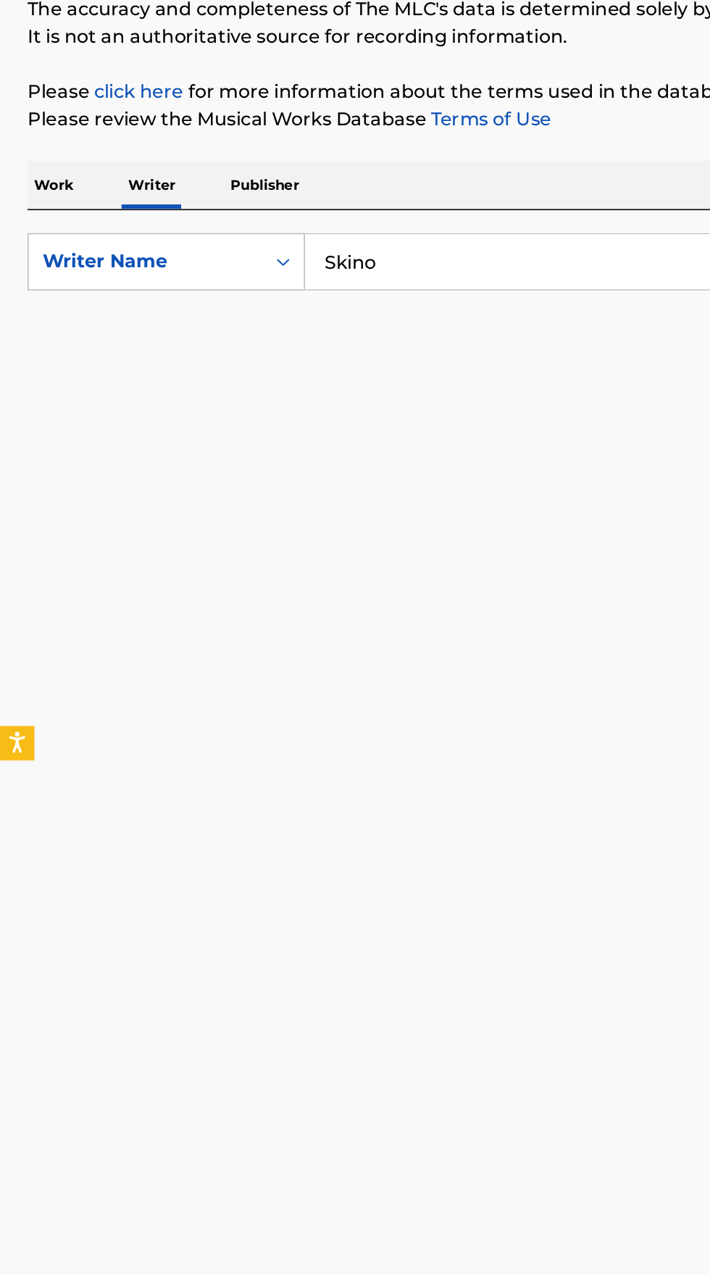
click at [30, 280] on p "Work" at bounding box center [33, 285] width 33 height 30
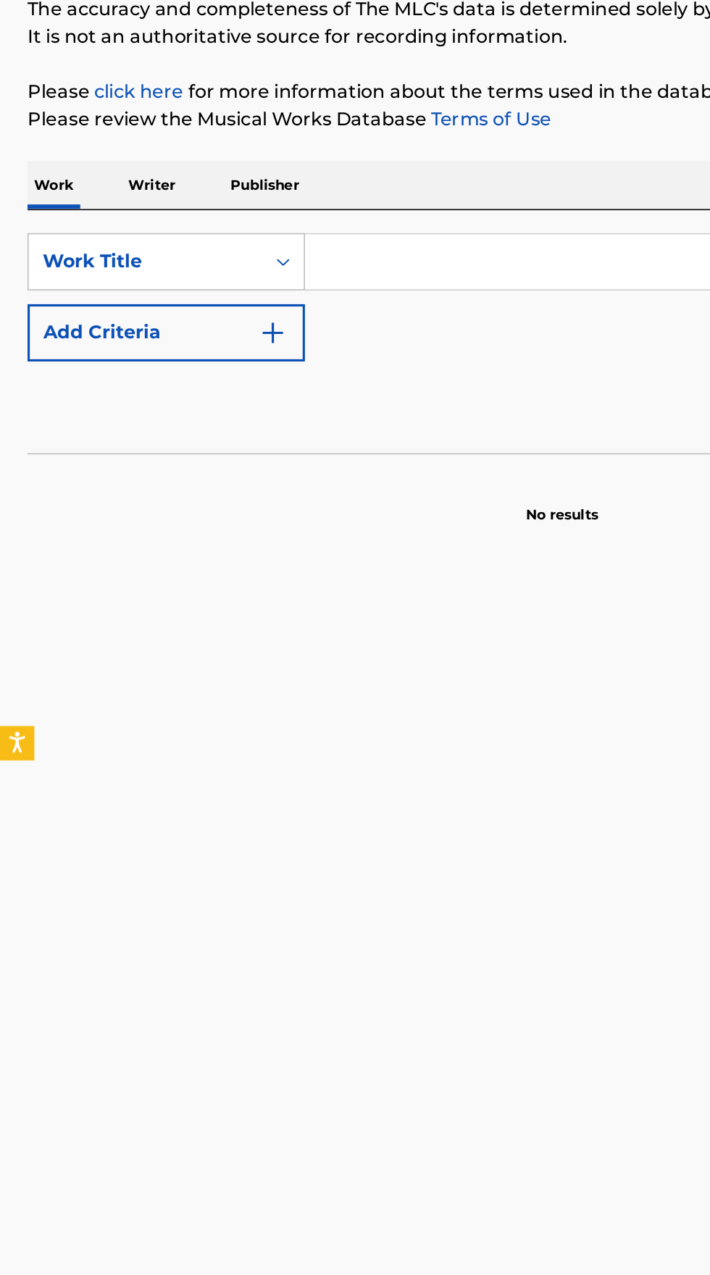
click at [273, 329] on input "Search Form" at bounding box center [442, 333] width 499 height 35
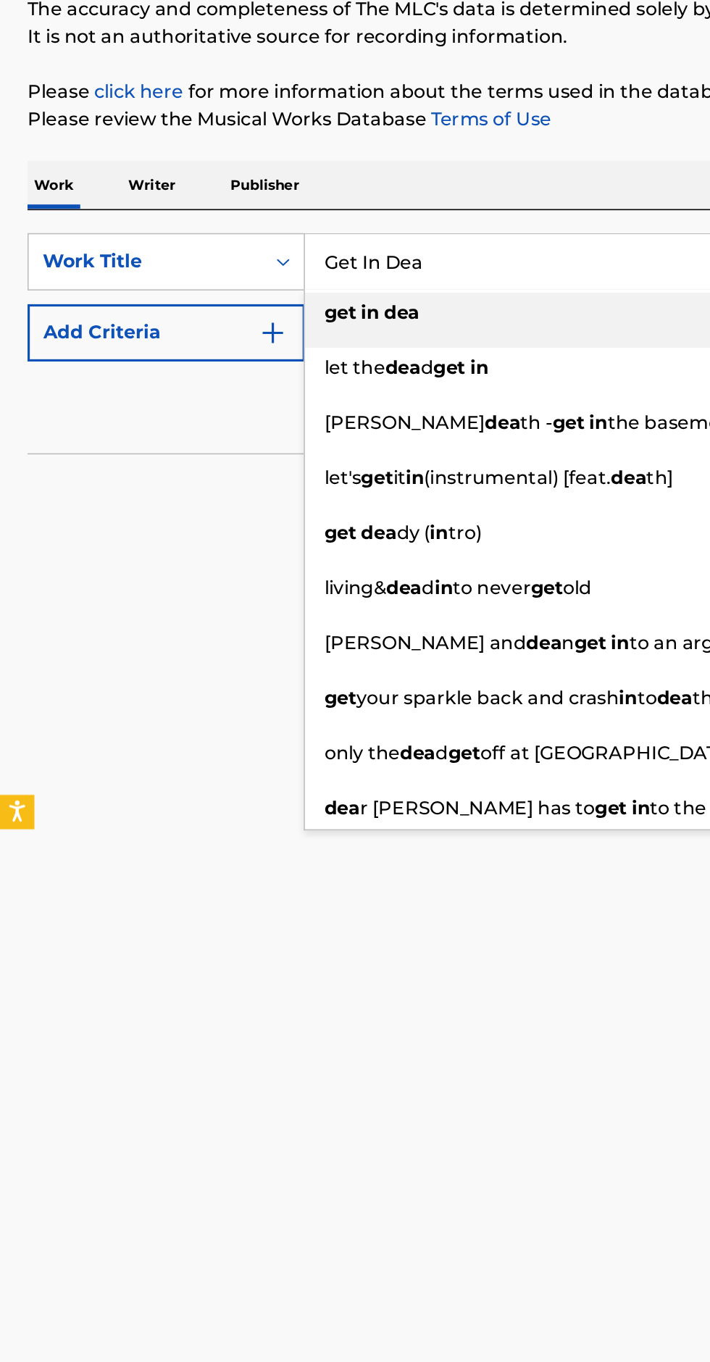
type input "Get In Dea"
click at [190, 375] on button "Add Criteria" at bounding box center [104, 378] width 175 height 36
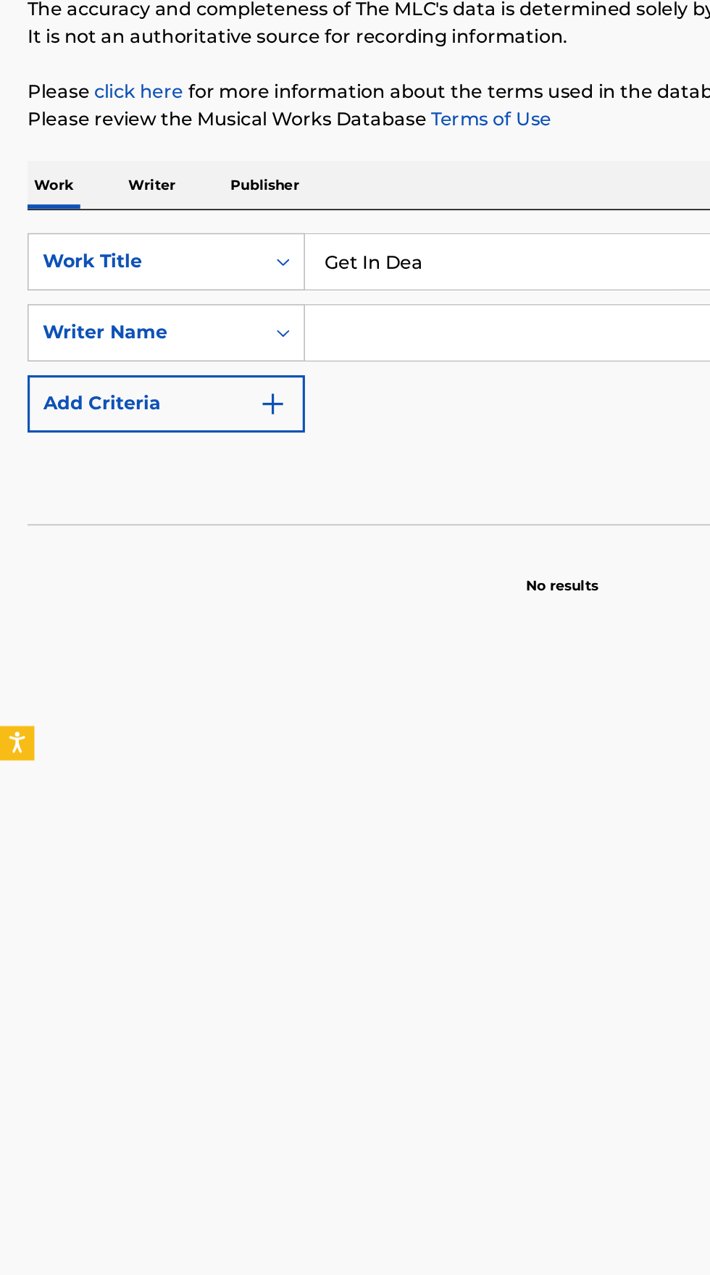
click at [314, 380] on input "Search Form" at bounding box center [429, 378] width 472 height 35
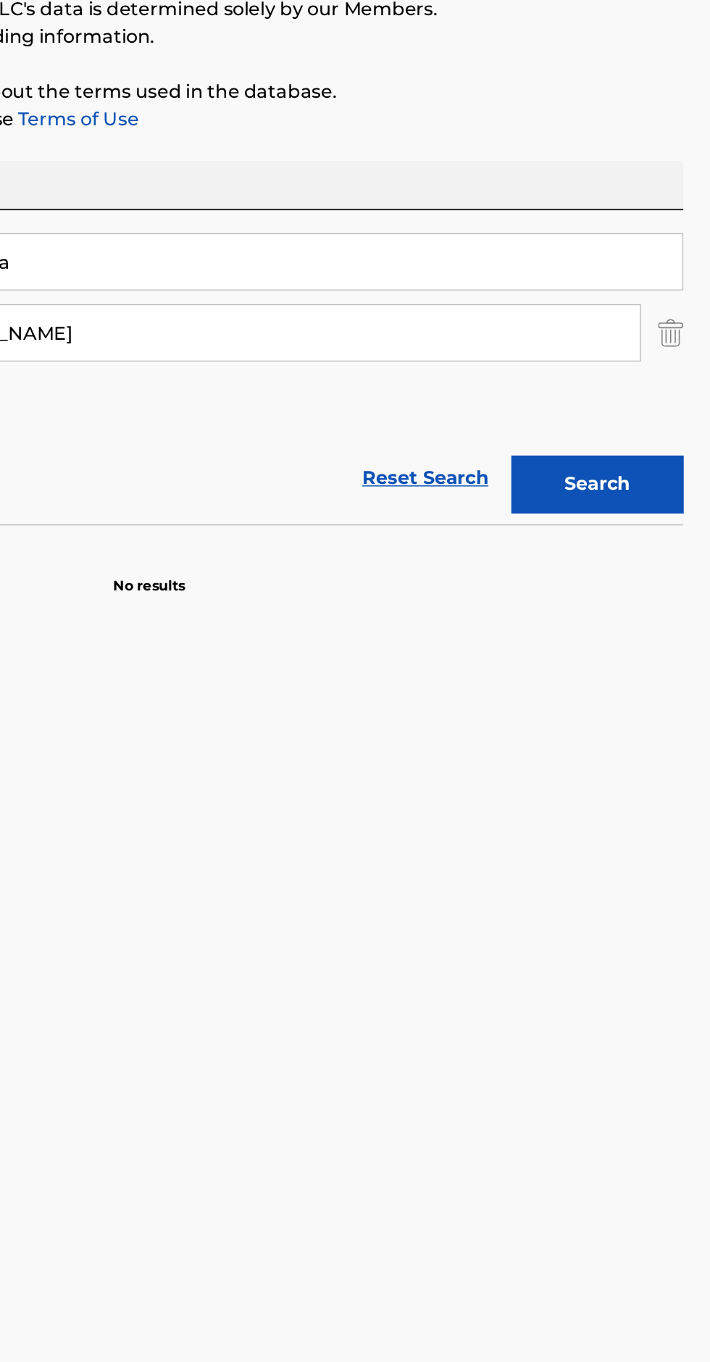
type input "Lil Bailey"
click at [667, 472] on button "Search" at bounding box center [638, 474] width 109 height 36
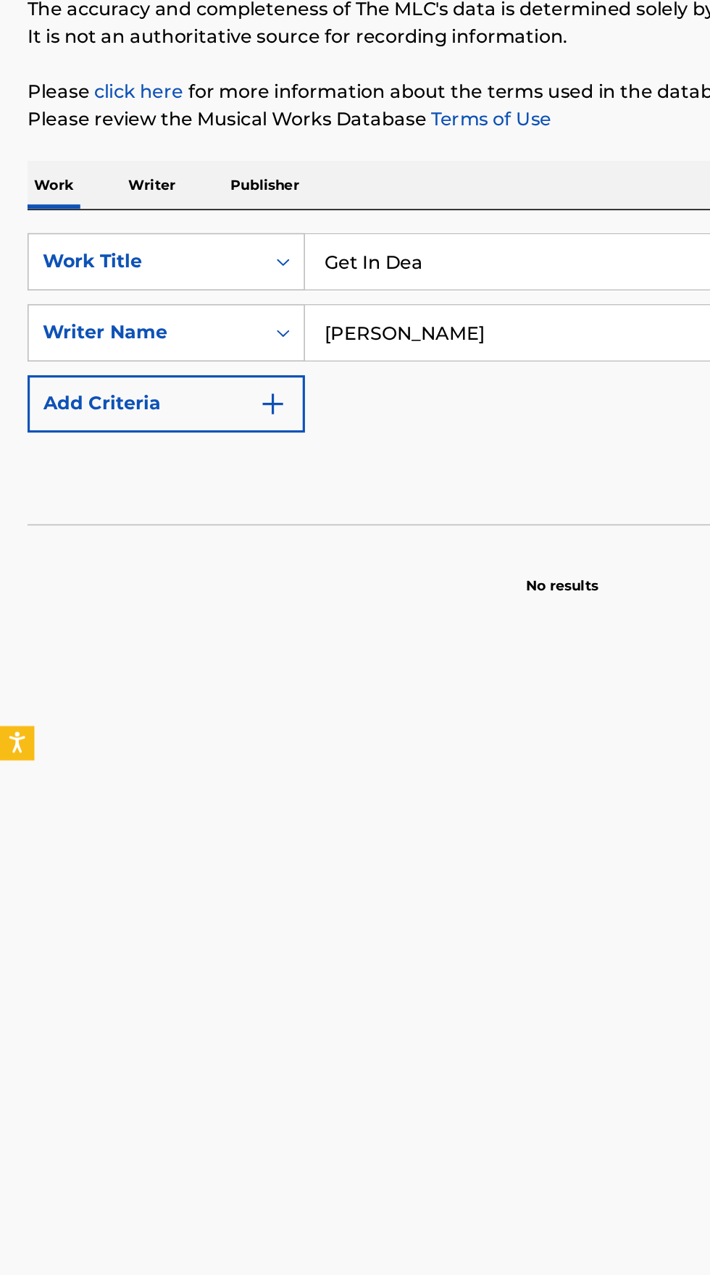
click at [91, 281] on p "Writer" at bounding box center [96, 285] width 38 height 30
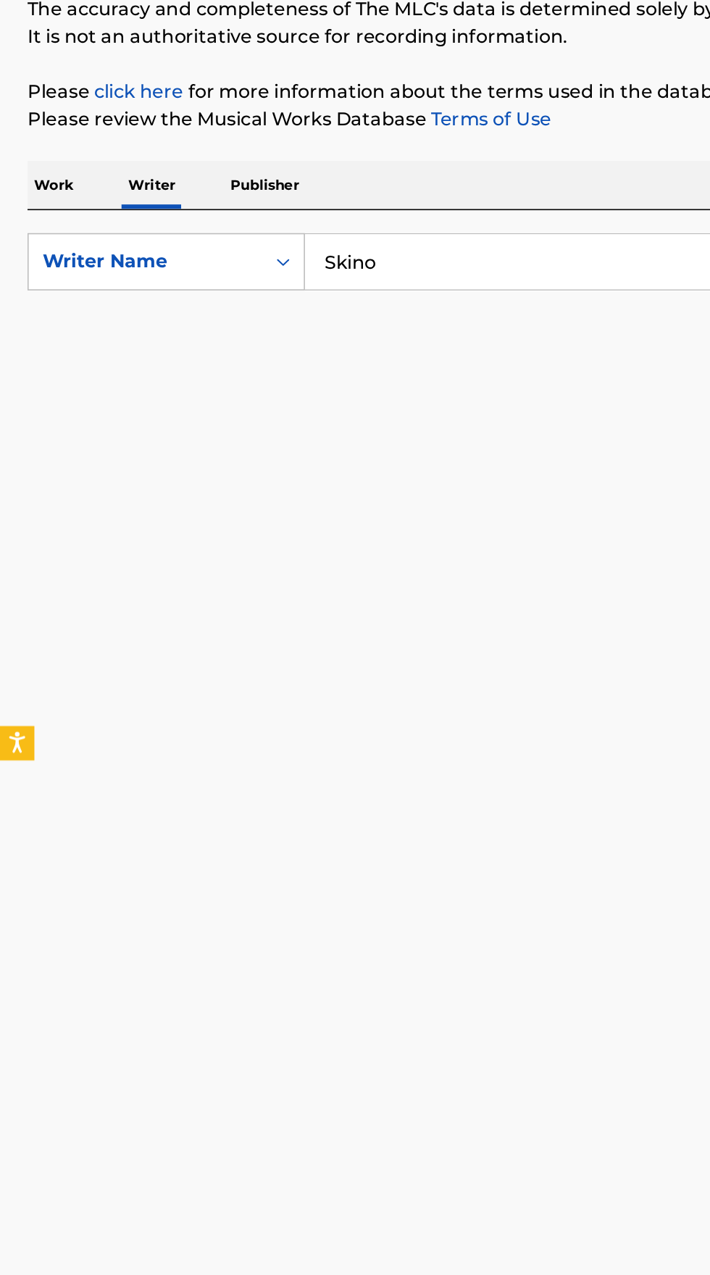
click at [278, 326] on input "Skino" at bounding box center [442, 333] width 499 height 35
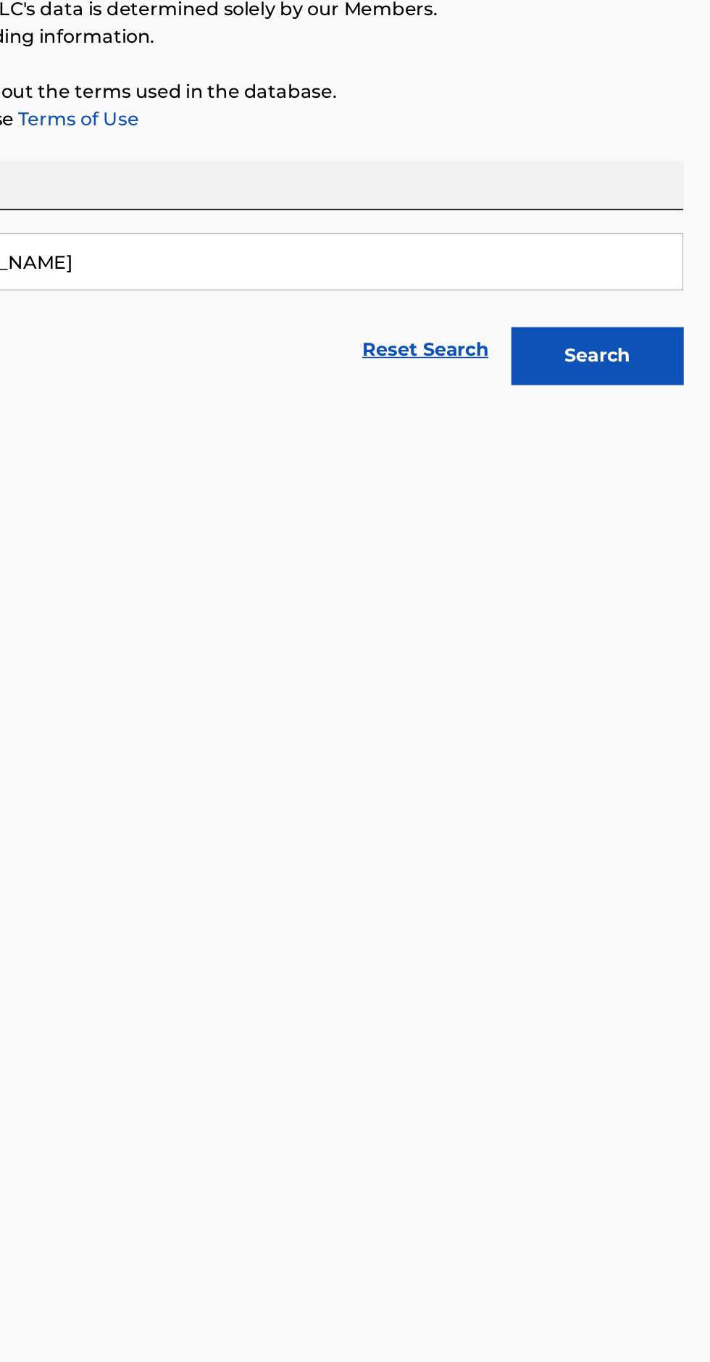
type input "Lil Bailey"
click at [648, 401] on button "Search" at bounding box center [638, 393] width 109 height 36
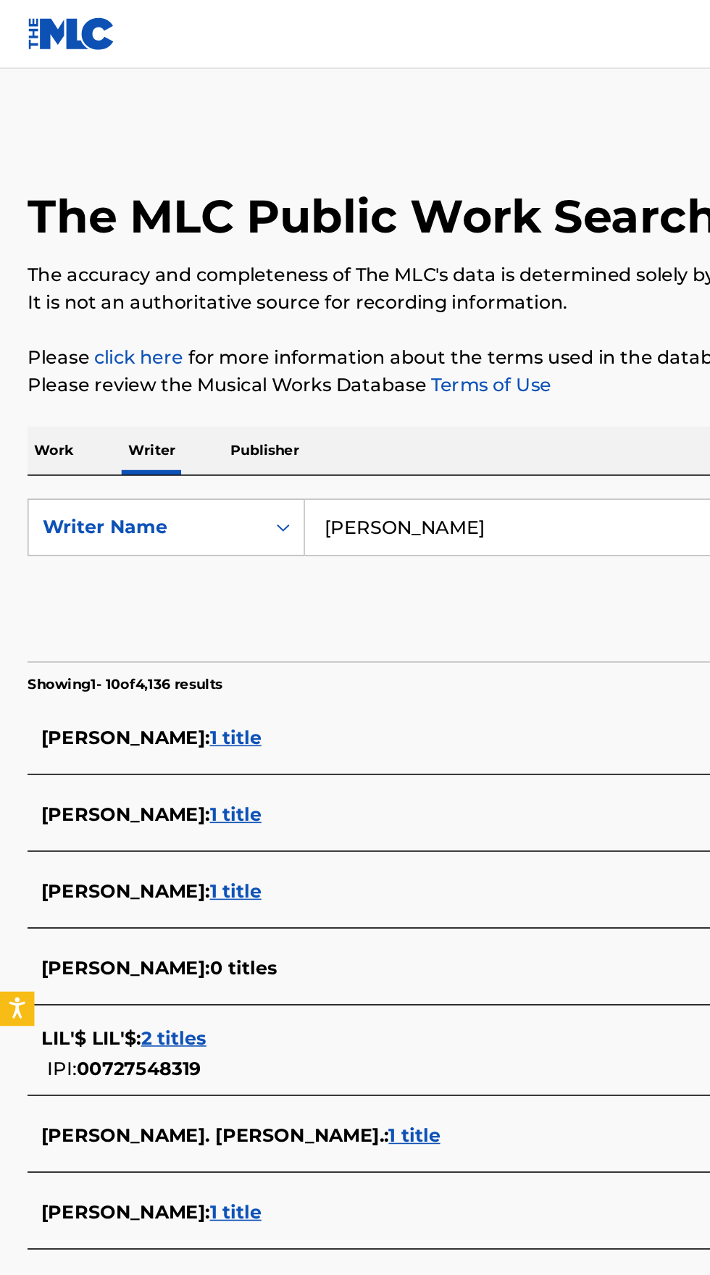
click at [33, 284] on p "Work" at bounding box center [33, 285] width 33 height 30
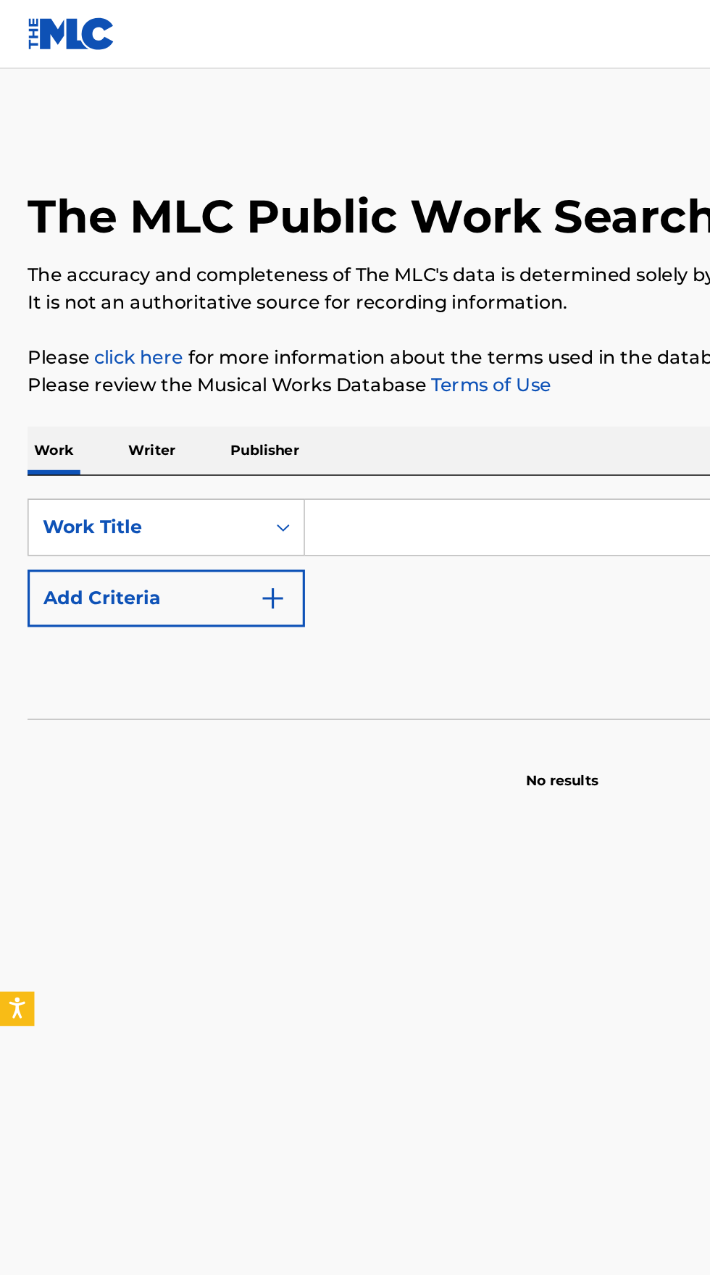
click at [275, 326] on input "Search Form" at bounding box center [442, 333] width 499 height 35
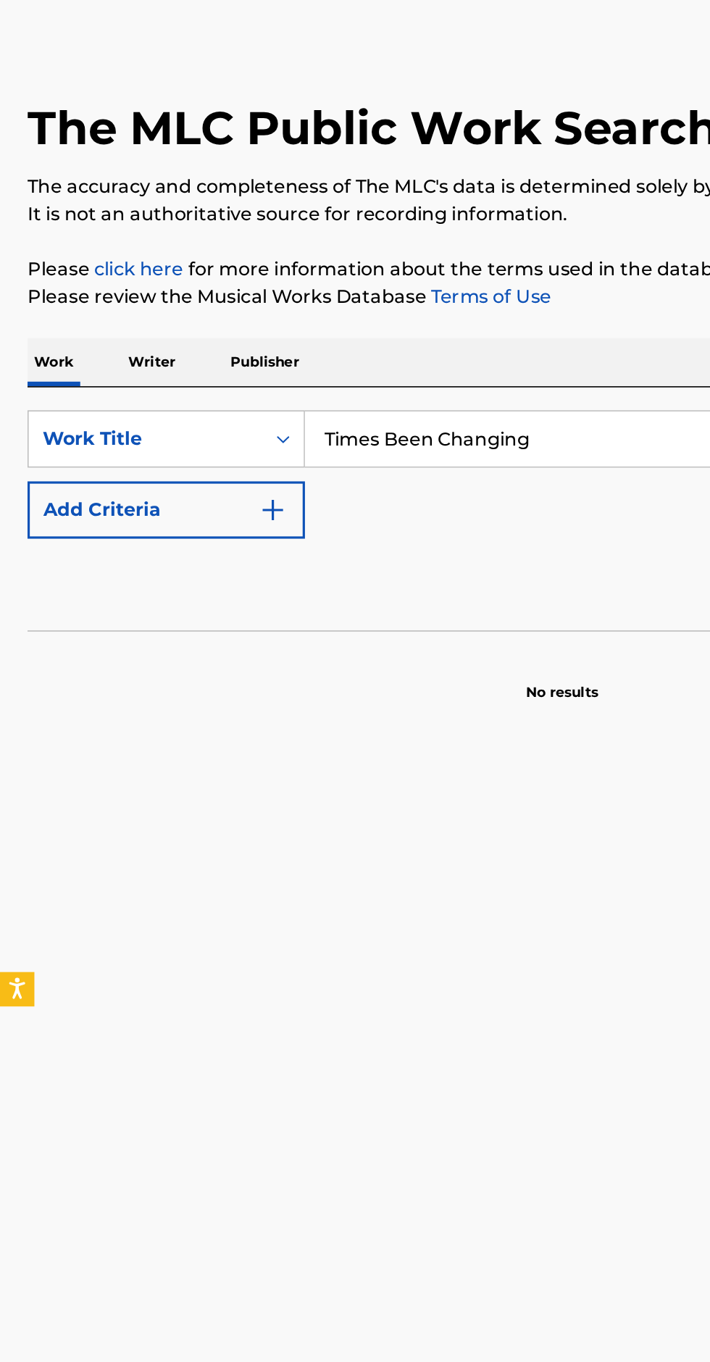
type input "Times Been Changing"
click at [178, 372] on img "Search Form" at bounding box center [172, 378] width 17 height 17
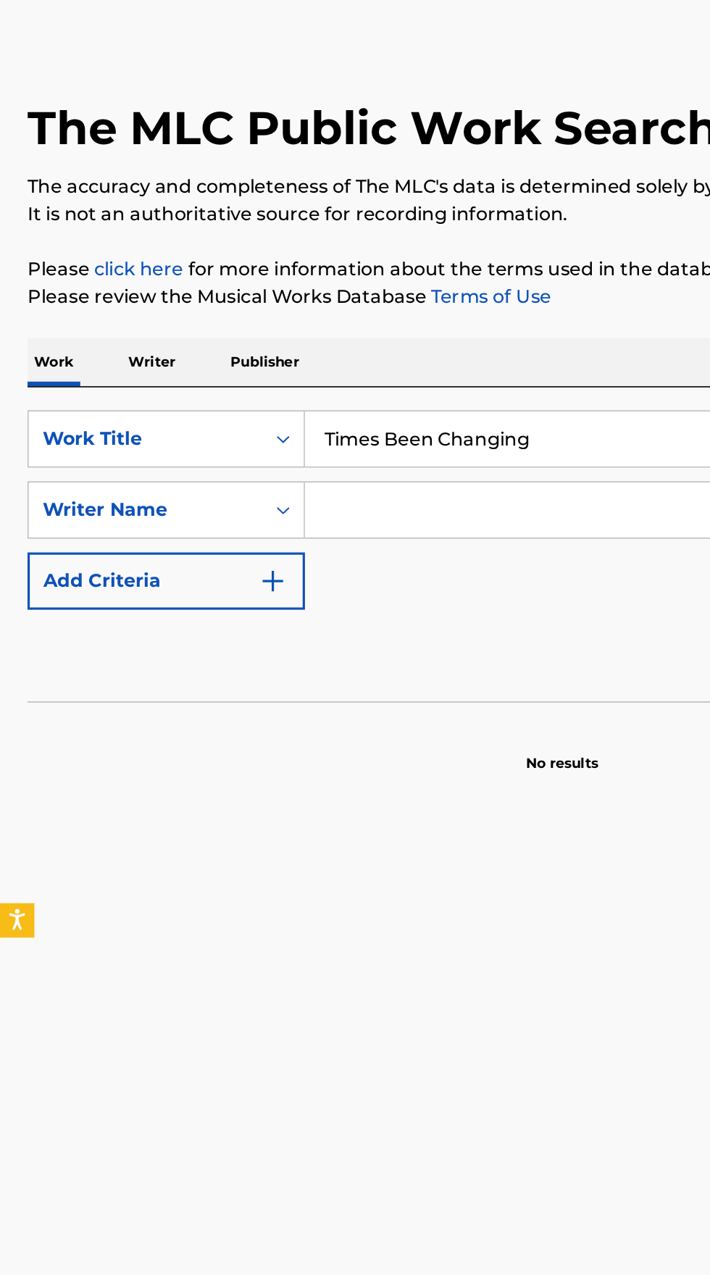
click at [282, 380] on input "Search Form" at bounding box center [429, 378] width 472 height 35
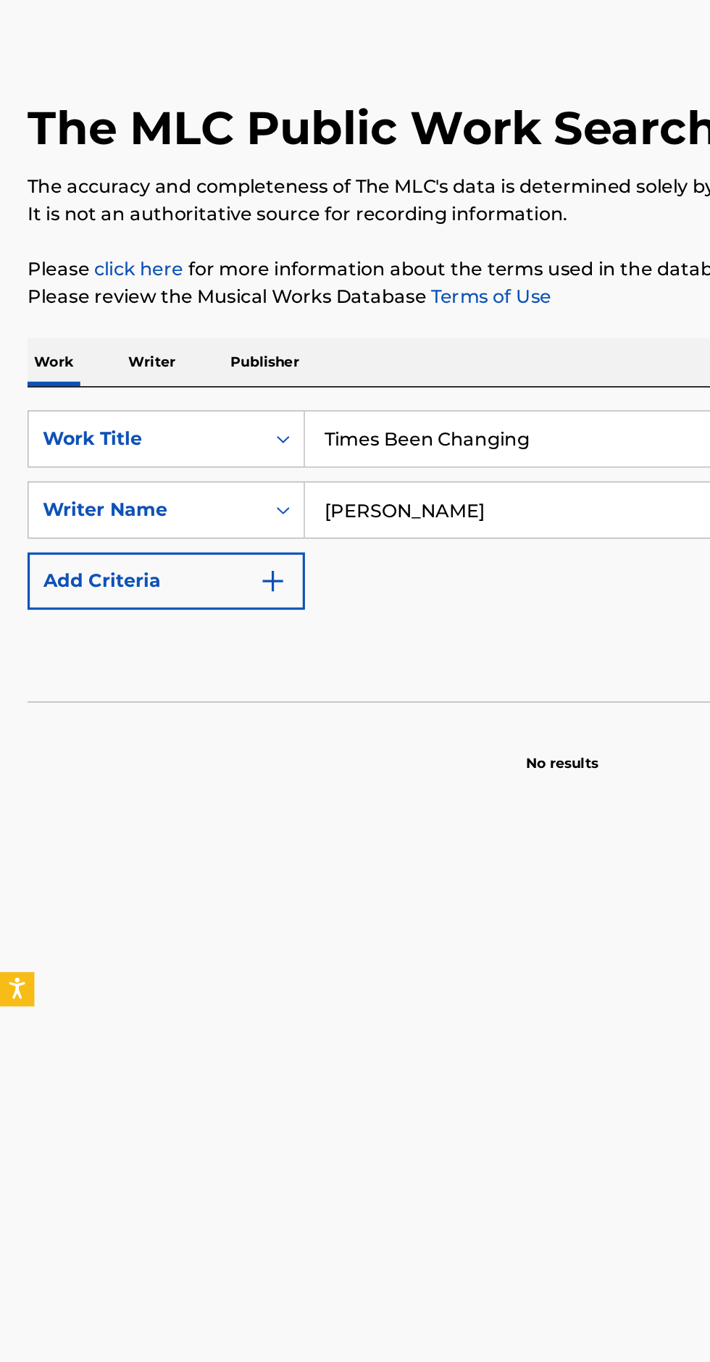
type input "Vino Rose"
click at [391, 267] on div "The MLC Public Work Search The accuracy and completeness of The MLC's data is d…" at bounding box center [355, 312] width 710 height 465
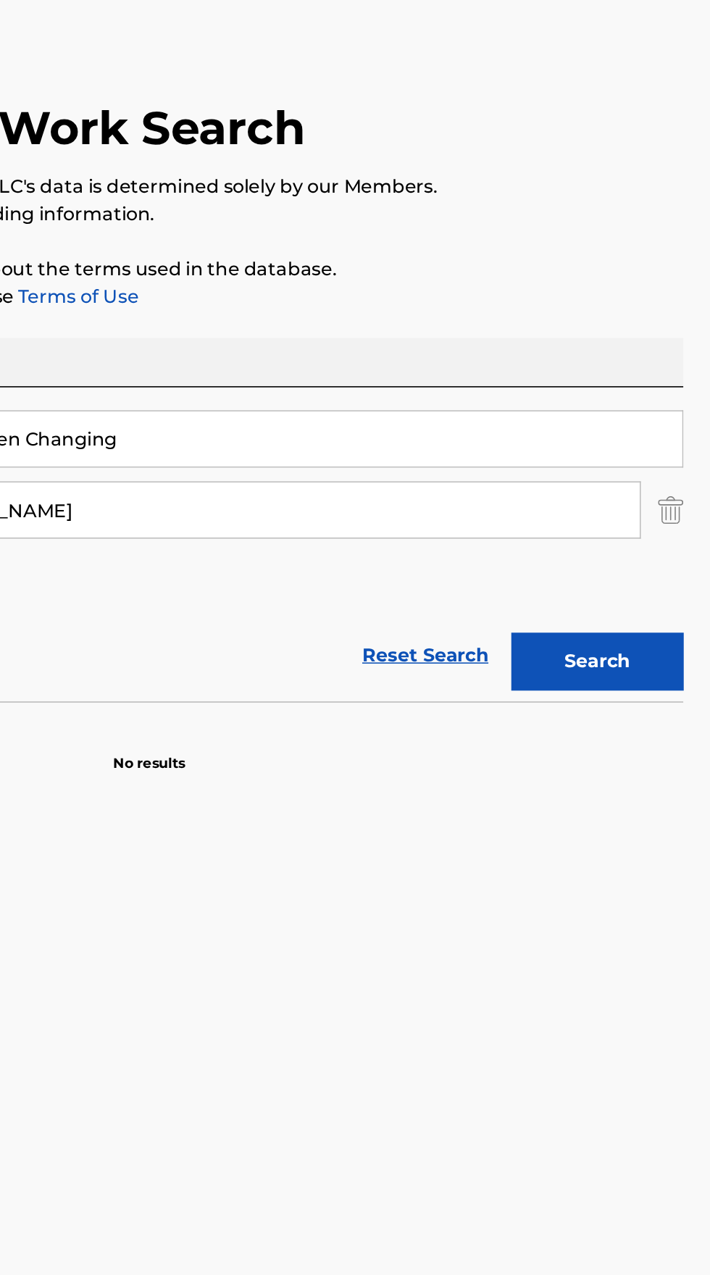
click at [643, 472] on button "Search" at bounding box center [638, 474] width 109 height 36
click at [638, 468] on button "Search" at bounding box center [638, 474] width 109 height 36
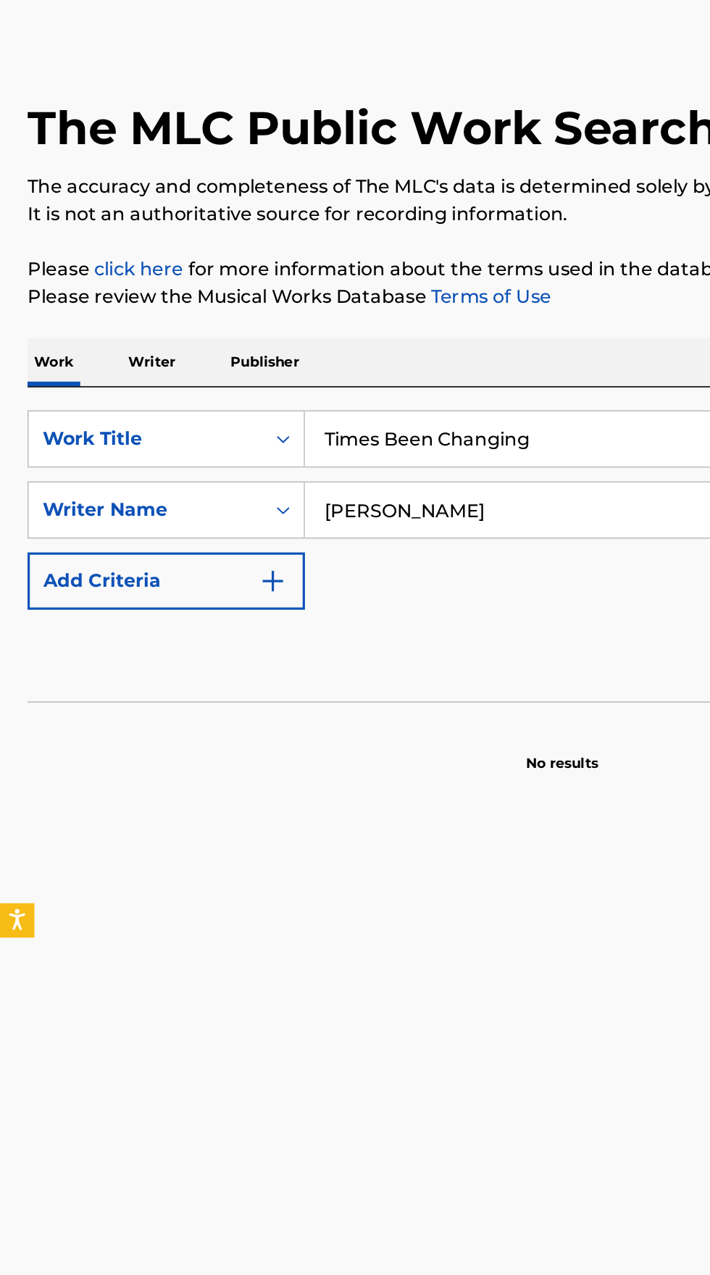
click at [102, 283] on p "Writer" at bounding box center [96, 285] width 38 height 30
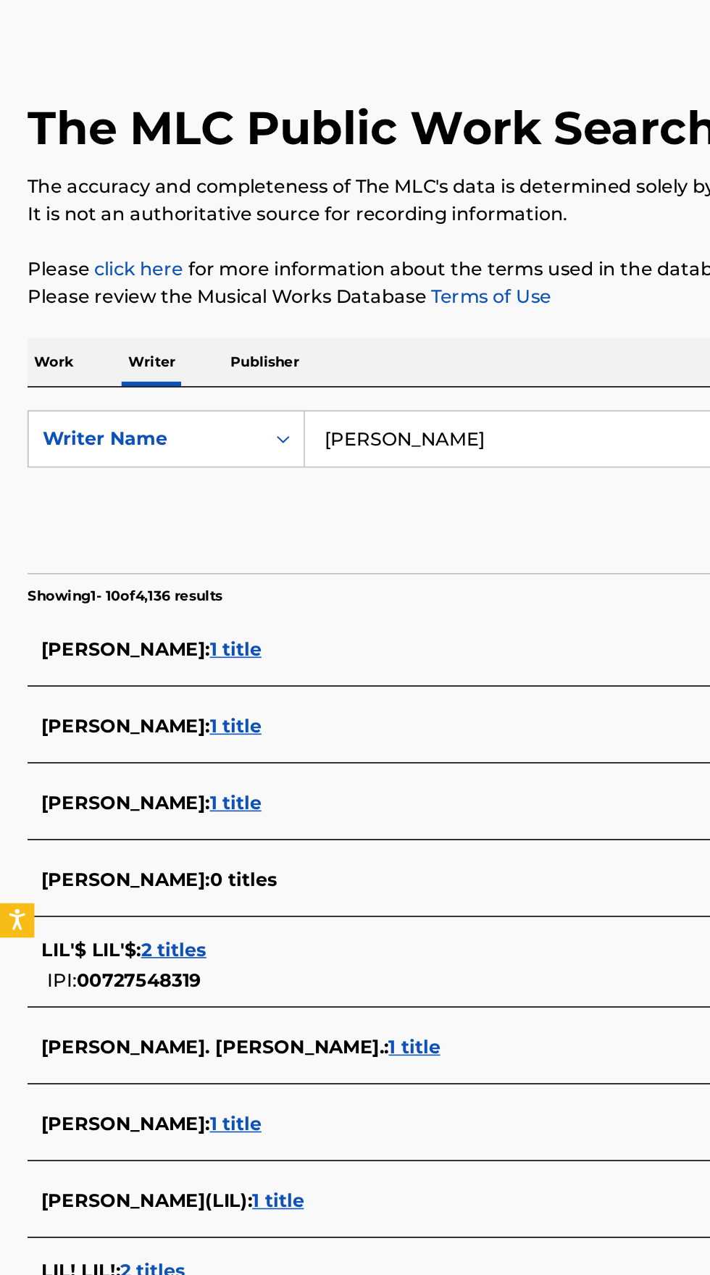
click at [311, 335] on input "Lil Bailey" at bounding box center [442, 333] width 499 height 35
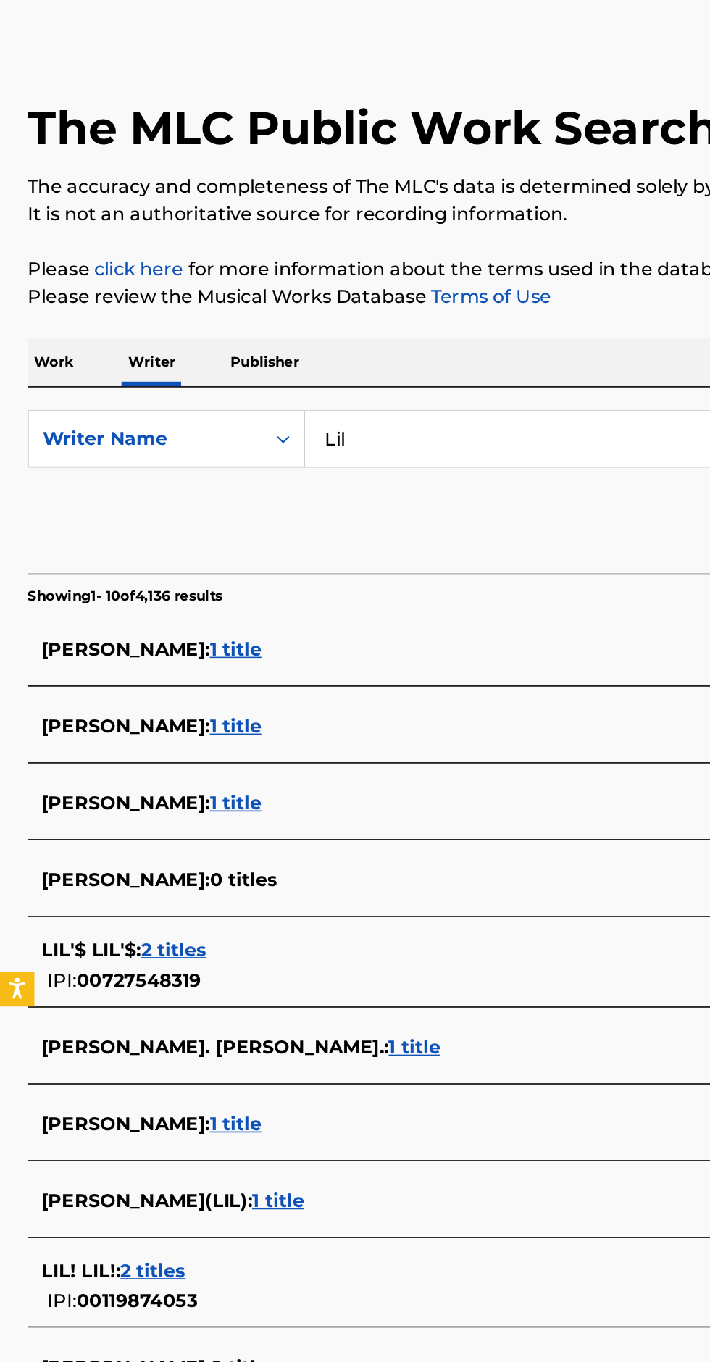
type input "Lil"
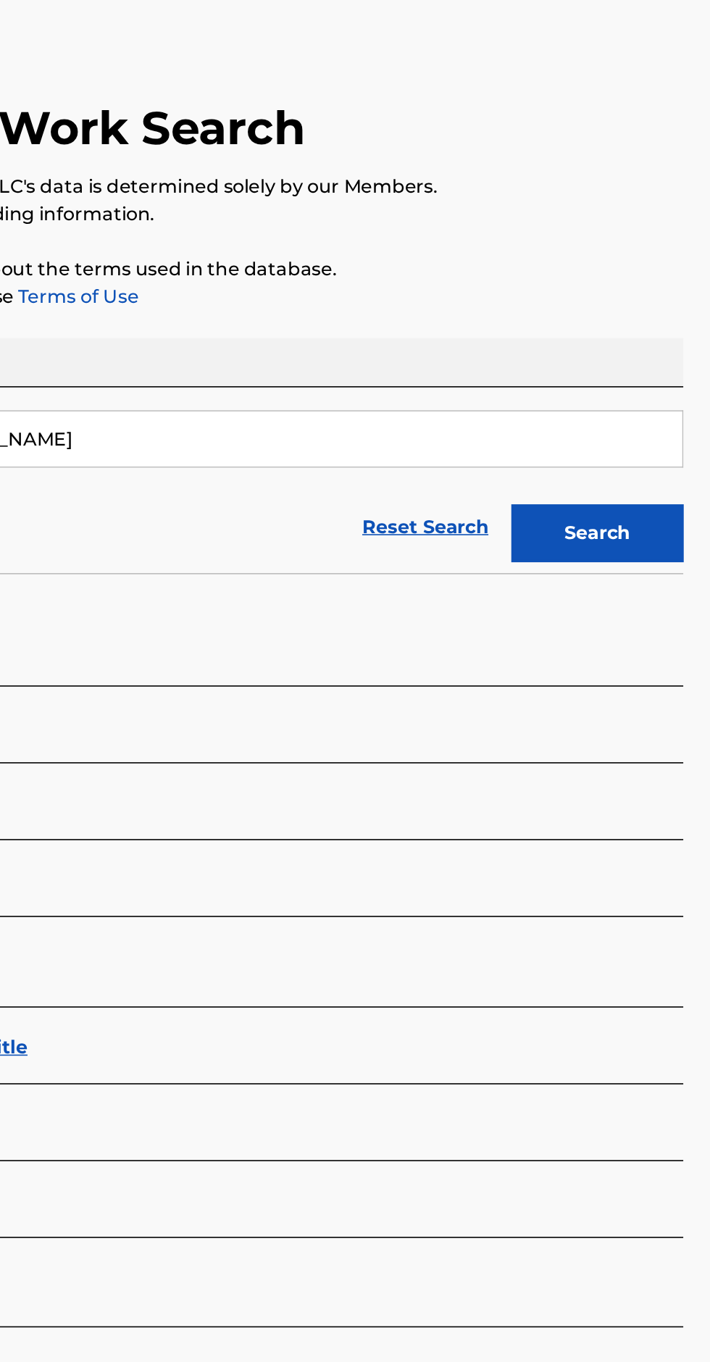
type input "Vino Rose"
click at [646, 392] on button "Search" at bounding box center [638, 393] width 109 height 36
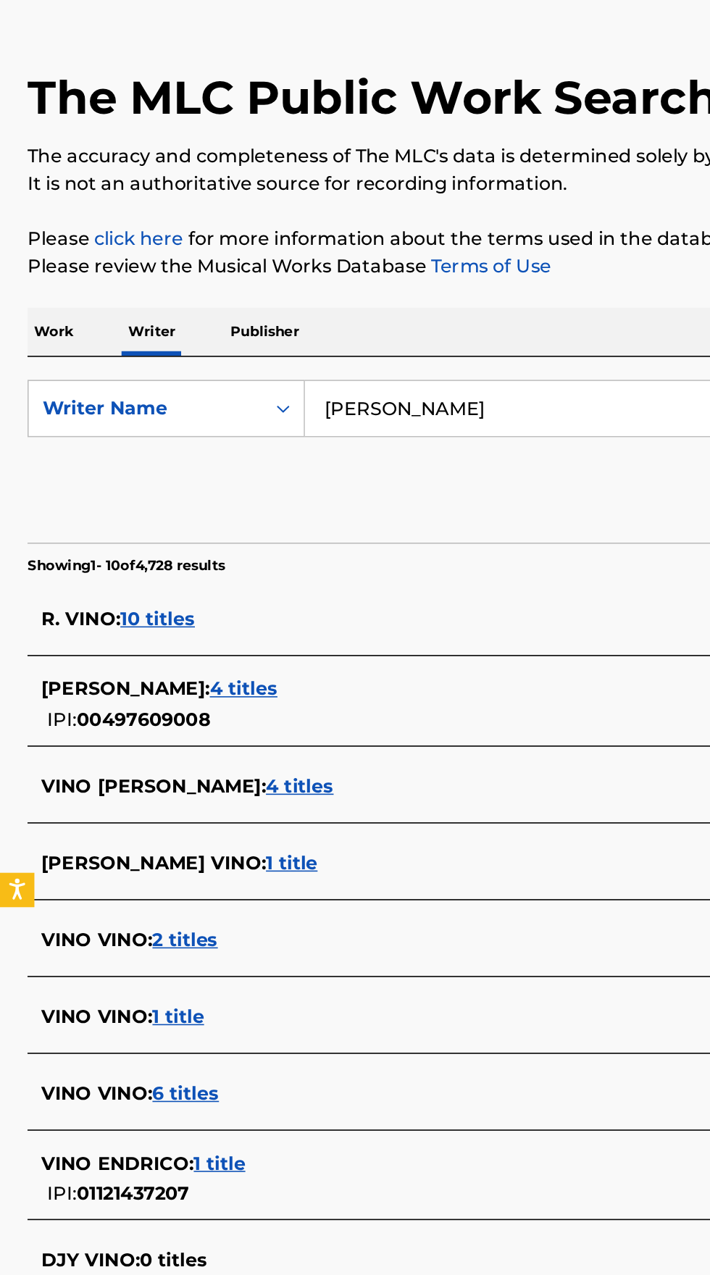
click at [159, 581] on div "VINO R. : 4 titles" at bounding box center [336, 574] width 620 height 20
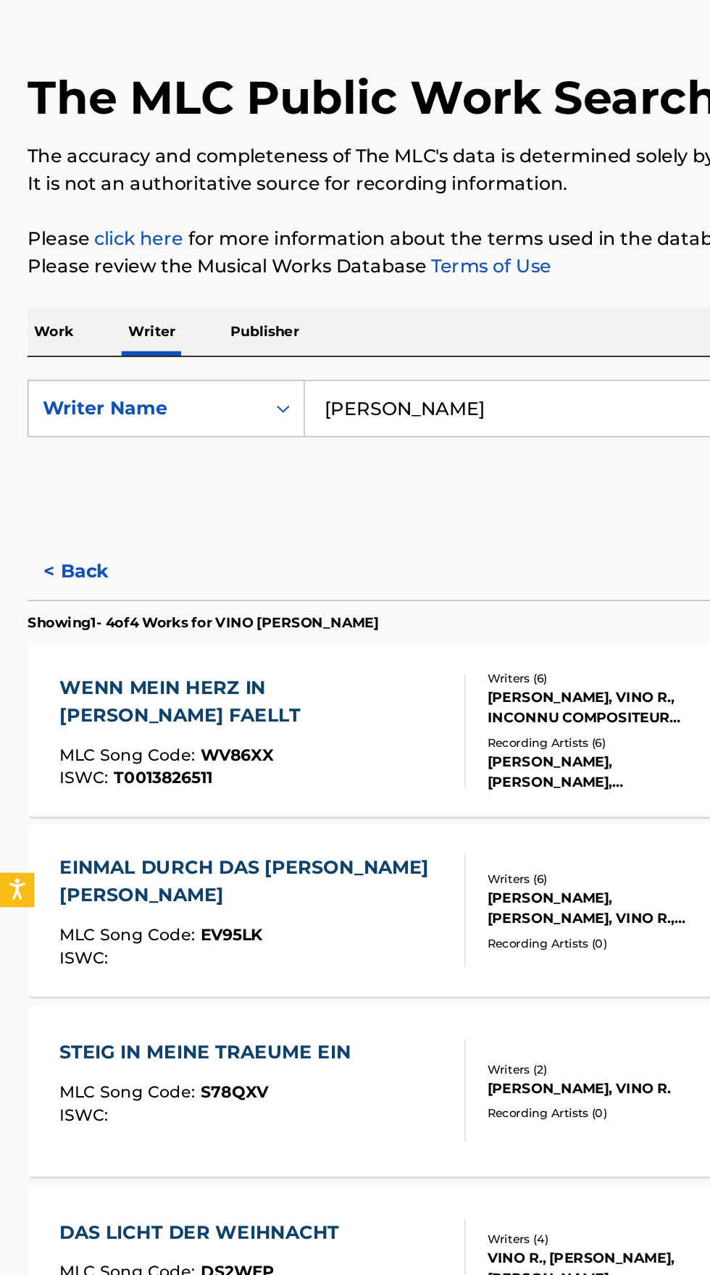
click at [163, 522] on div "WENN MEIN HERZ IN DEINES FAELLT MLC Song Code : WV86XX ISWC : T0013826511" at bounding box center [160, 536] width 244 height 71
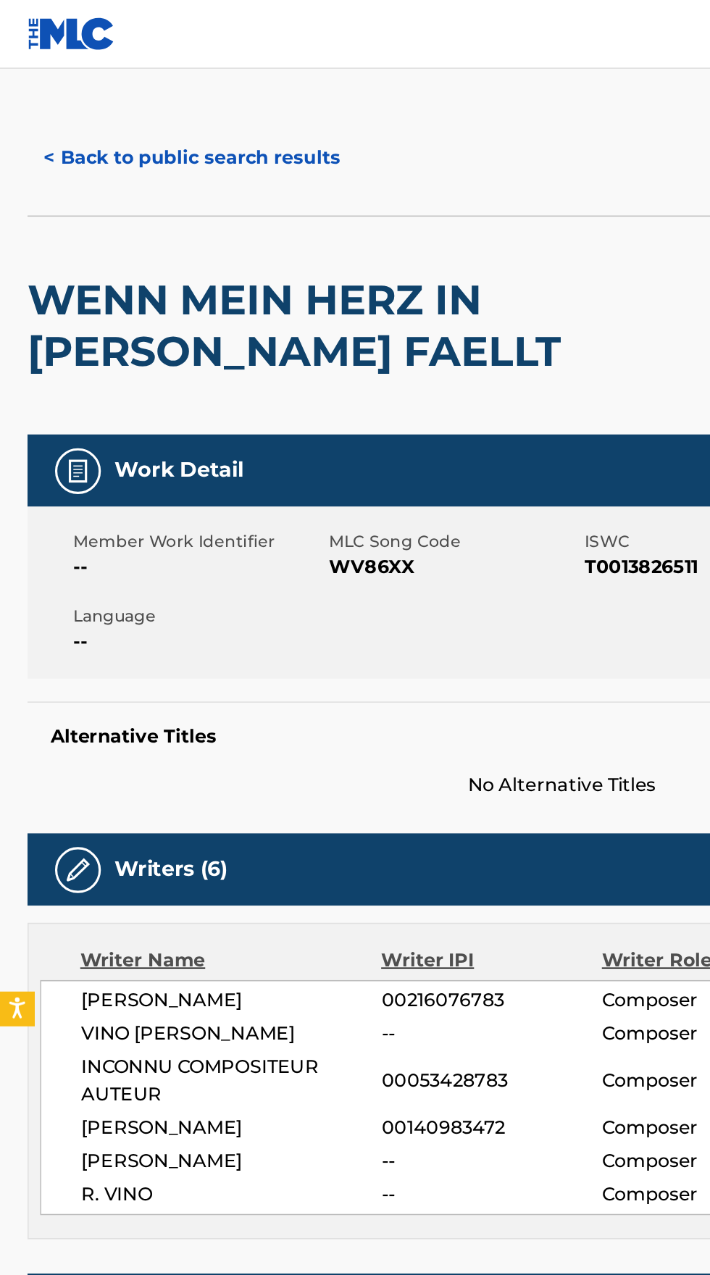
scroll to position [14, 0]
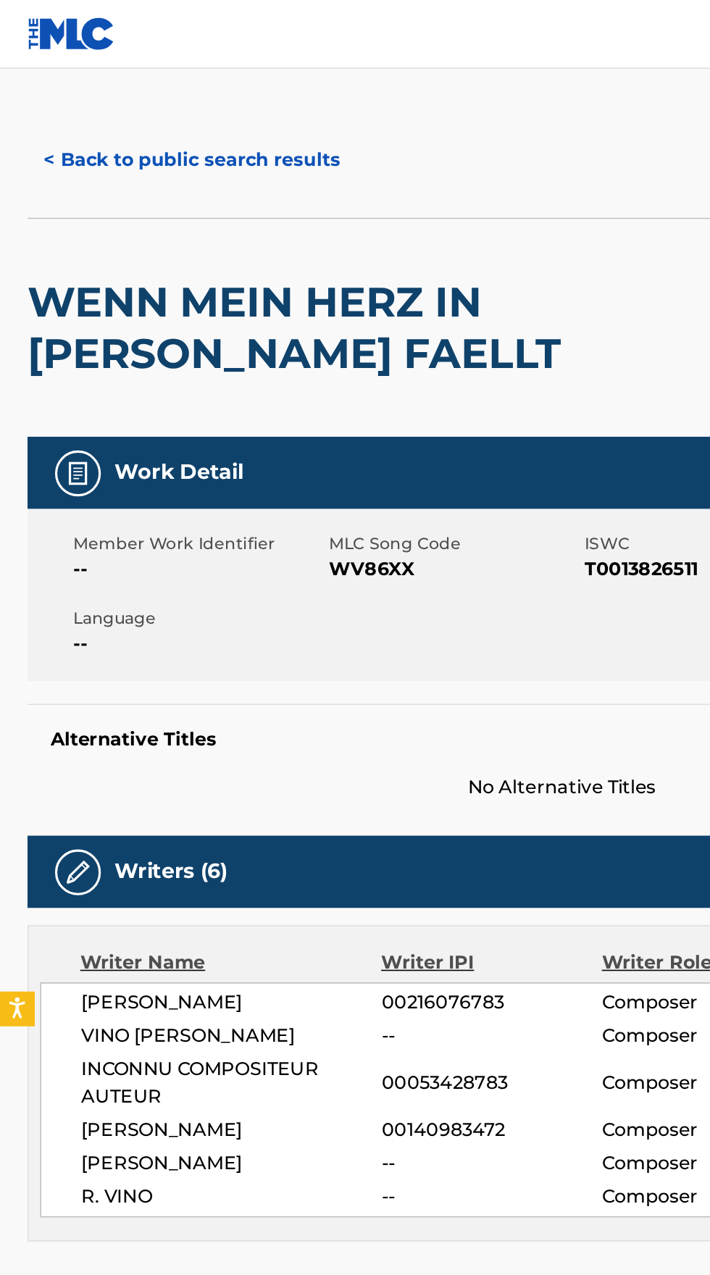
click at [70, 98] on button "< Back to public search results" at bounding box center [121, 101] width 208 height 36
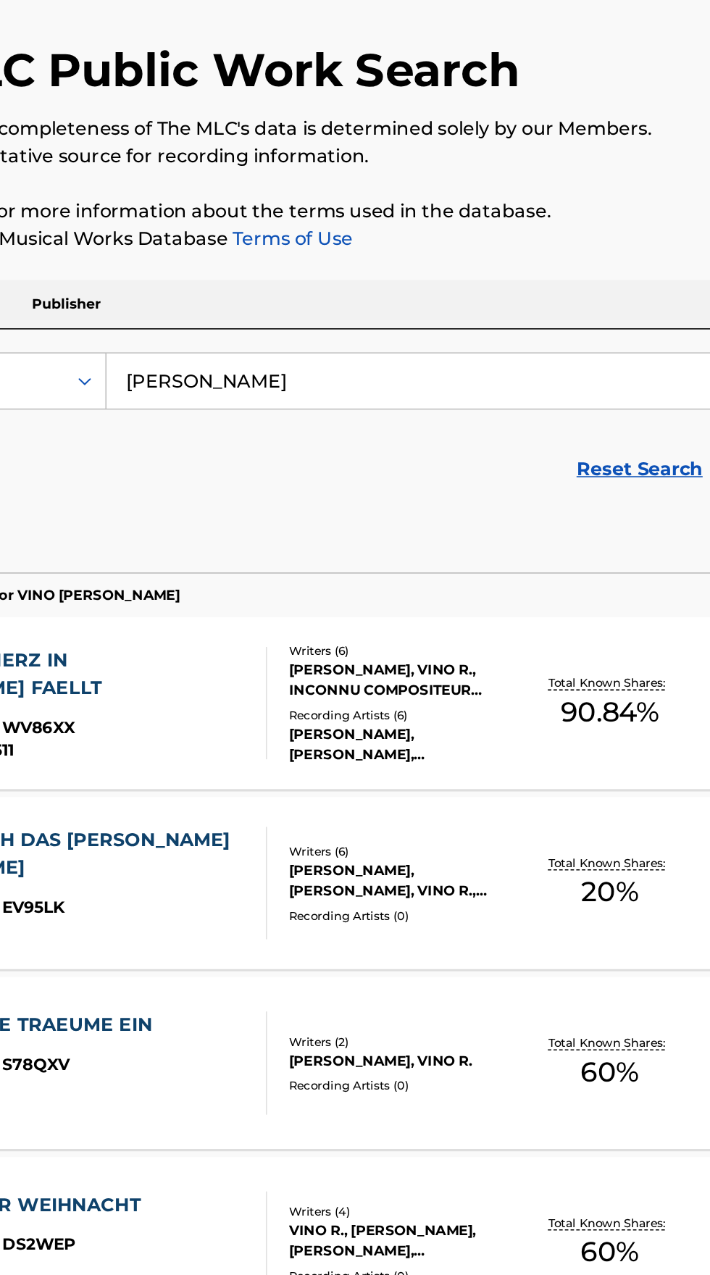
click at [381, 768] on div "KARL-HEINZ BEREITER, VINO R." at bounding box center [381, 762] width 146 height 13
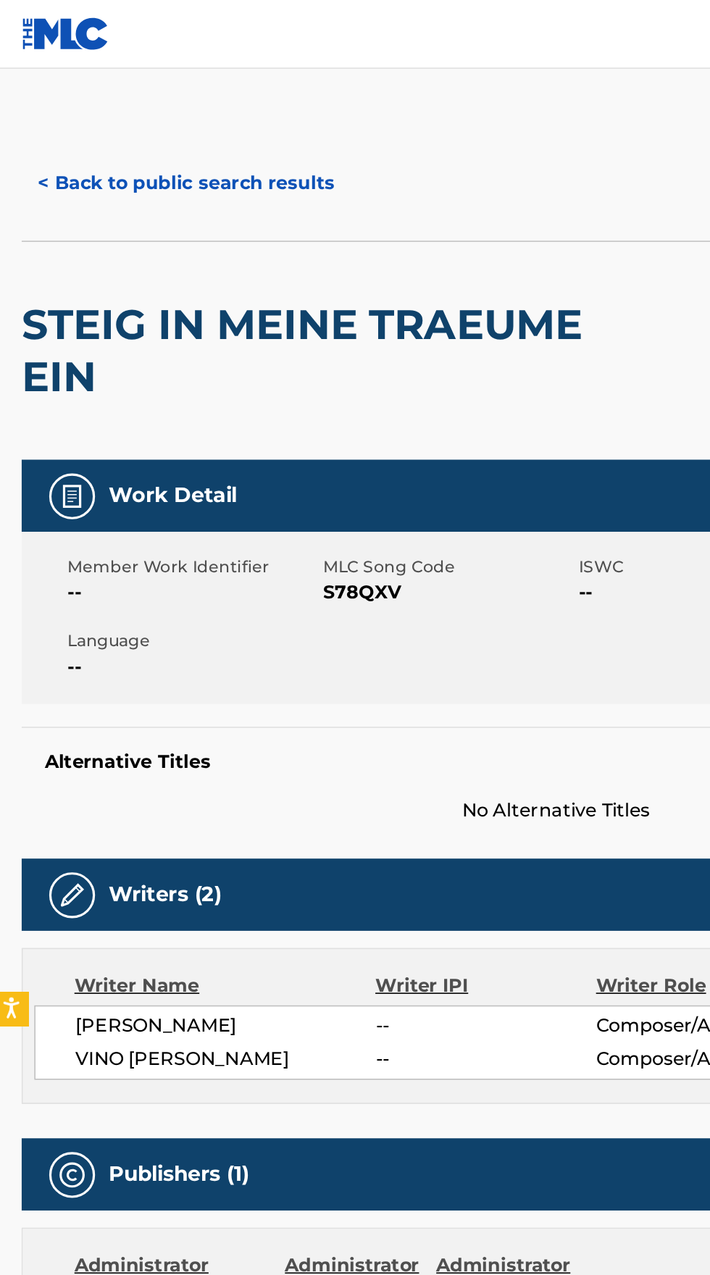
click at [138, 117] on button "< Back to public search results" at bounding box center [121, 116] width 208 height 36
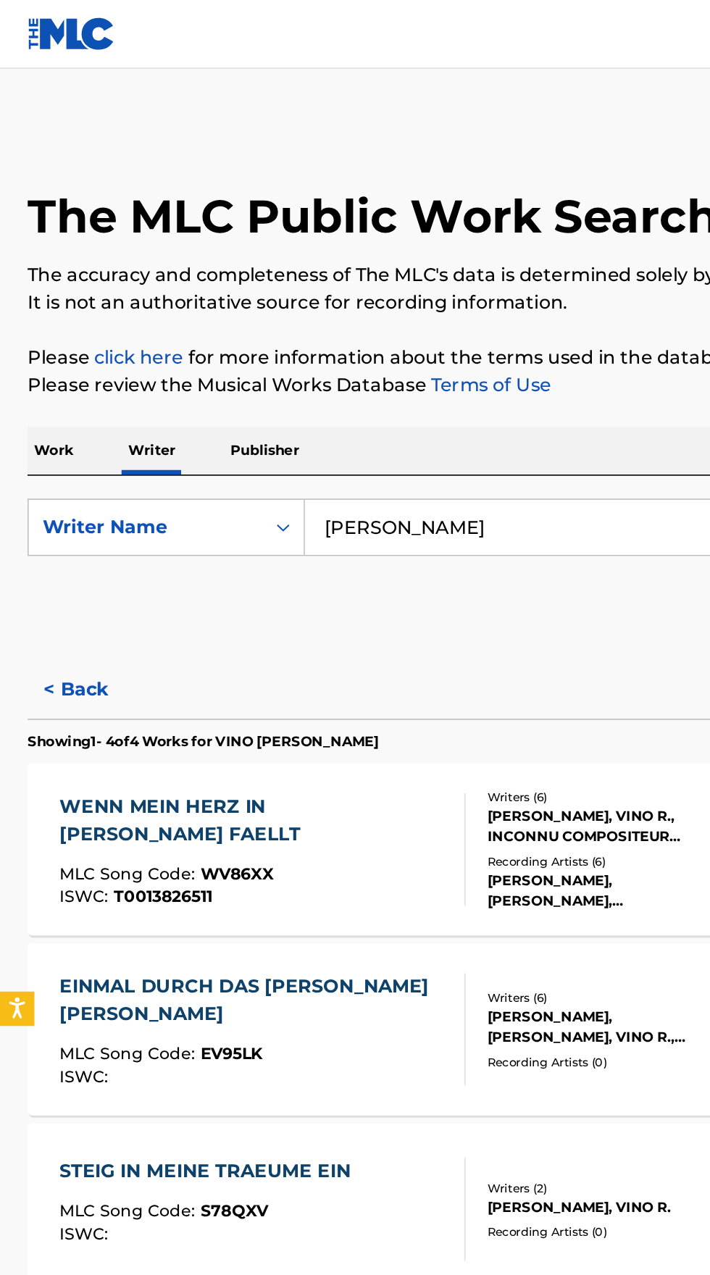
click at [47, 427] on button "< Back" at bounding box center [60, 436] width 87 height 36
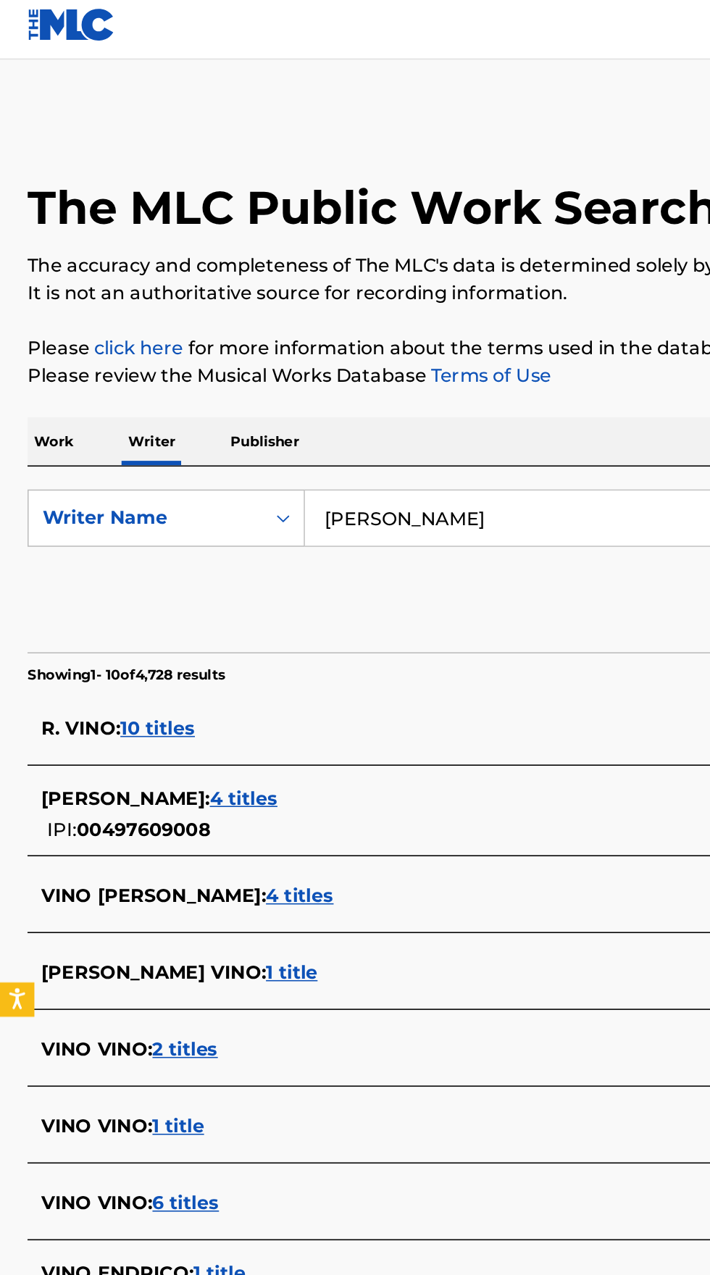
click at [43, 465] on span "R. VINO :" at bounding box center [51, 466] width 50 height 14
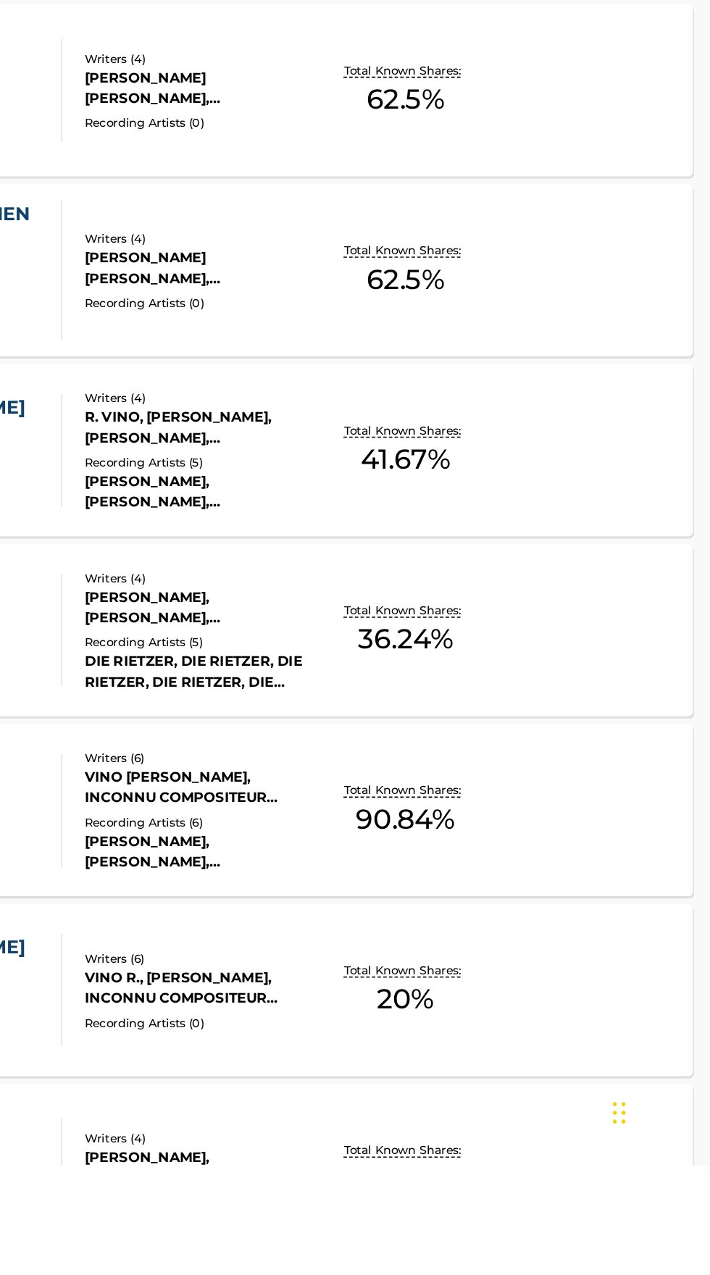
scroll to position [296, 0]
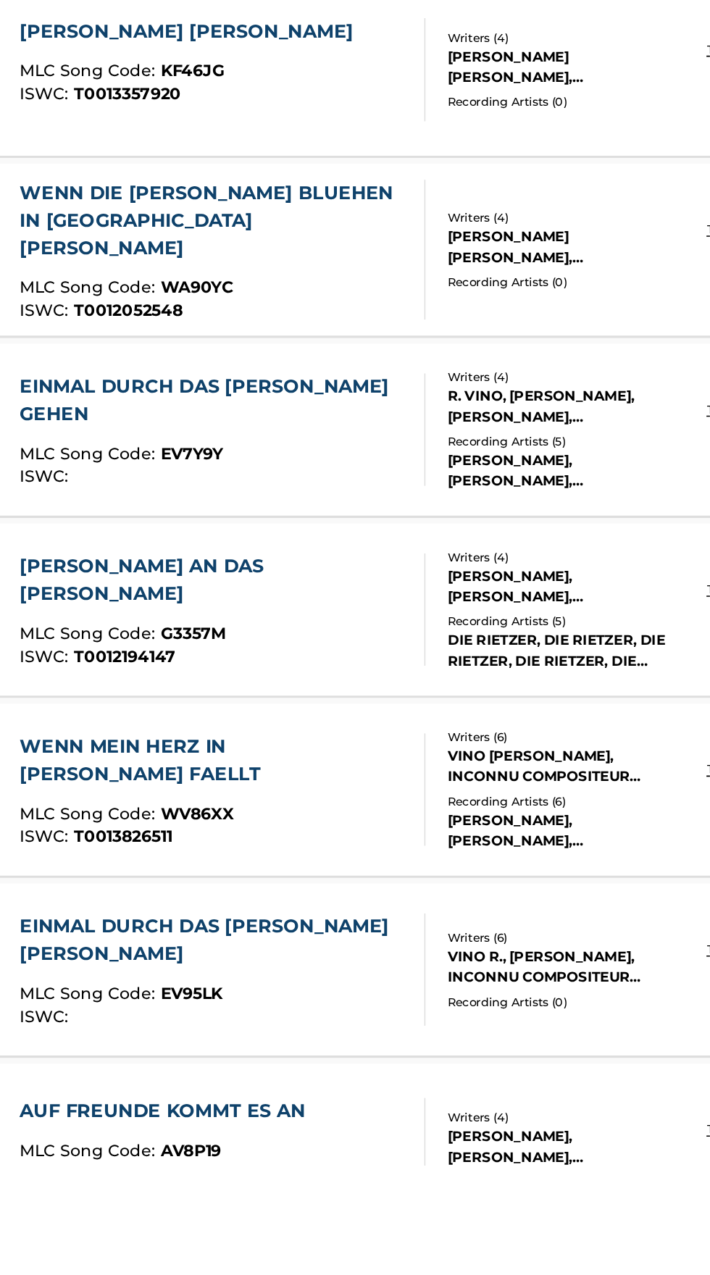
click at [169, 1046] on span "WV86XX" at bounding box center [150, 1052] width 46 height 13
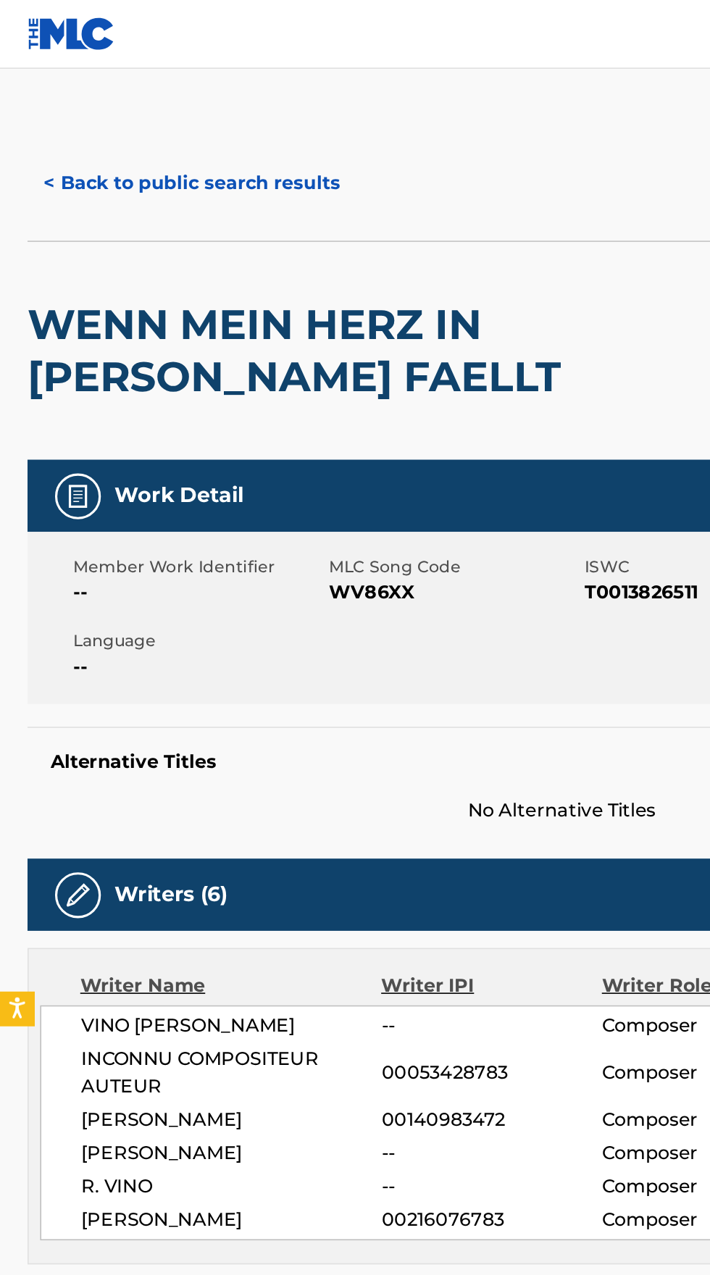
click at [134, 108] on button "< Back to public search results" at bounding box center [121, 116] width 208 height 36
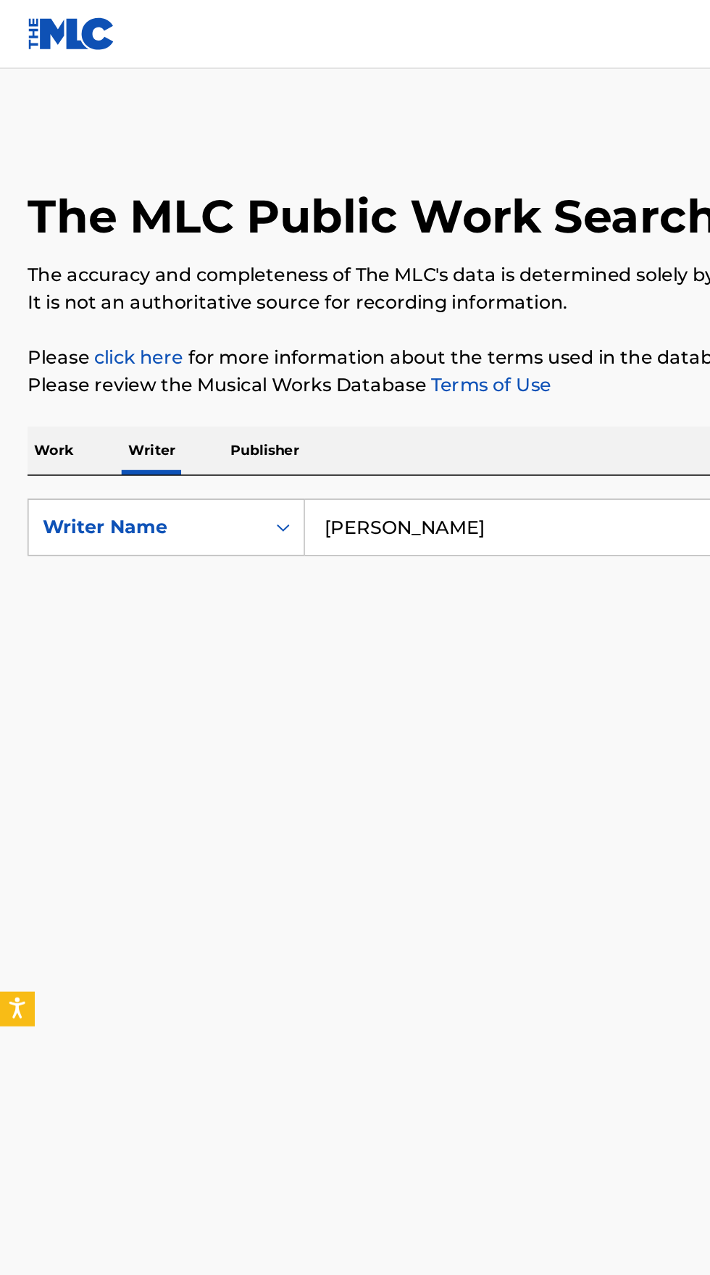
scroll to position [188, 0]
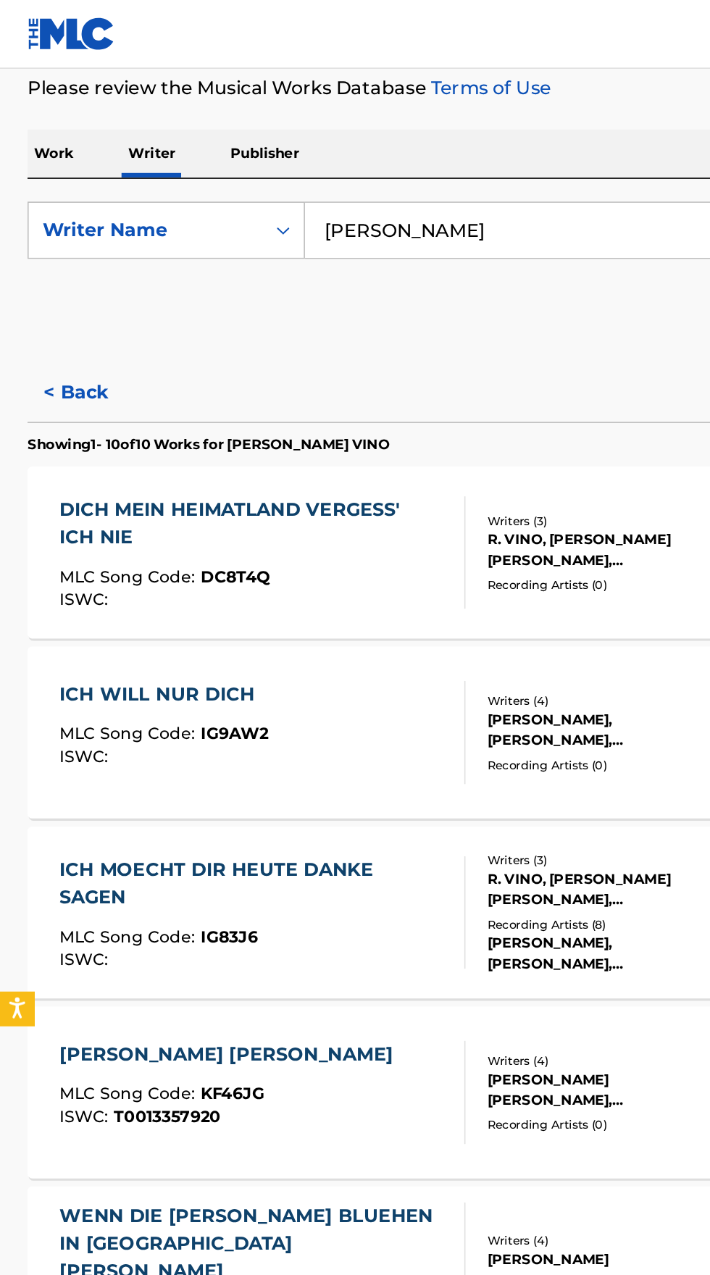
click at [44, 244] on button "< Back" at bounding box center [60, 248] width 87 height 36
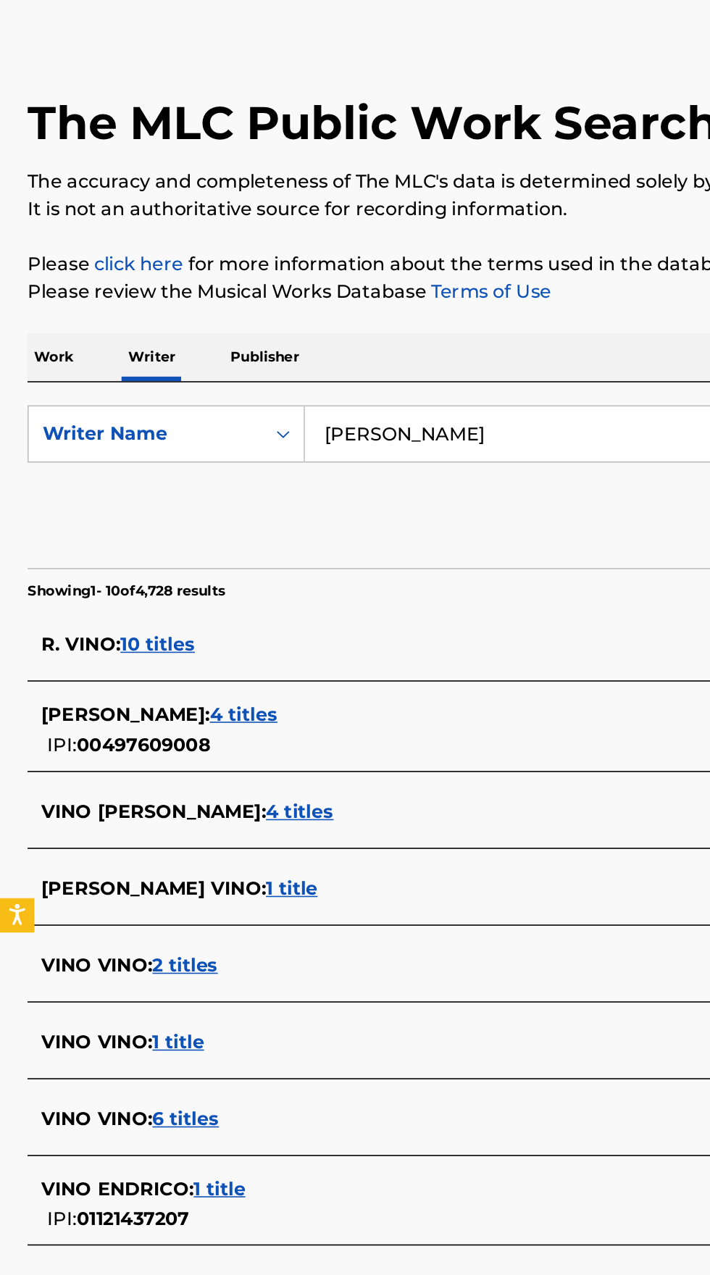
scroll to position [0, 0]
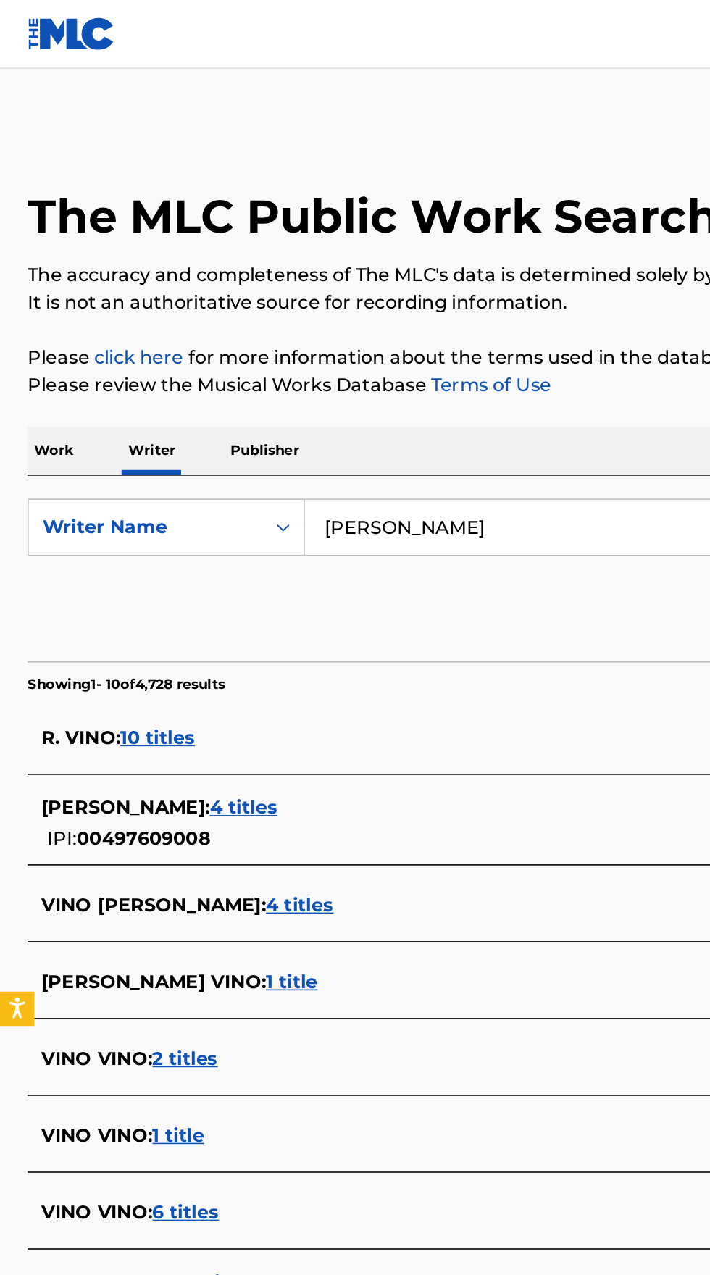
click at [39, 284] on p "Work" at bounding box center [33, 285] width 33 height 30
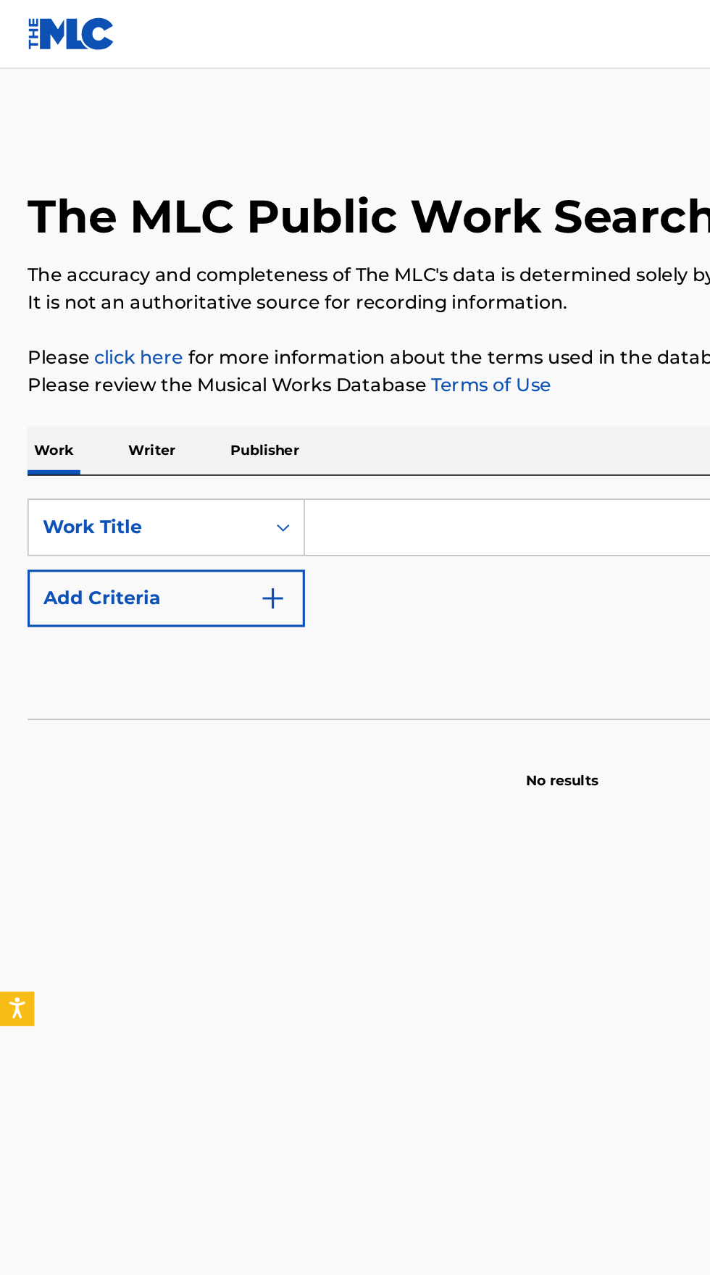
click at [283, 330] on input "Search Form" at bounding box center [442, 333] width 499 height 35
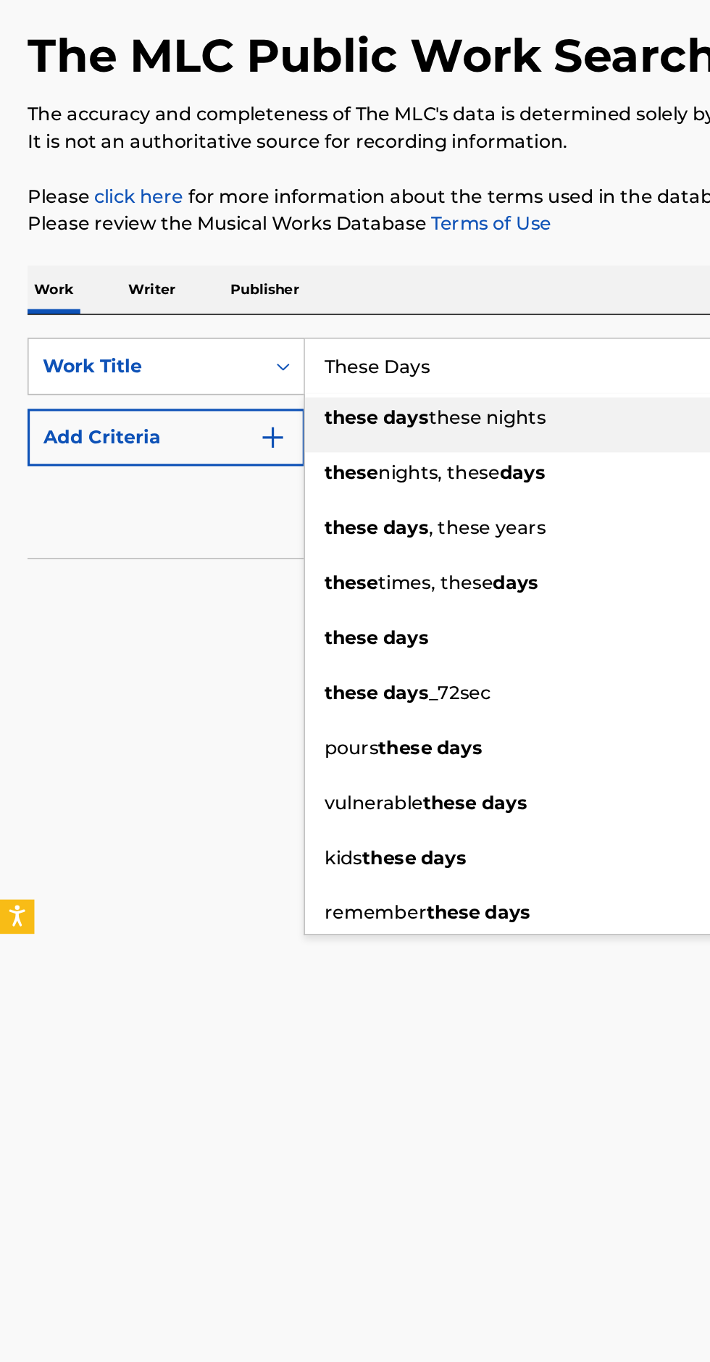
type input "These Days"
click at [178, 373] on img "Search Form" at bounding box center [172, 378] width 17 height 17
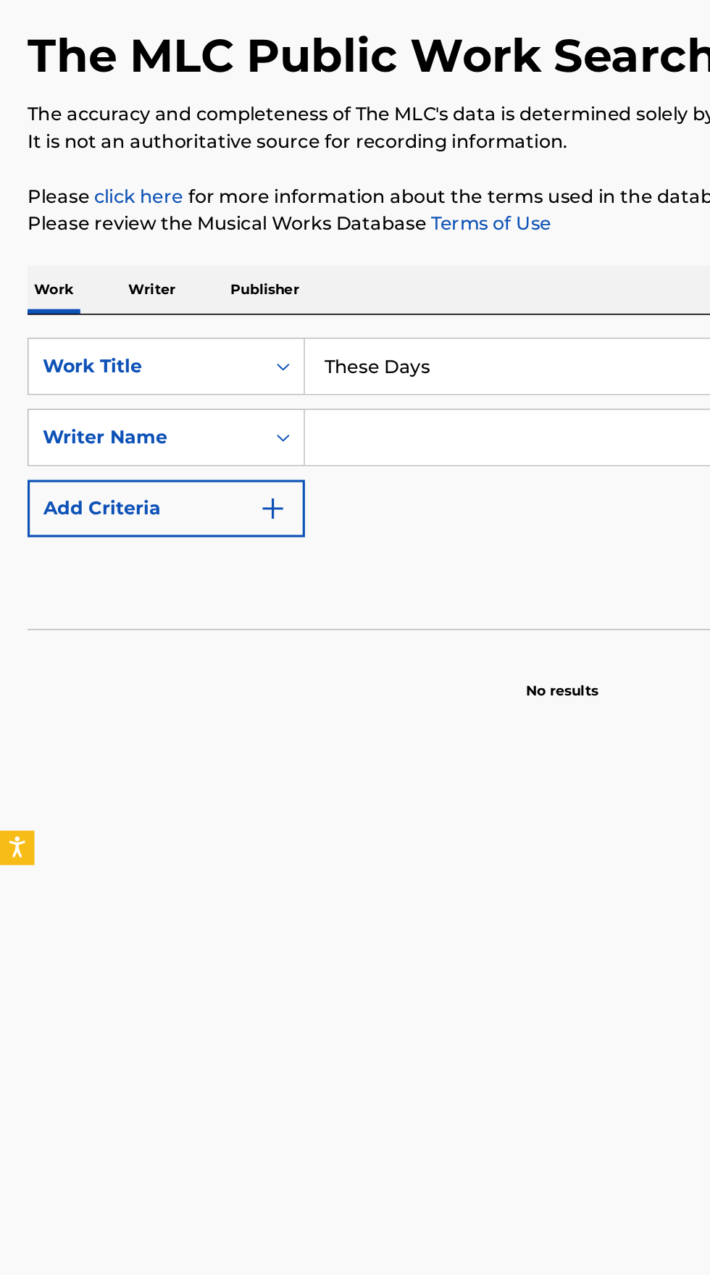
click at [233, 372] on input "Search Form" at bounding box center [429, 378] width 472 height 35
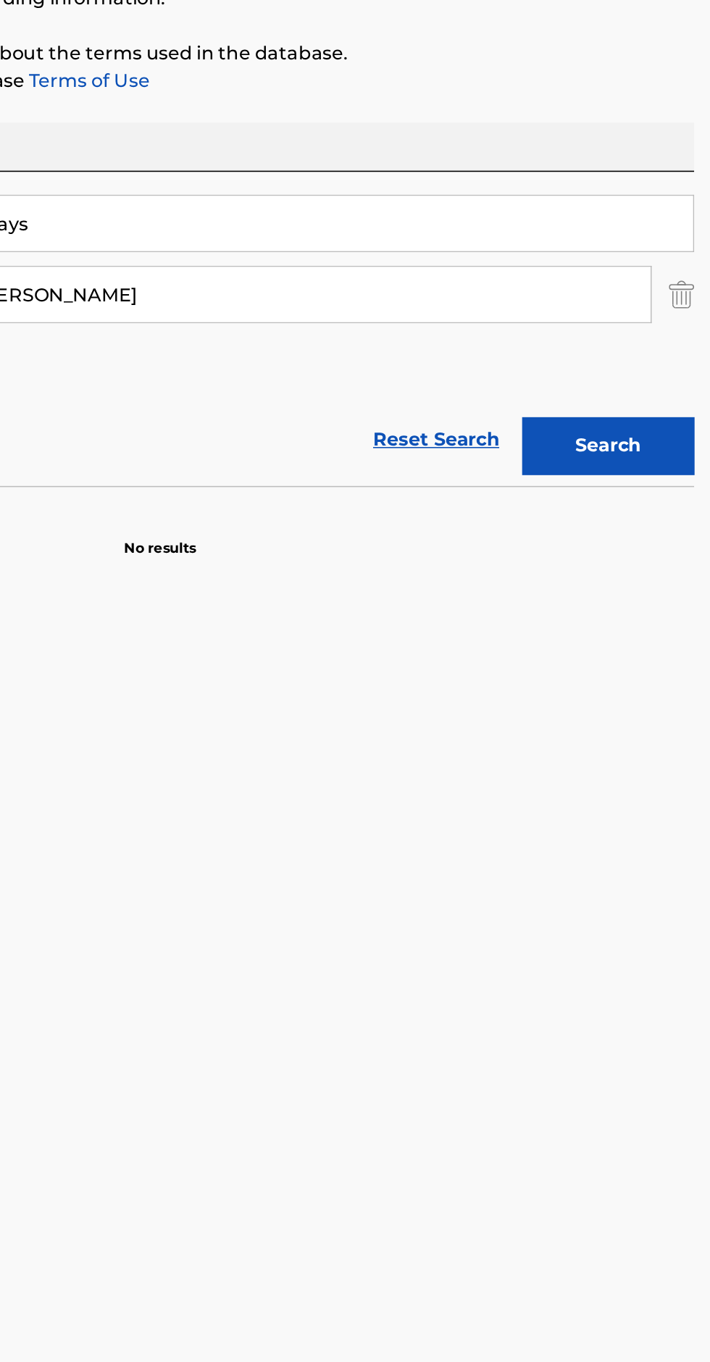
type input "Nook da Crook"
click at [627, 472] on button "Search" at bounding box center [638, 474] width 109 height 36
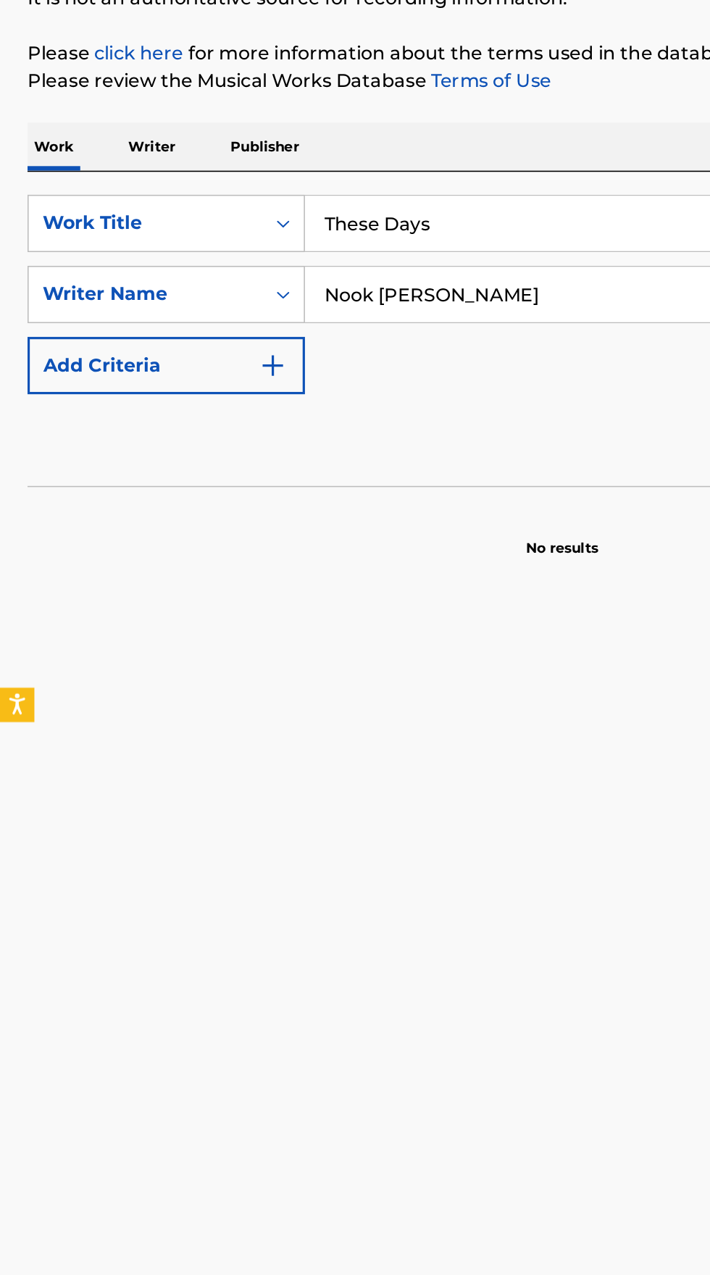
click at [94, 284] on p "Writer" at bounding box center [96, 285] width 38 height 30
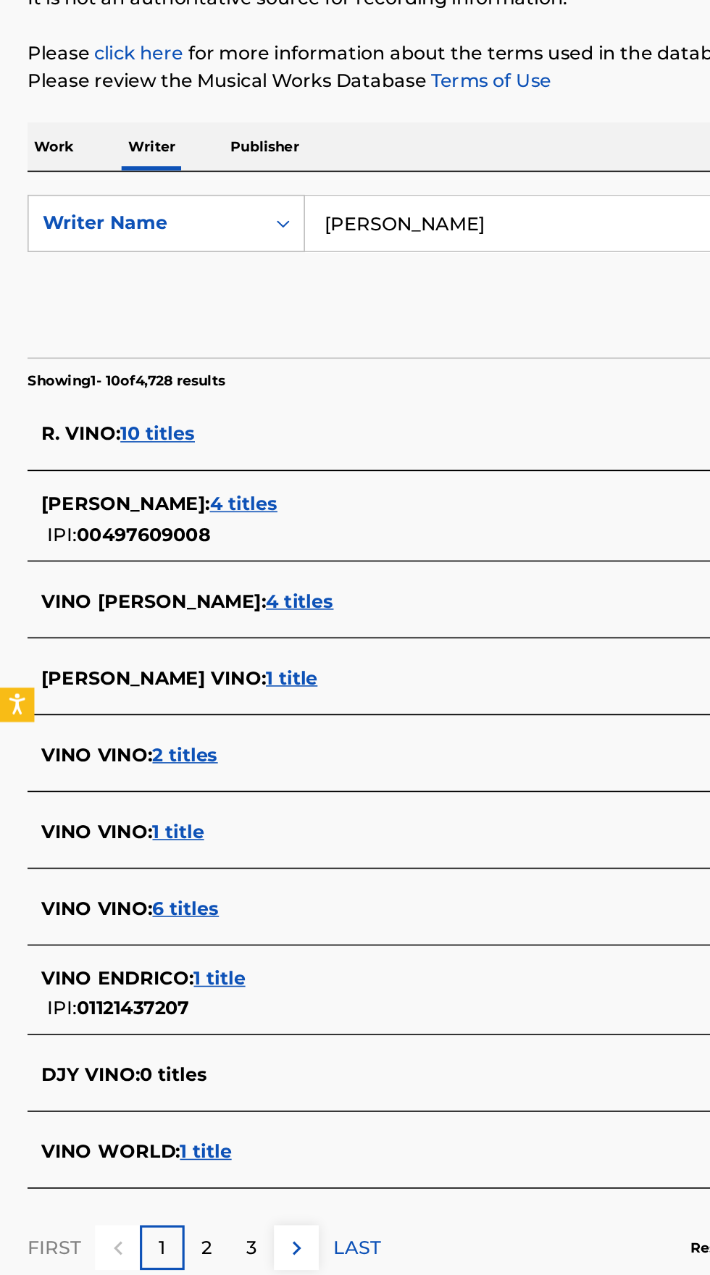
click at [308, 335] on input "Vino Rose" at bounding box center [442, 333] width 499 height 35
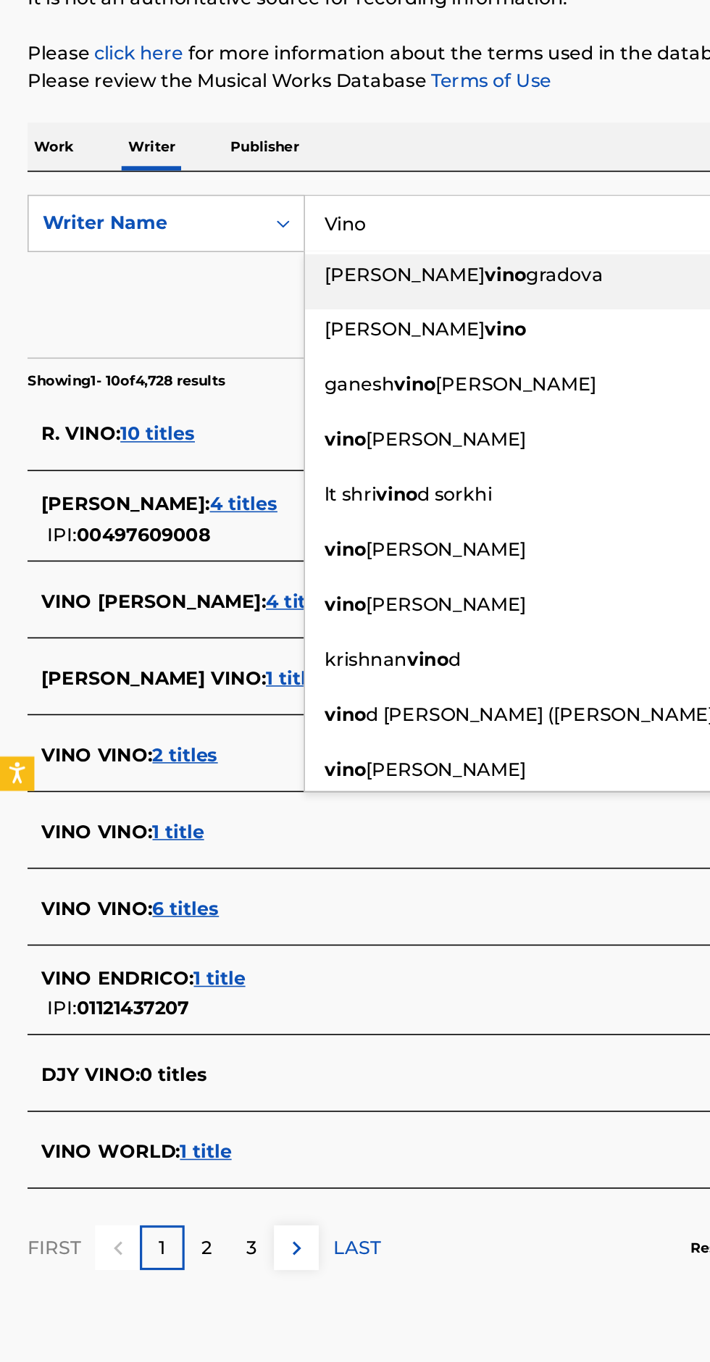
type input "Vino"
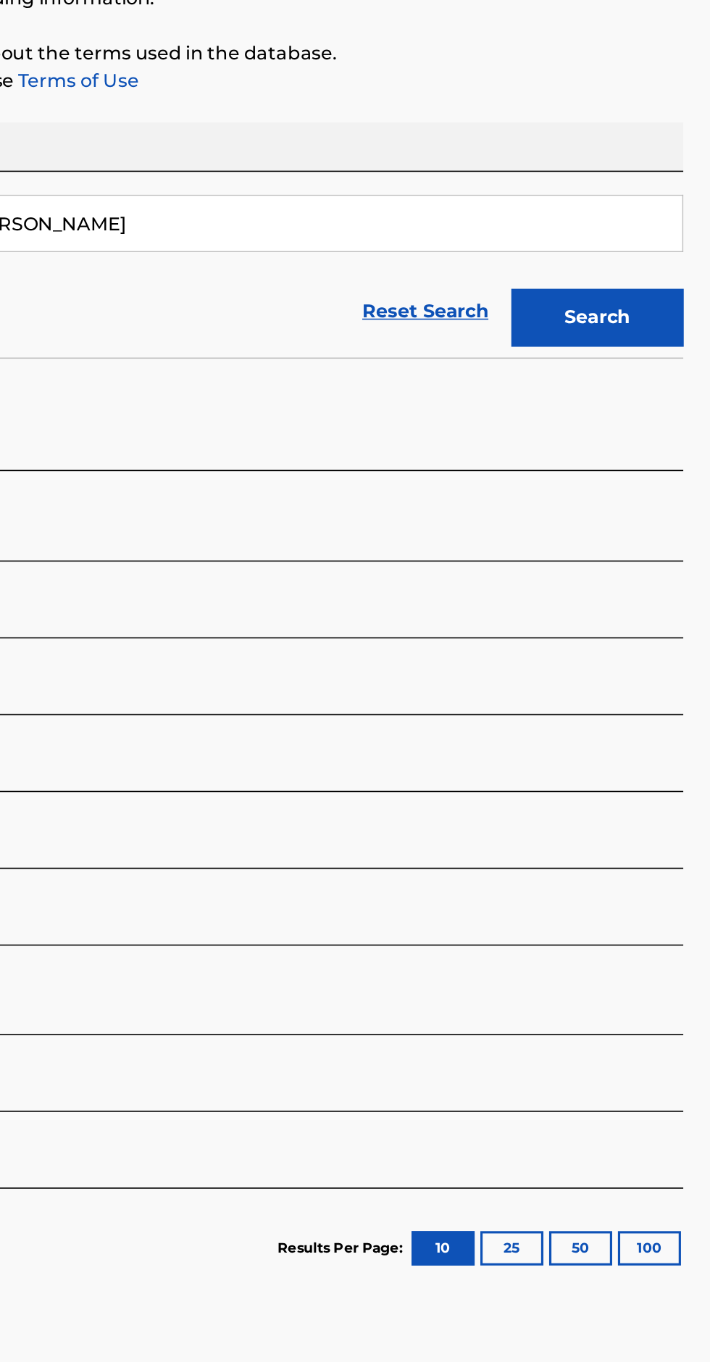
type input "Nook da Crook"
click at [660, 393] on button "Search" at bounding box center [638, 393] width 109 height 36
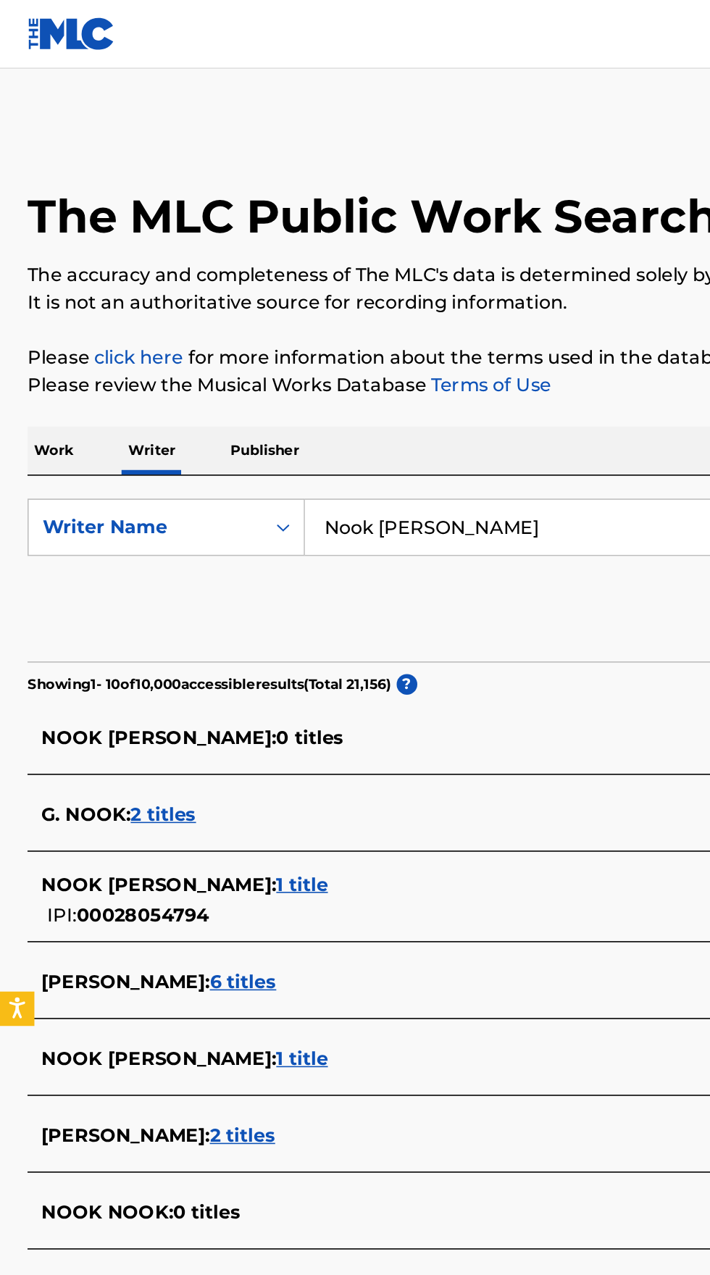
click at [45, 279] on p "Work" at bounding box center [33, 285] width 33 height 30
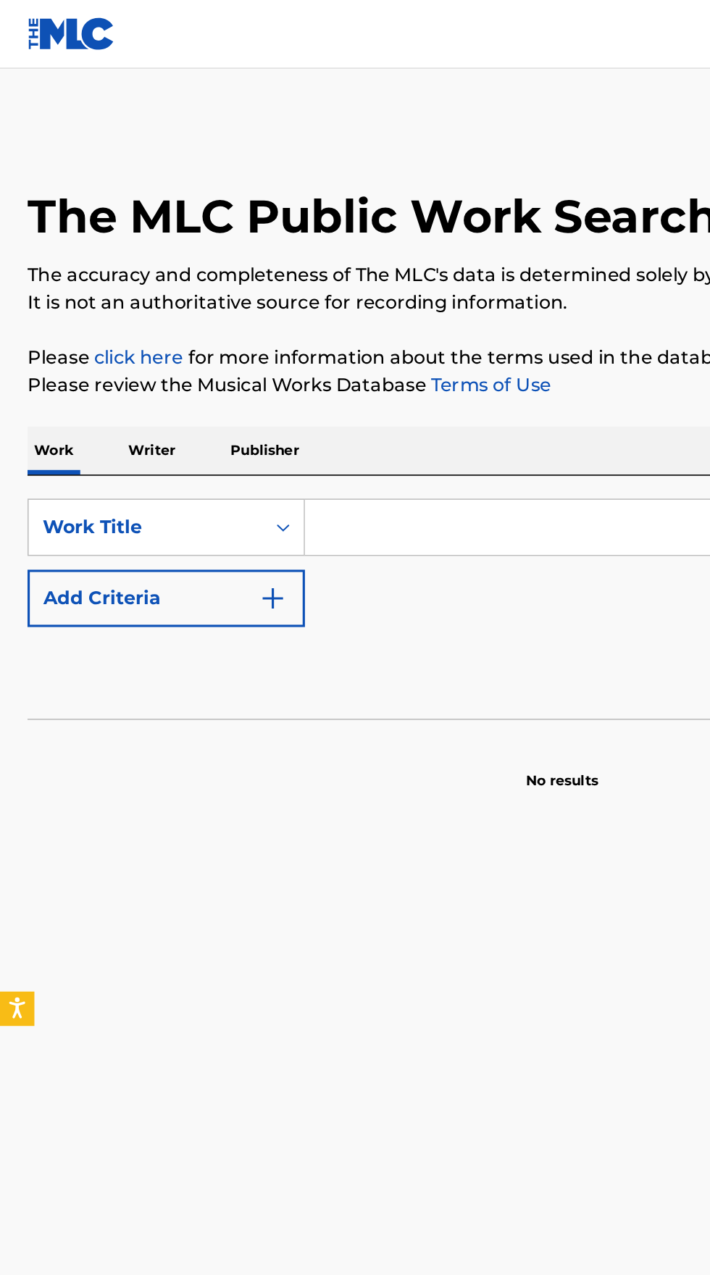
click at [299, 336] on input "Search Form" at bounding box center [442, 333] width 499 height 35
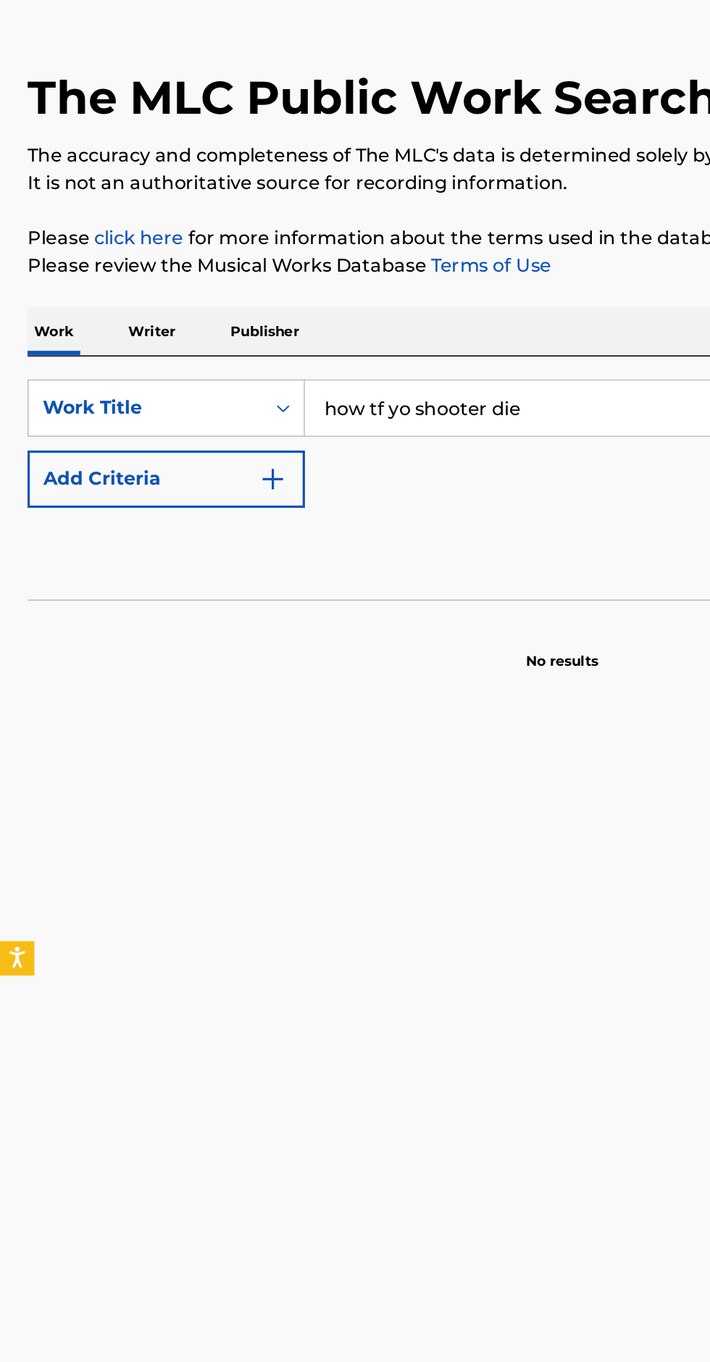
type input "how tf yo shooter die"
click at [185, 374] on button "Add Criteria" at bounding box center [104, 378] width 175 height 36
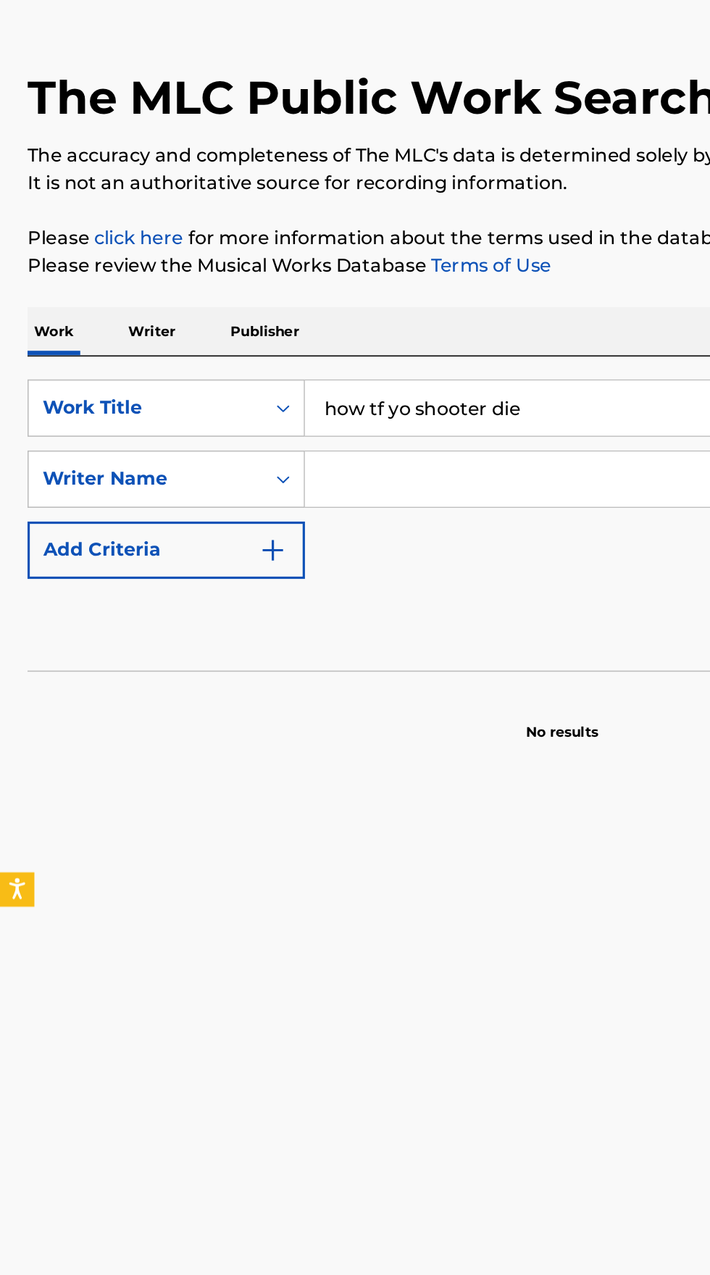
click at [331, 383] on input "Search Form" at bounding box center [429, 378] width 472 height 35
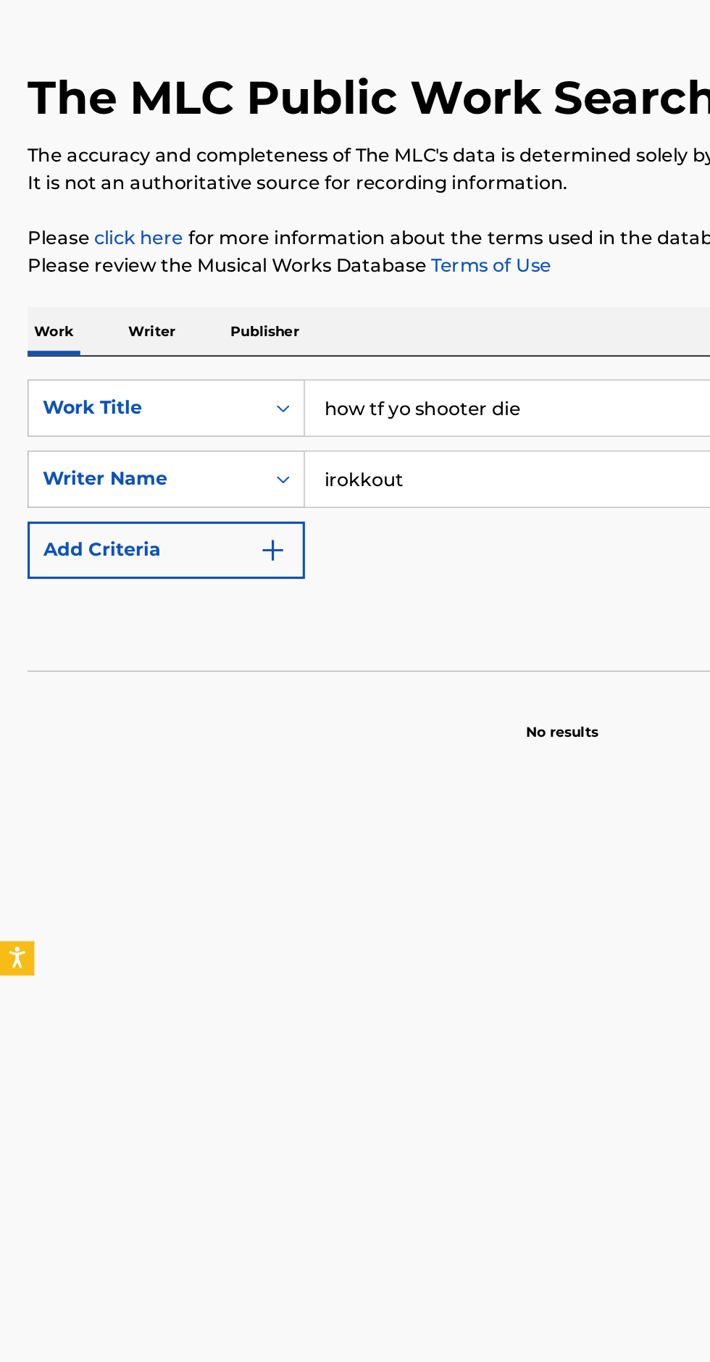
type input "irokkout"
click at [380, 269] on div "The MLC Public Work Search The accuracy and completeness of The MLC's data is d…" at bounding box center [355, 312] width 710 height 465
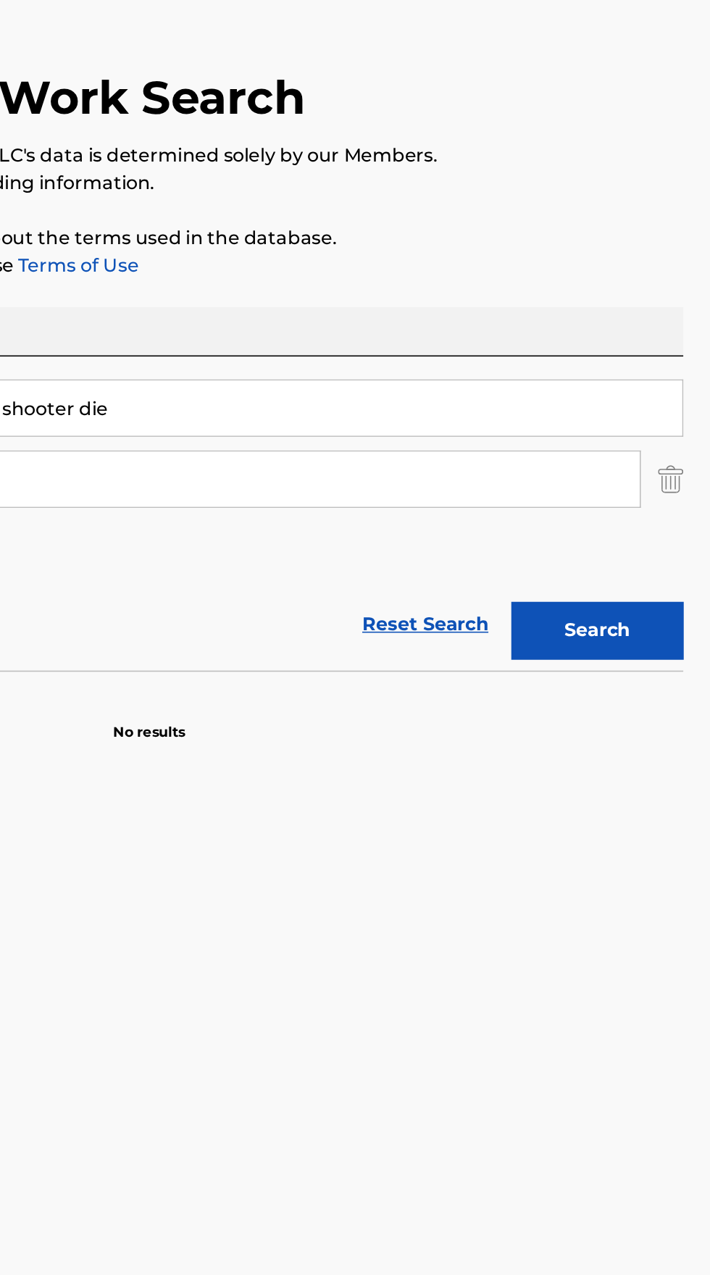
click at [643, 471] on button "Search" at bounding box center [638, 474] width 109 height 36
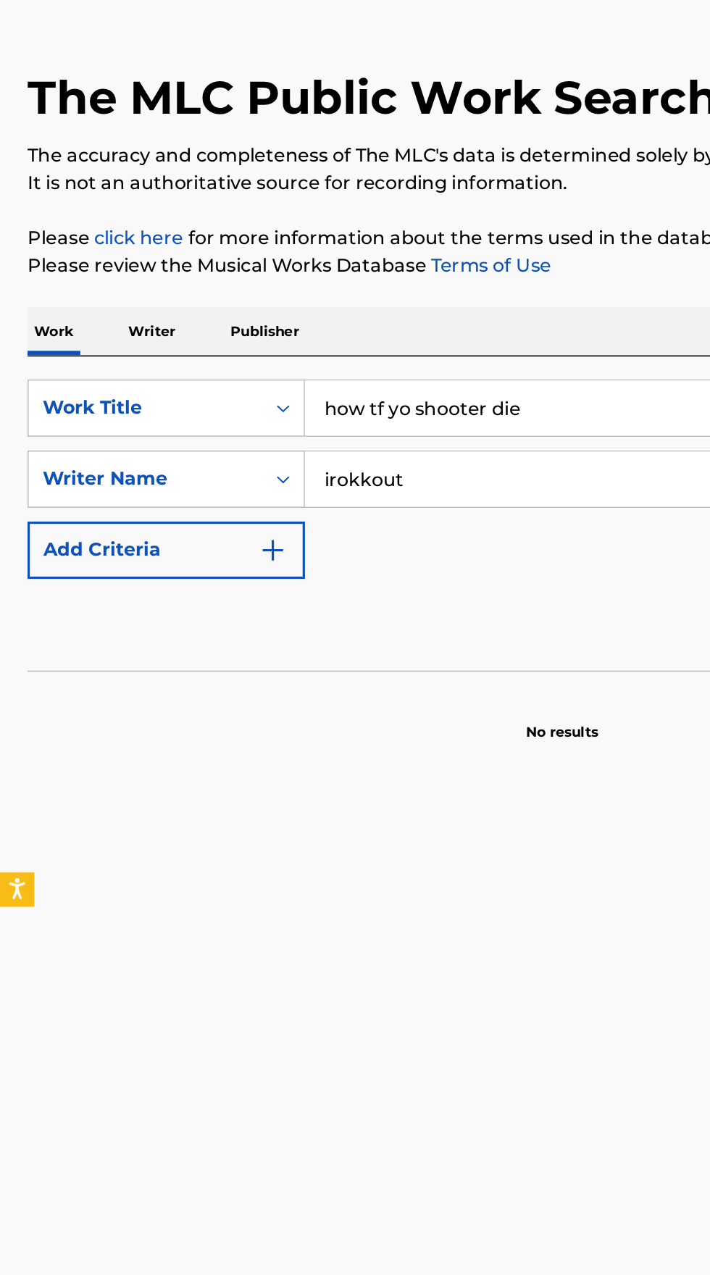
click at [108, 279] on p "Writer" at bounding box center [96, 285] width 38 height 30
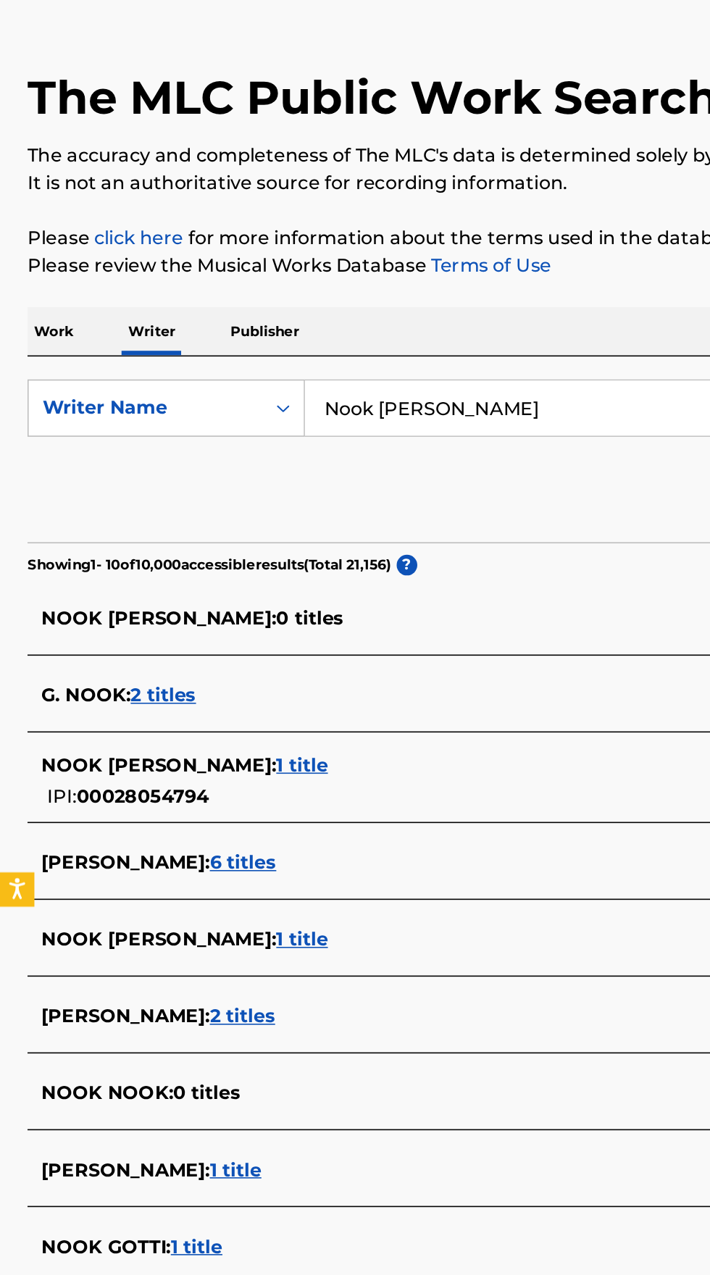
click at [331, 328] on input "Nook da Crook" at bounding box center [442, 333] width 499 height 35
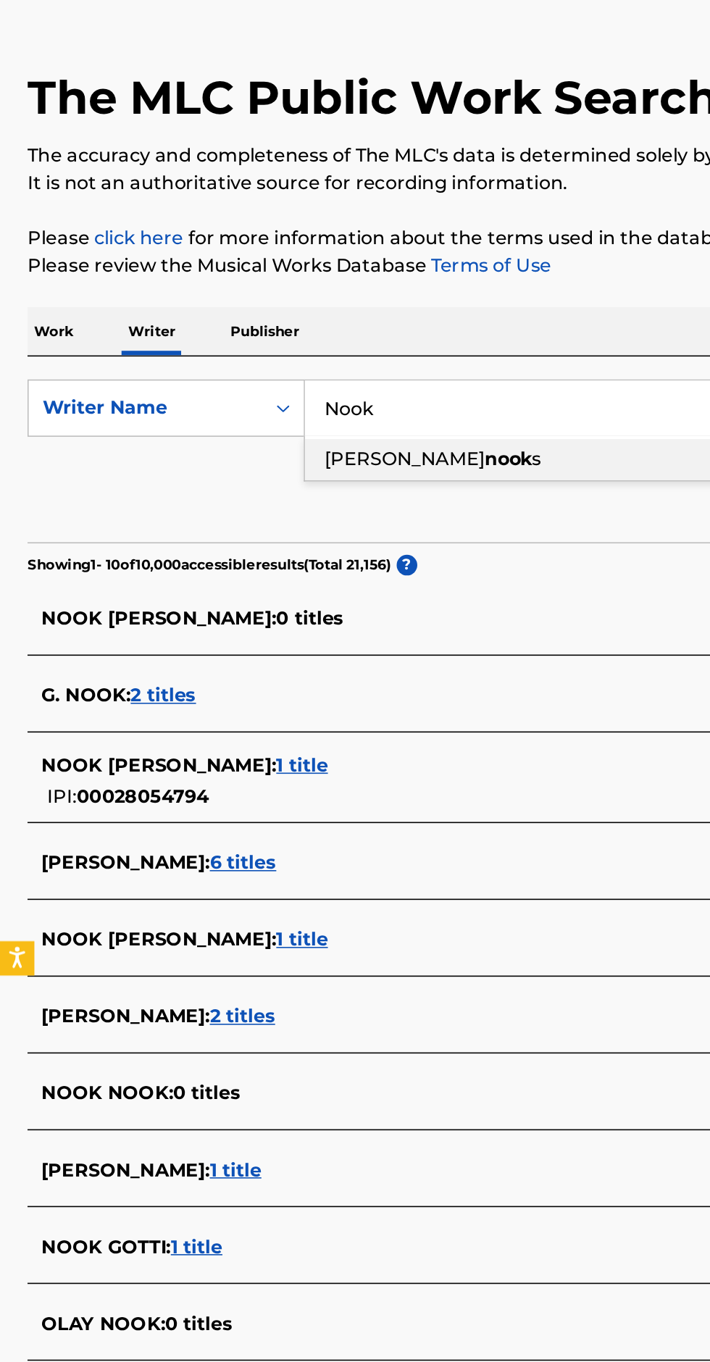
type input "Nook"
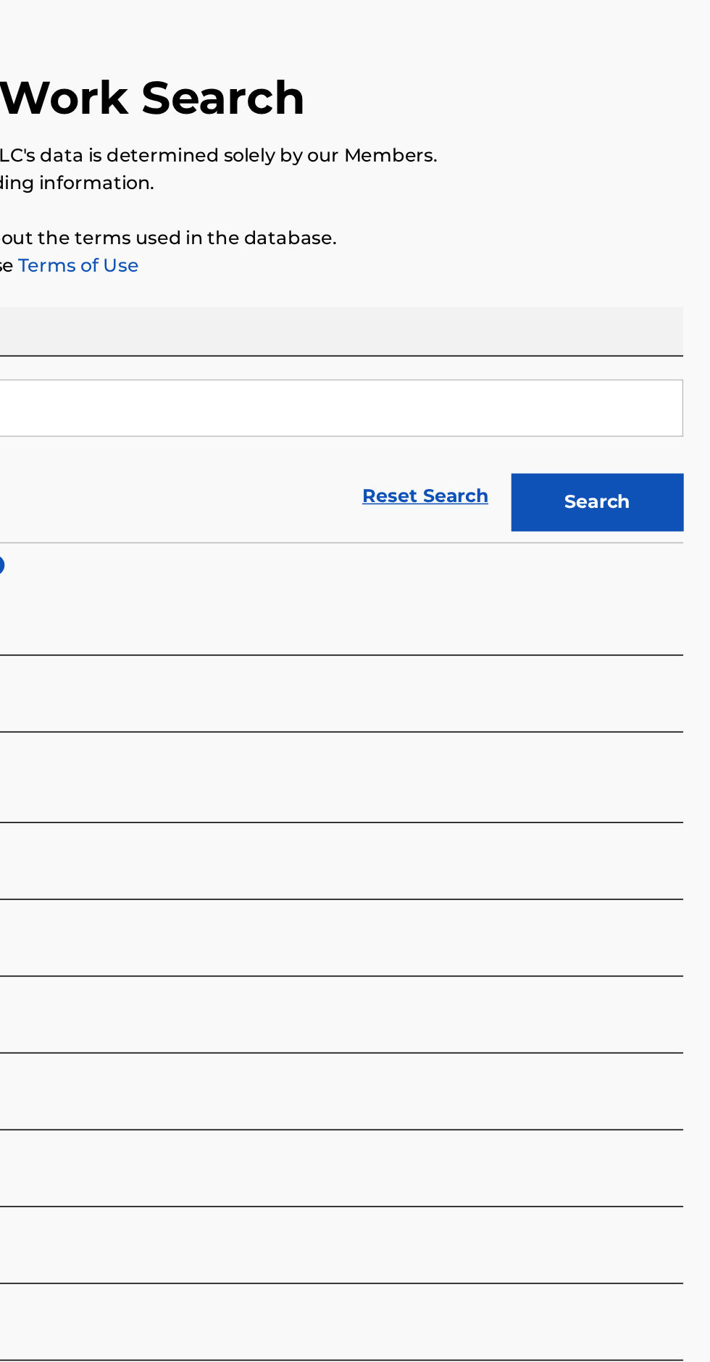
type input "irokkout"
click at [640, 395] on button "Search" at bounding box center [638, 393] width 109 height 36
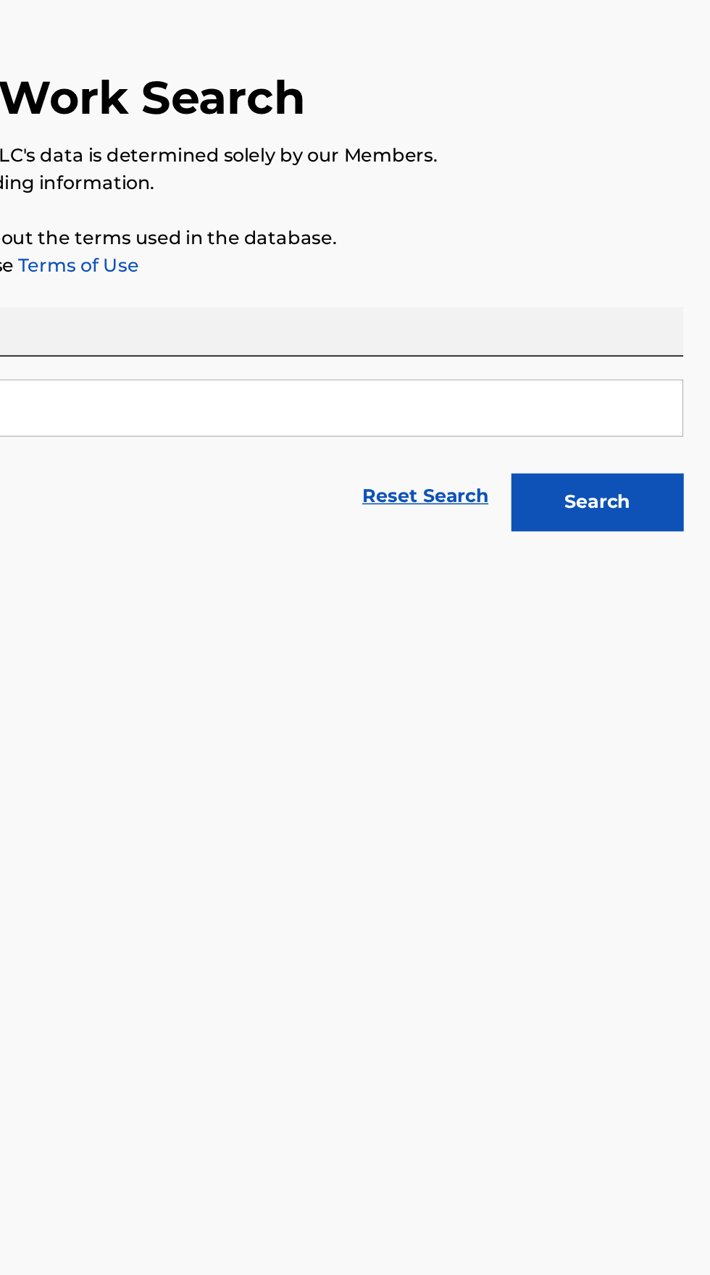
click at [639, 397] on button "Search" at bounding box center [638, 393] width 109 height 36
click at [640, 409] on button "Search" at bounding box center [638, 393] width 109 height 36
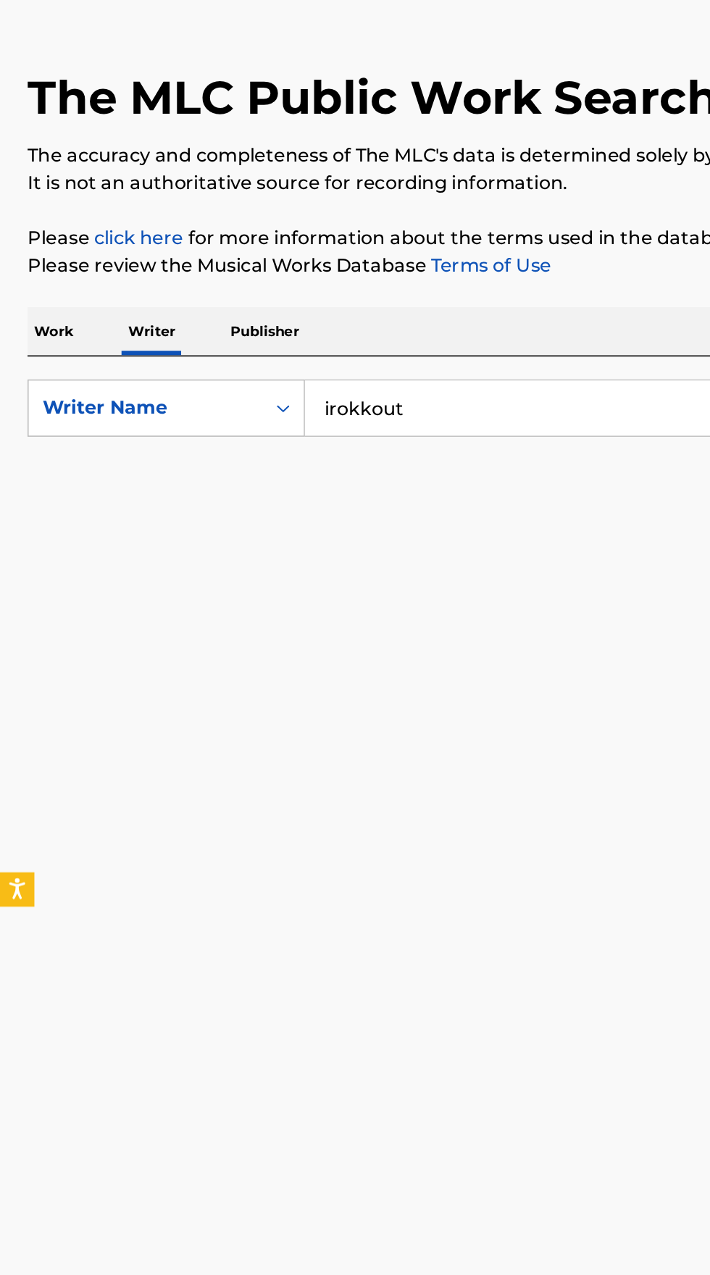
click at [265, 333] on input "irokkout" at bounding box center [442, 333] width 499 height 35
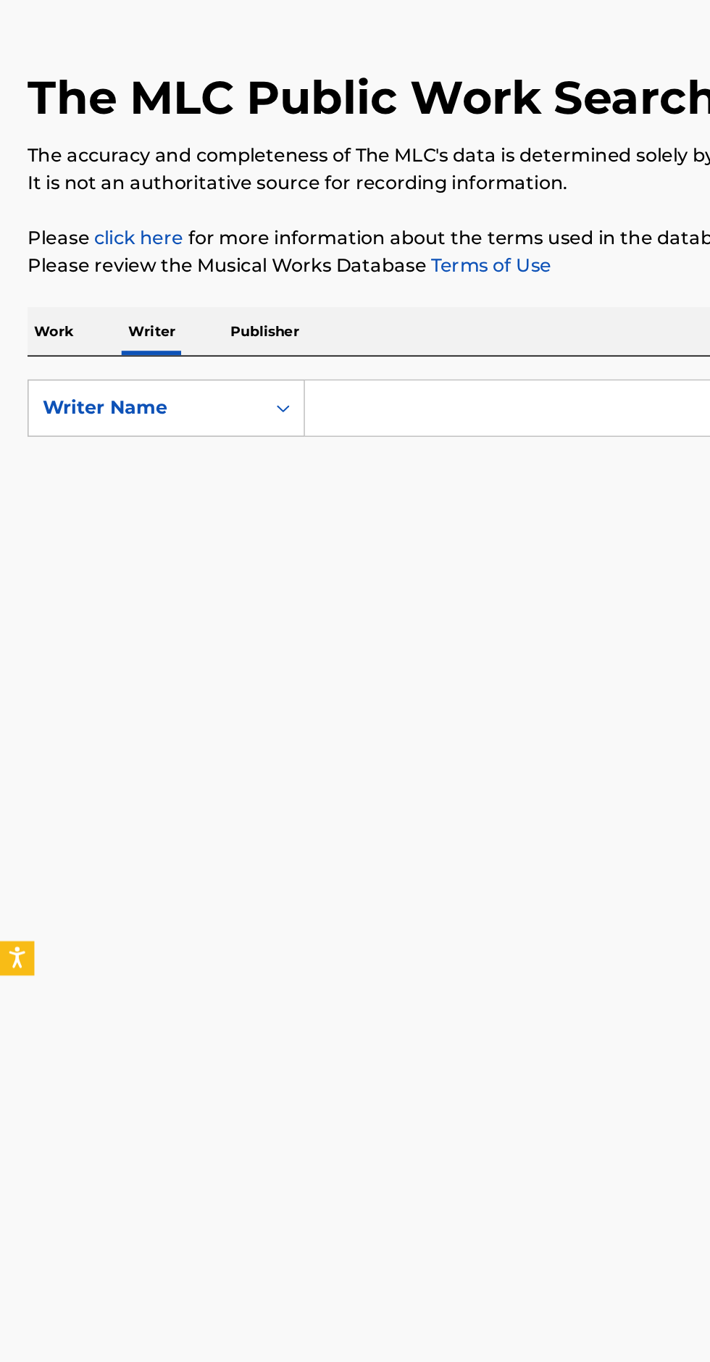
click at [315, 399] on div "Reset Search Search" at bounding box center [354, 389] width 675 height 58
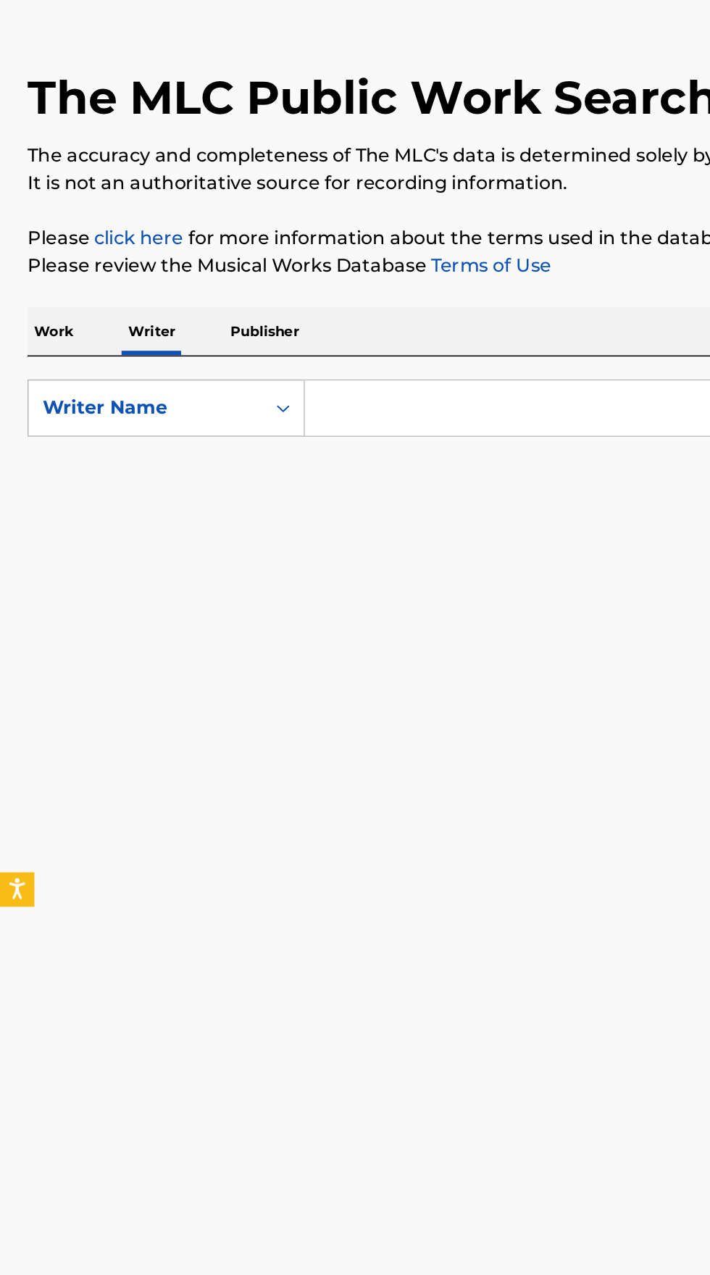
click at [39, 285] on p "Work" at bounding box center [33, 285] width 33 height 30
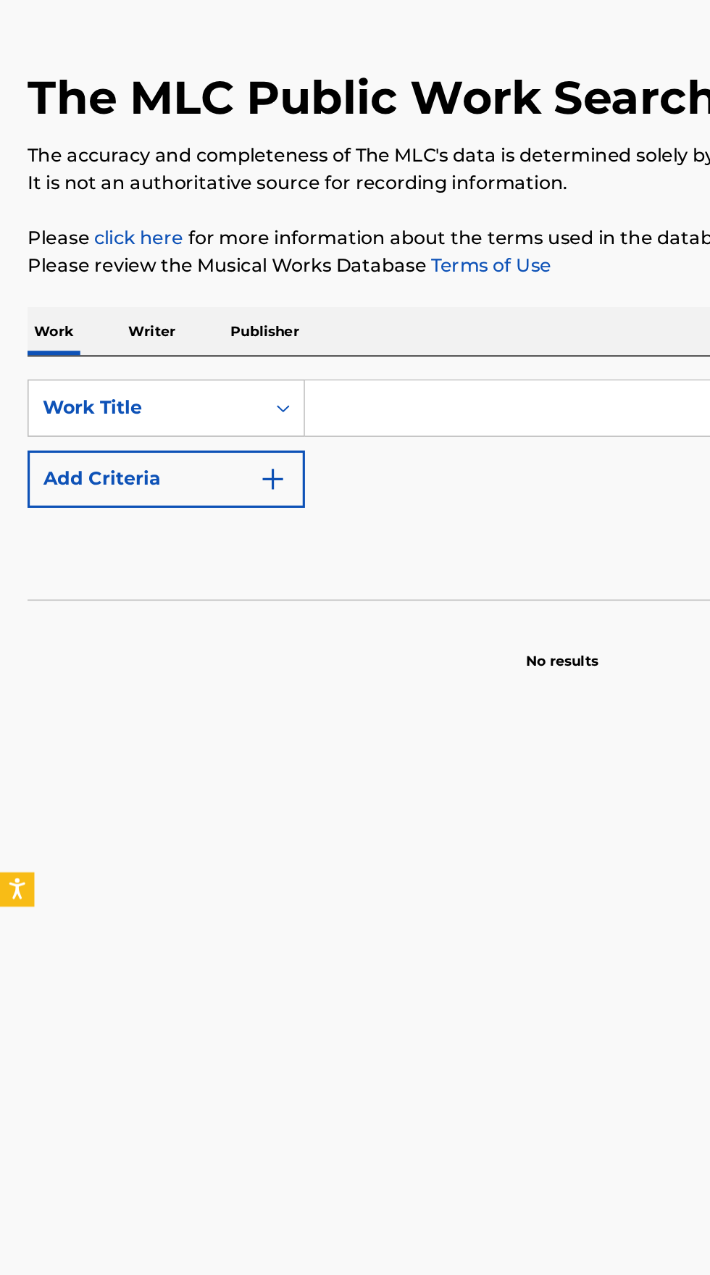
click at [277, 339] on input "Search Form" at bounding box center [442, 333] width 499 height 35
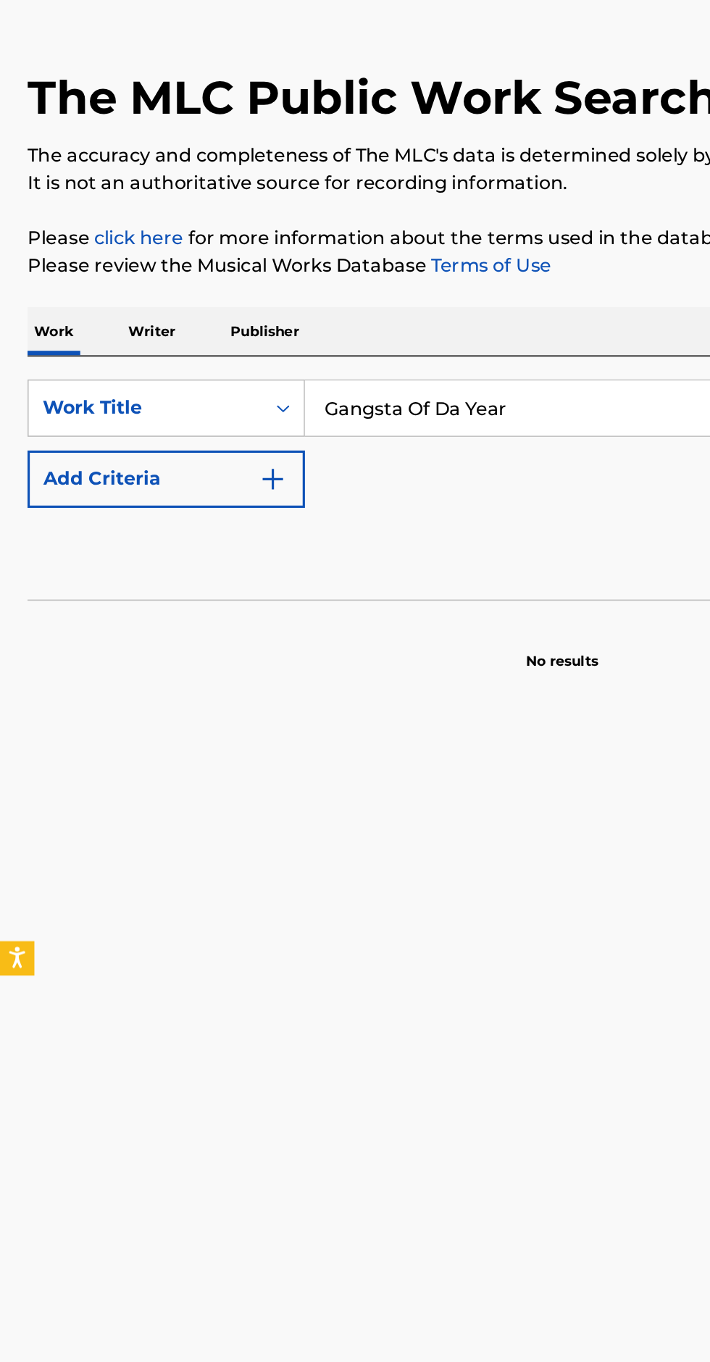
type input "Gangsta Of Da Year"
click at [186, 390] on button "Add Criteria" at bounding box center [104, 378] width 175 height 36
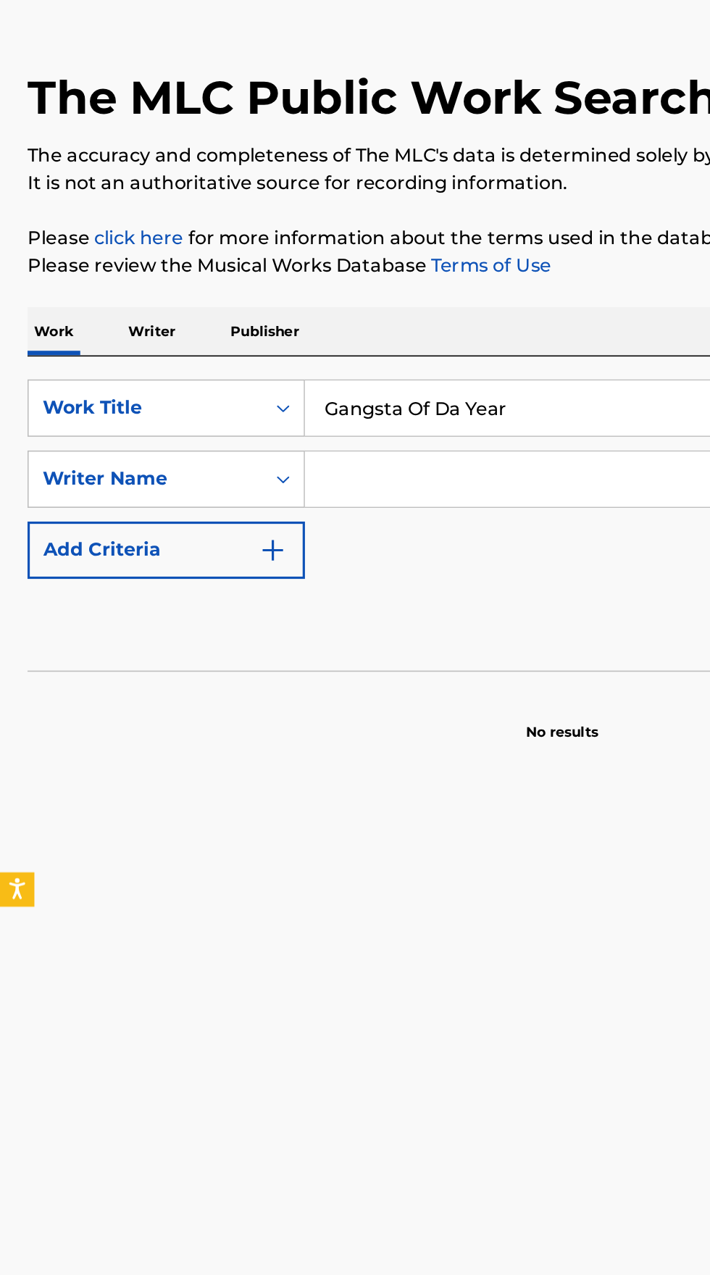
click at [311, 378] on input "Search Form" at bounding box center [429, 378] width 472 height 35
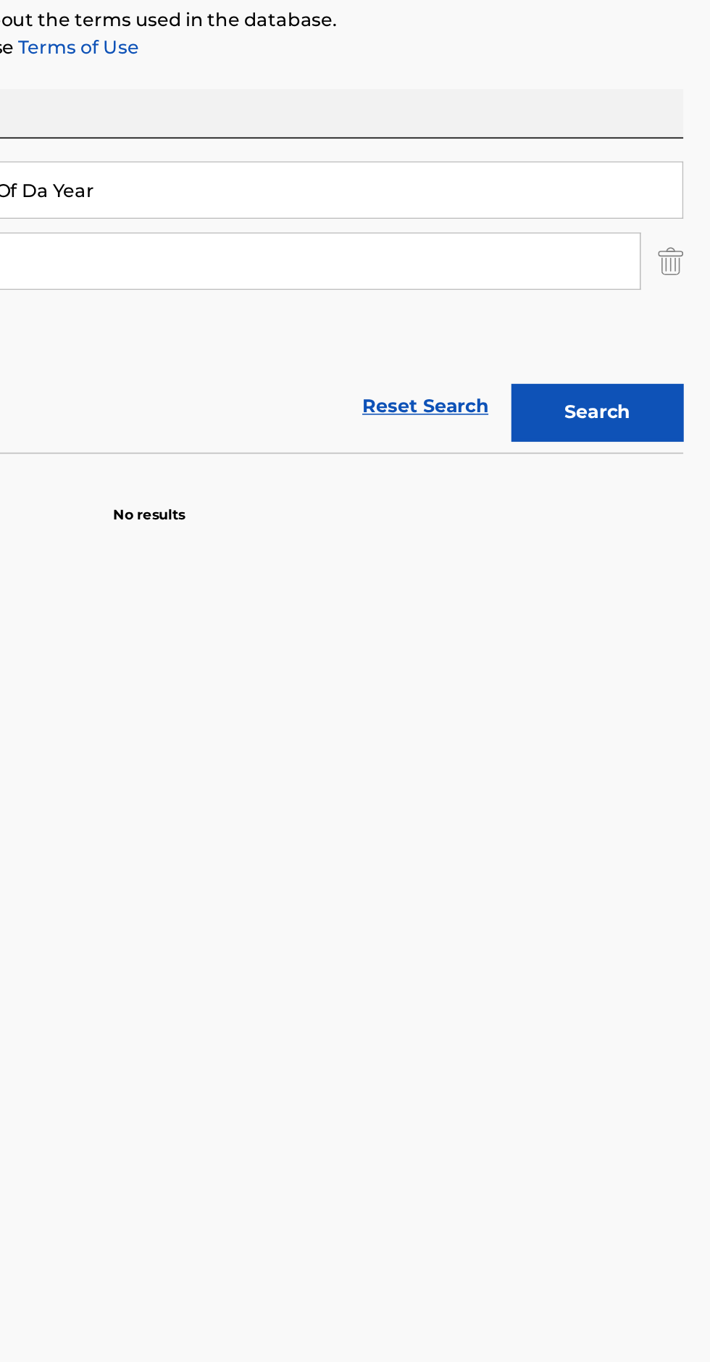
type input "38004L"
click at [644, 474] on button "Search" at bounding box center [638, 474] width 109 height 36
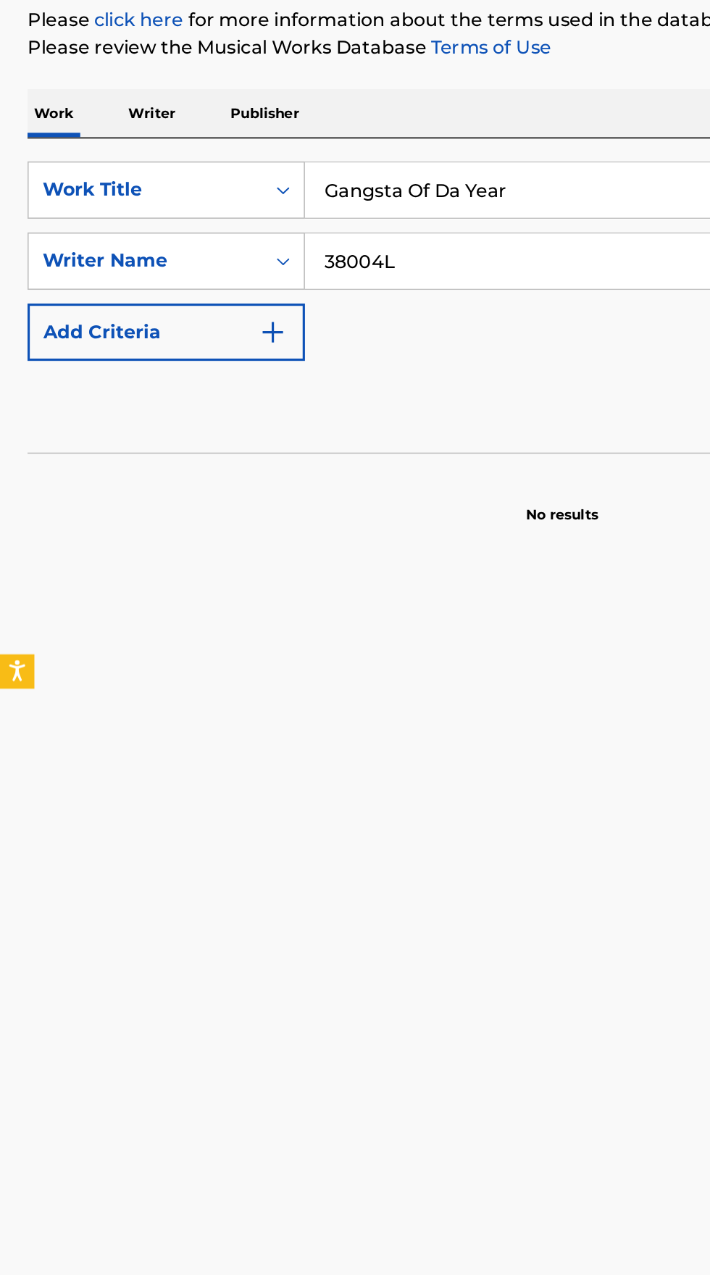
click at [100, 284] on p "Writer" at bounding box center [96, 285] width 38 height 30
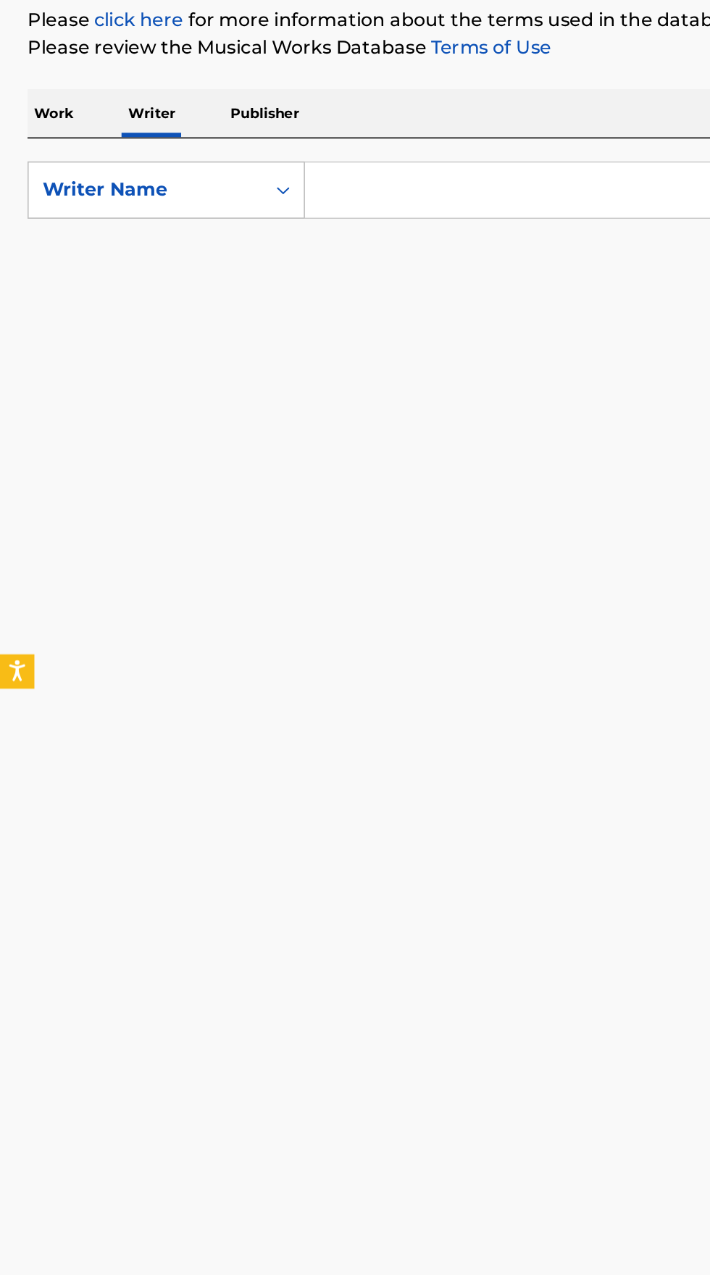
click at [317, 330] on input "Search Form" at bounding box center [442, 333] width 499 height 35
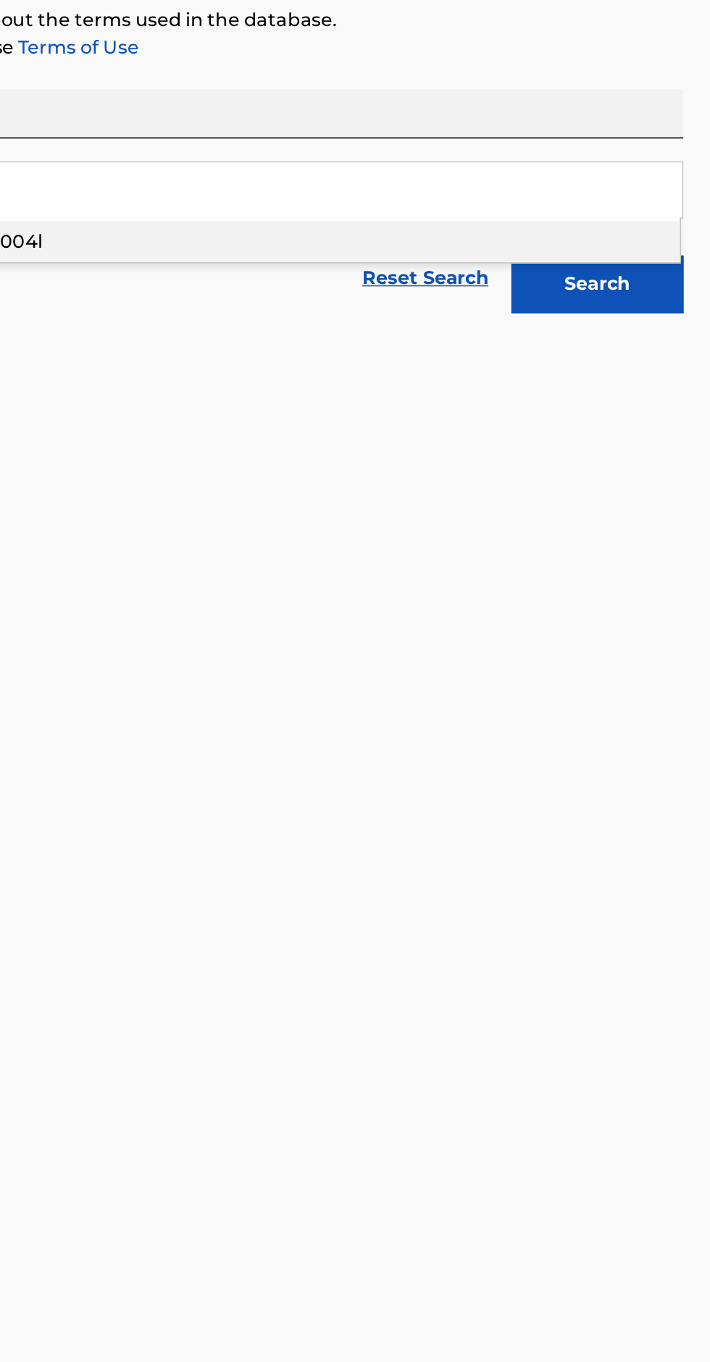
type input "38004L"
click at [670, 401] on button "Search" at bounding box center [638, 393] width 109 height 36
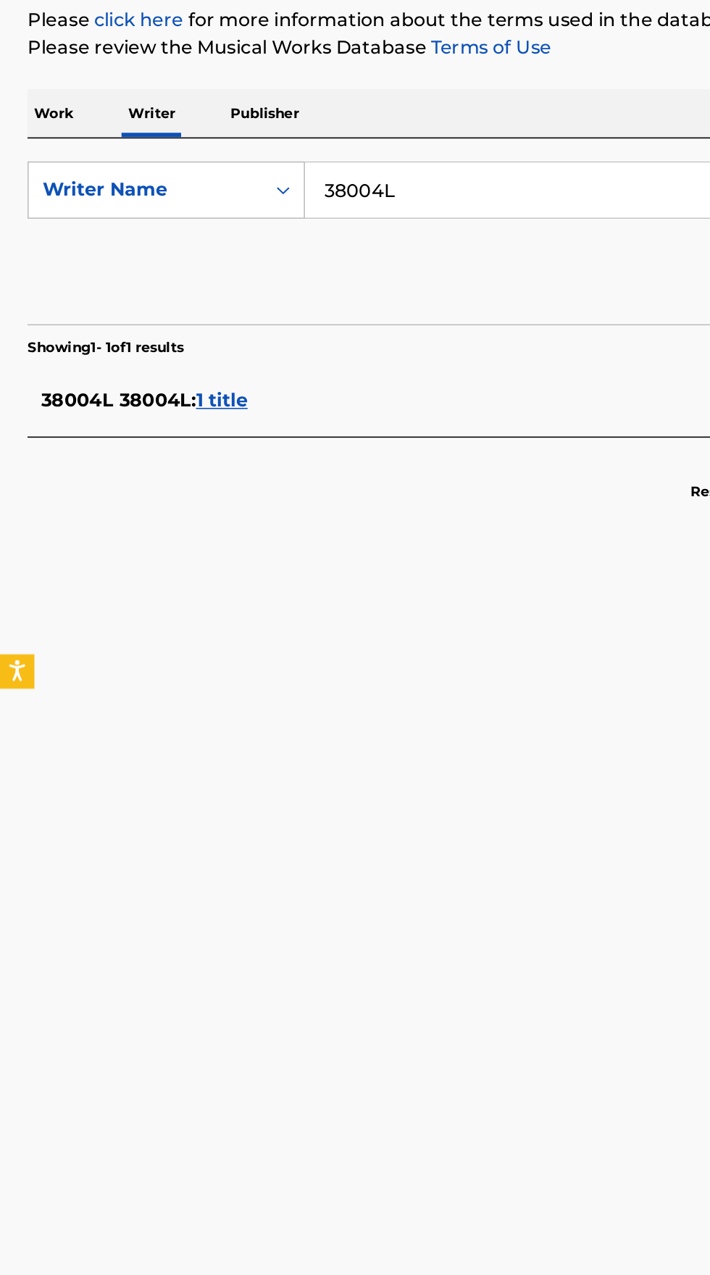
click at [75, 470] on span "38004L 38004L :" at bounding box center [75, 466] width 98 height 14
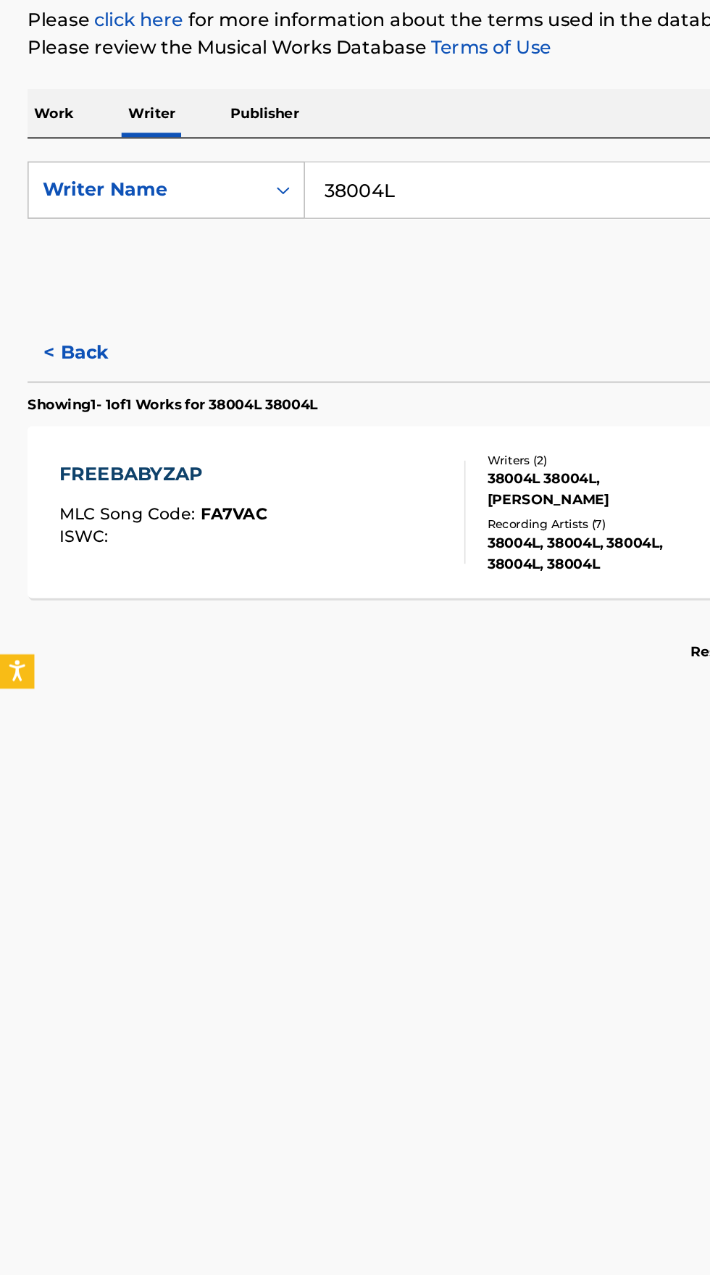
click at [140, 536] on span "FA7VAC" at bounding box center [148, 537] width 42 height 13
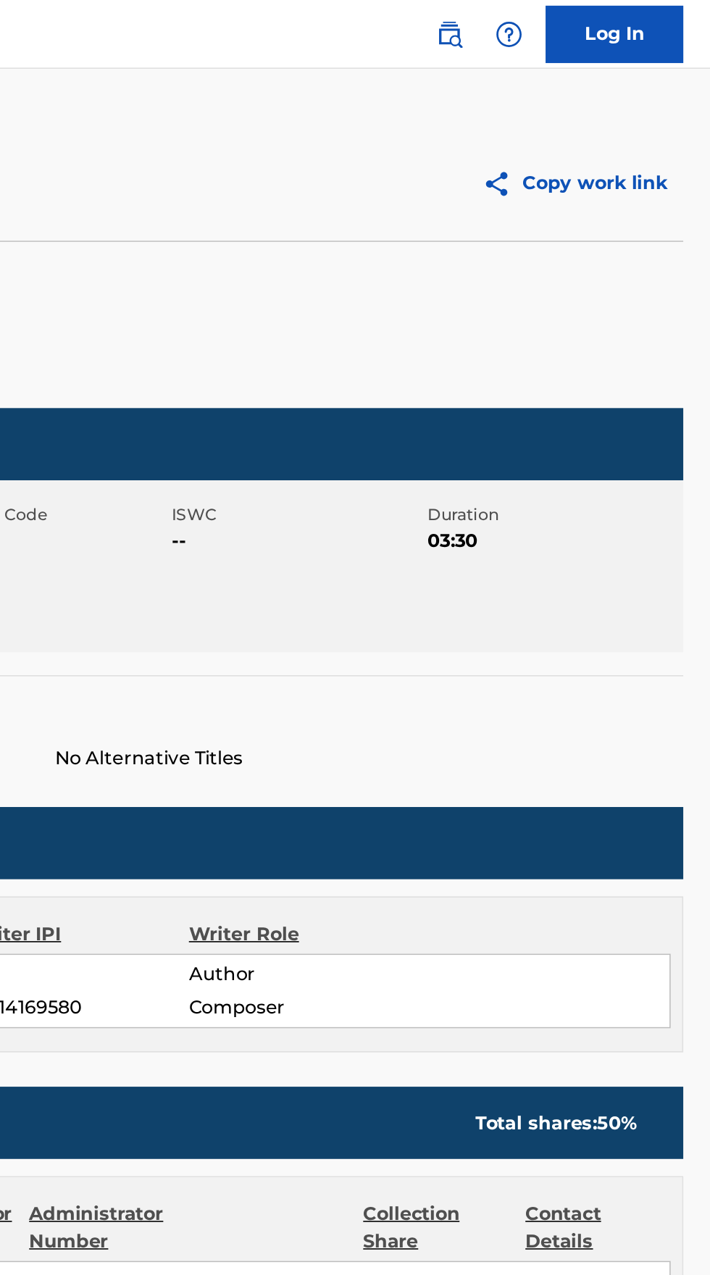
click at [546, 17] on img at bounding box center [544, 21] width 17 height 17
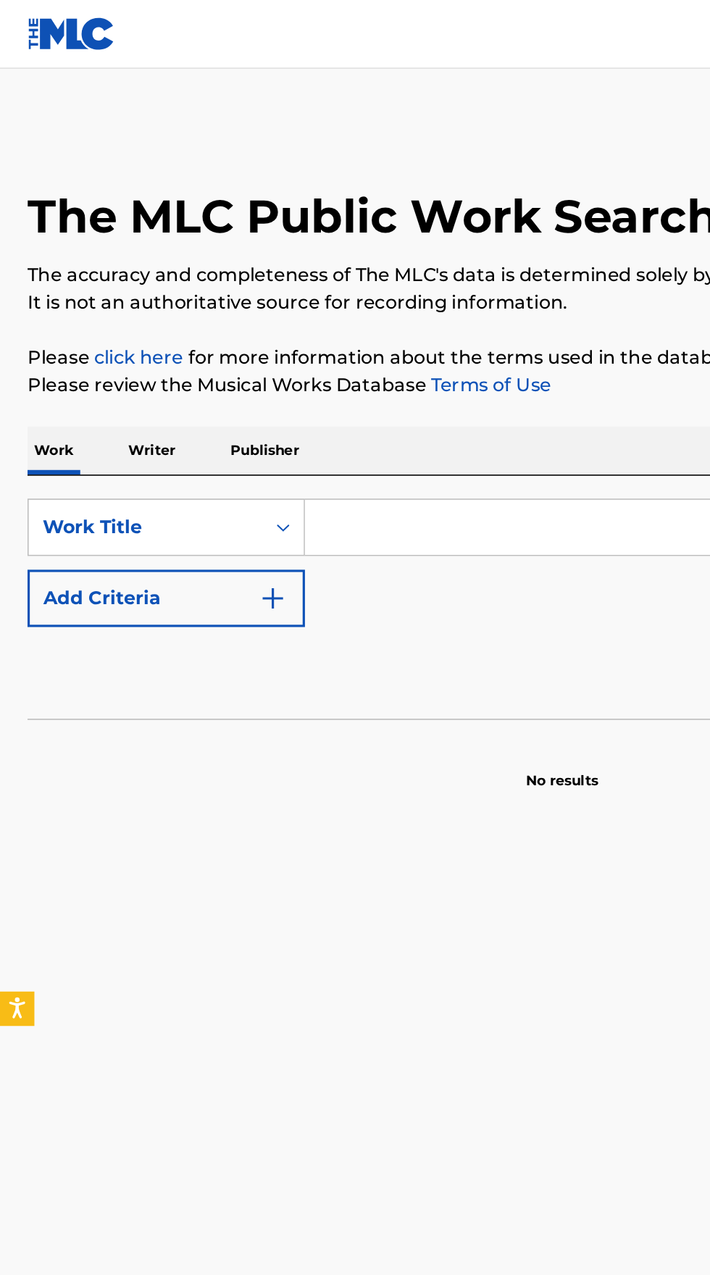
click at [255, 332] on input "Search Form" at bounding box center [442, 333] width 499 height 35
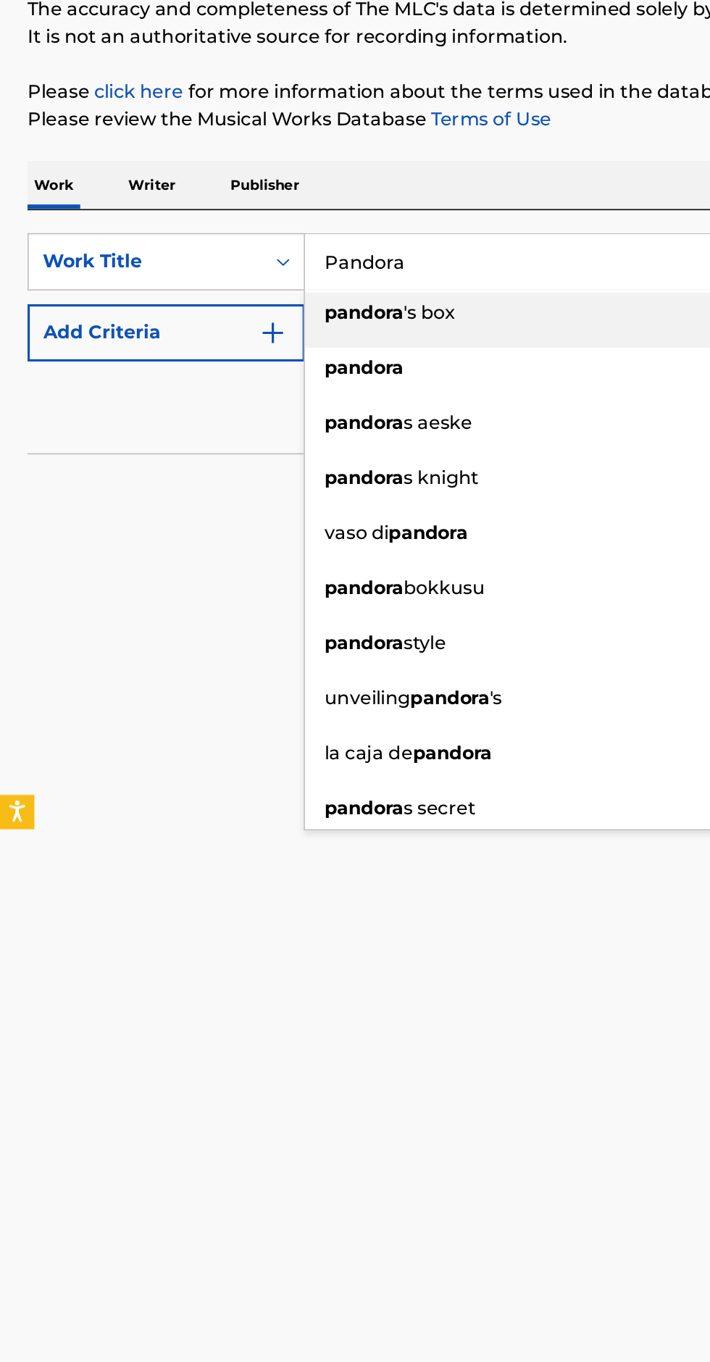
type input "Pandora"
click at [184, 380] on button "Add Criteria" at bounding box center [104, 378] width 175 height 36
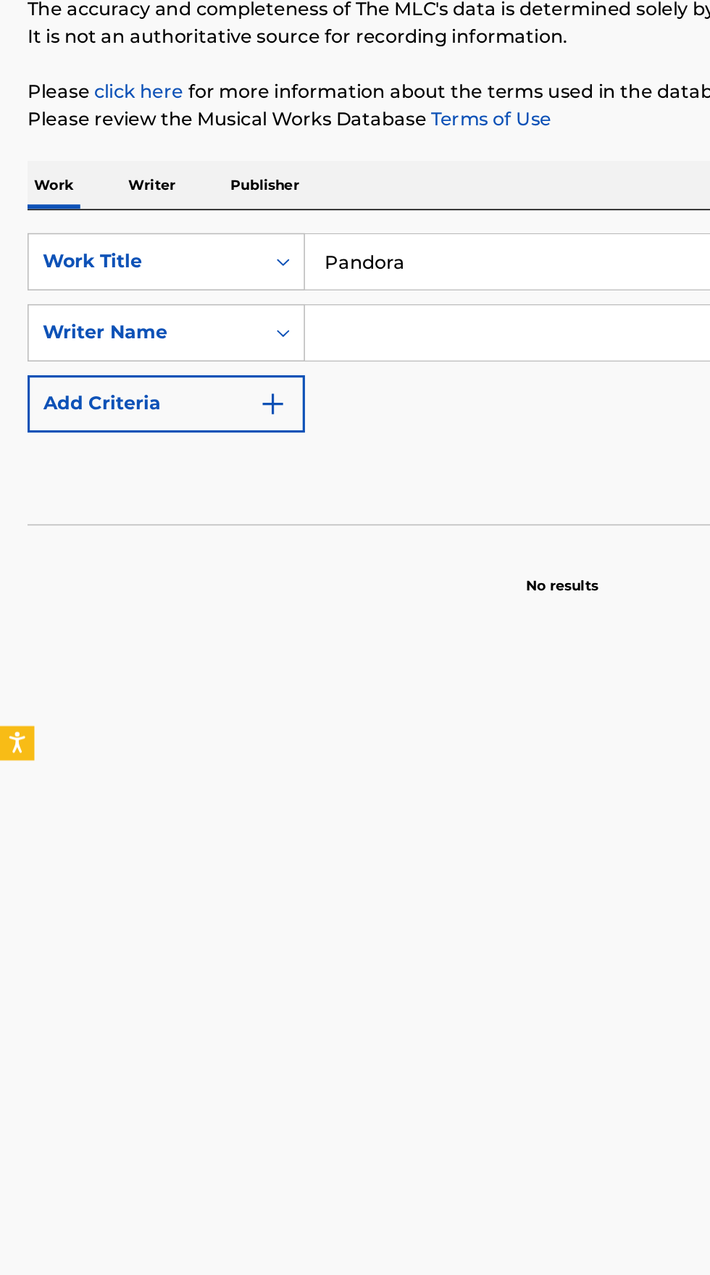
click at [285, 378] on input "Search Form" at bounding box center [429, 378] width 472 height 35
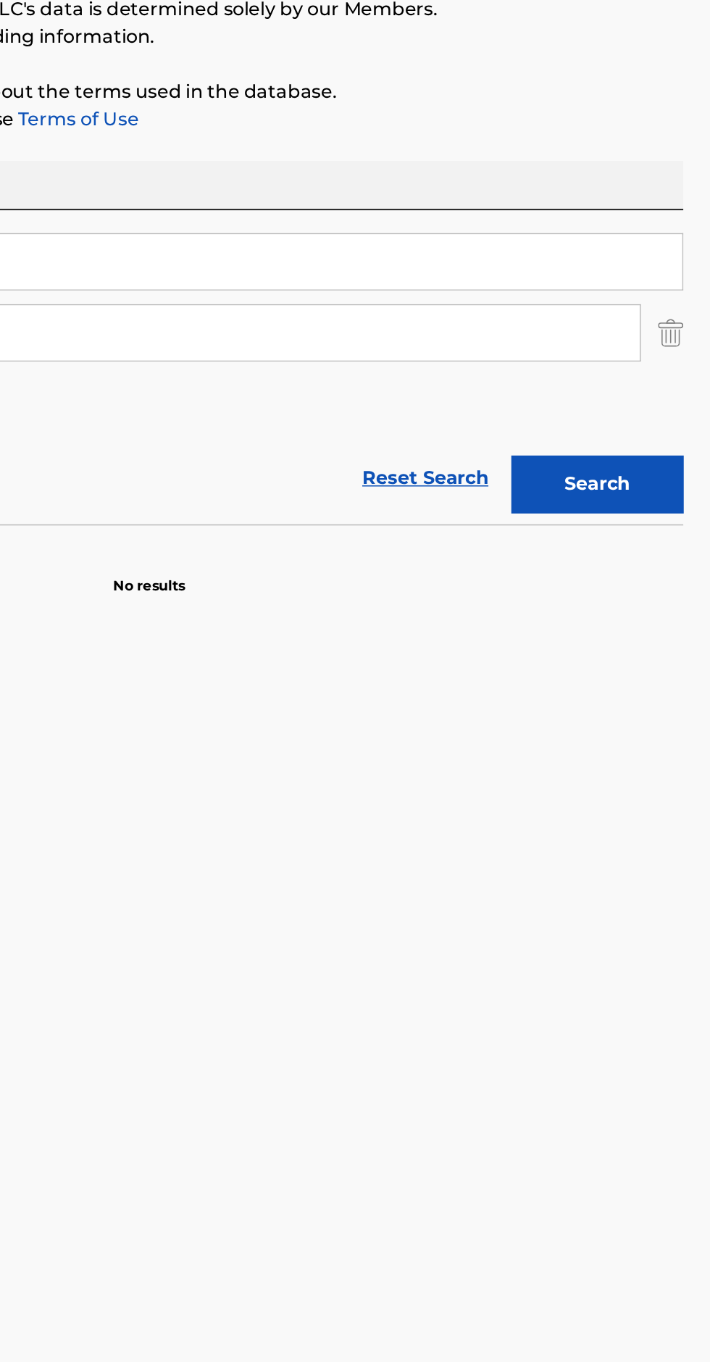
type input "Tookie3x"
click at [641, 467] on button "Search" at bounding box center [638, 474] width 109 height 36
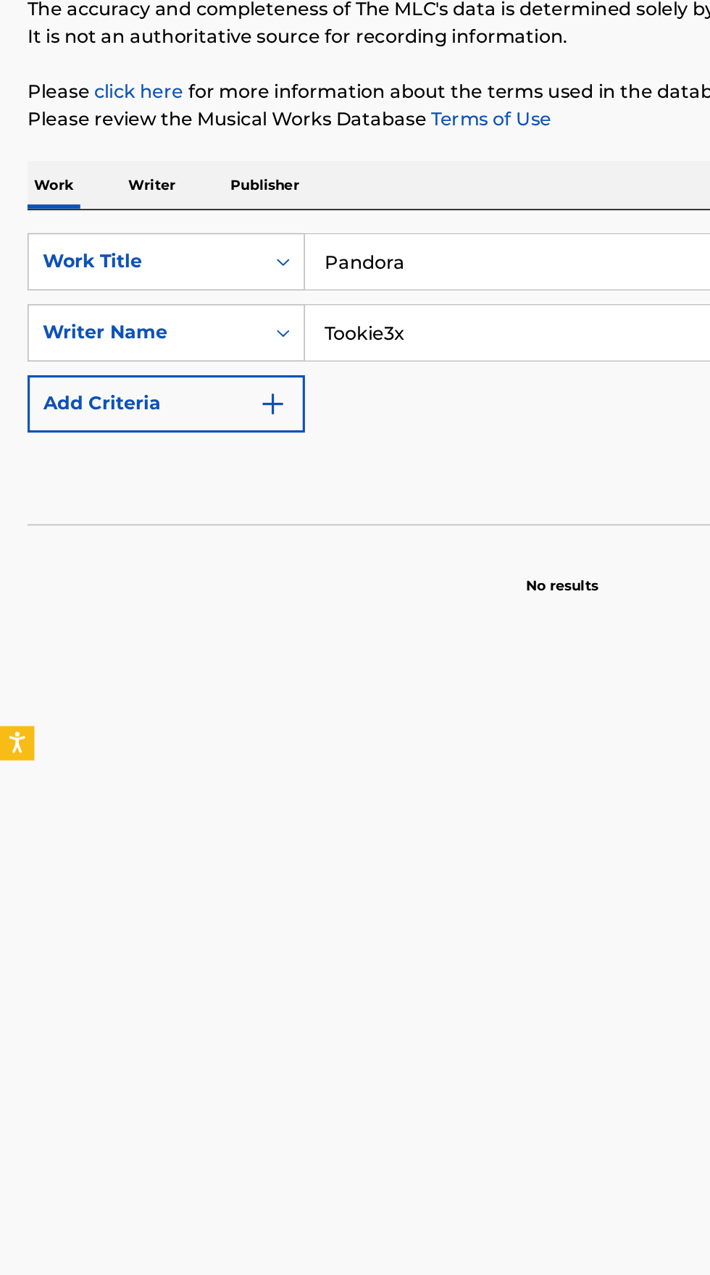
click at [97, 280] on p "Writer" at bounding box center [96, 285] width 38 height 30
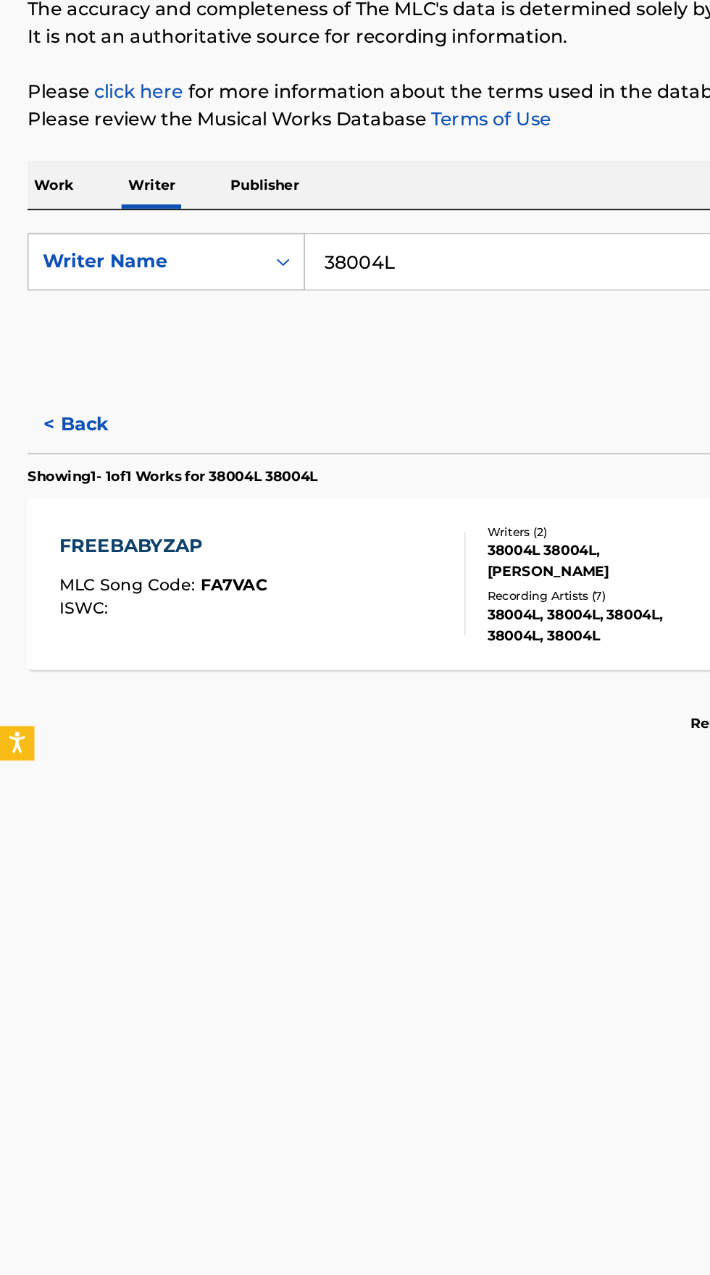
click at [312, 331] on input "38004L" at bounding box center [442, 333] width 499 height 35
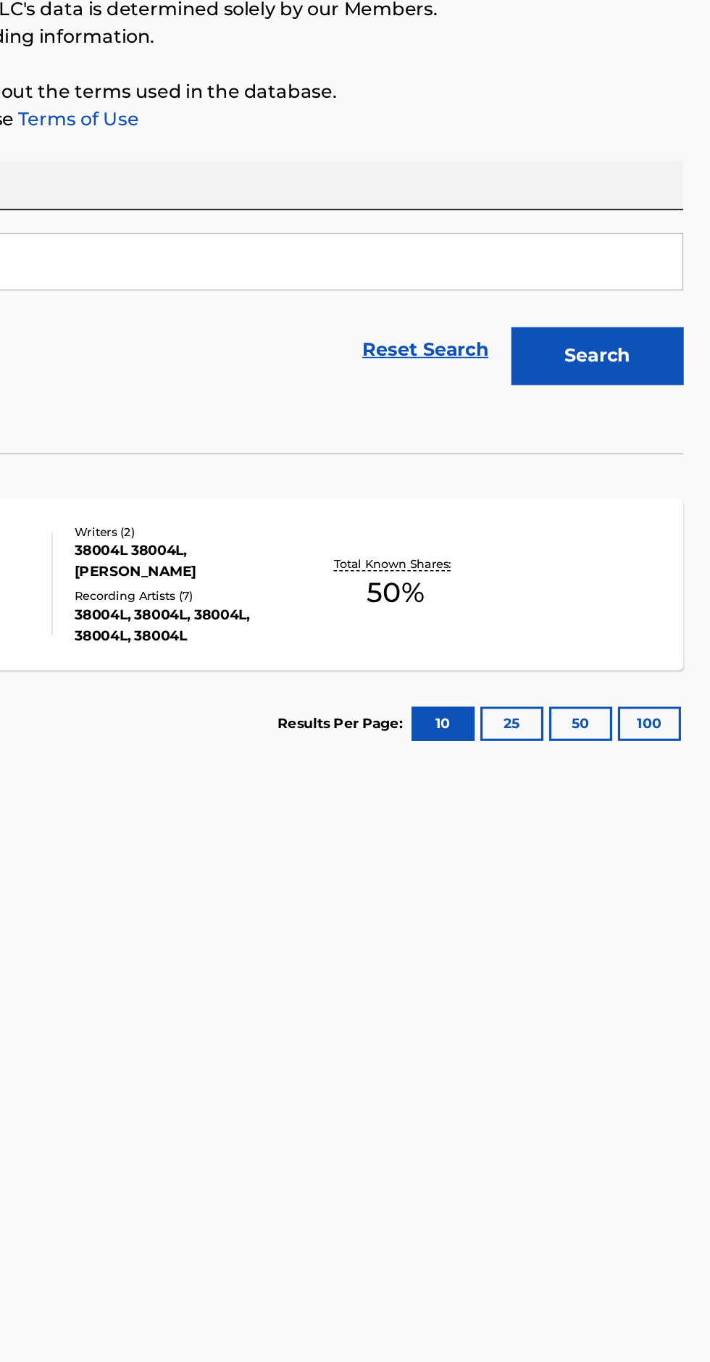
type input "Tookie3x"
click at [667, 397] on button "Search" at bounding box center [638, 393] width 109 height 36
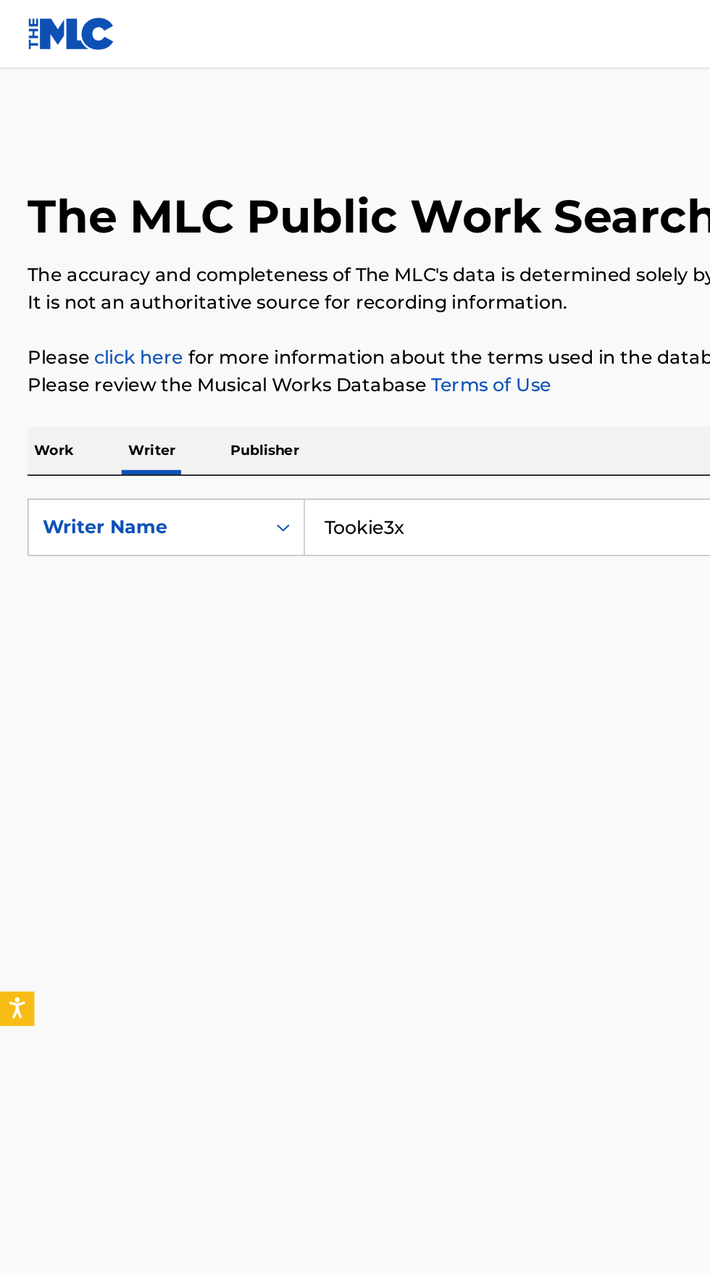
click at [46, 278] on p "Work" at bounding box center [33, 285] width 33 height 30
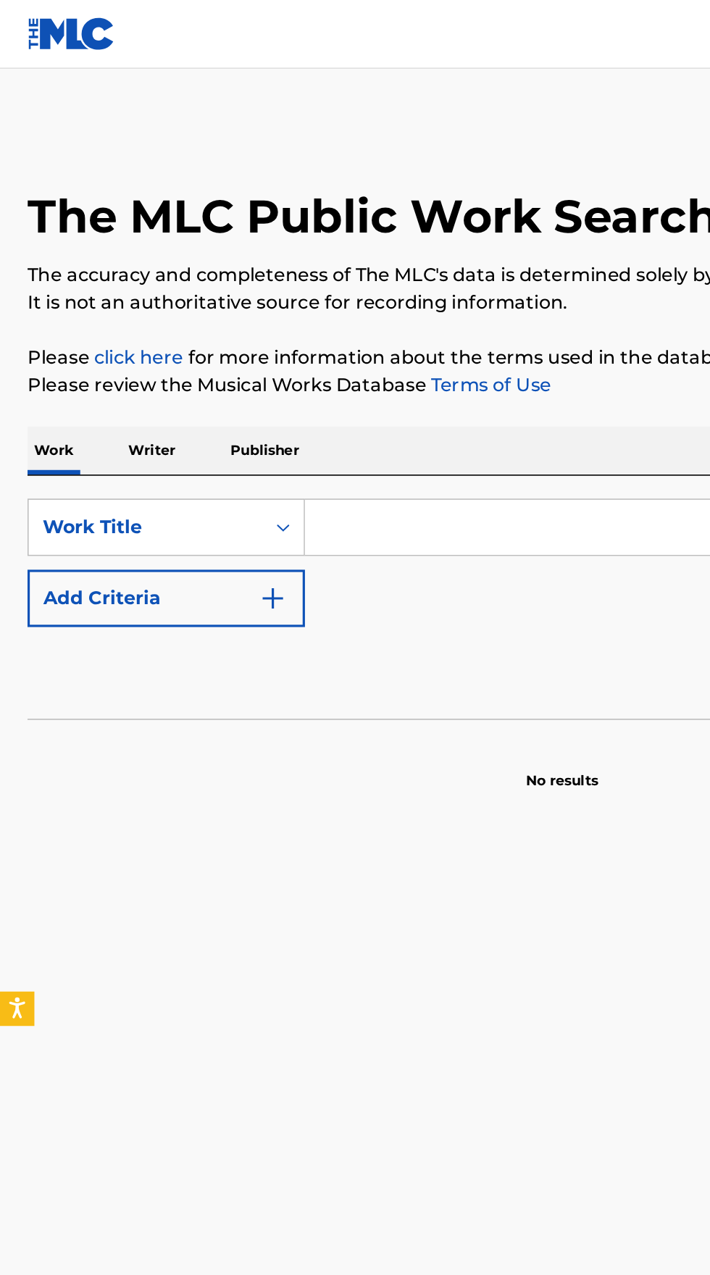
click at [238, 333] on input "Search Form" at bounding box center [442, 333] width 499 height 35
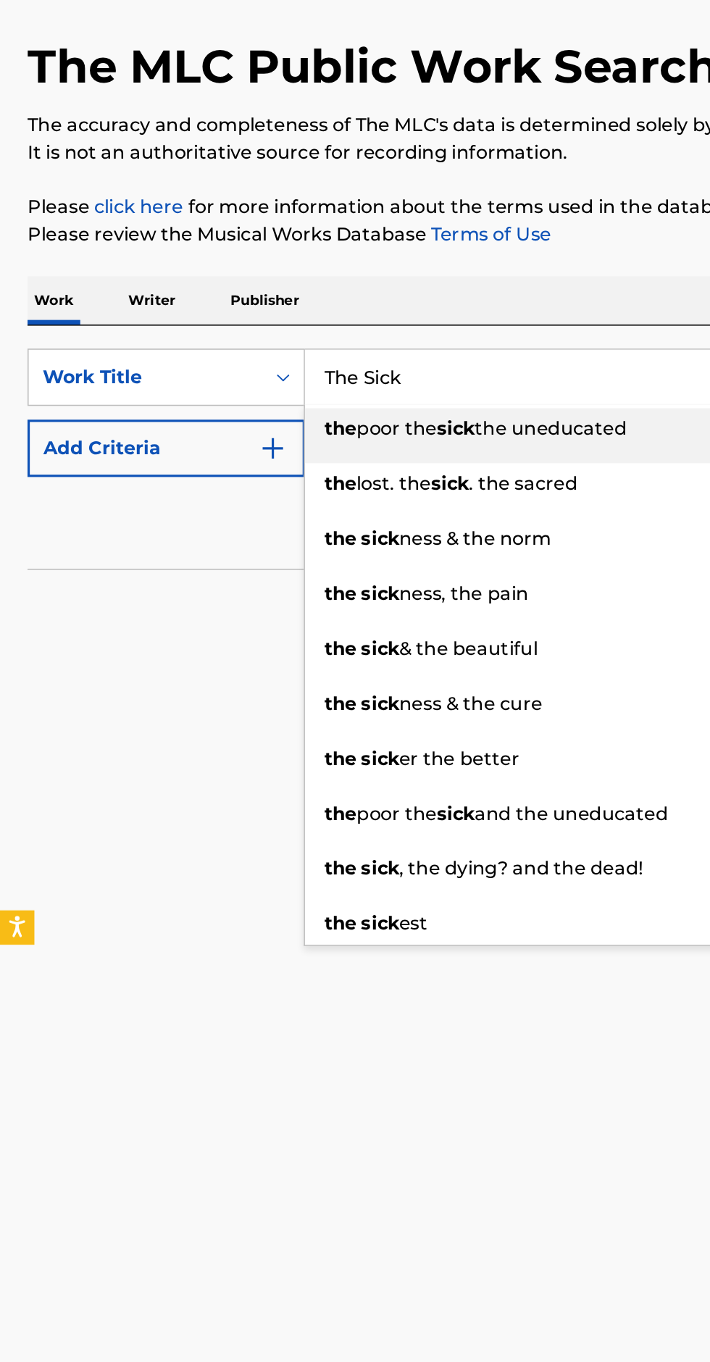
type input "The Sick"
click at [181, 390] on button "Add Criteria" at bounding box center [104, 378] width 175 height 36
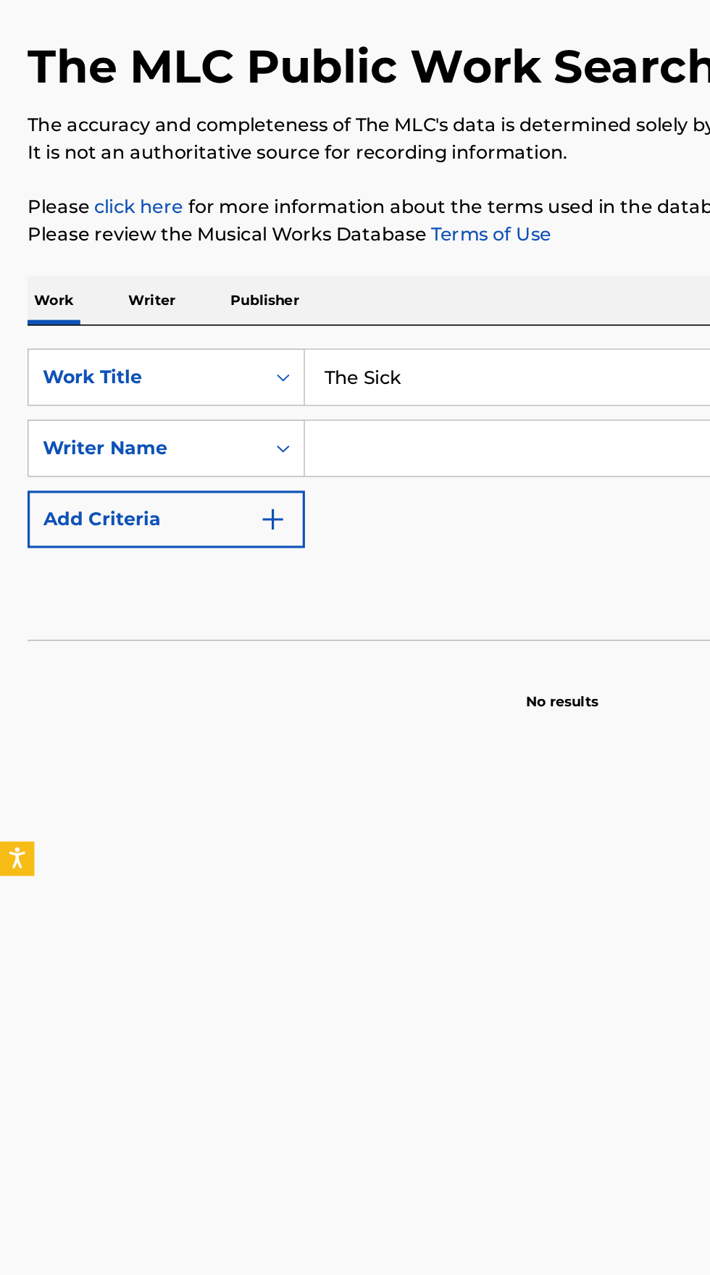
click at [305, 372] on input "Search Form" at bounding box center [429, 378] width 472 height 35
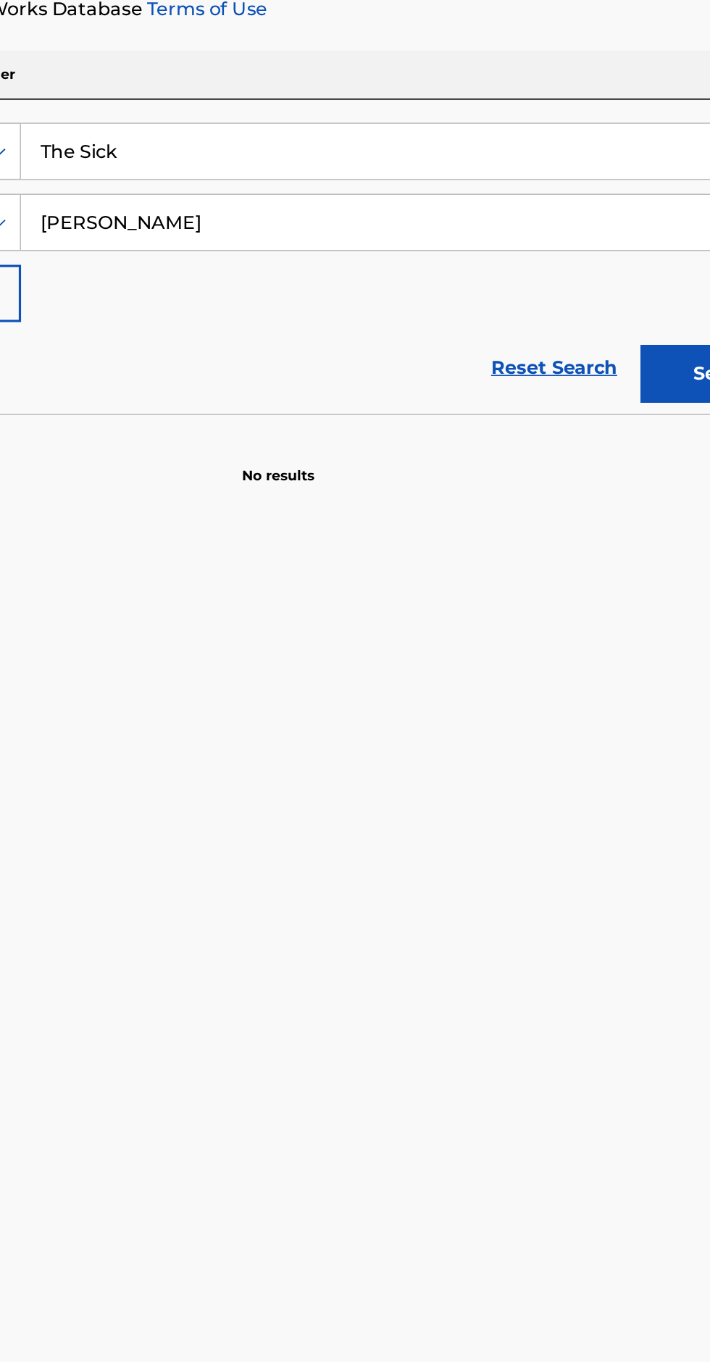
type input "Bella Kay"
click at [610, 479] on button "Search" at bounding box center [638, 474] width 109 height 36
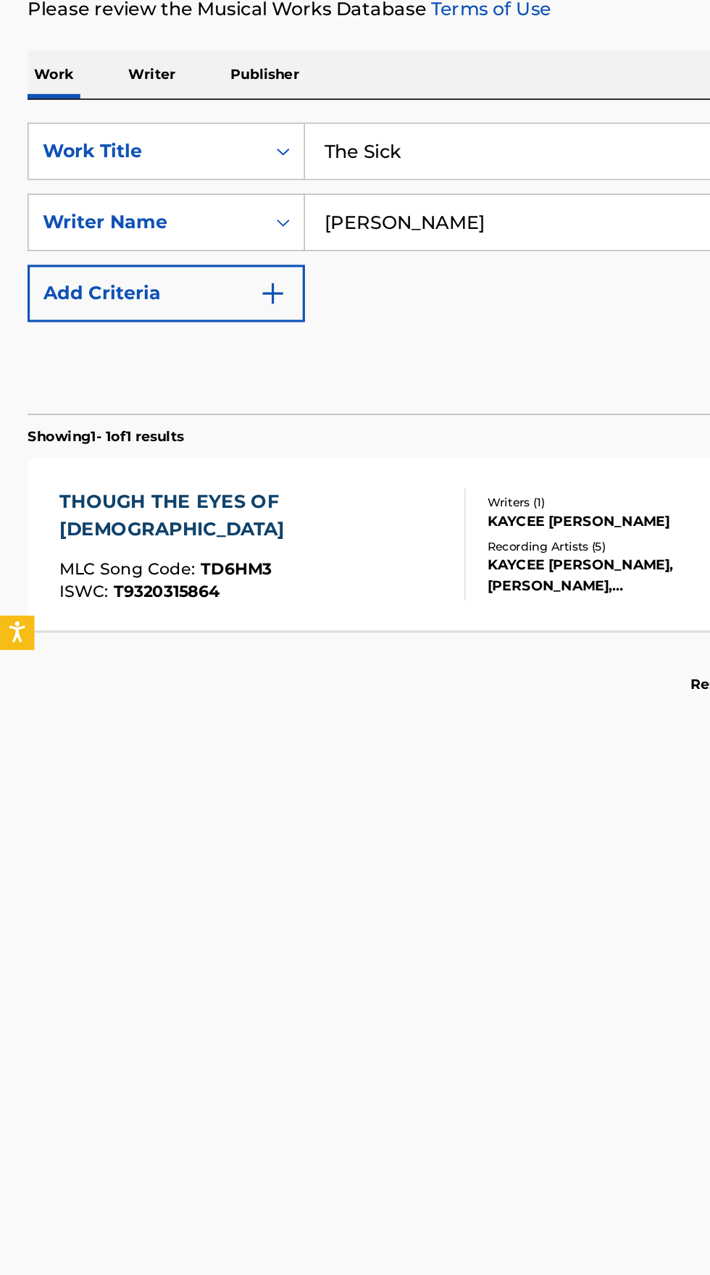
click at [105, 282] on p "Writer" at bounding box center [96, 285] width 38 height 30
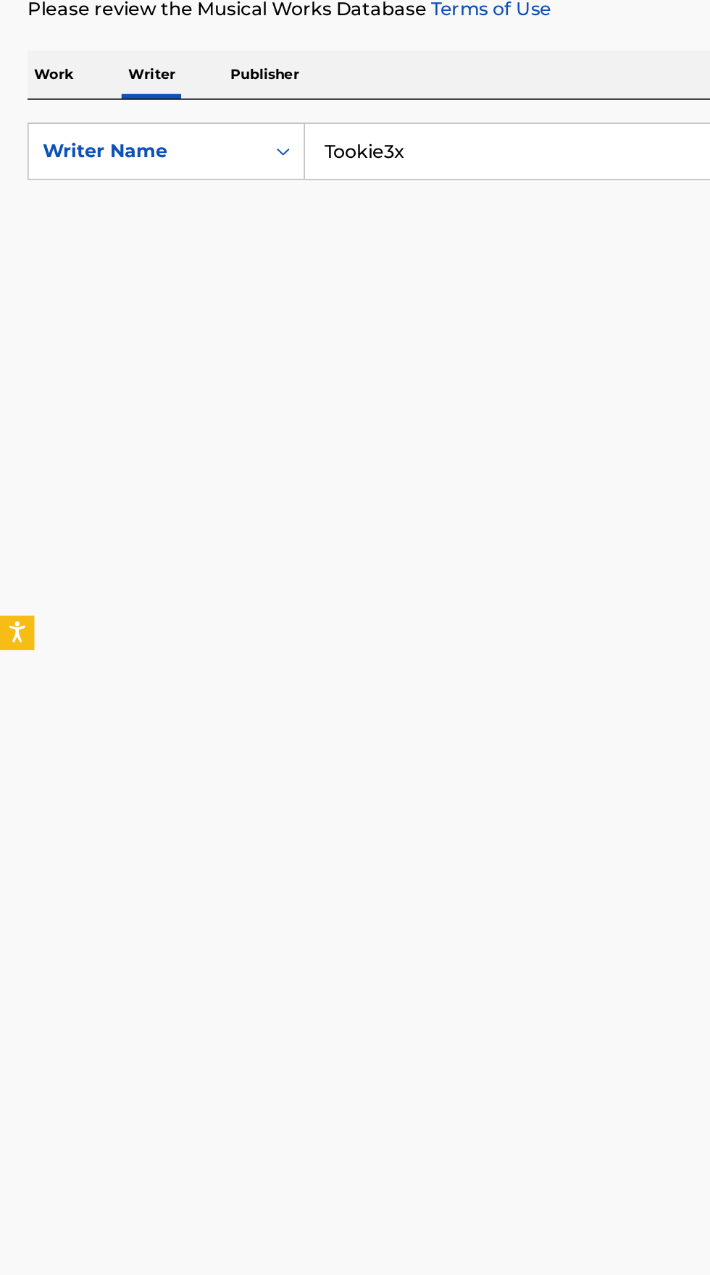
click at [306, 335] on input "Tookie3x" at bounding box center [442, 333] width 499 height 35
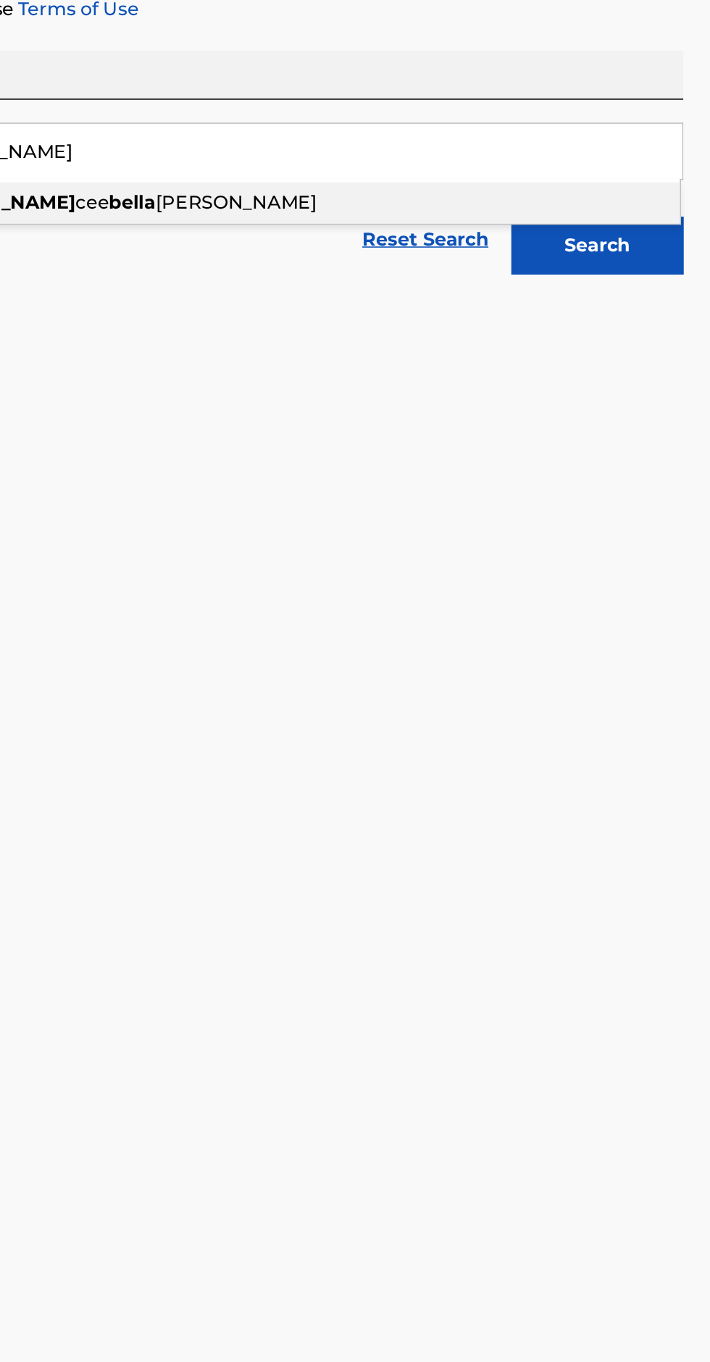
type input "Bella Kay"
click at [656, 400] on button "Search" at bounding box center [638, 393] width 109 height 36
